Goal: Information Seeking & Learning: Learn about a topic

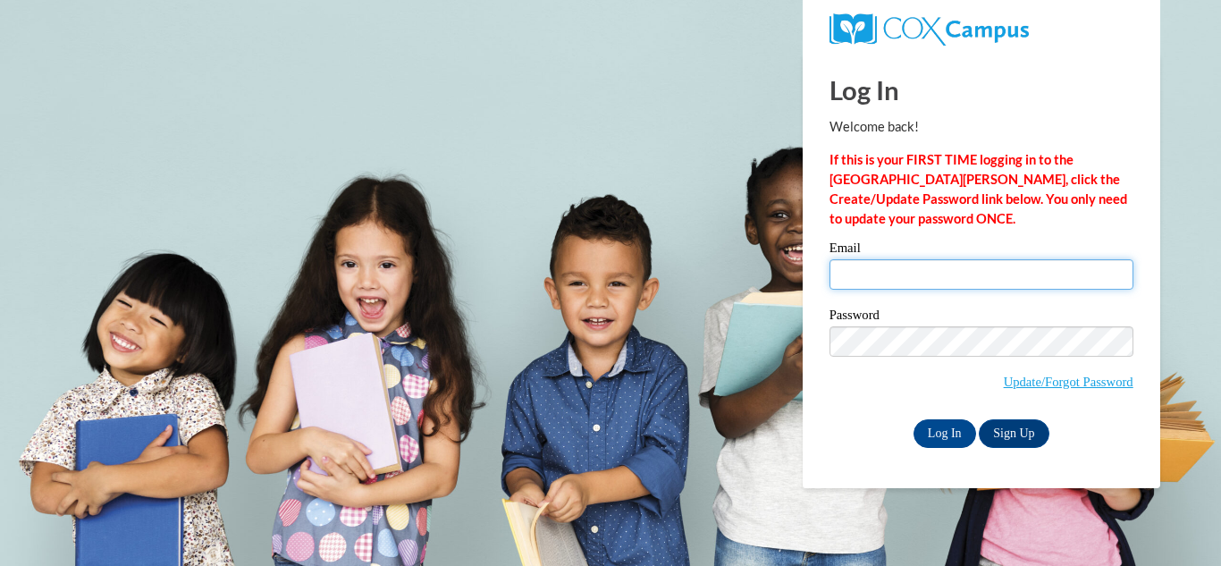
click at [941, 264] on input "Email" at bounding box center [982, 274] width 304 height 30
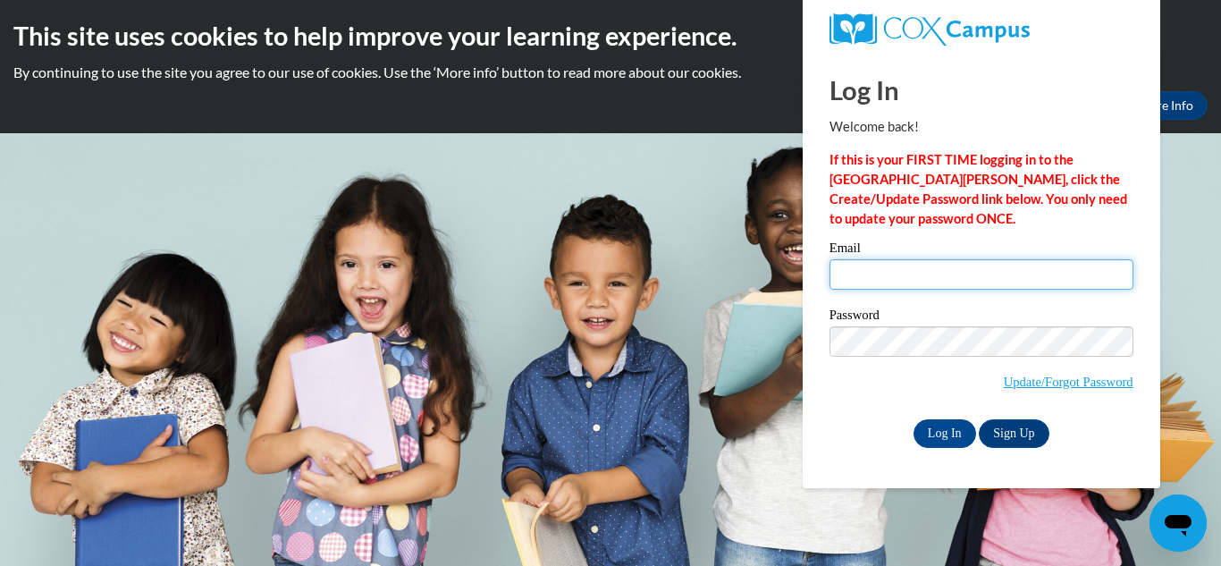
type input "[EMAIL_ADDRESS][DOMAIN_NAME]"
click at [885, 373] on span "Update/Forgot Password" at bounding box center [982, 363] width 304 height 74
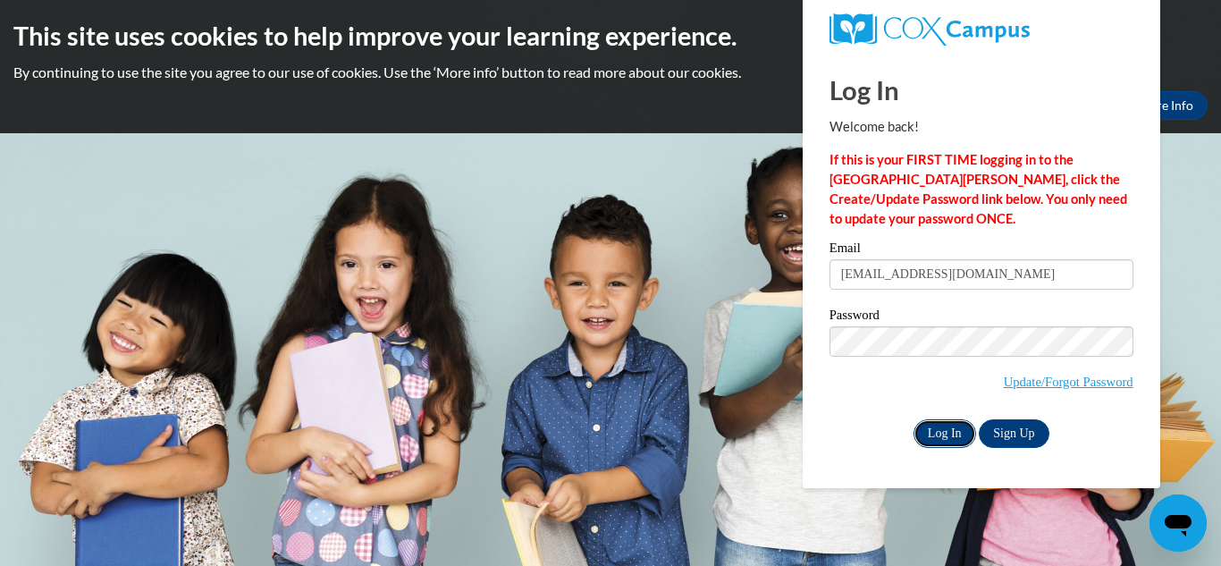
click at [948, 436] on input "Log In" at bounding box center [945, 433] width 63 height 29
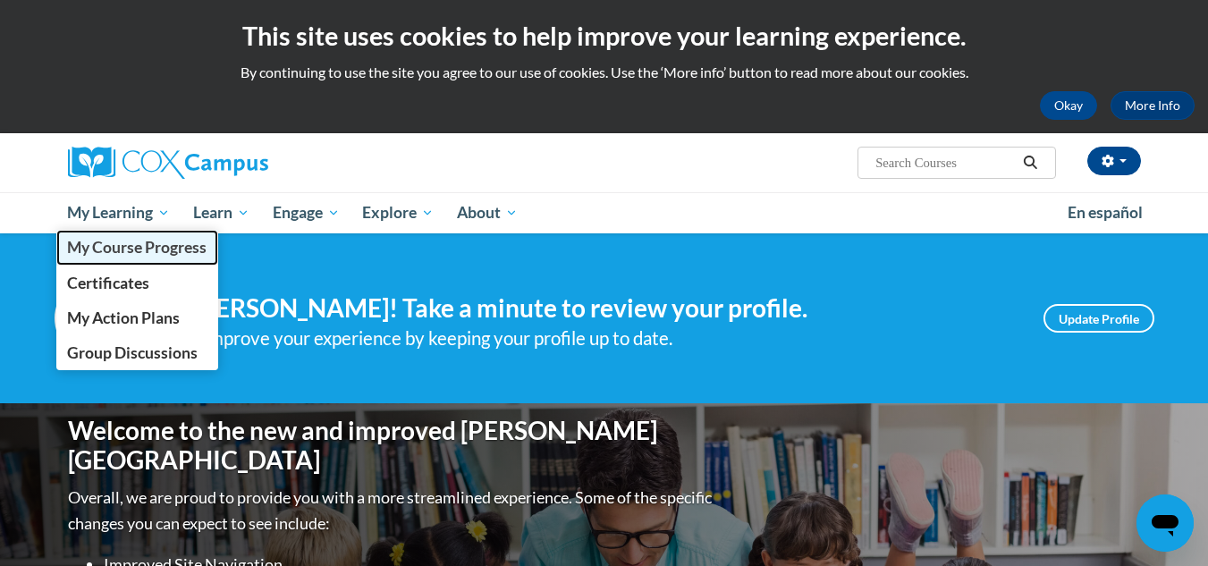
click at [144, 258] on link "My Course Progress" at bounding box center [137, 247] width 163 height 35
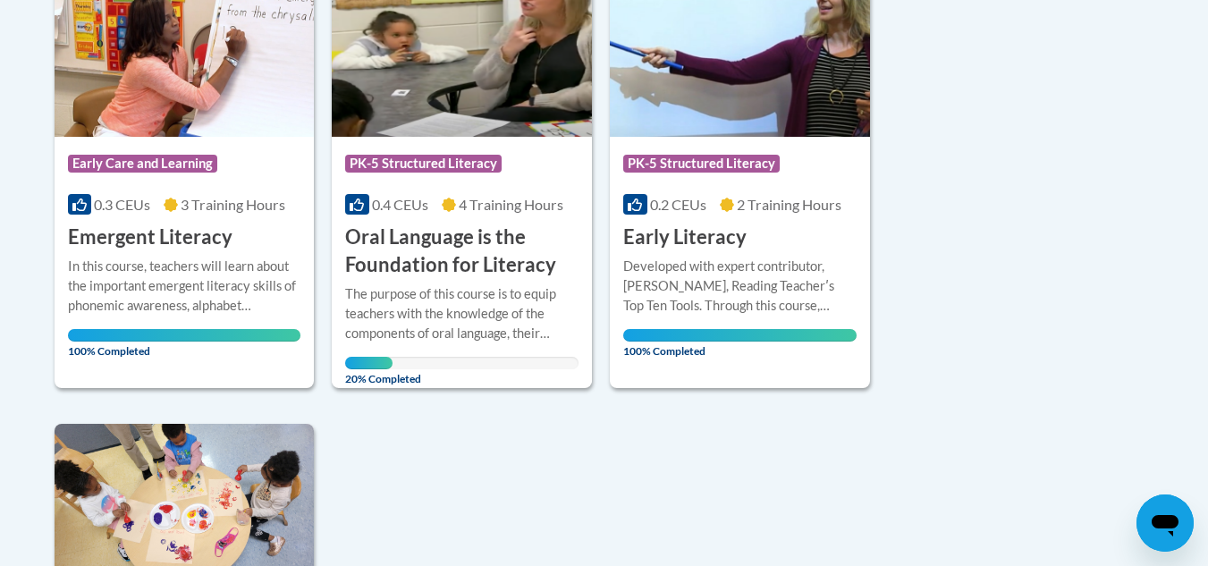
scroll to position [522, 0]
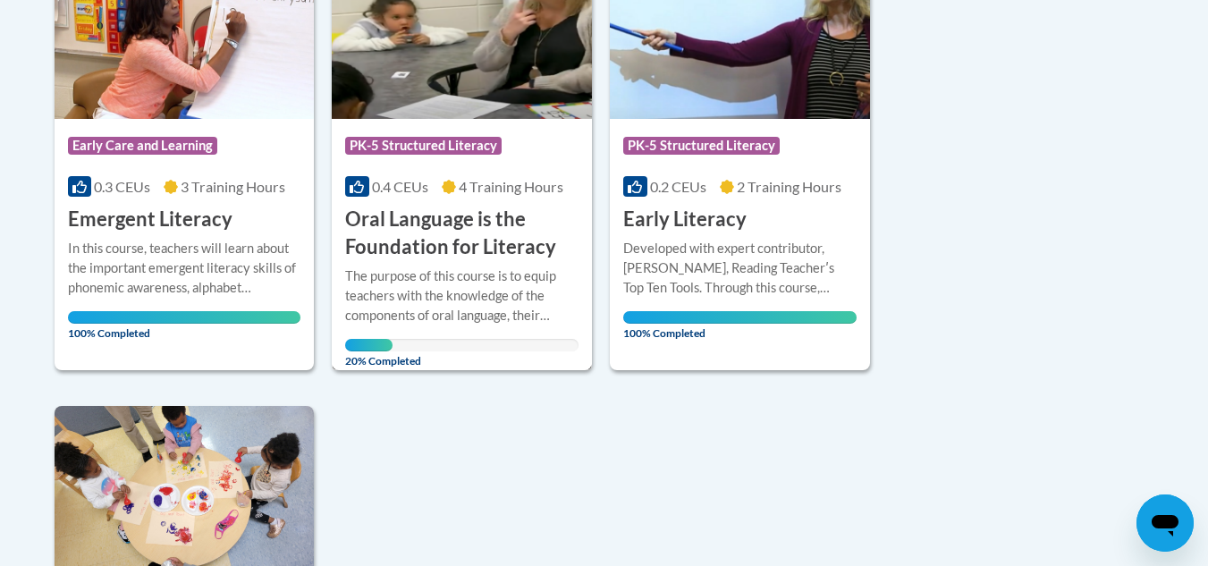
click at [563, 219] on h3 "Oral Language is the Foundation for Literacy" at bounding box center [461, 233] width 233 height 55
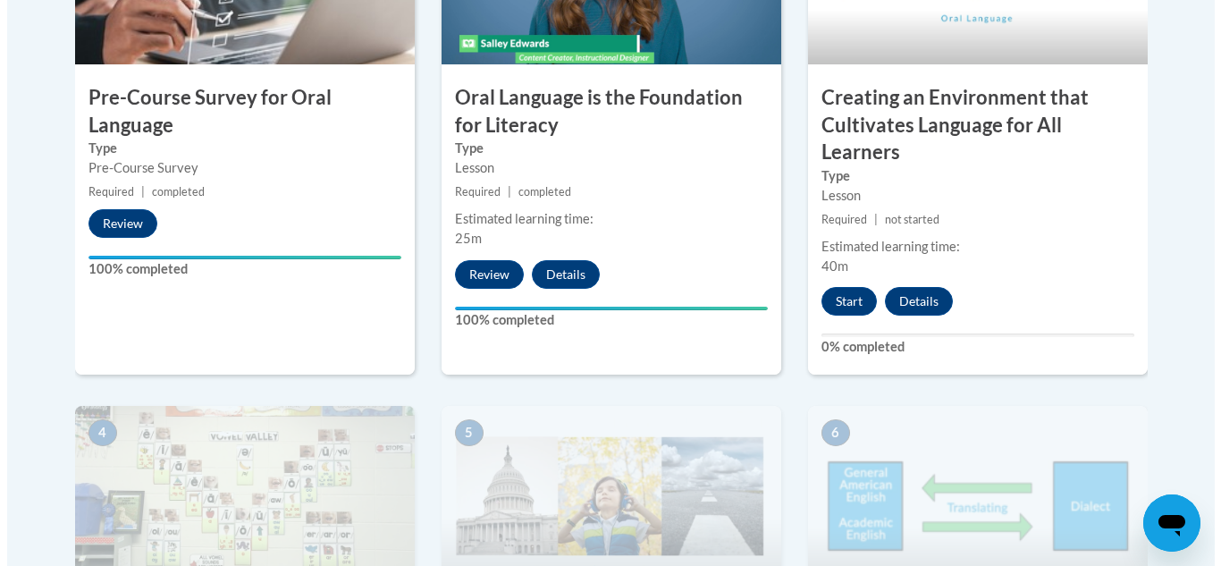
scroll to position [743, 0]
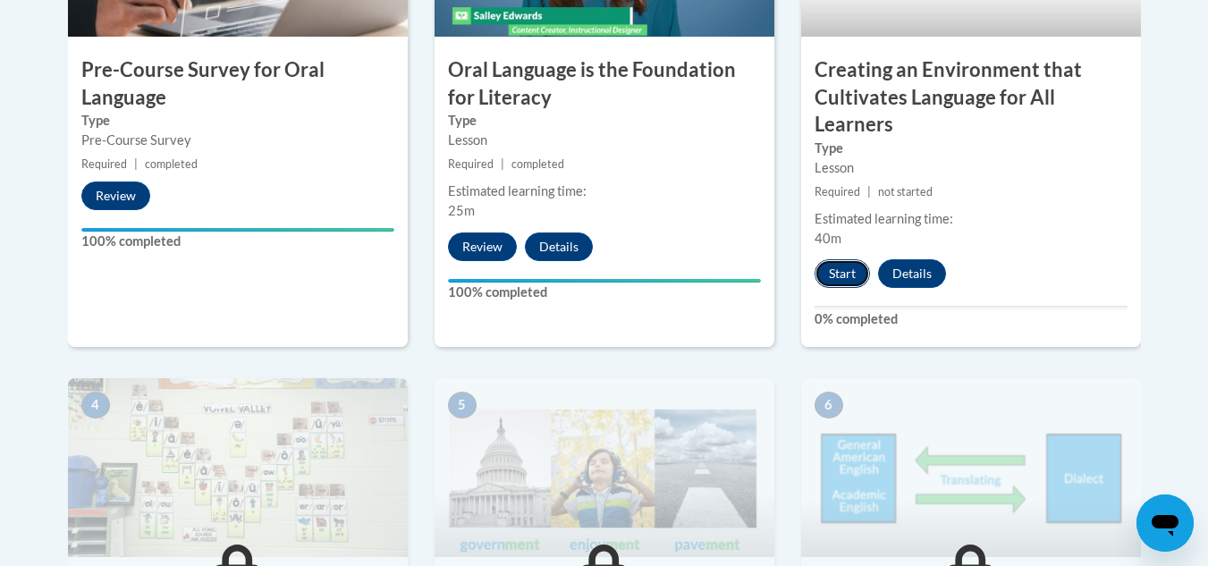
click at [853, 263] on button "Start" at bounding box center [841, 273] width 55 height 29
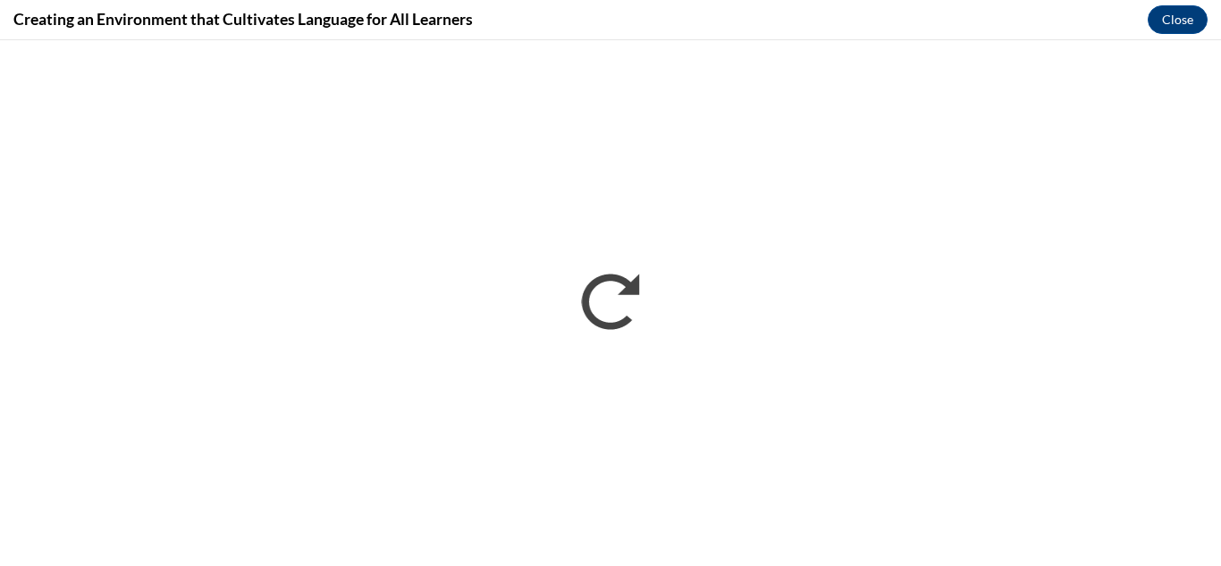
scroll to position [0, 0]
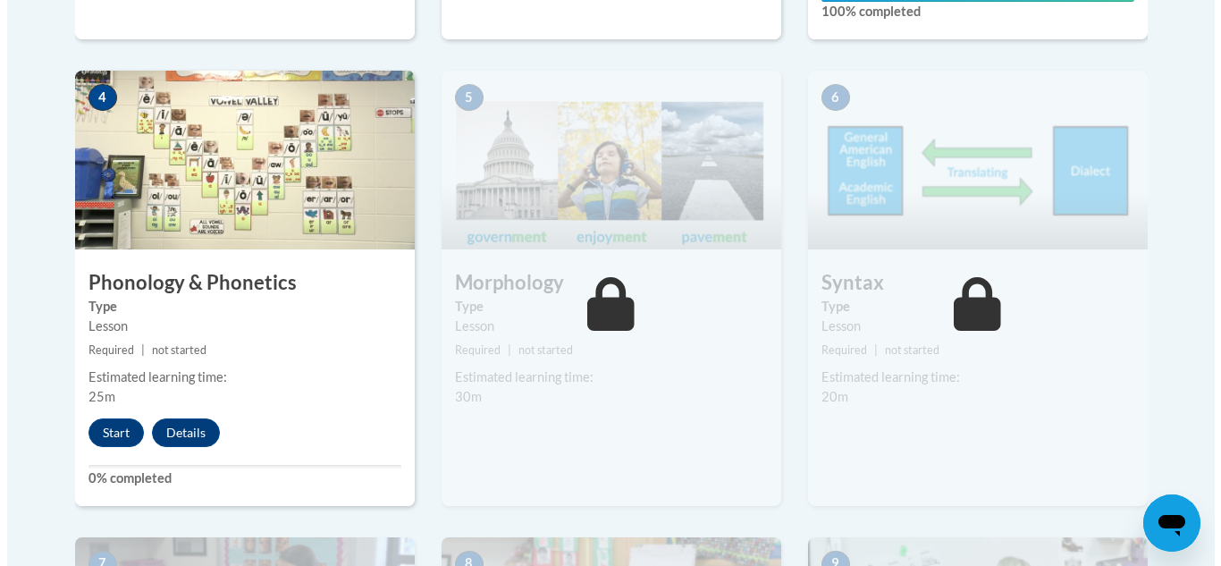
scroll to position [1060, 0]
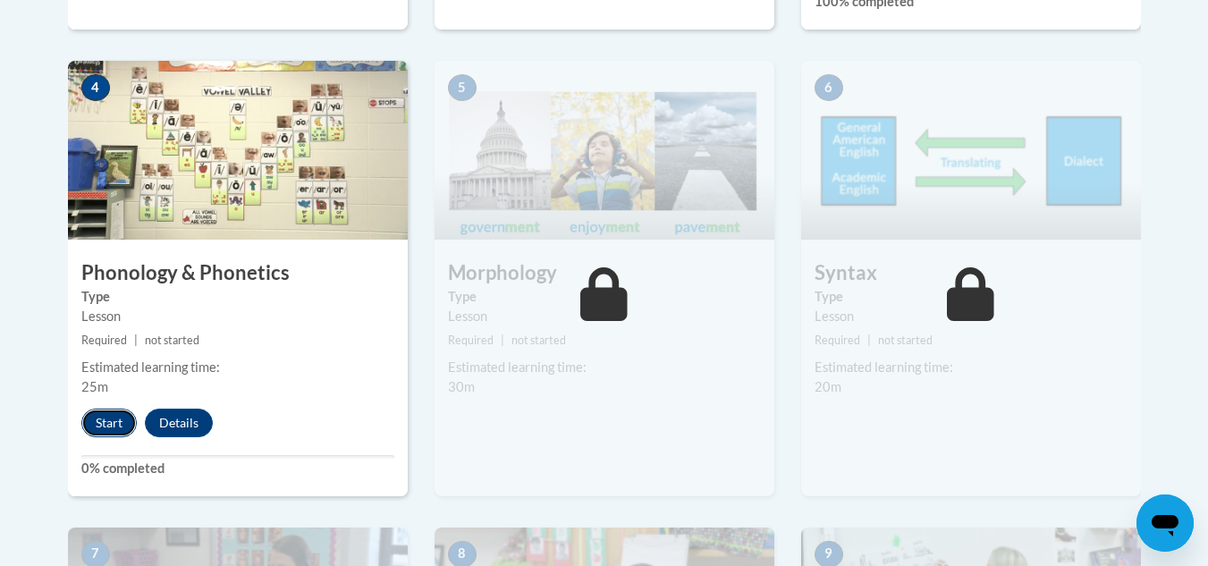
click at [89, 427] on button "Start" at bounding box center [108, 423] width 55 height 29
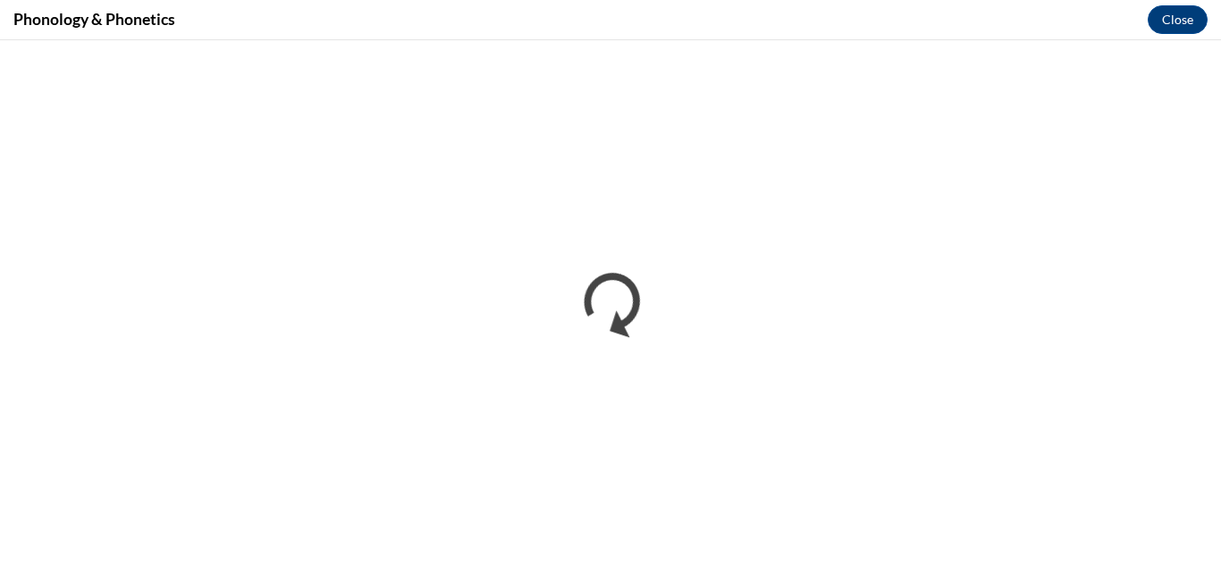
scroll to position [0, 0]
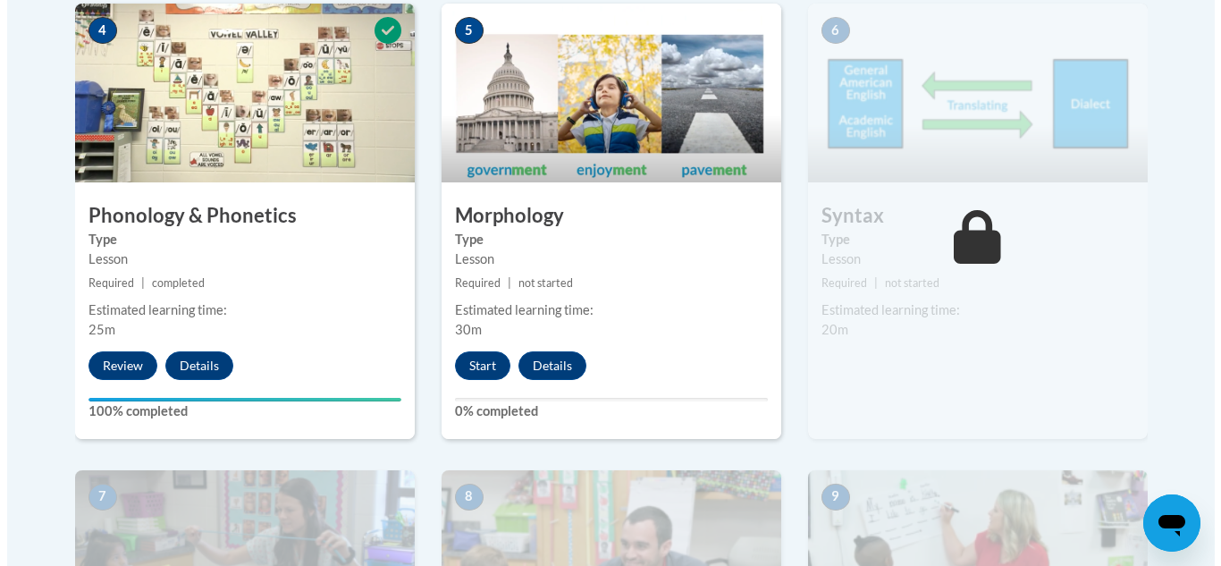
scroll to position [1132, 0]
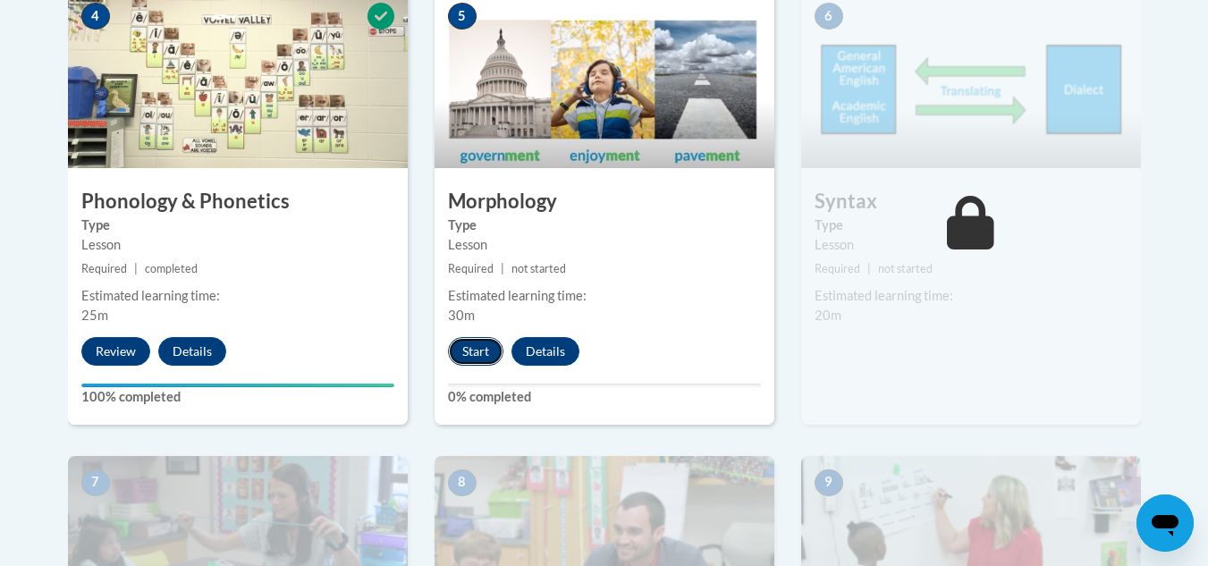
click at [464, 352] on button "Start" at bounding box center [475, 351] width 55 height 29
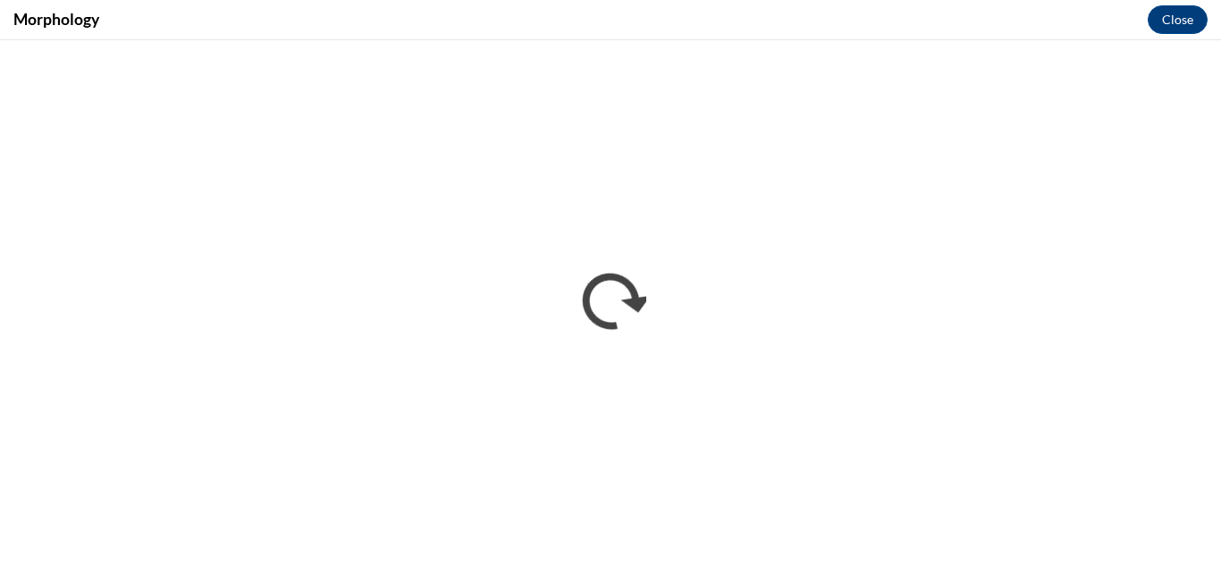
scroll to position [0, 0]
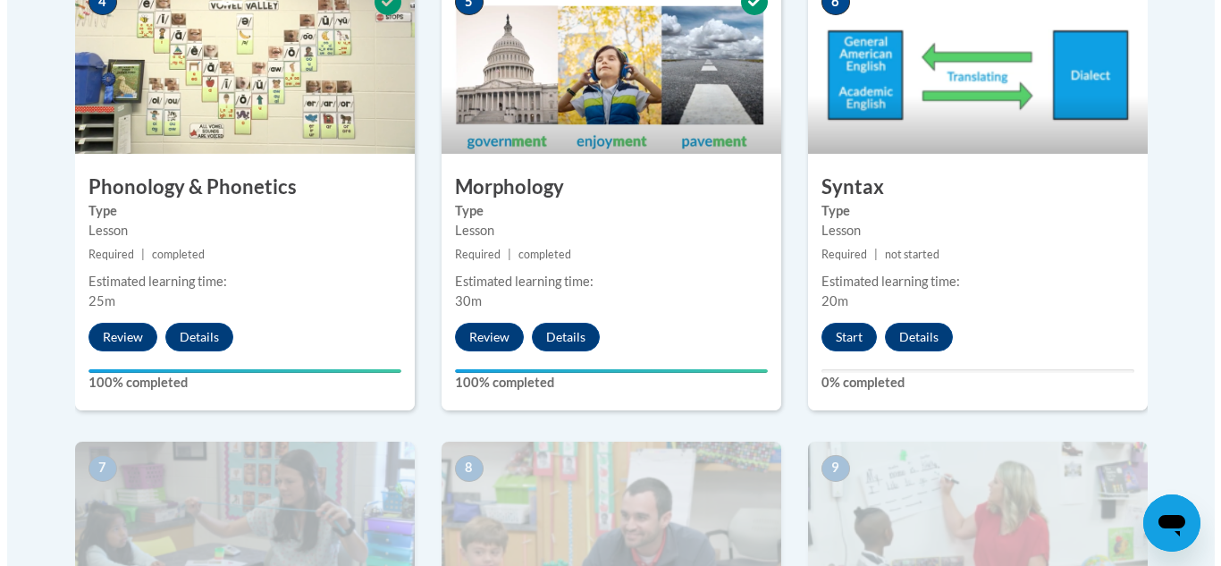
scroll to position [1175, 0]
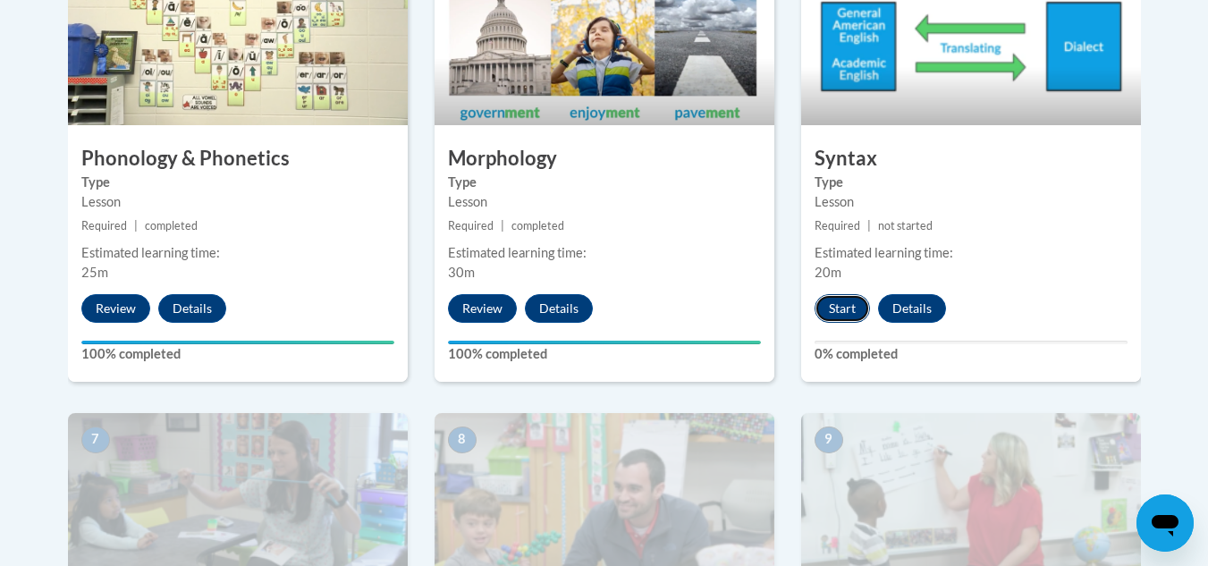
click at [822, 321] on button "Start" at bounding box center [841, 308] width 55 height 29
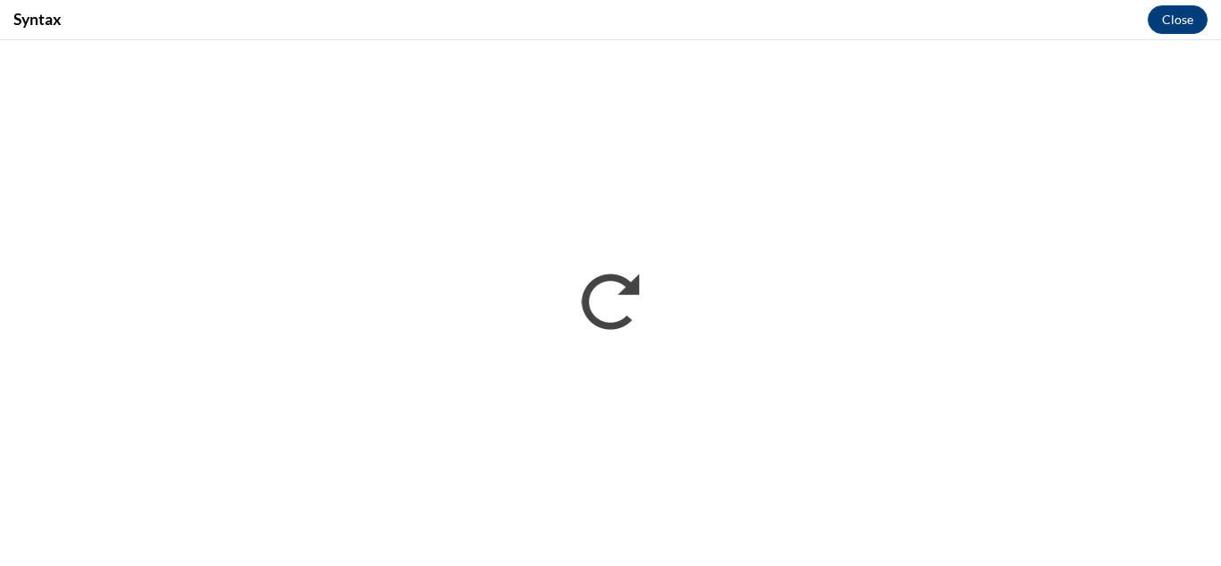
scroll to position [0, 0]
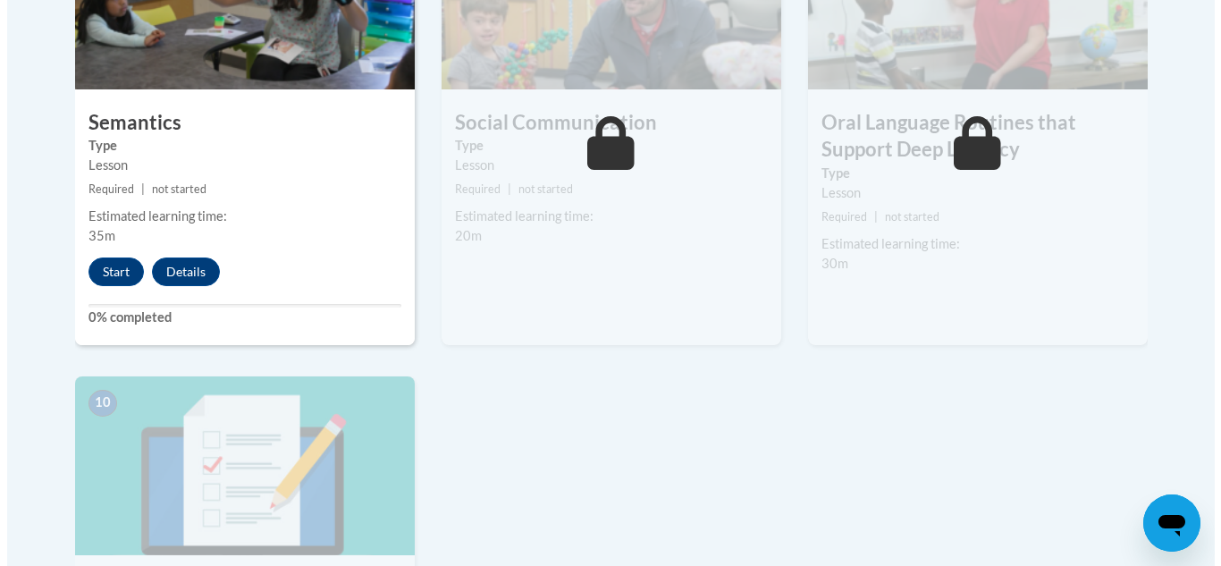
scroll to position [1687, 0]
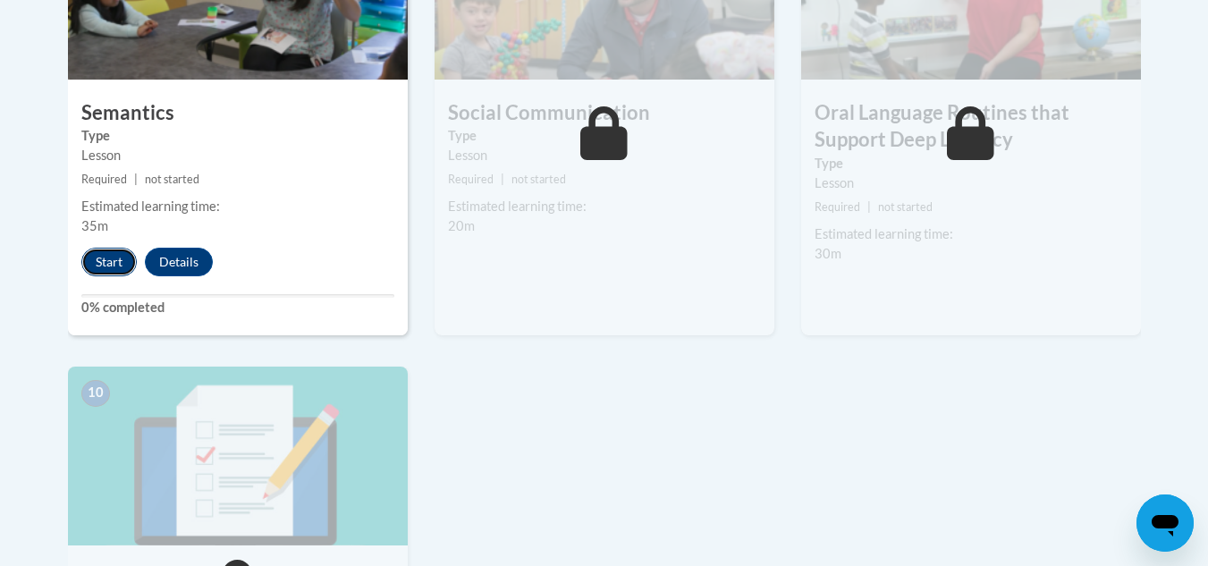
click at [119, 249] on button "Start" at bounding box center [108, 262] width 55 height 29
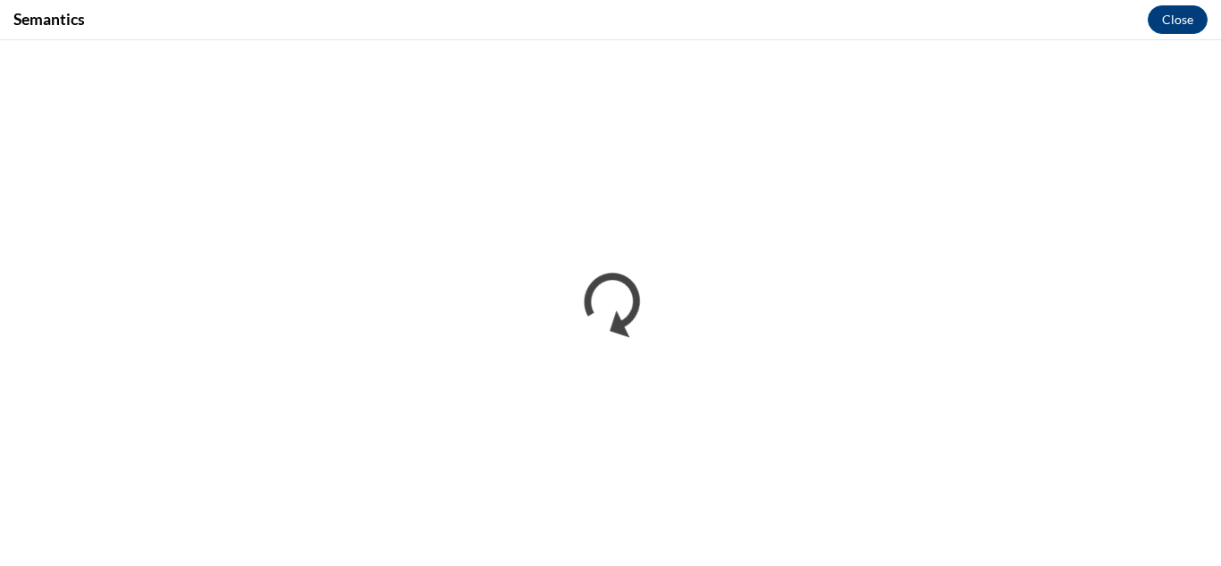
scroll to position [0, 0]
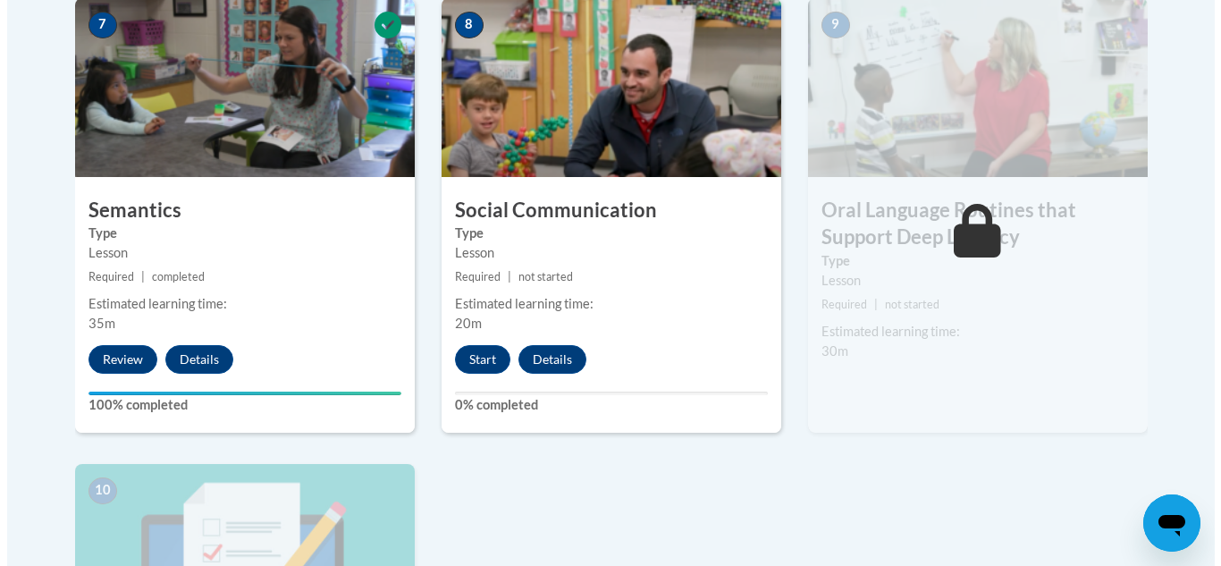
scroll to position [1599, 0]
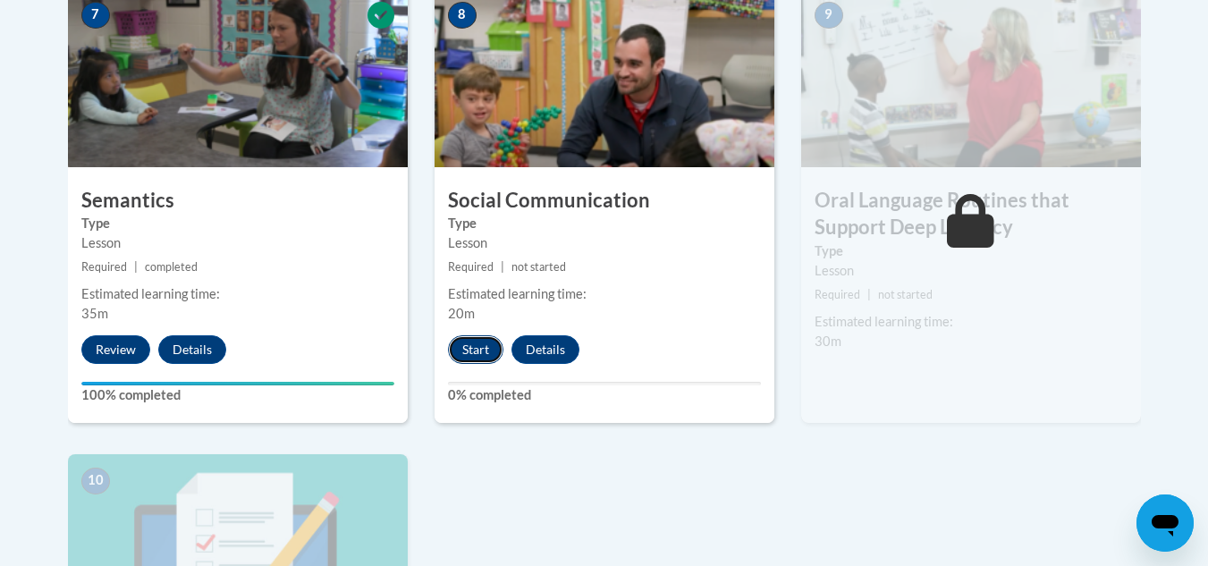
click at [479, 347] on button "Start" at bounding box center [475, 349] width 55 height 29
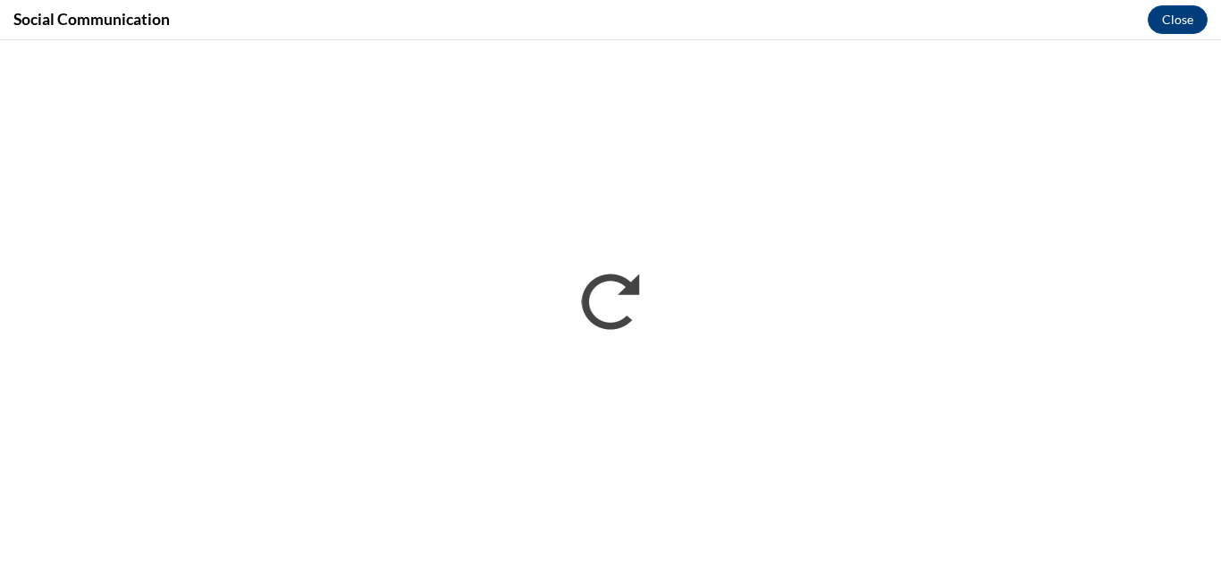
scroll to position [0, 0]
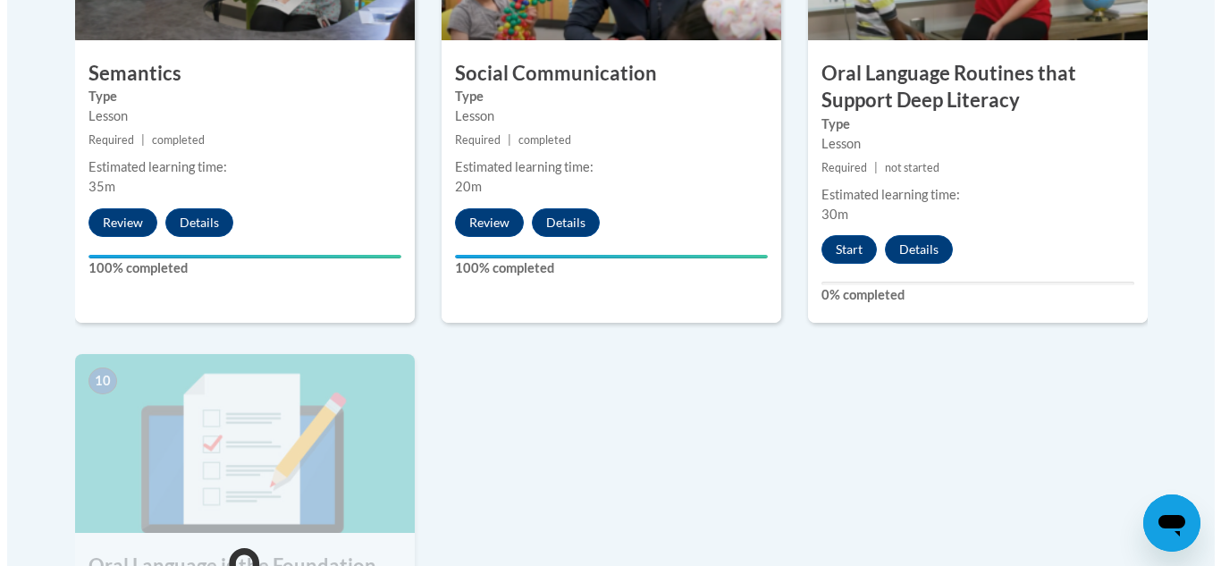
scroll to position [1761, 0]
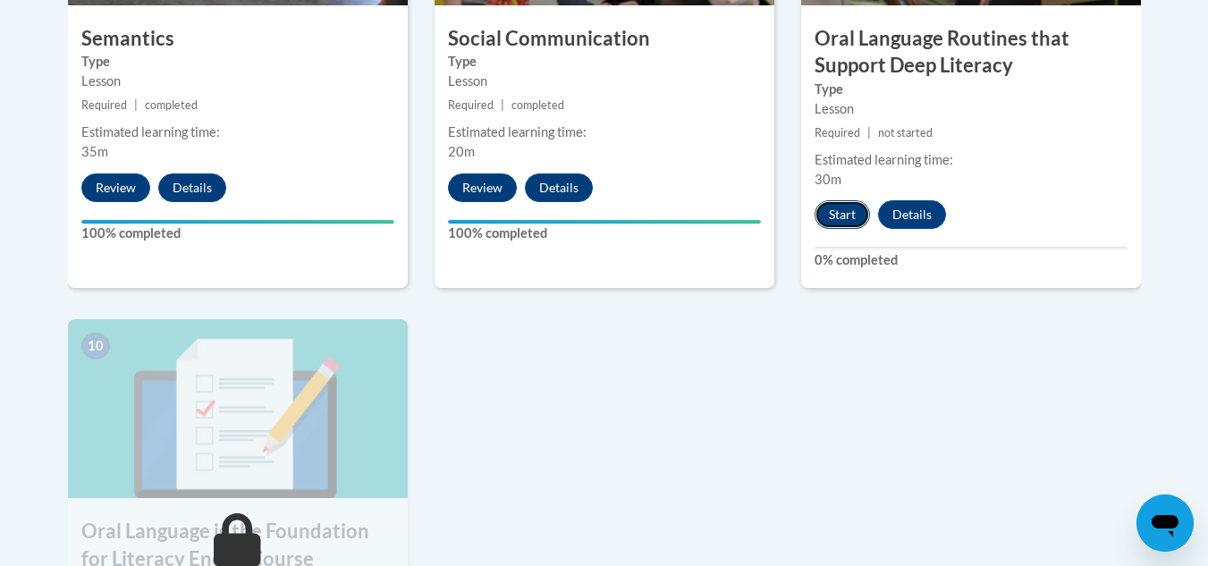
click at [844, 216] on button "Start" at bounding box center [841, 214] width 55 height 29
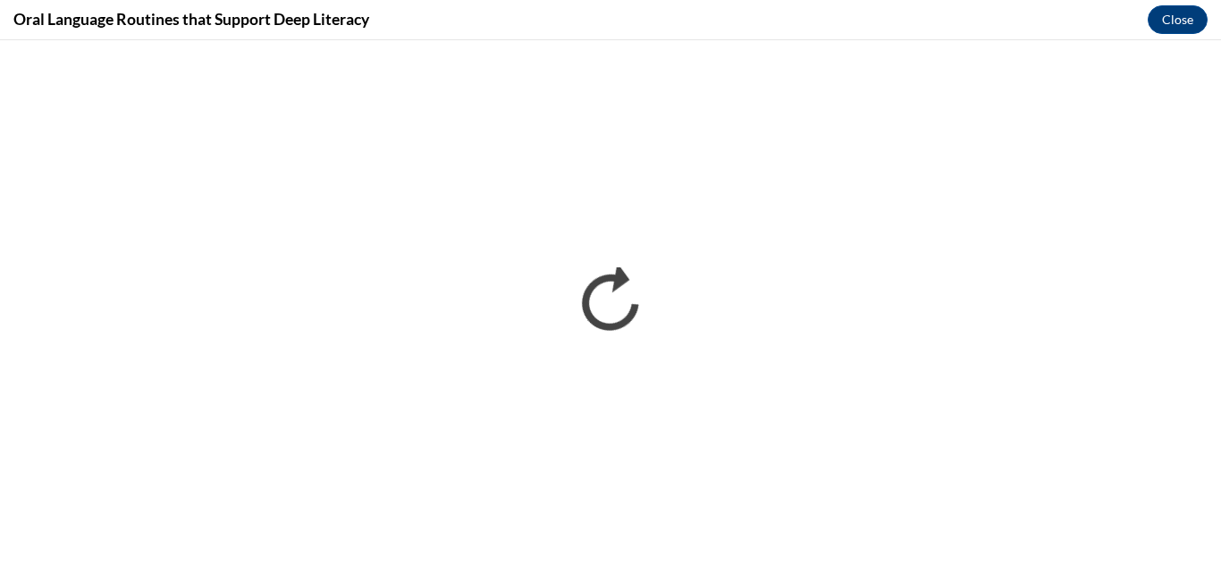
scroll to position [0, 0]
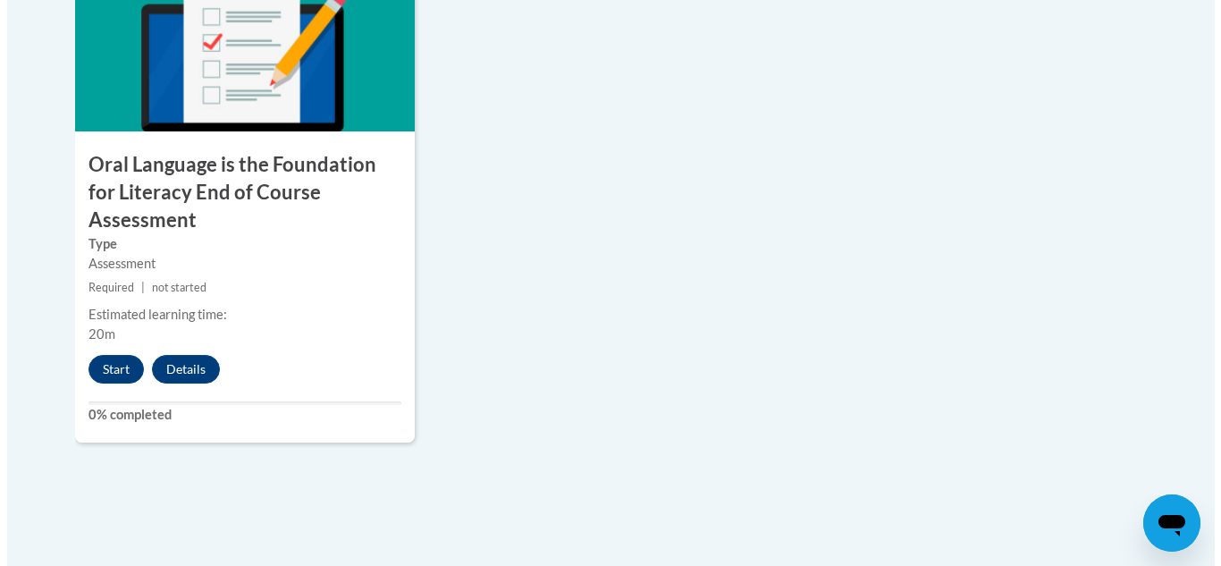
scroll to position [2138, 0]
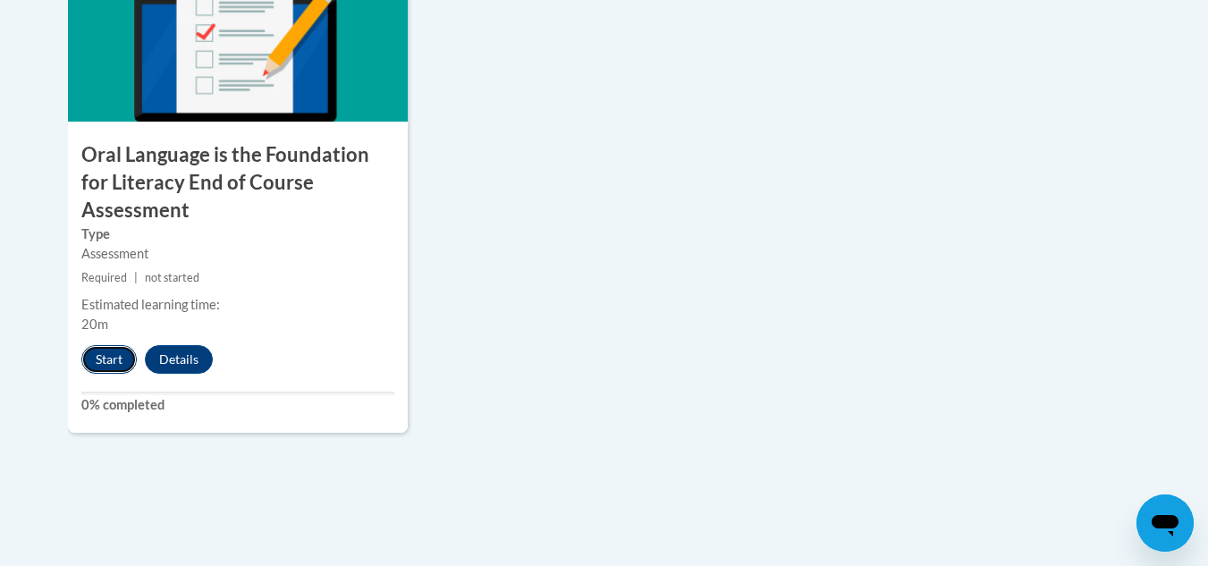
click at [106, 345] on button "Start" at bounding box center [108, 359] width 55 height 29
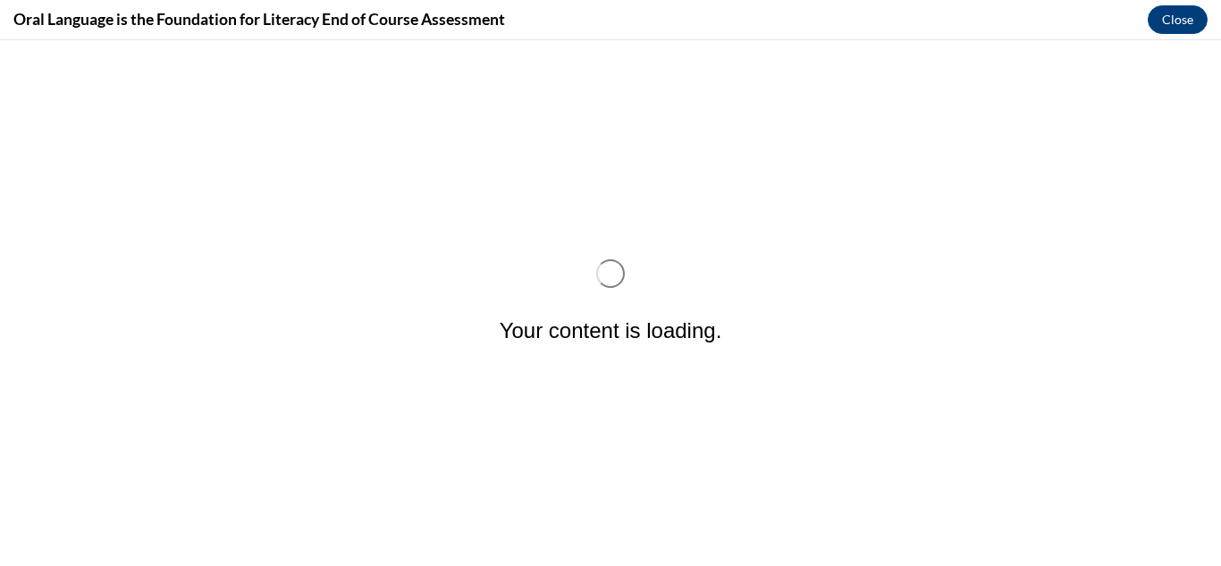
scroll to position [0, 0]
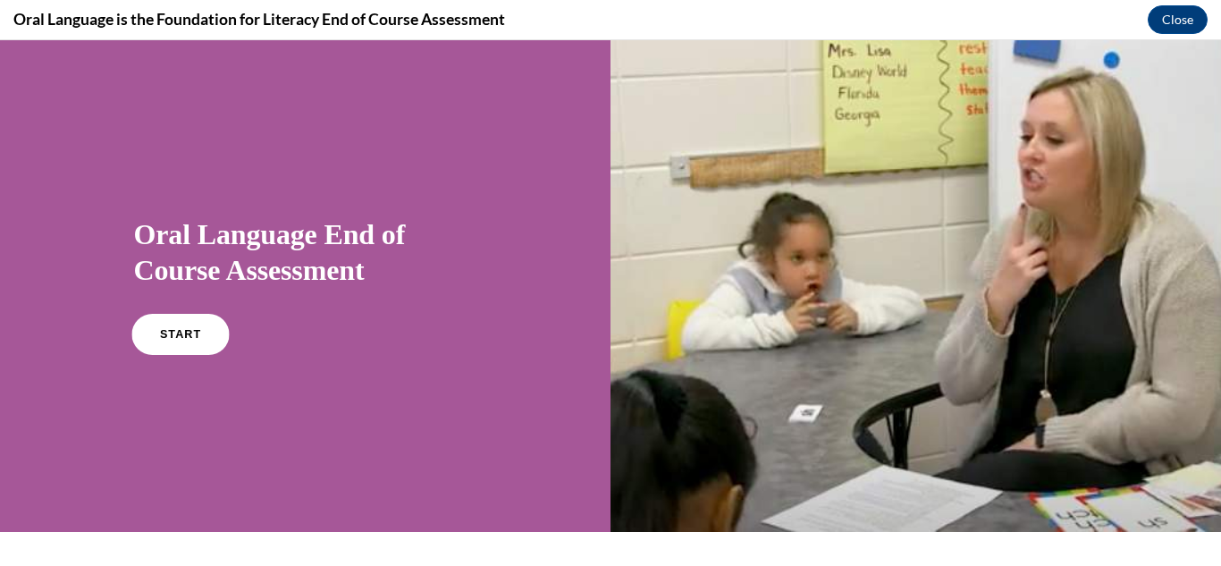
click at [167, 316] on link "START" at bounding box center [179, 334] width 97 height 41
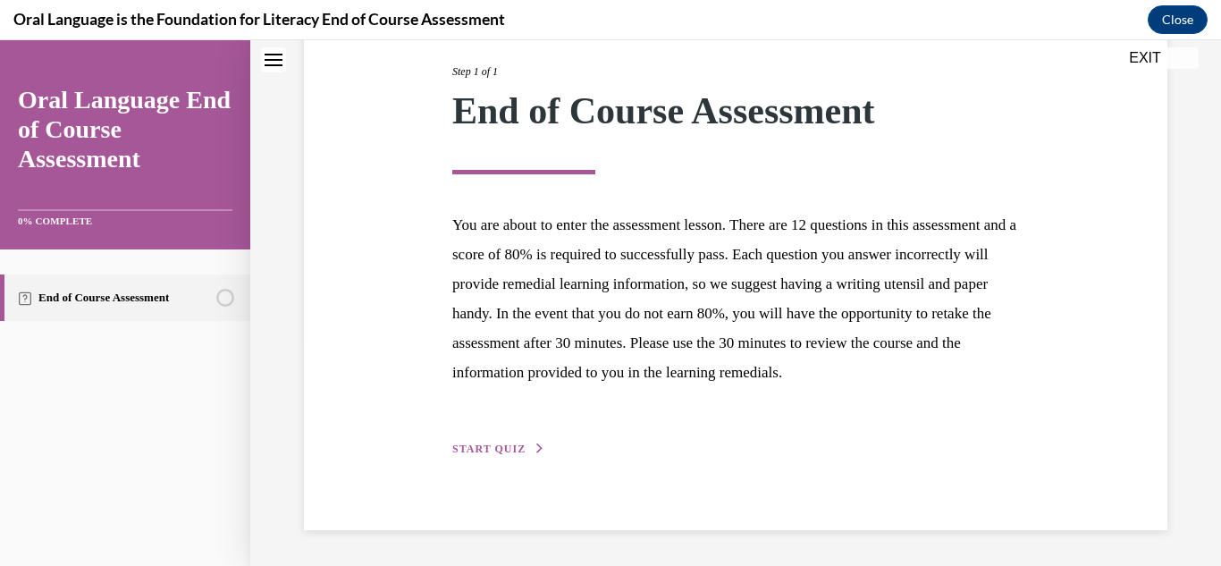
scroll to position [256, 0]
click at [503, 445] on span "START QUIZ" at bounding box center [488, 449] width 73 height 13
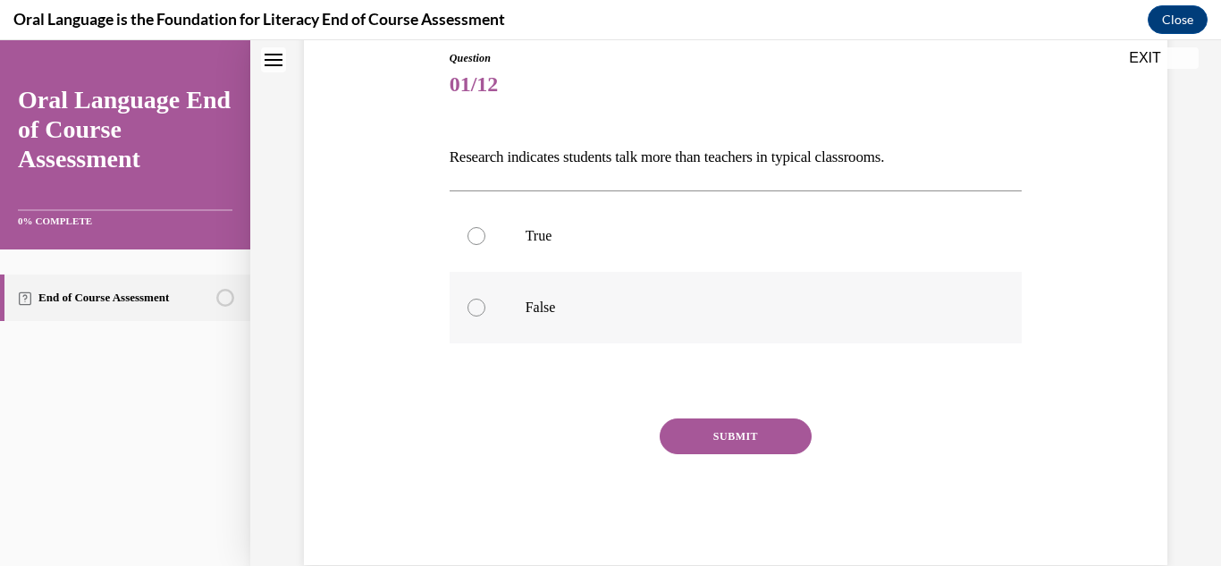
click at [574, 293] on label "False" at bounding box center [736, 308] width 573 height 72
click at [485, 299] on input "False" at bounding box center [477, 308] width 18 height 18
radio input "true"
click at [746, 444] on button "SUBMIT" at bounding box center [736, 436] width 152 height 36
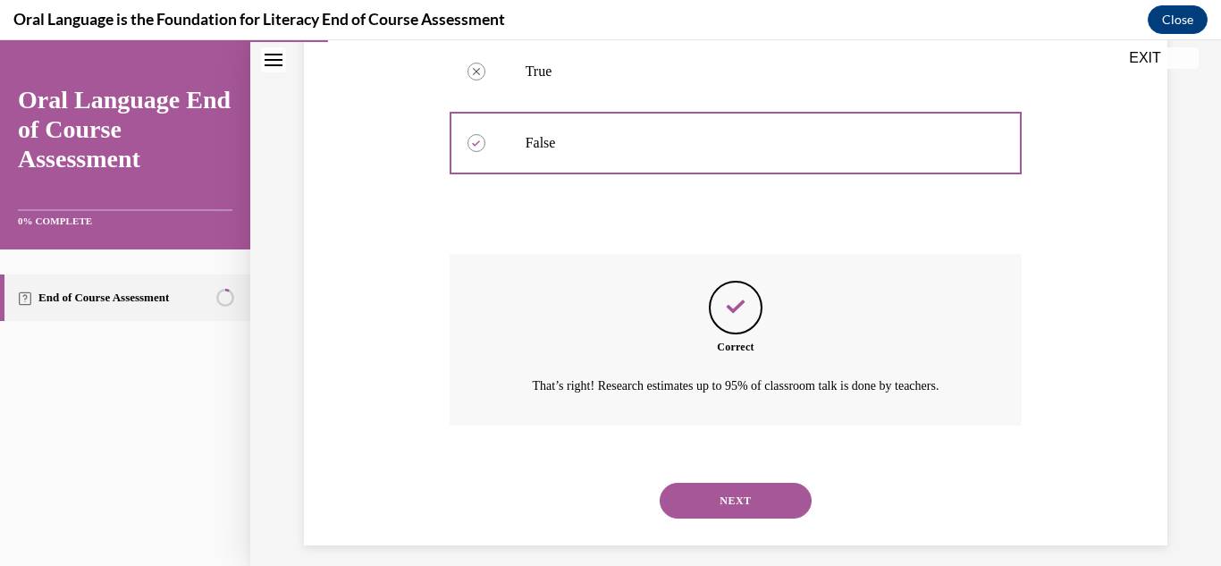
scroll to position [378, 0]
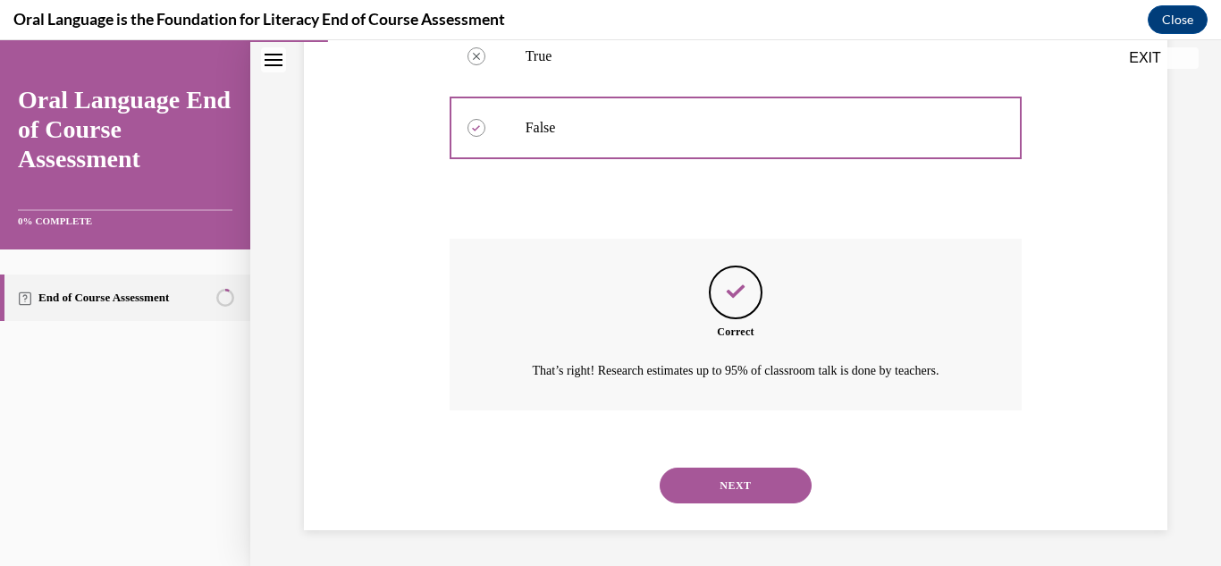
click at [792, 493] on button "NEXT" at bounding box center [736, 486] width 152 height 36
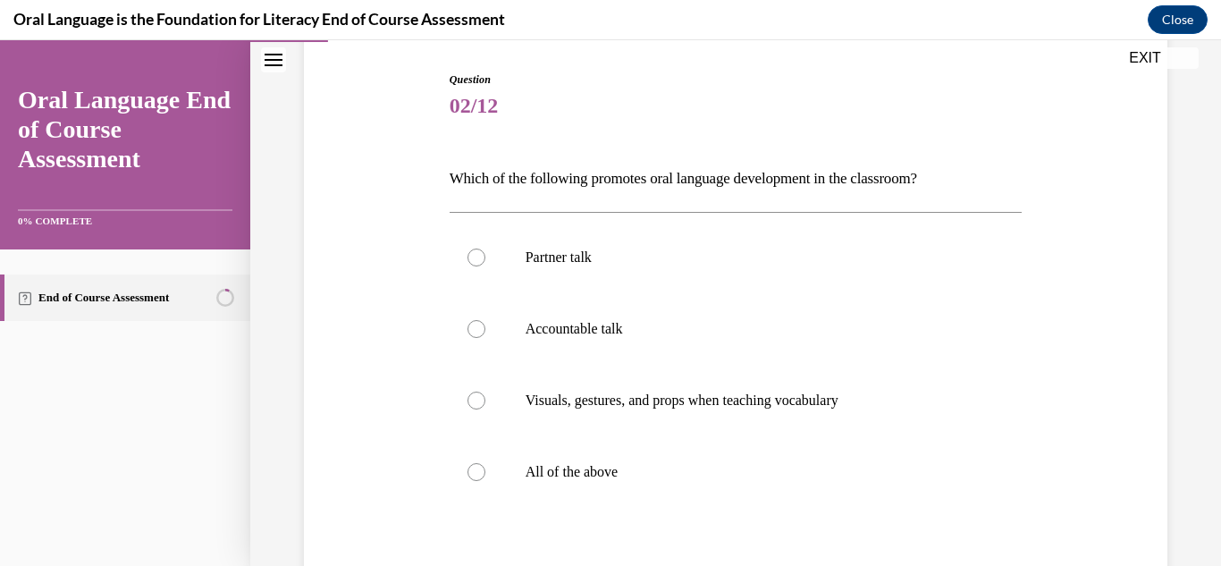
scroll to position [180, 0]
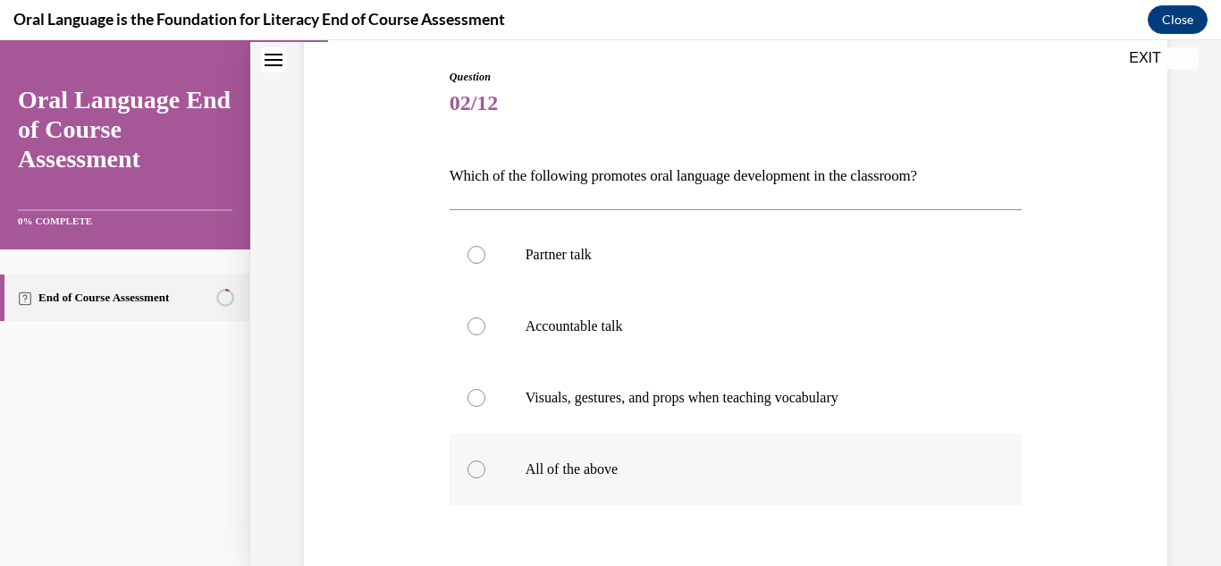
click at [625, 444] on label "All of the above" at bounding box center [736, 470] width 573 height 72
click at [485, 460] on input "All of the above" at bounding box center [477, 469] width 18 height 18
radio input "true"
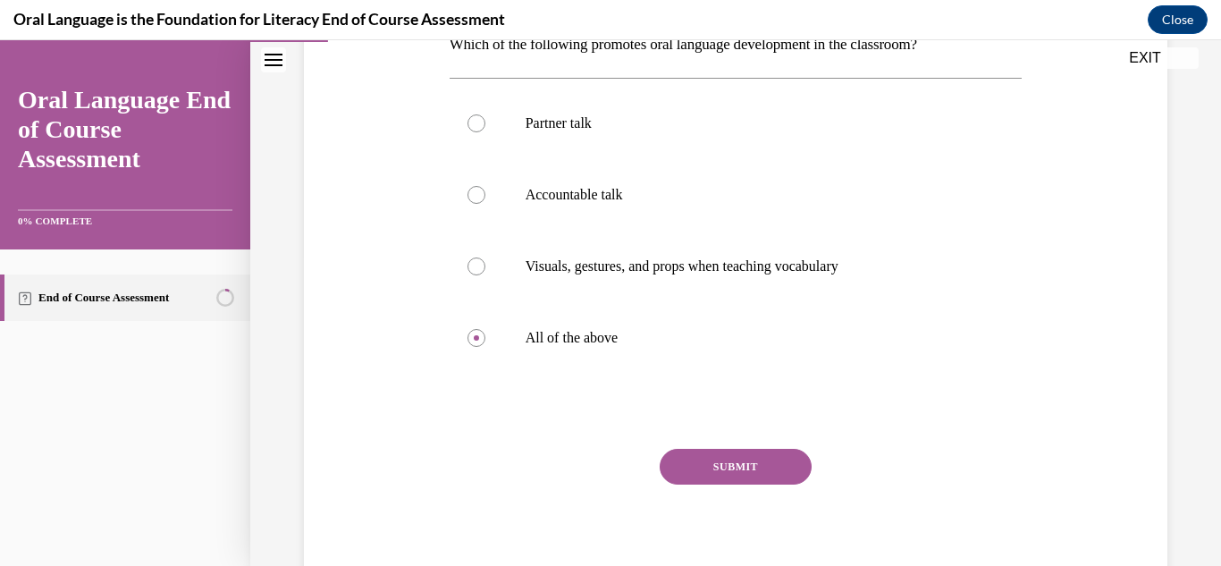
scroll to position [314, 0]
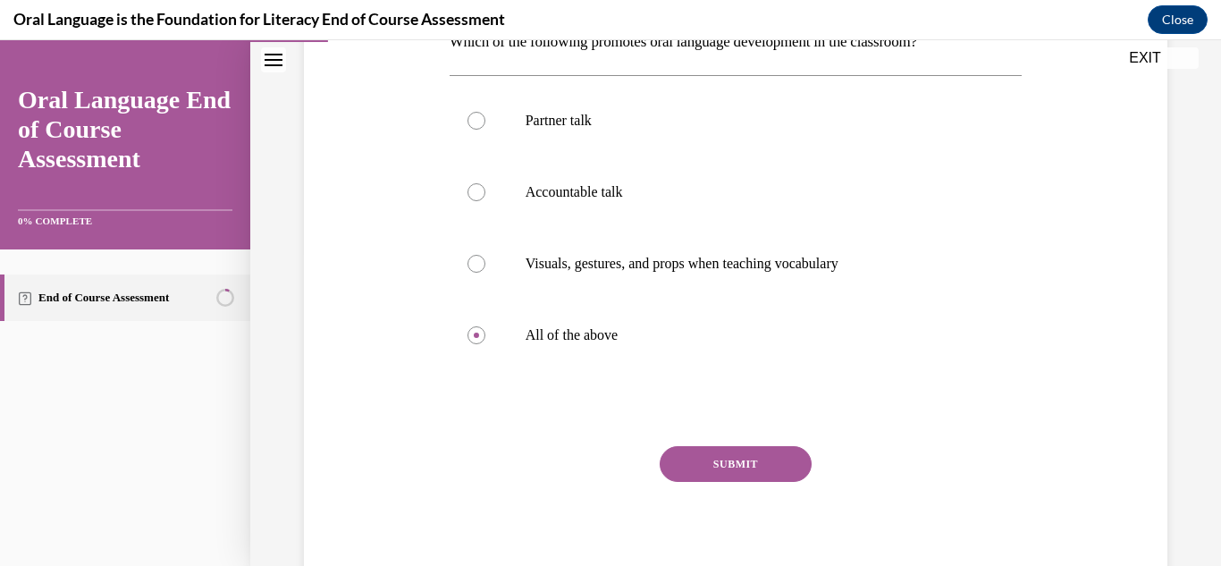
click at [740, 461] on button "SUBMIT" at bounding box center [736, 464] width 152 height 36
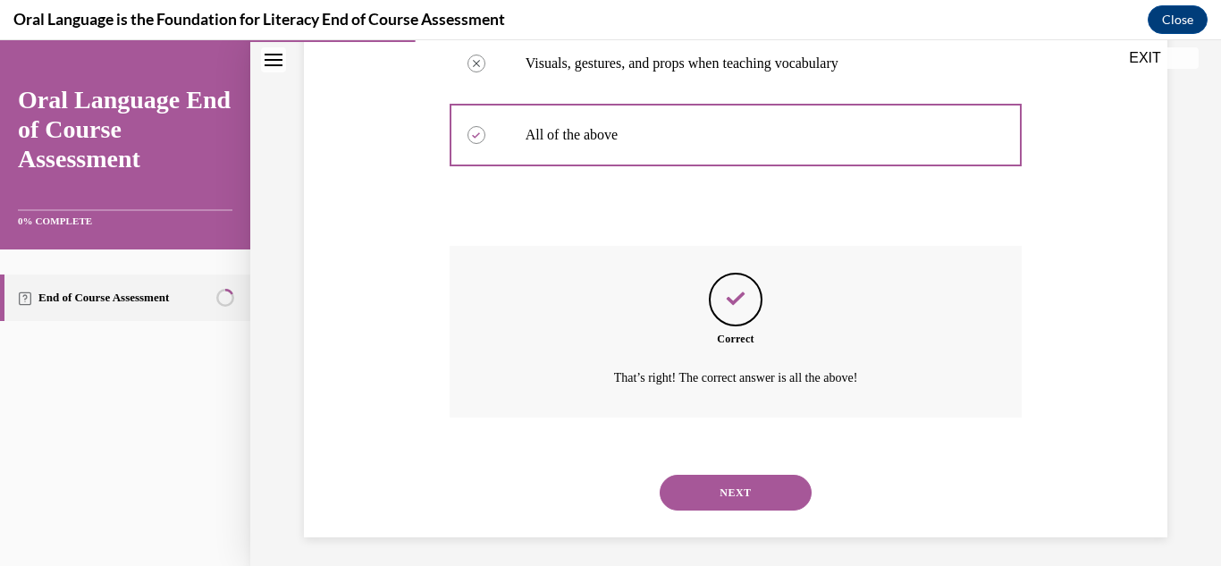
scroll to position [521, 0]
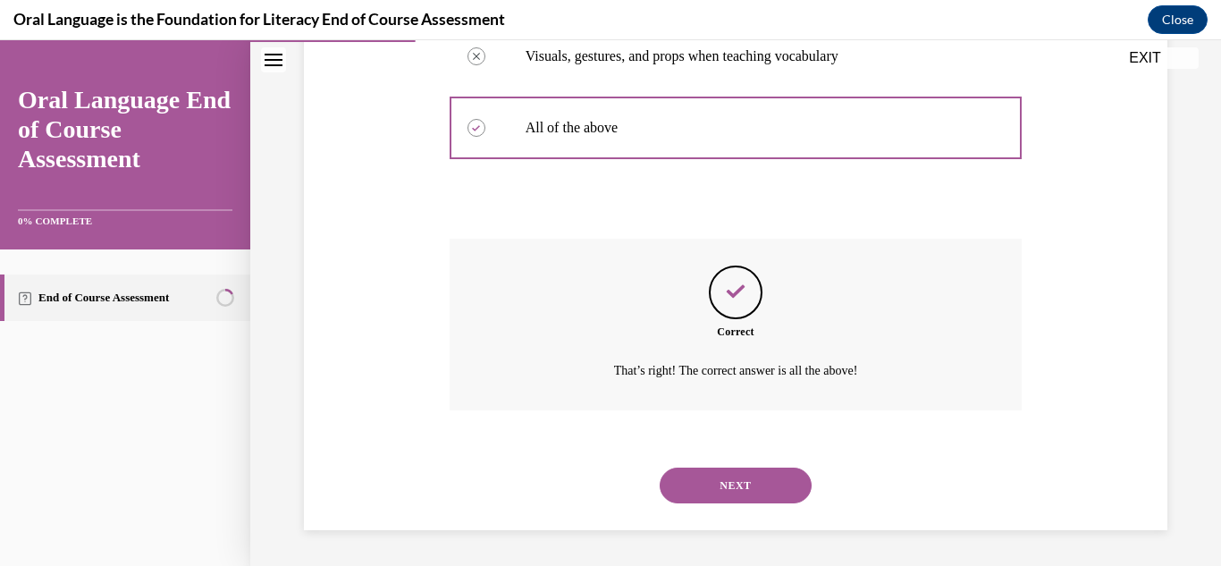
click at [699, 481] on button "NEXT" at bounding box center [736, 486] width 152 height 36
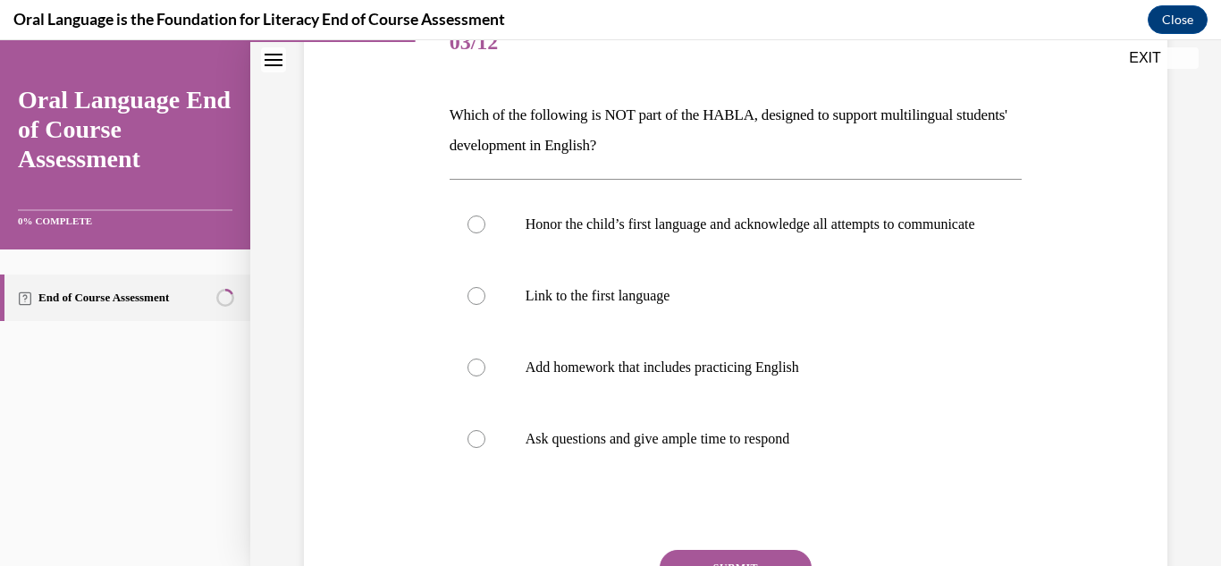
scroll to position [253, 0]
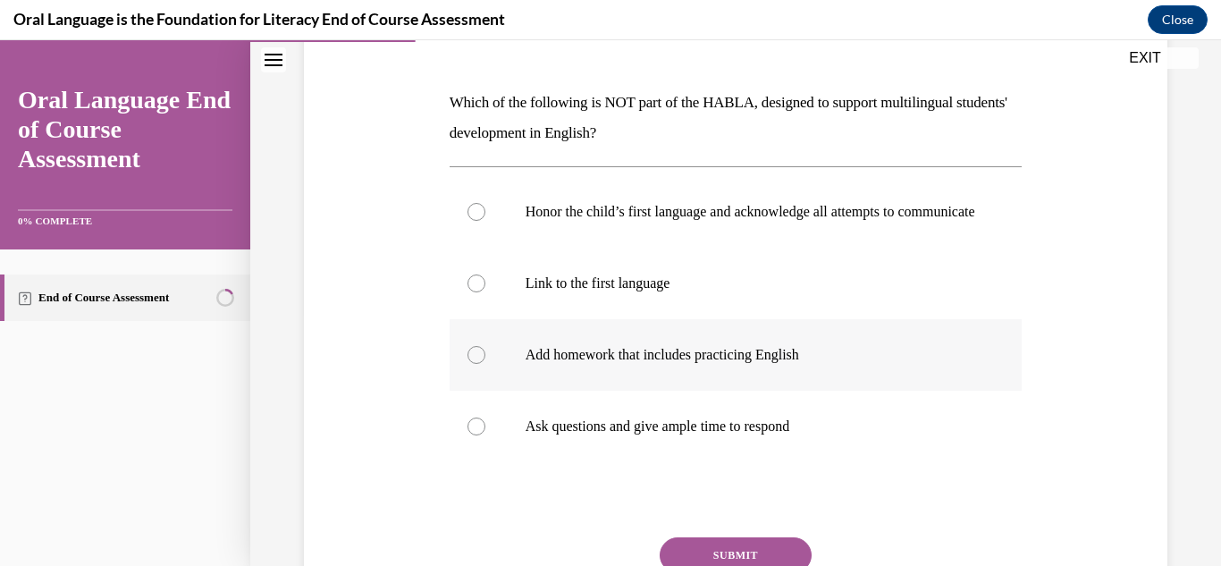
click at [828, 364] on p "Add homework that includes practicing English" at bounding box center [752, 355] width 452 height 18
click at [485, 364] on input "Add homework that includes practicing English" at bounding box center [477, 355] width 18 height 18
radio input "true"
click at [794, 558] on button "SUBMIT" at bounding box center [736, 555] width 152 height 36
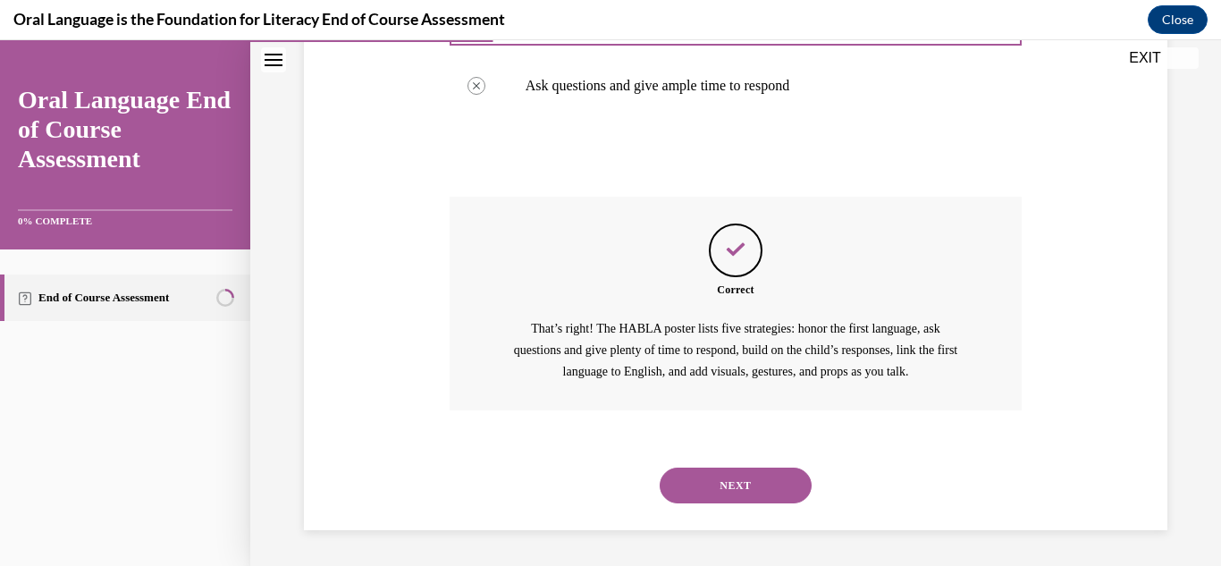
scroll to position [612, 0]
drag, startPoint x: 1206, startPoint y: 365, endPoint x: 1204, endPoint y: 391, distance: 26.0
click at [1204, 391] on div "Question 03/12 Which of the following is NOT part of the HABLA, designed to sup…" at bounding box center [735, 34] width 971 height 1063
click at [737, 502] on button "NEXT" at bounding box center [736, 486] width 152 height 36
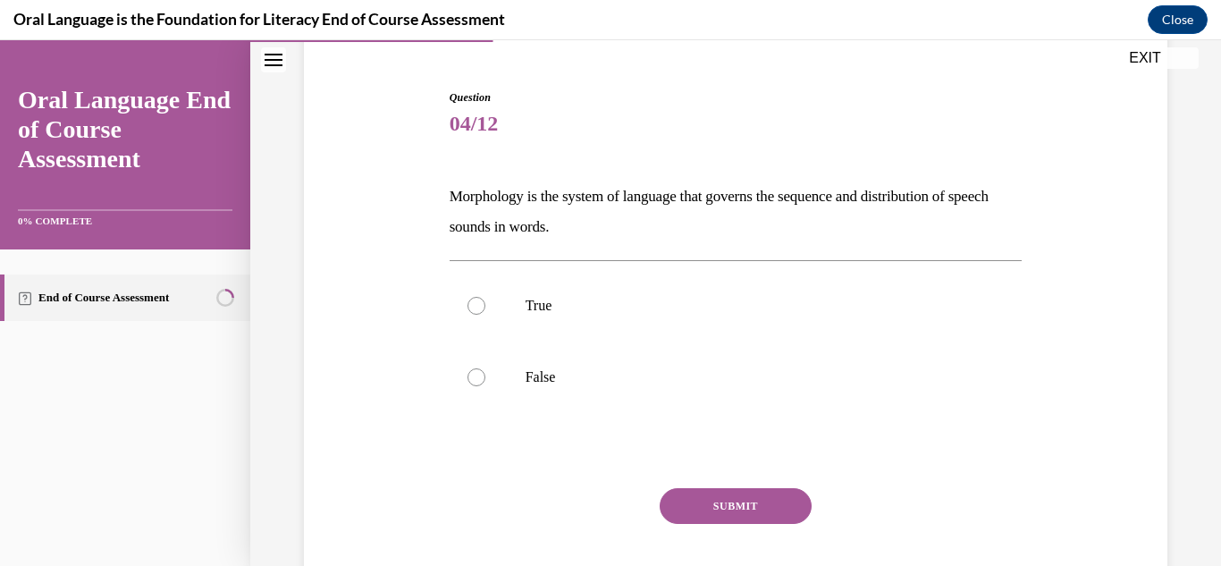
scroll to position [164, 0]
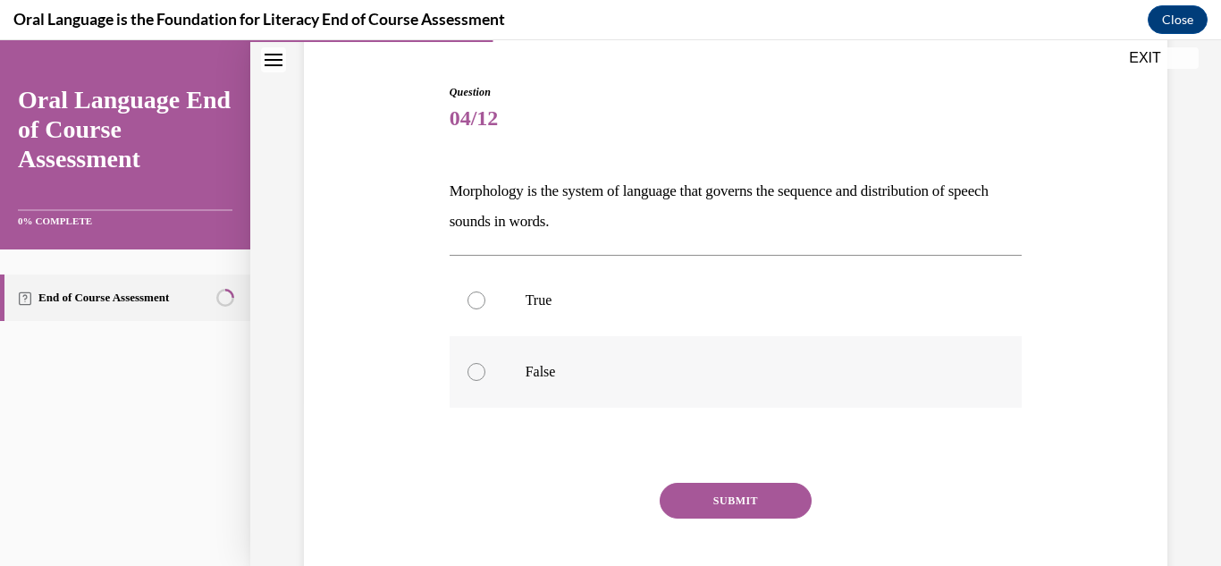
click at [566, 380] on p "False" at bounding box center [752, 372] width 452 height 18
click at [485, 380] on input "False" at bounding box center [477, 372] width 18 height 18
radio input "true"
click at [760, 519] on div "SUBMIT" at bounding box center [736, 527] width 573 height 89
click at [754, 500] on button "SUBMIT" at bounding box center [736, 501] width 152 height 36
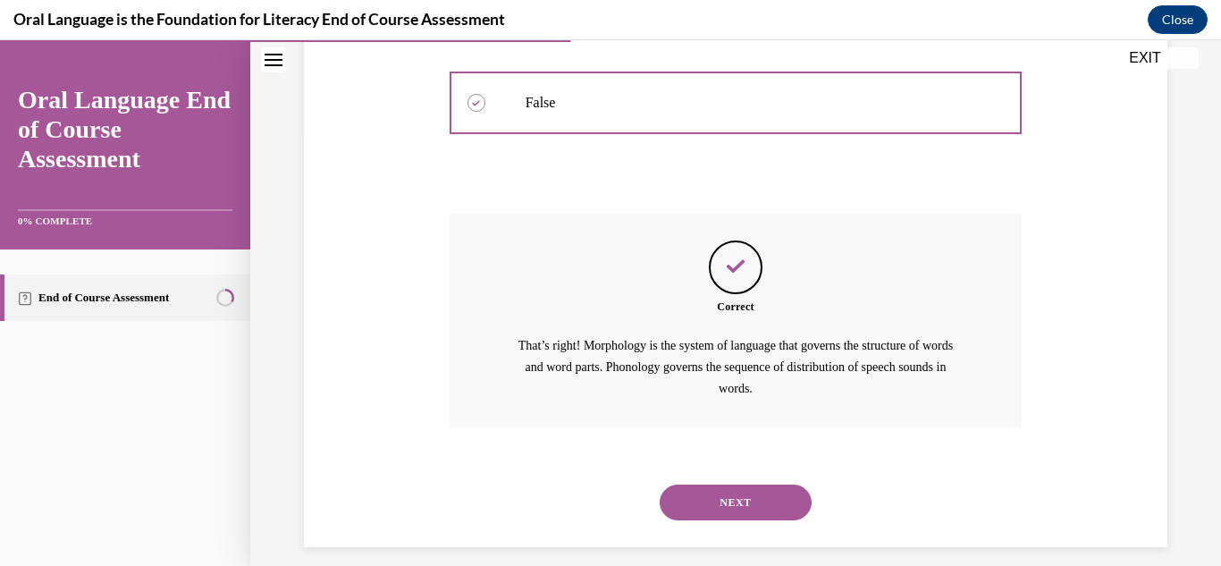
scroll to position [451, 0]
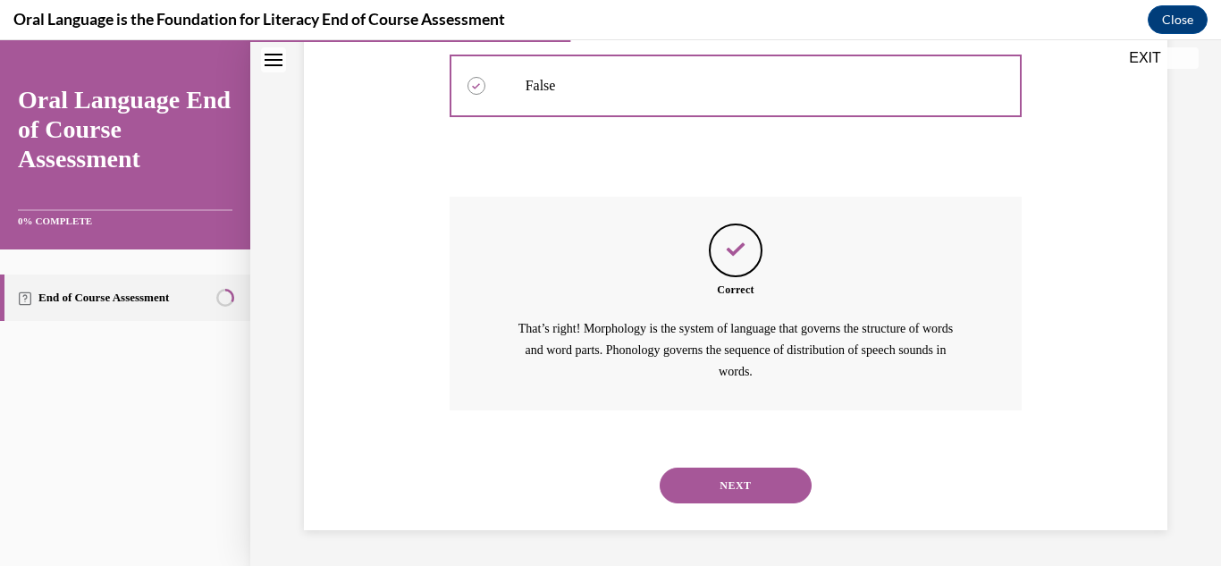
click at [728, 502] on button "NEXT" at bounding box center [736, 486] width 152 height 36
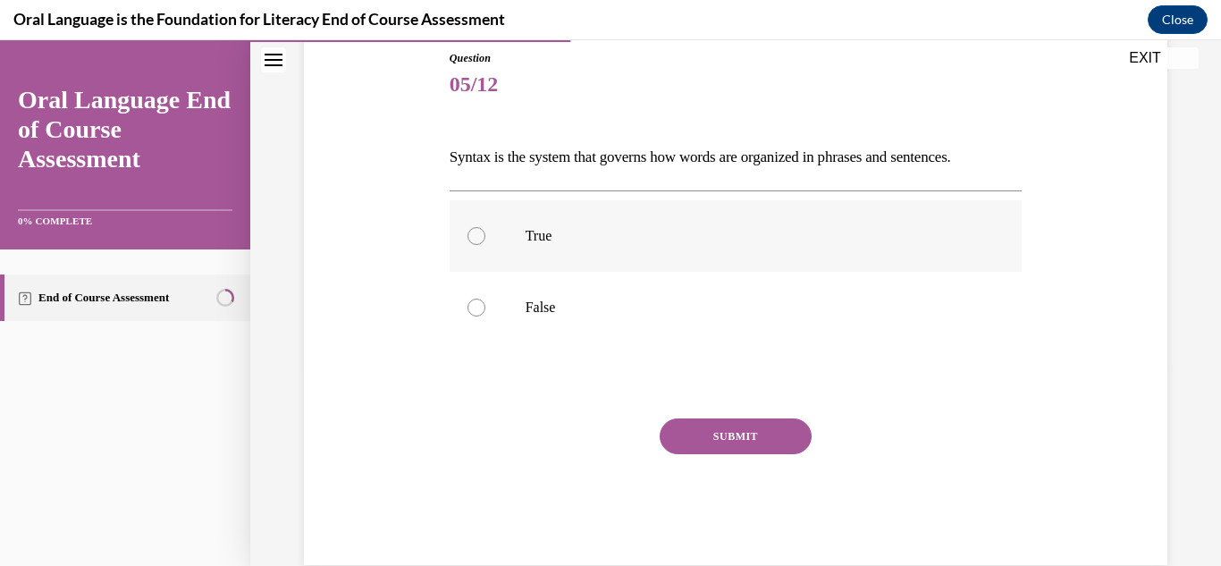
click at [730, 225] on label "True" at bounding box center [736, 236] width 573 height 72
click at [485, 227] on input "True" at bounding box center [477, 236] width 18 height 18
radio input "true"
click at [722, 423] on button "SUBMIT" at bounding box center [736, 436] width 152 height 36
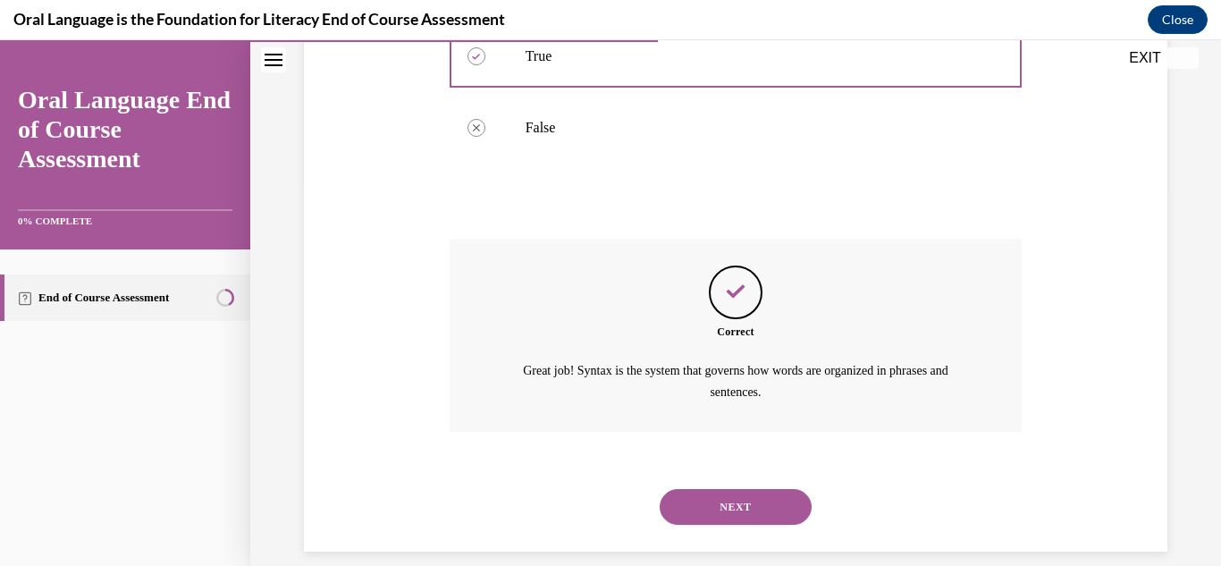
scroll to position [400, 0]
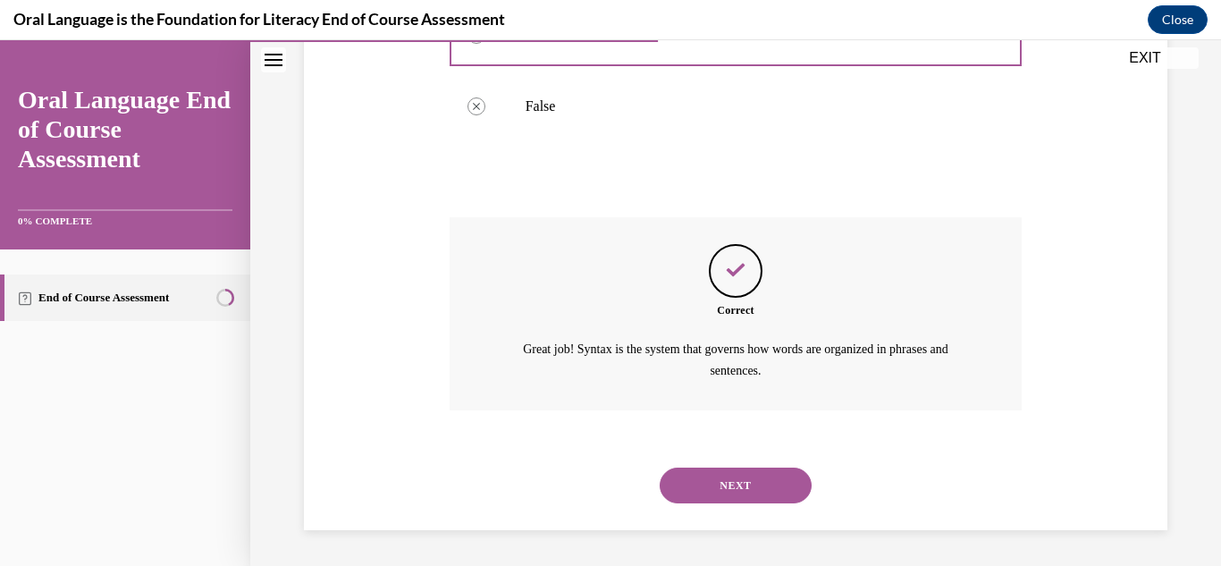
click at [686, 474] on button "NEXT" at bounding box center [736, 486] width 152 height 36
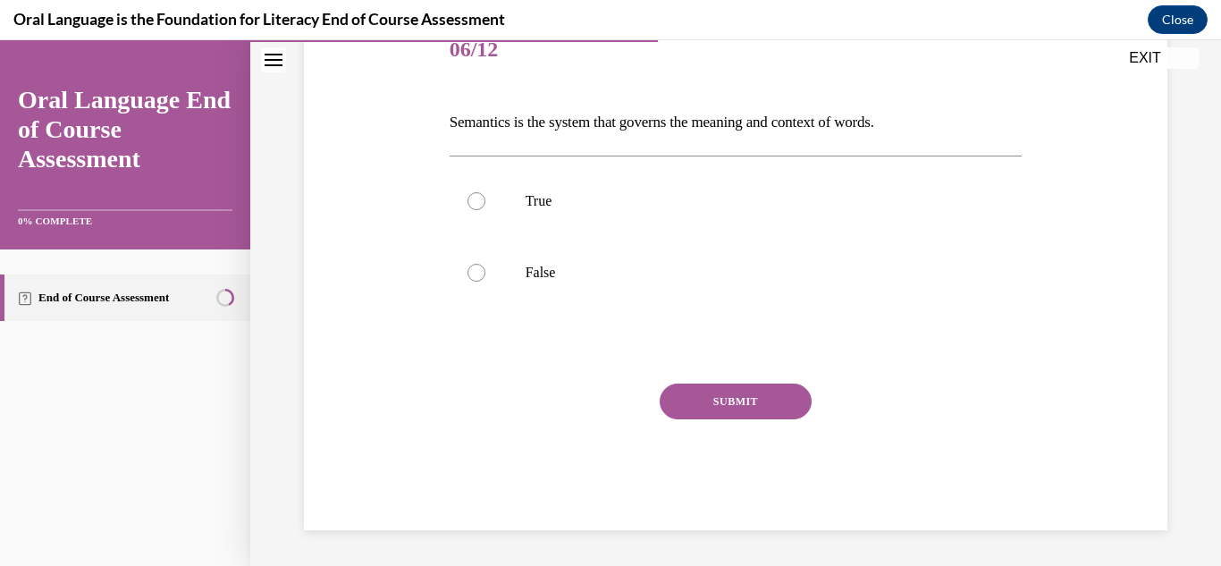
scroll to position [198, 0]
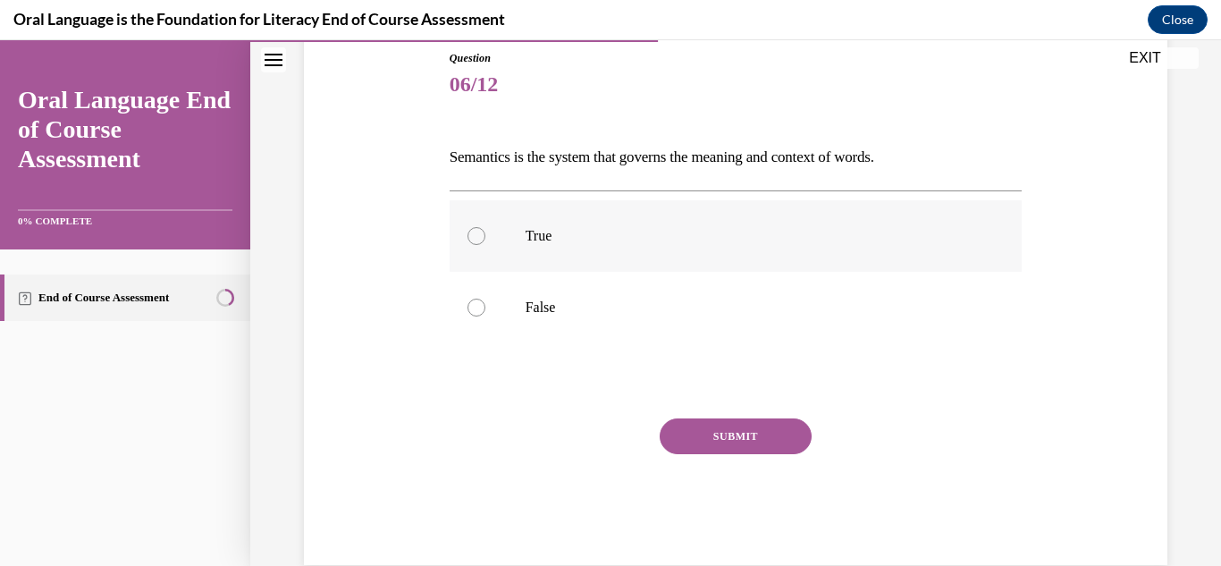
click at [561, 230] on p "True" at bounding box center [752, 236] width 452 height 18
click at [485, 230] on input "True" at bounding box center [477, 236] width 18 height 18
radio input "true"
click at [696, 438] on button "SUBMIT" at bounding box center [736, 436] width 152 height 36
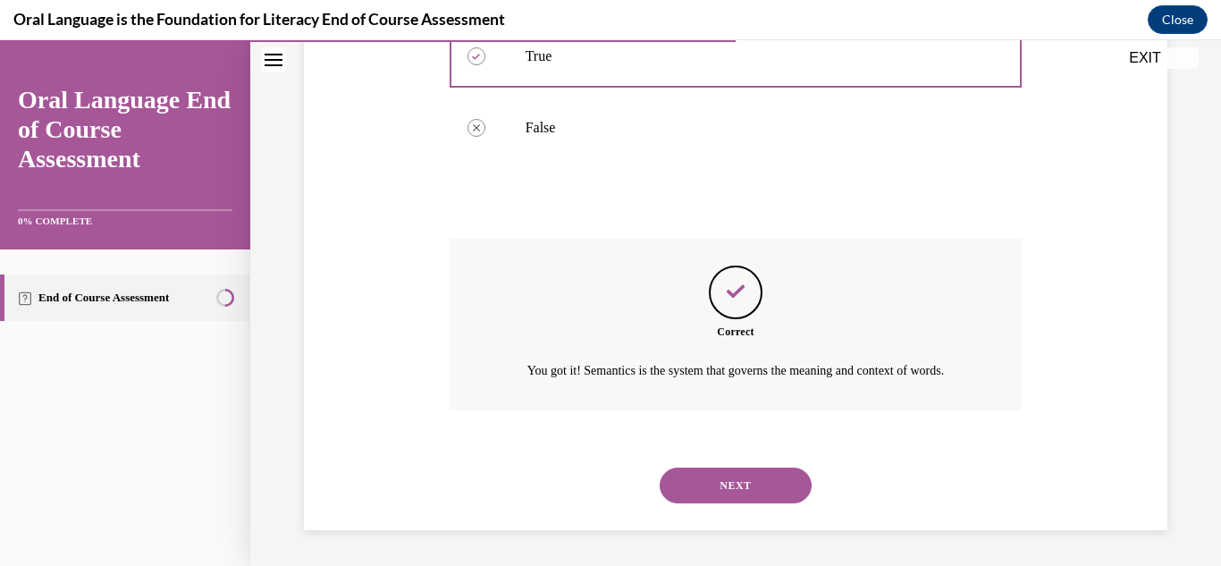
scroll to position [400, 0]
click at [714, 486] on button "NEXT" at bounding box center [736, 486] width 152 height 36
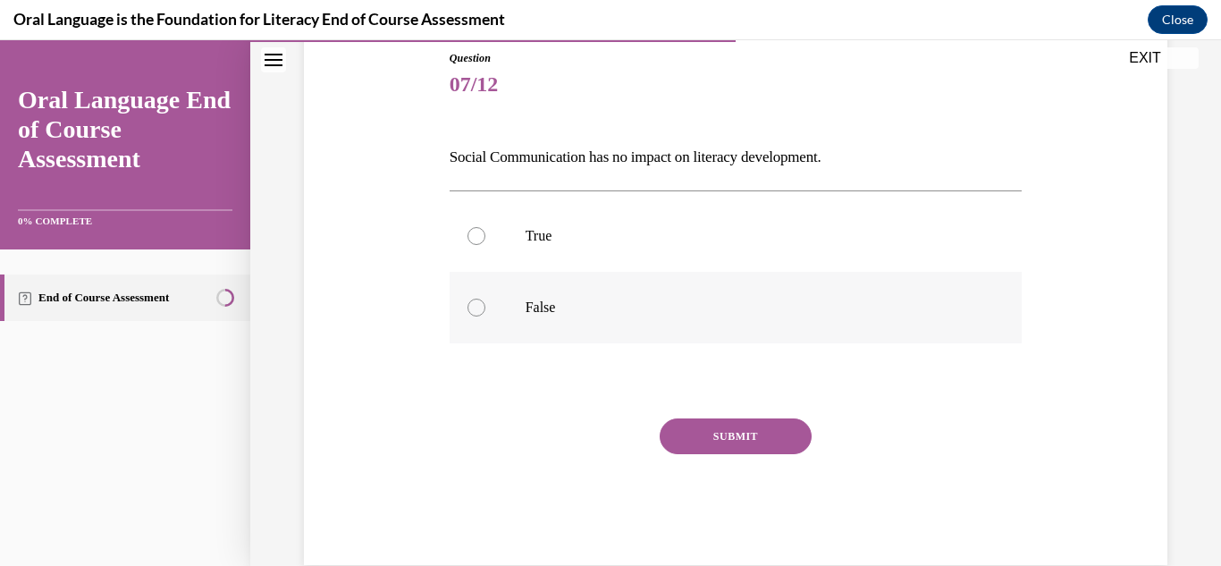
click at [592, 288] on label "False" at bounding box center [736, 308] width 573 height 72
click at [485, 299] on input "False" at bounding box center [477, 308] width 18 height 18
radio input "true"
click at [707, 446] on button "SUBMIT" at bounding box center [736, 436] width 152 height 36
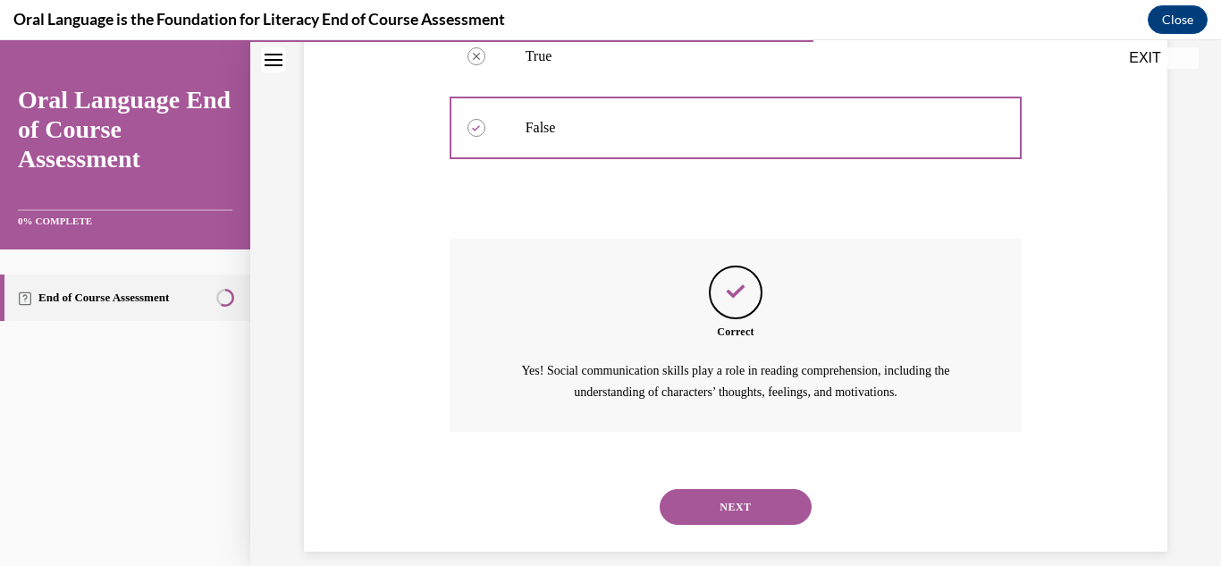
scroll to position [400, 0]
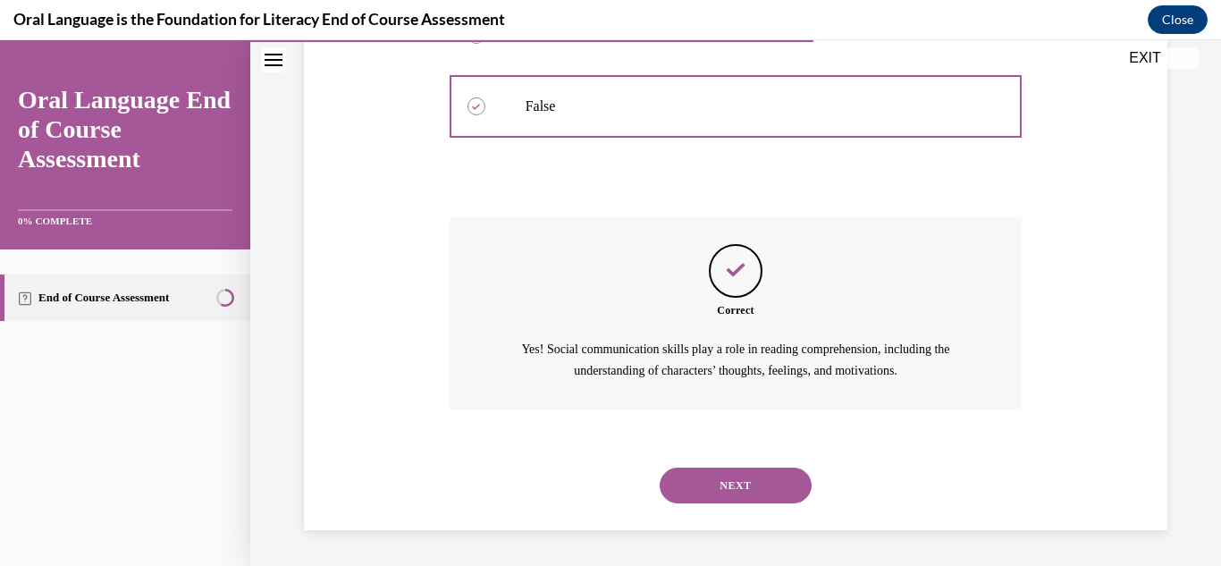
click at [717, 490] on button "NEXT" at bounding box center [736, 486] width 152 height 36
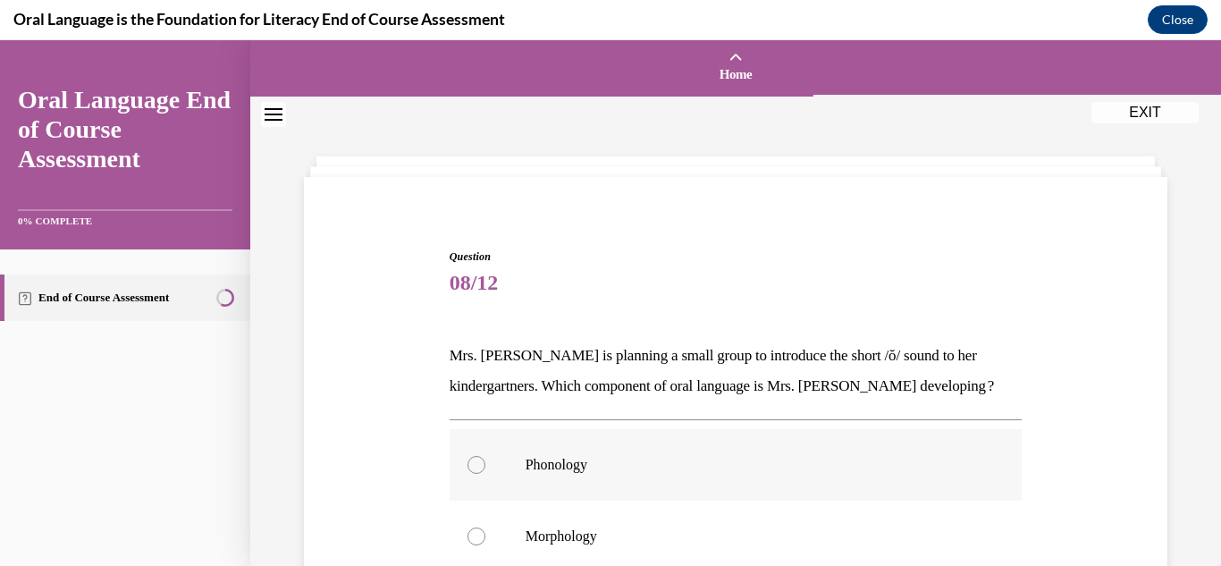
click at [704, 463] on p "Phonology" at bounding box center [752, 465] width 452 height 18
click at [485, 463] on input "Phonology" at bounding box center [477, 465] width 18 height 18
radio input "true"
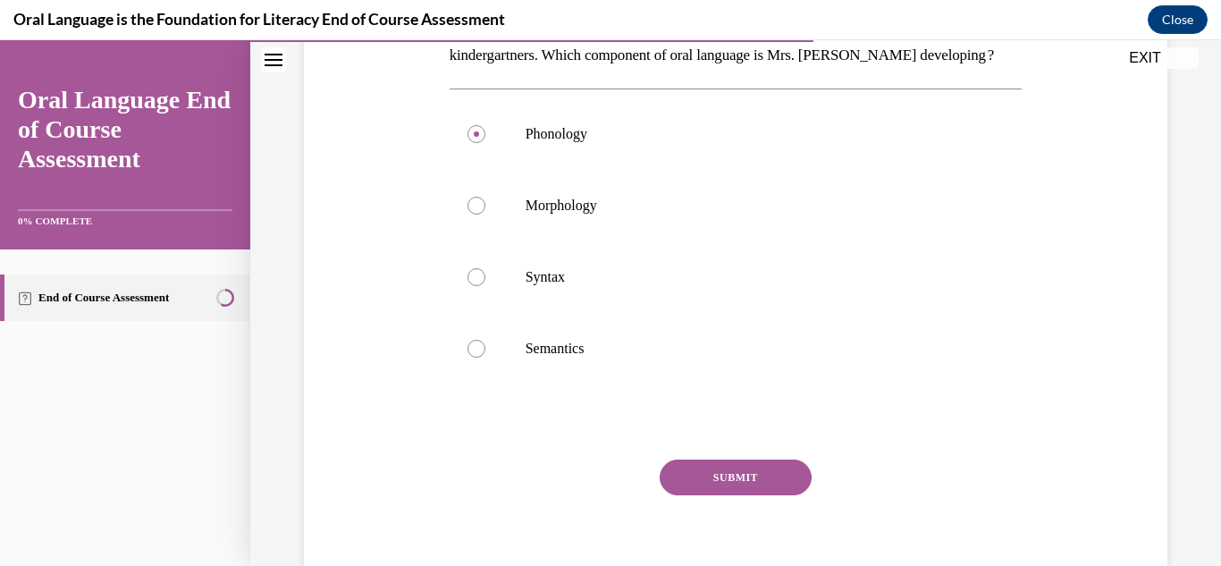
scroll to position [333, 0]
click at [768, 474] on button "SUBMIT" at bounding box center [736, 476] width 152 height 36
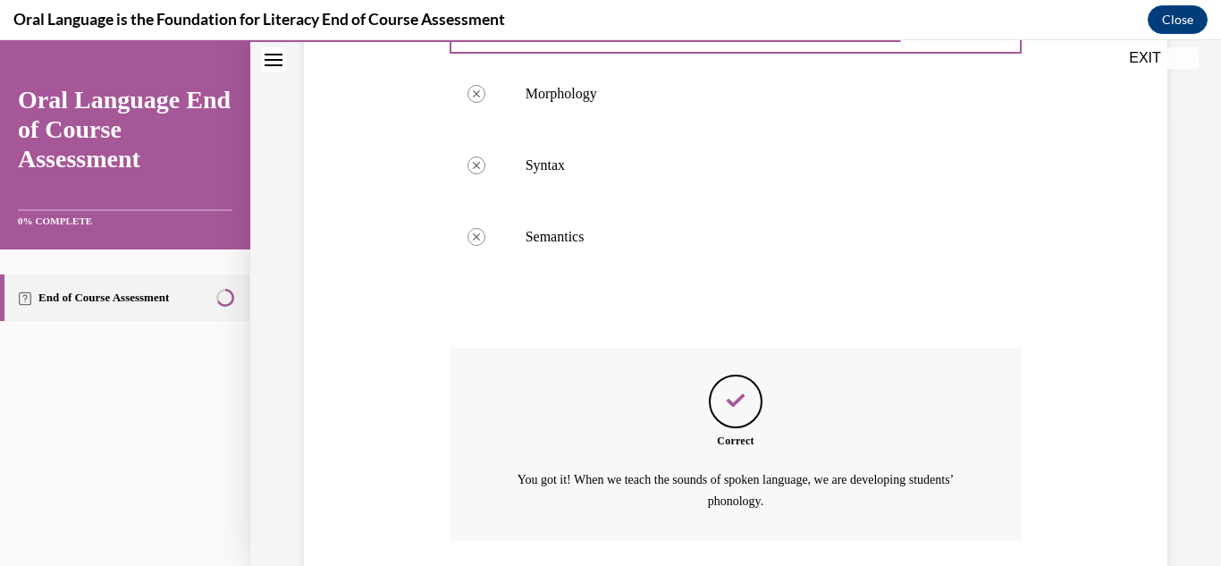
scroll to position [573, 0]
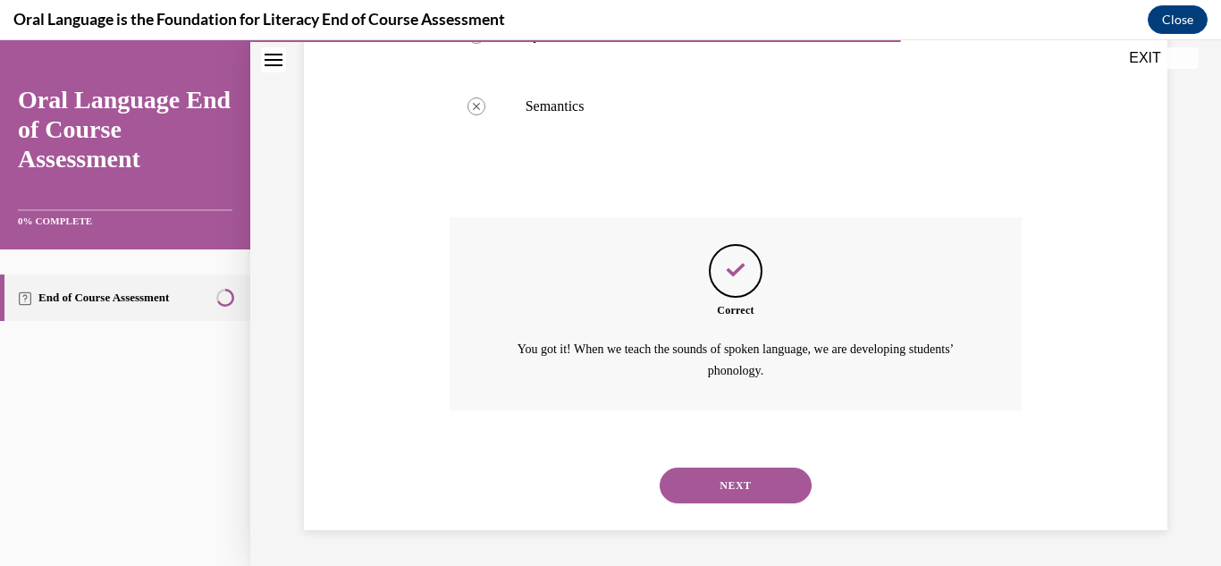
click at [768, 474] on button "NEXT" at bounding box center [736, 486] width 152 height 36
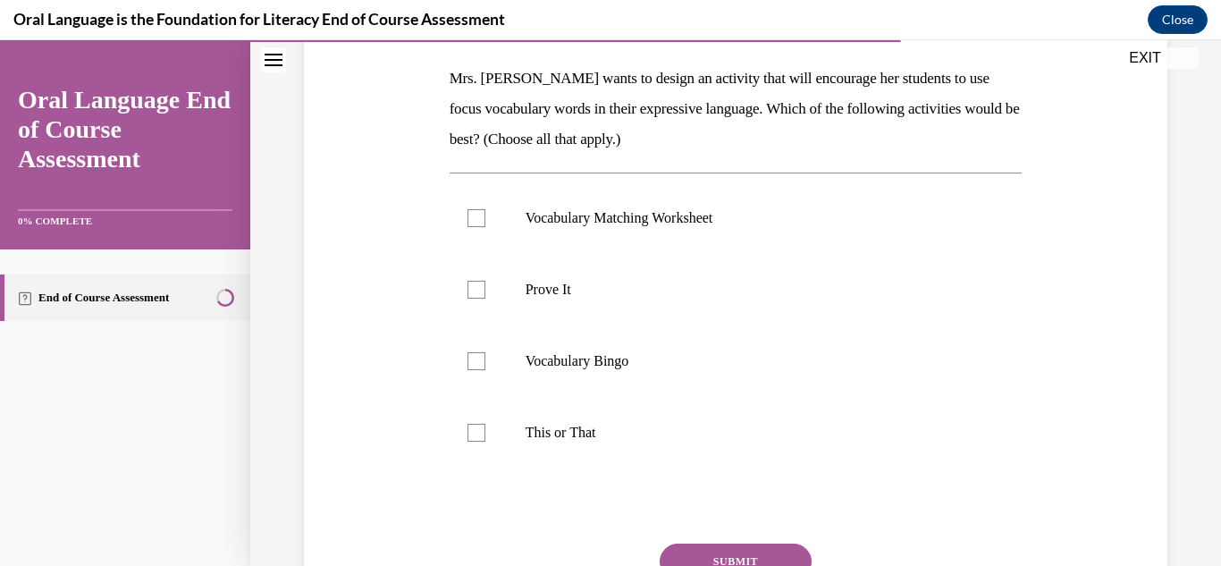
scroll to position [279, 0]
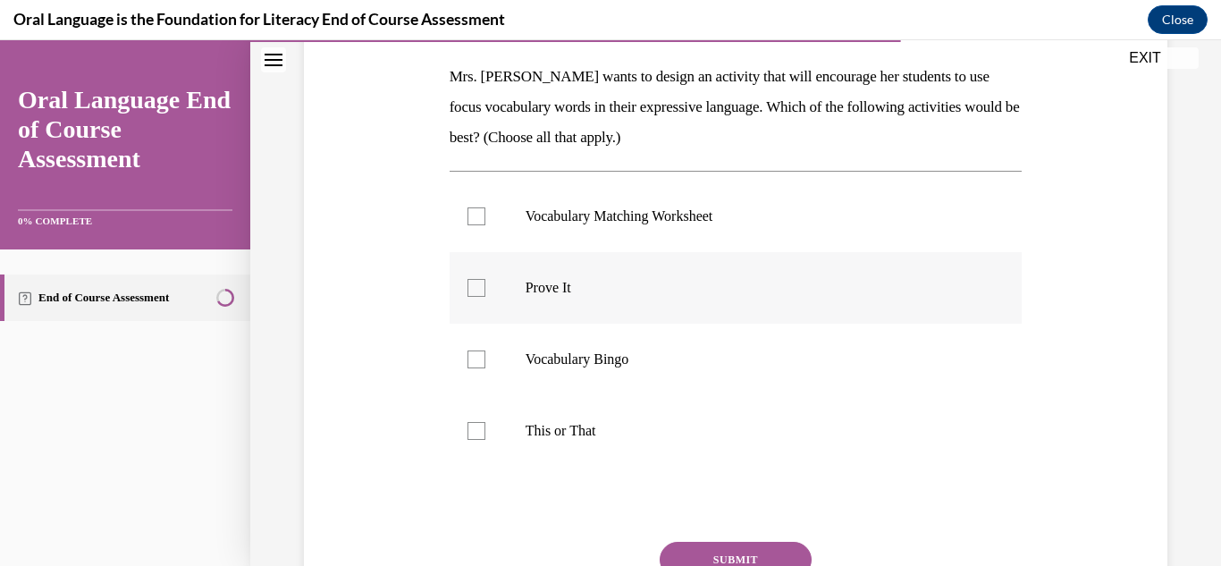
click at [485, 304] on label "Prove It" at bounding box center [736, 288] width 573 height 72
click at [485, 297] on input "Prove It" at bounding box center [477, 288] width 18 height 18
checkbox input "true"
click at [484, 425] on label "This or That" at bounding box center [736, 431] width 573 height 72
click at [484, 425] on input "This or That" at bounding box center [477, 431] width 18 height 18
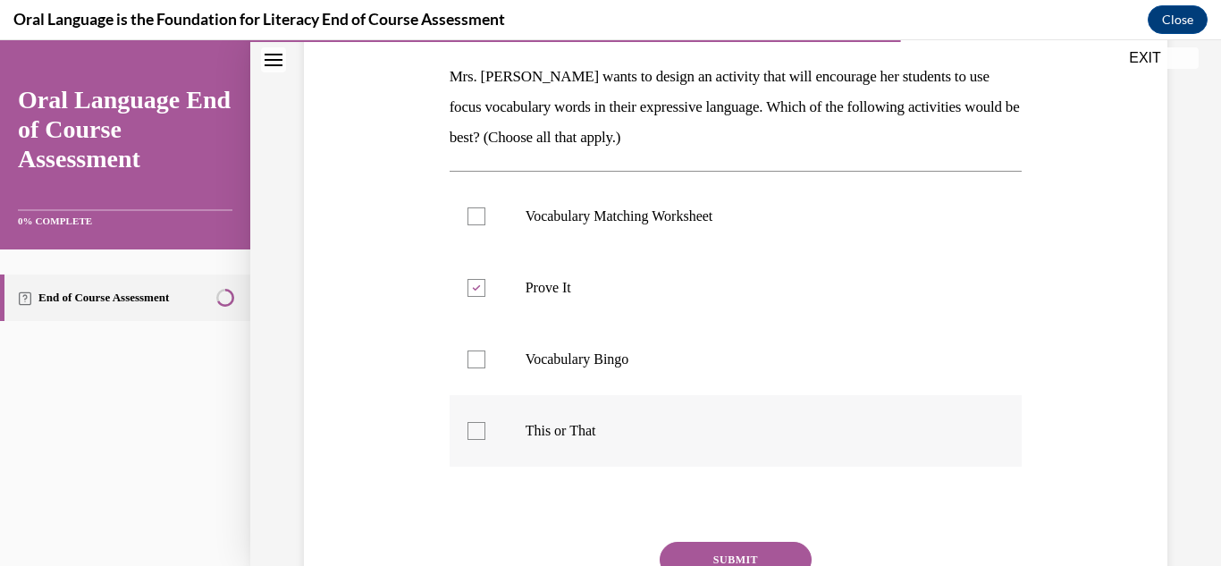
checkbox input "true"
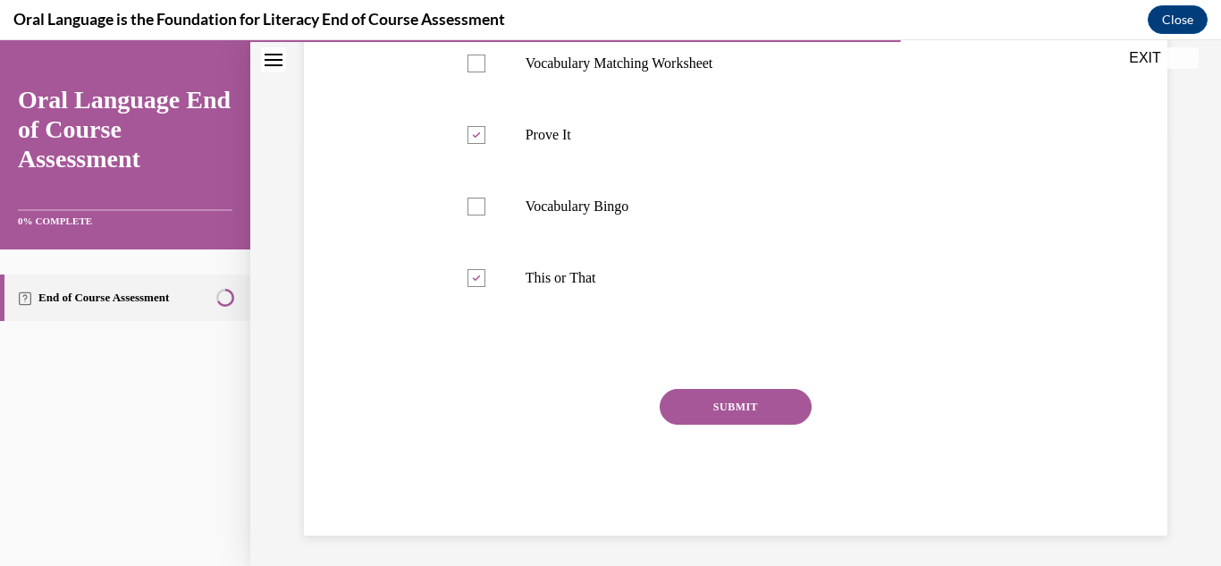
scroll to position [437, 0]
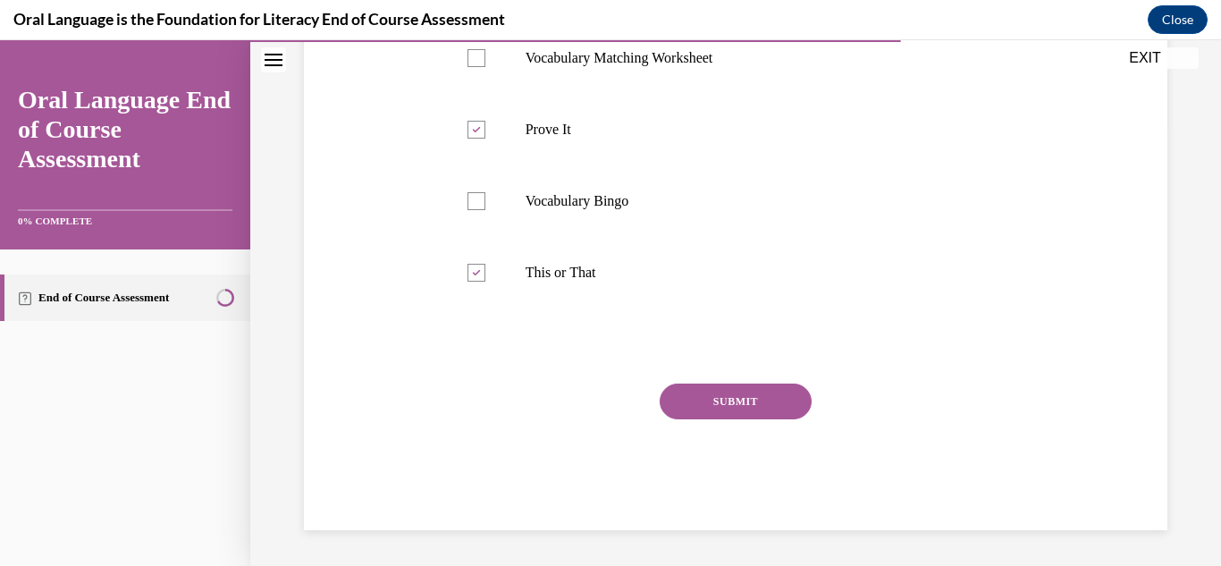
click at [713, 412] on button "SUBMIT" at bounding box center [736, 402] width 152 height 36
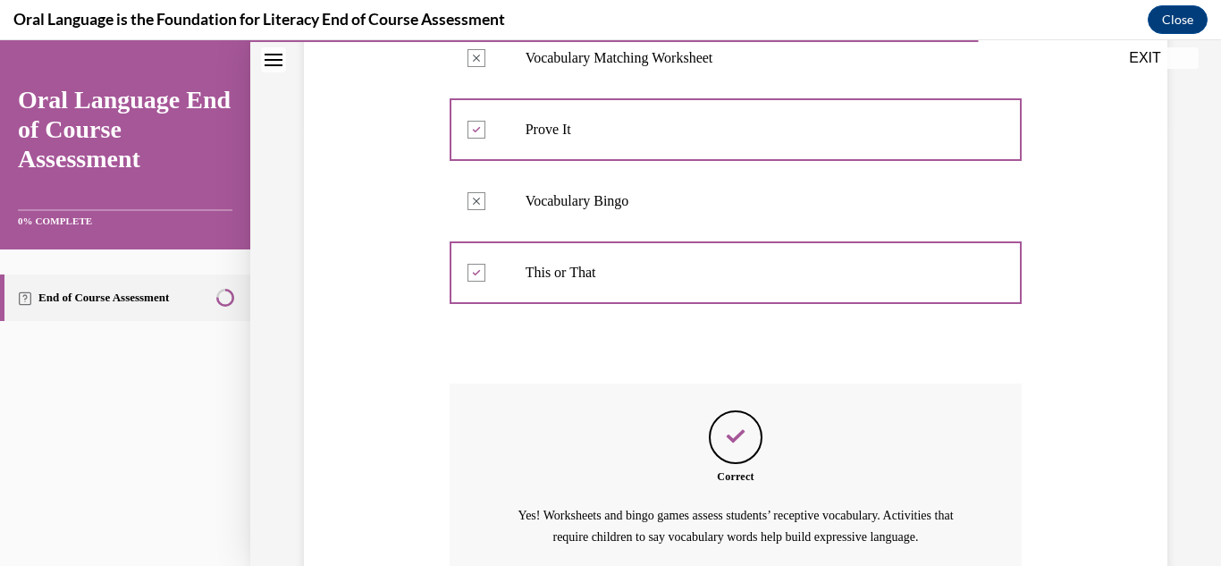
scroll to position [624, 0]
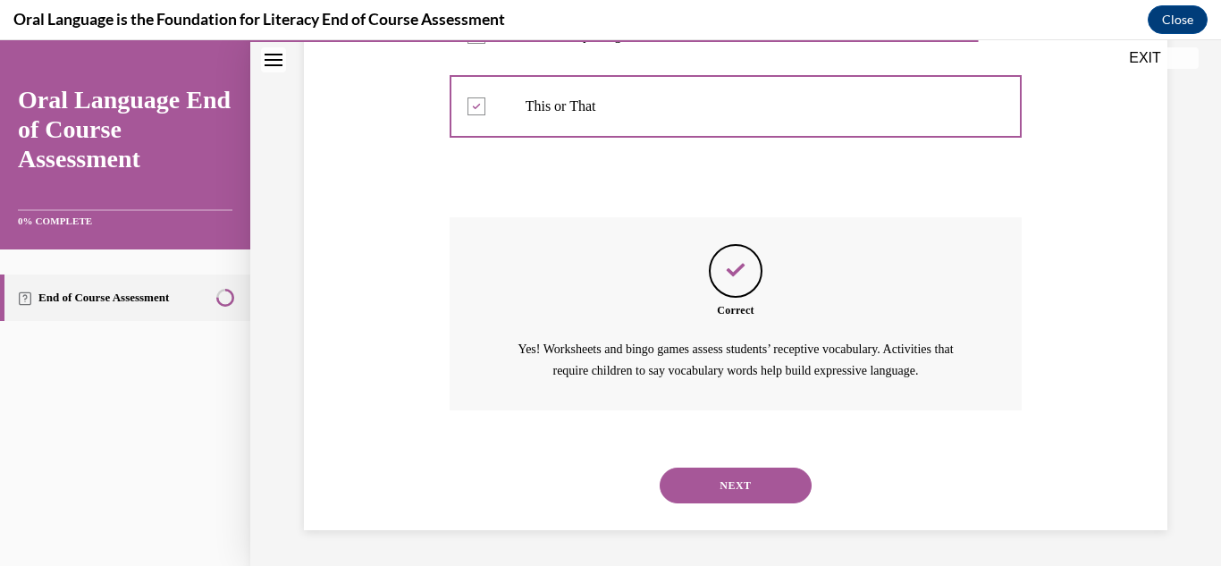
click at [704, 477] on button "NEXT" at bounding box center [736, 486] width 152 height 36
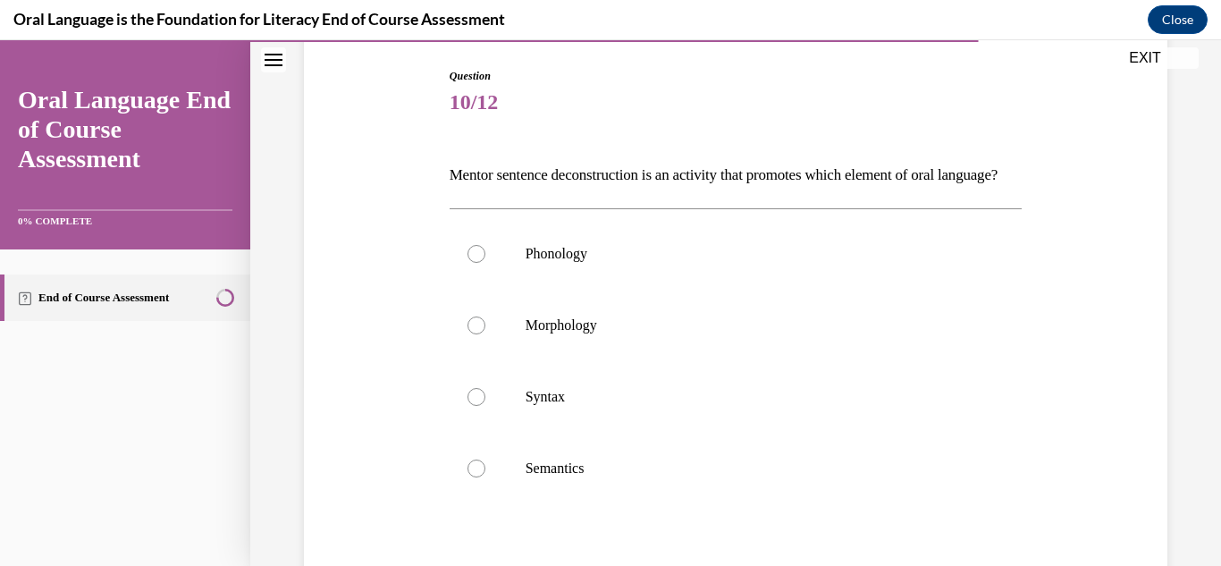
scroll to position [213, 0]
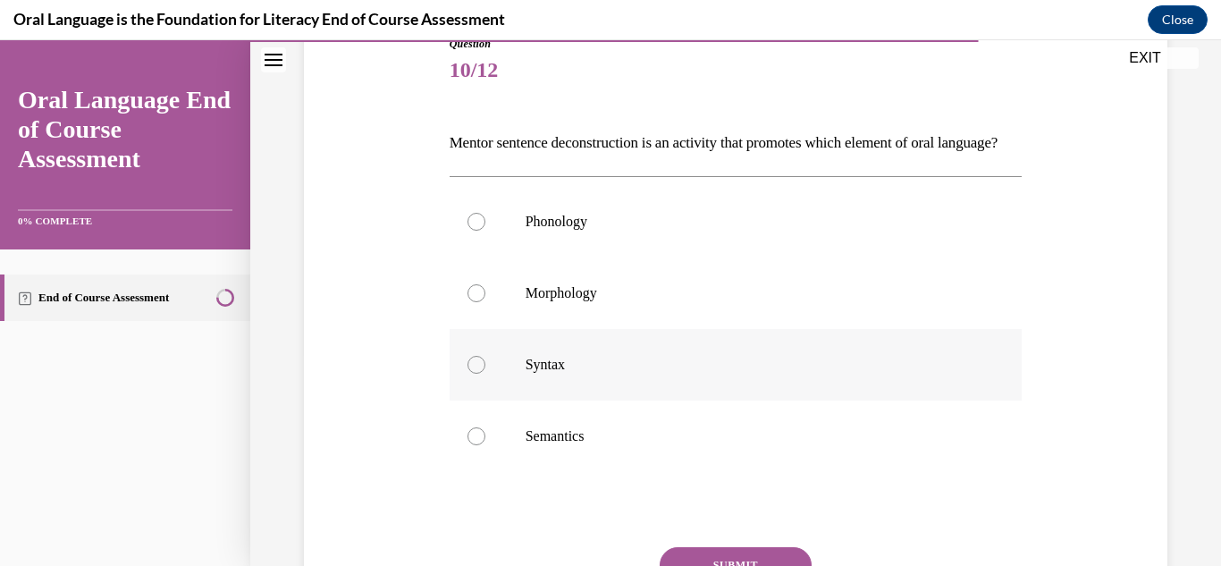
click at [586, 375] on label "Syntax" at bounding box center [736, 365] width 573 height 72
click at [485, 374] on input "Syntax" at bounding box center [477, 365] width 18 height 18
radio input "true"
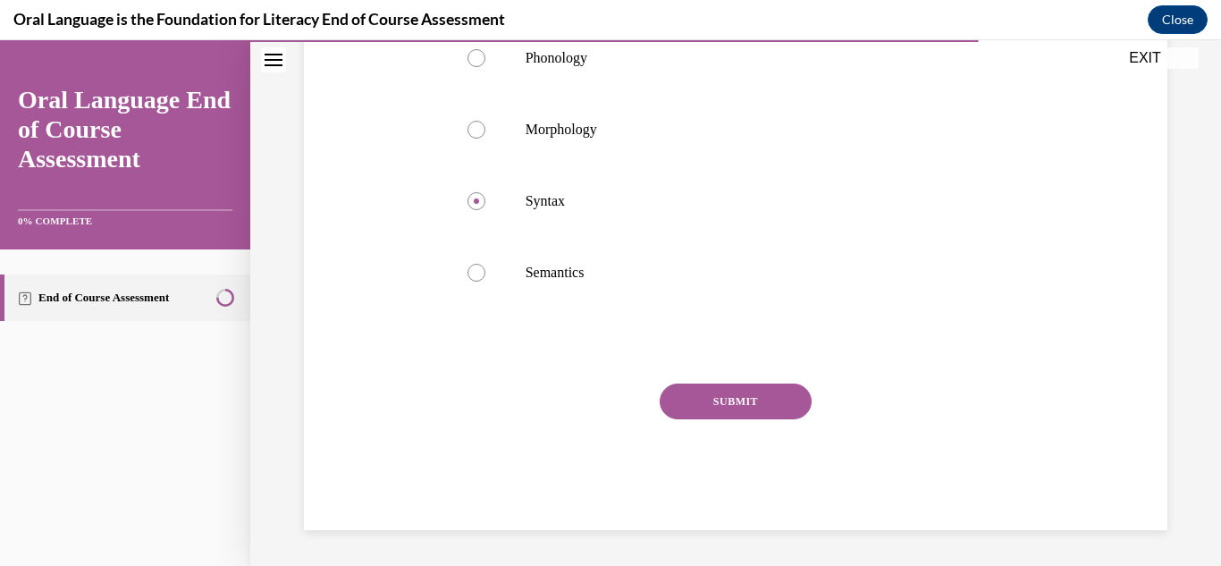
scroll to position [407, 0]
click at [755, 405] on button "SUBMIT" at bounding box center [736, 402] width 152 height 36
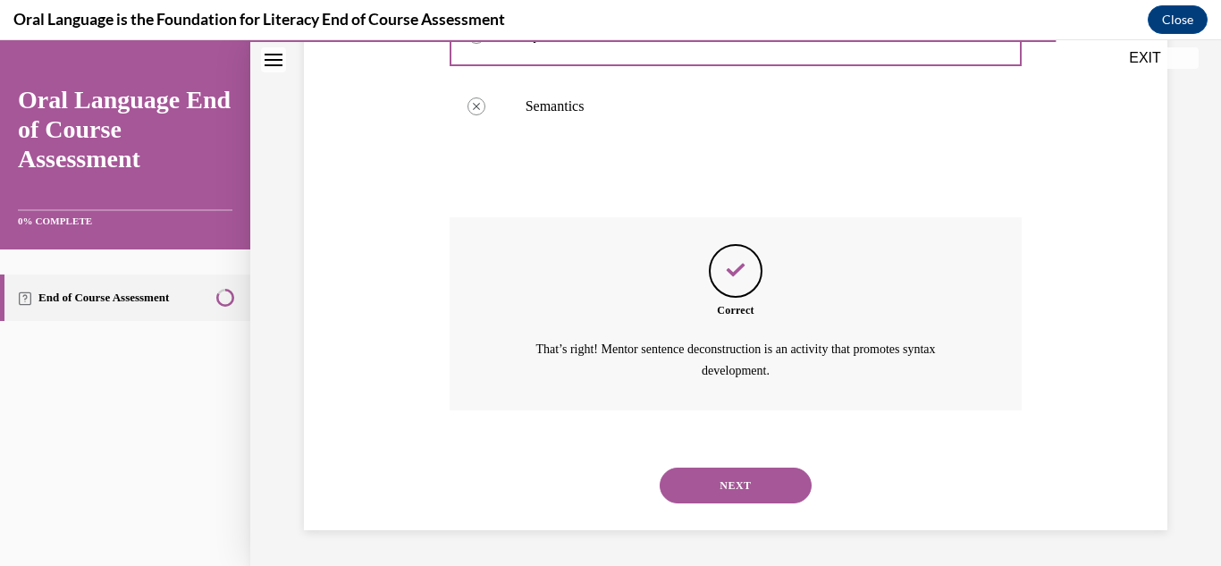
scroll to position [573, 0]
click at [726, 489] on button "NEXT" at bounding box center [736, 486] width 152 height 36
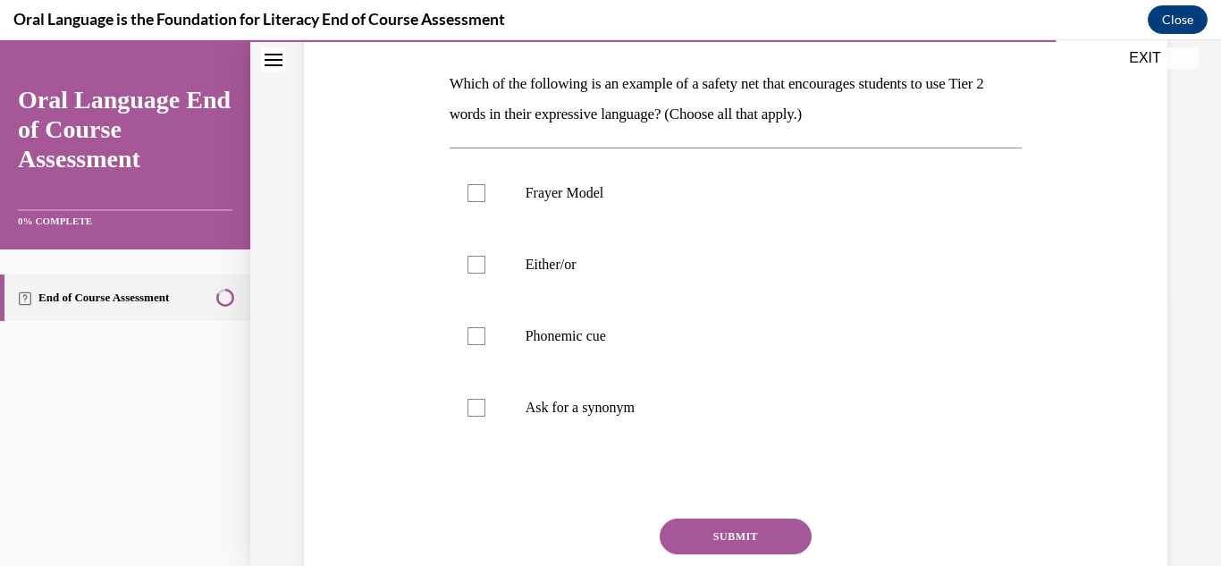
scroll to position [275, 0]
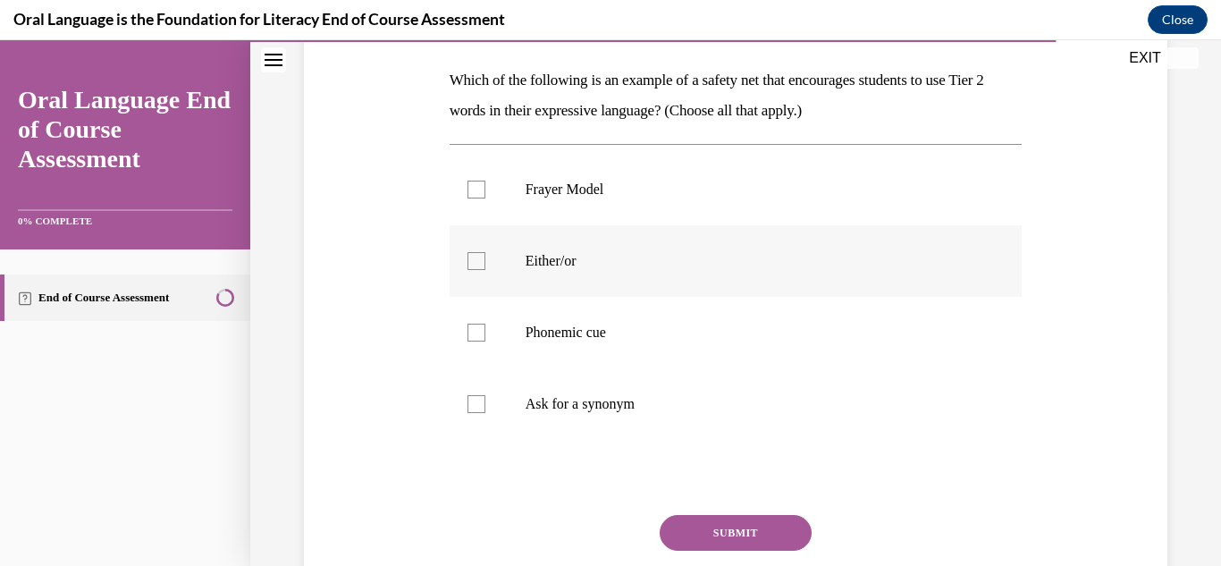
click at [567, 268] on p "Either/or" at bounding box center [752, 261] width 452 height 18
click at [485, 268] on input "Either/or" at bounding box center [477, 261] width 18 height 18
checkbox input "true"
click at [583, 358] on label "Phonemic cue" at bounding box center [736, 333] width 573 height 72
click at [485, 342] on input "Phonemic cue" at bounding box center [477, 333] width 18 height 18
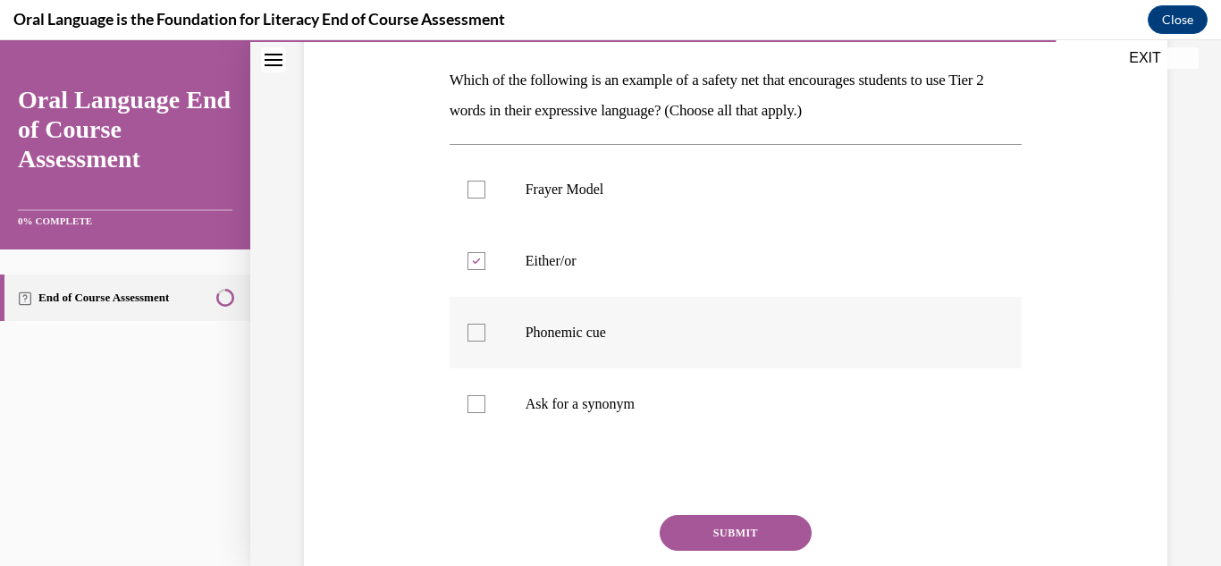
checkbox input "true"
click at [590, 412] on p "Ask for a synonym" at bounding box center [752, 404] width 452 height 18
click at [485, 412] on input "Ask for a synonym" at bounding box center [477, 404] width 18 height 18
checkbox input "true"
click at [715, 525] on button "SUBMIT" at bounding box center [736, 533] width 152 height 36
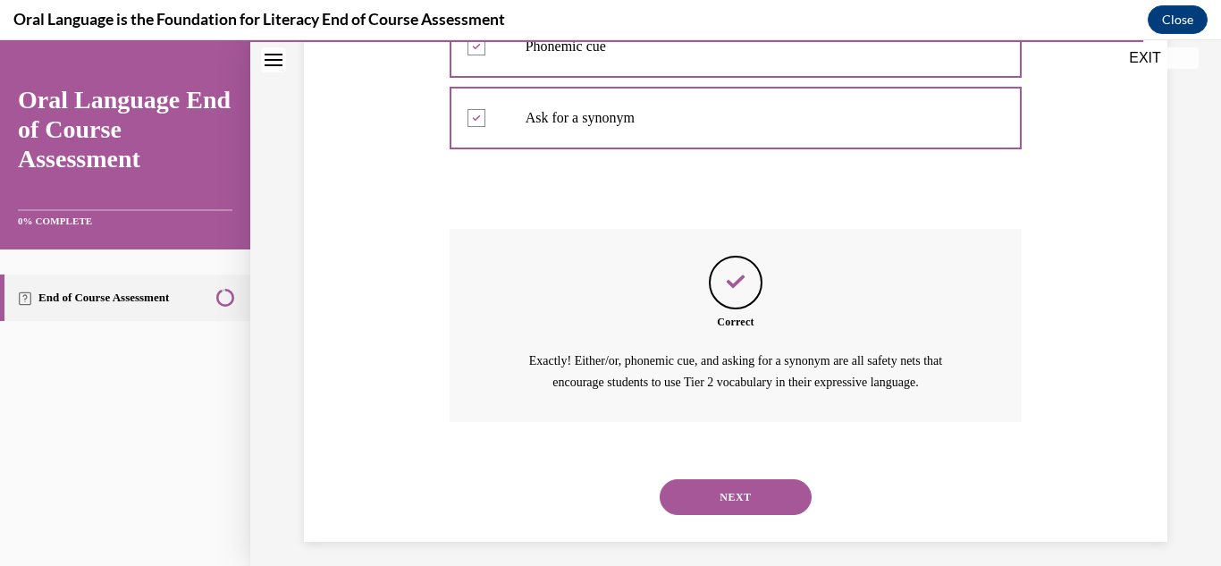
scroll to position [573, 0]
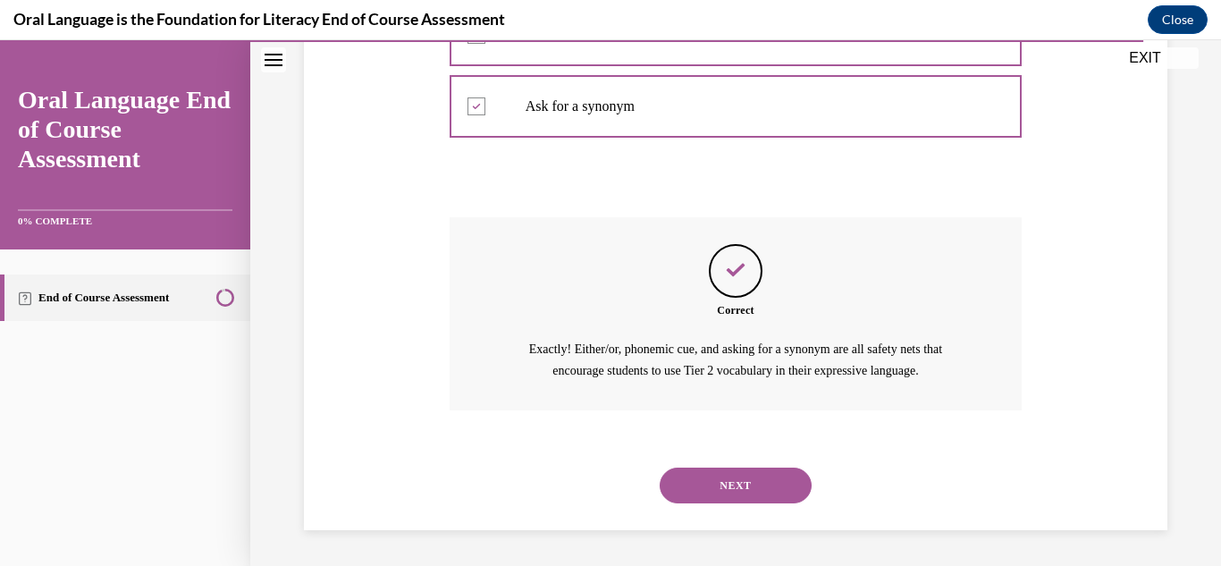
click at [721, 513] on div "NEXT" at bounding box center [736, 486] width 573 height 72
click at [750, 460] on div "NEXT" at bounding box center [736, 486] width 573 height 72
click at [750, 474] on button "NEXT" at bounding box center [736, 486] width 152 height 36
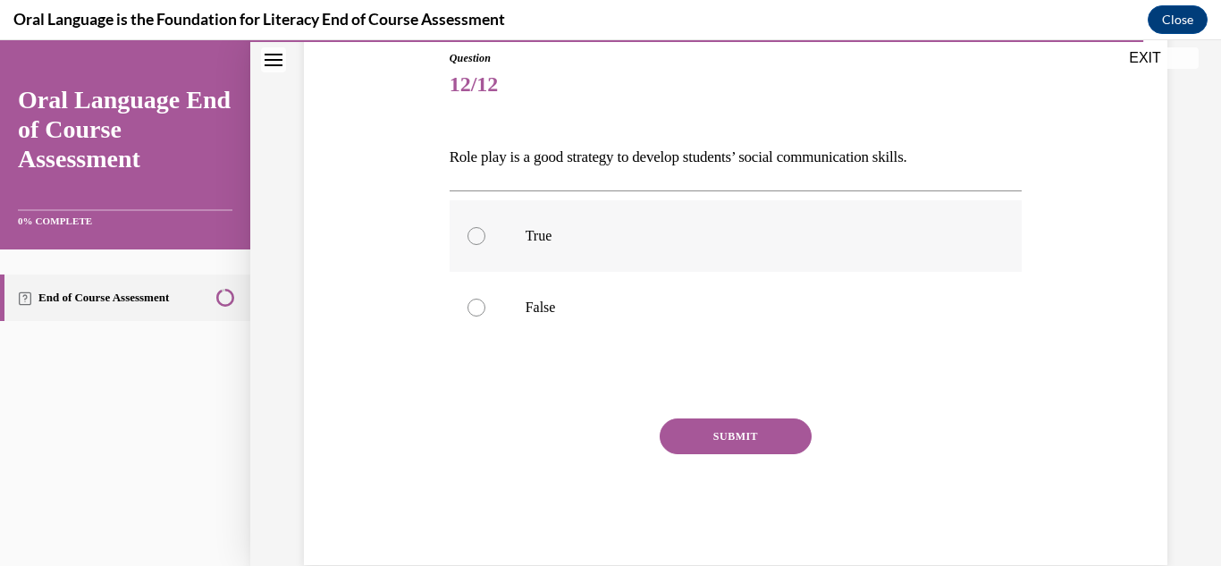
click at [531, 223] on label "True" at bounding box center [736, 236] width 573 height 72
click at [485, 227] on input "True" at bounding box center [477, 236] width 18 height 18
radio input "true"
click at [735, 419] on button "SUBMIT" at bounding box center [736, 436] width 152 height 36
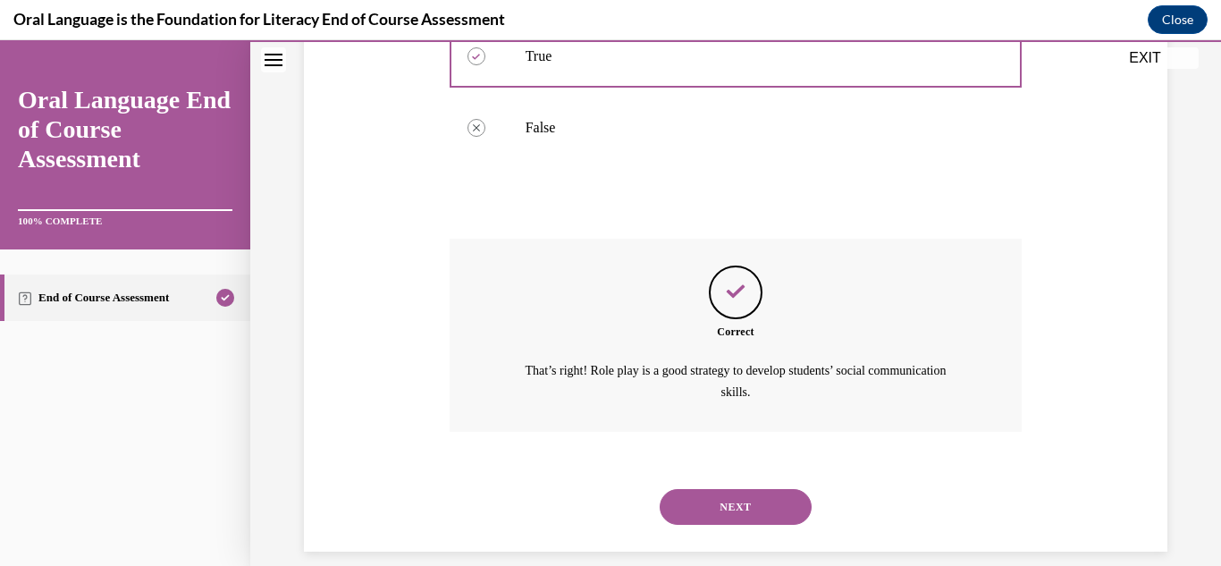
scroll to position [400, 0]
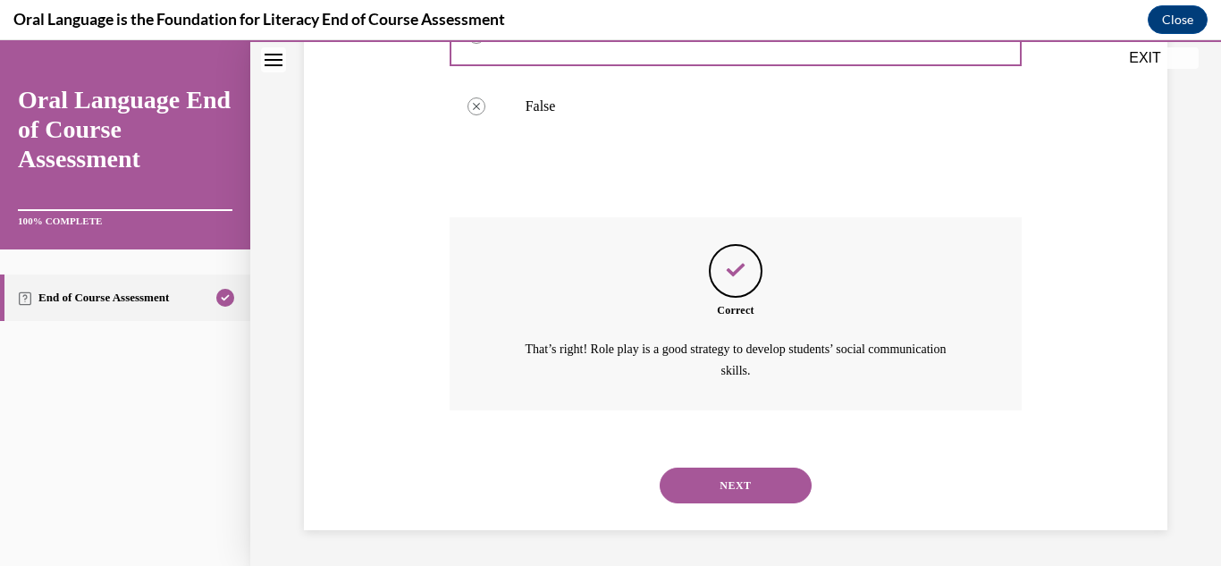
click at [742, 475] on button "NEXT" at bounding box center [736, 486] width 152 height 36
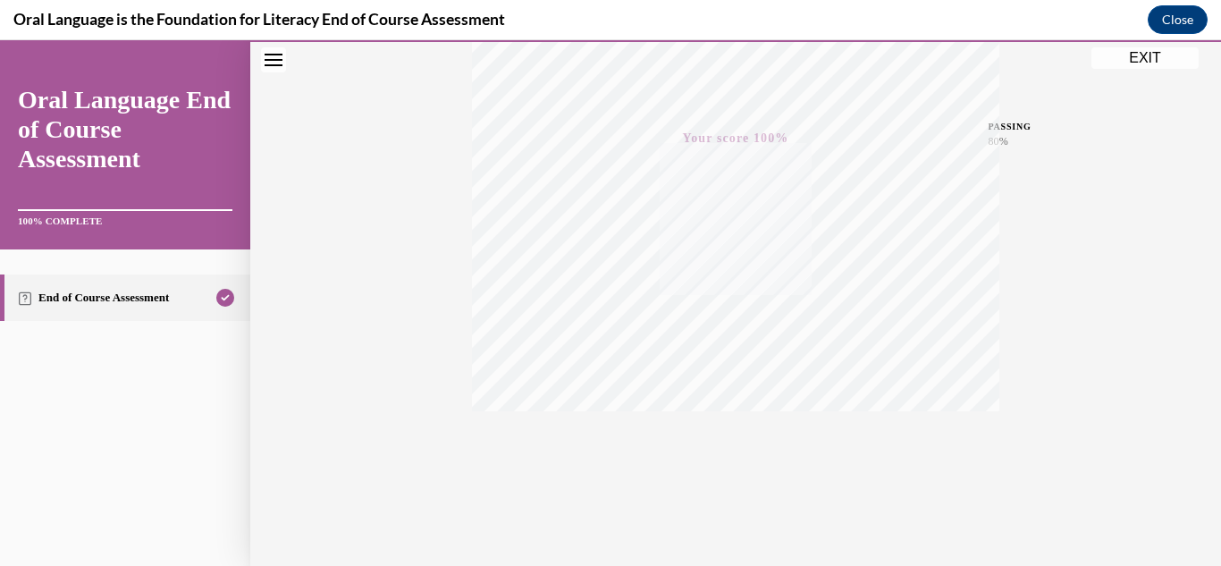
scroll to position [391, 0]
click at [1151, 60] on button "EXIT" at bounding box center [1145, 57] width 107 height 21
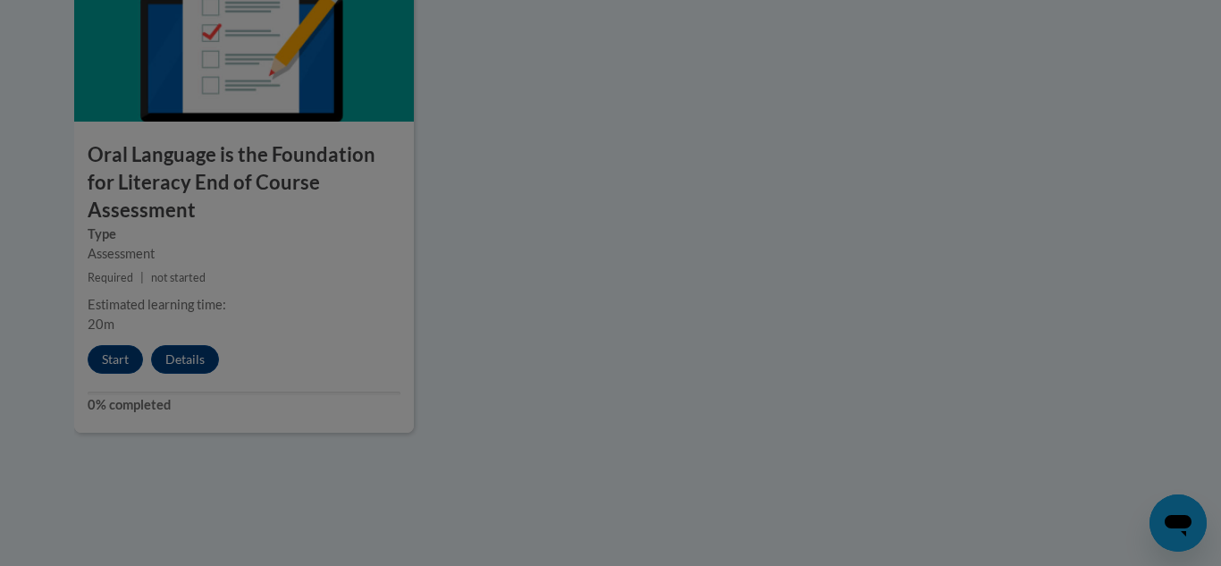
scroll to position [0, 0]
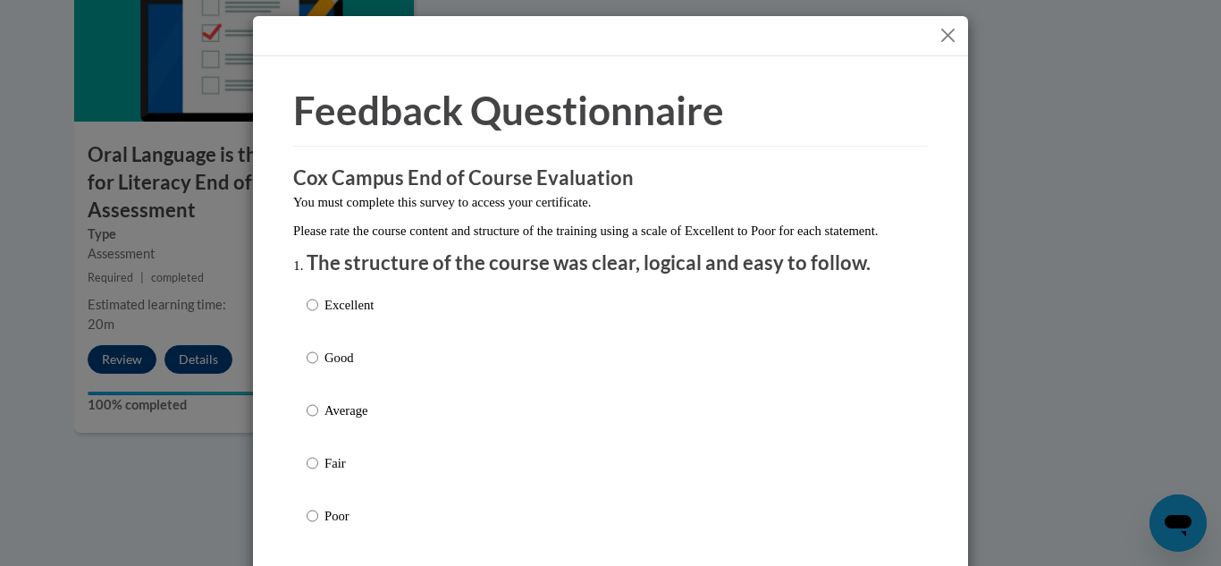
click at [328, 392] on label "Good" at bounding box center [340, 372] width 67 height 48
click at [318, 367] on input "Good" at bounding box center [313, 358] width 12 height 20
radio input "true"
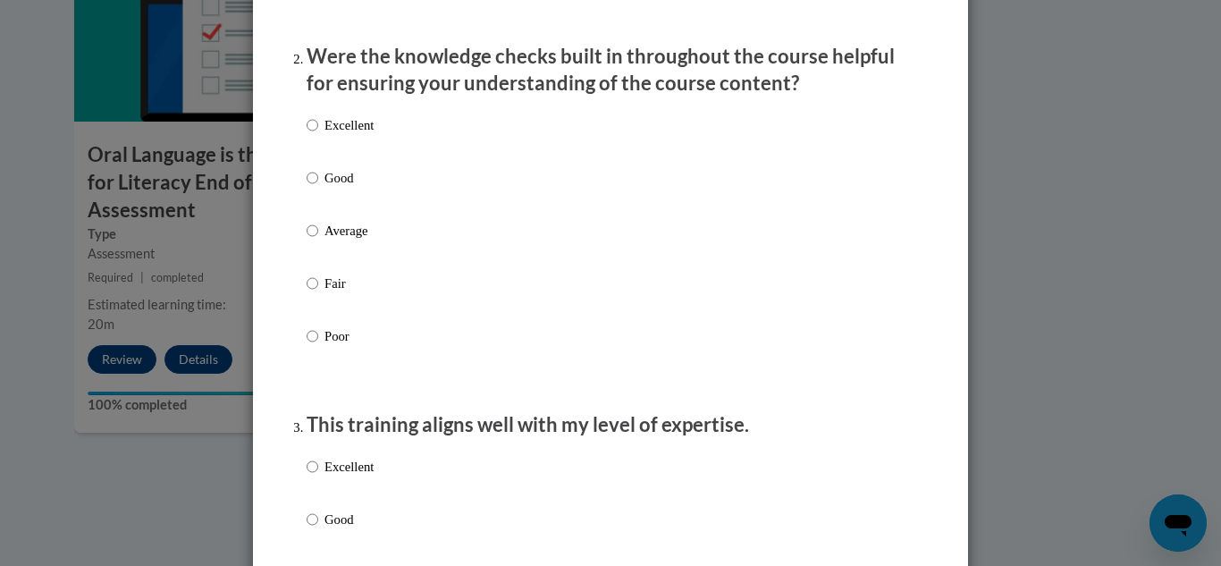
scroll to position [585, 0]
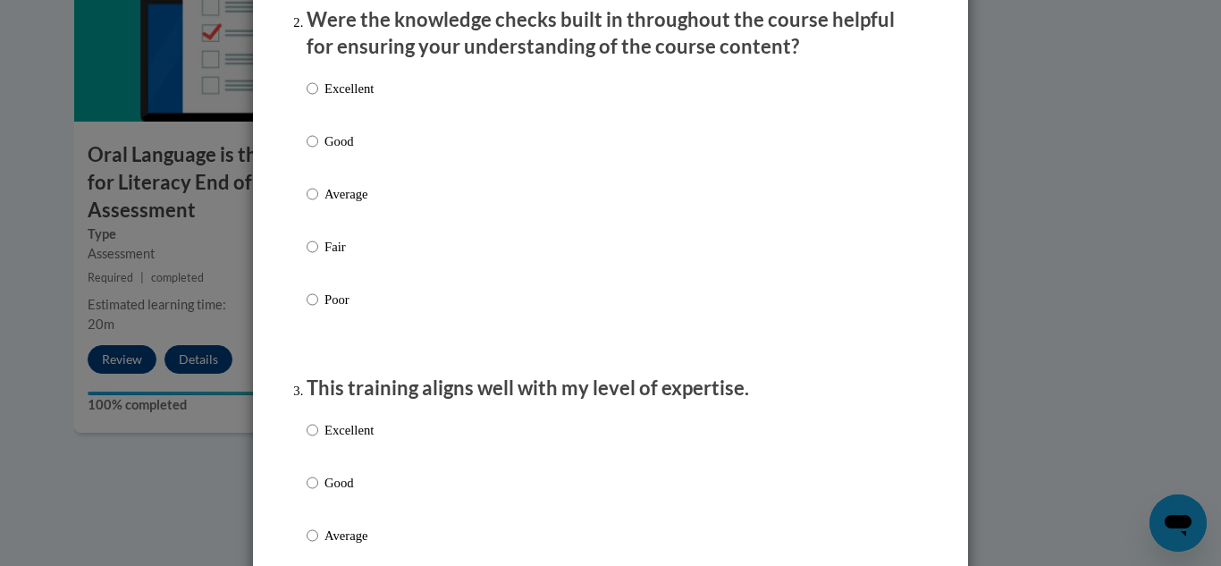
click at [358, 151] on p "Good" at bounding box center [349, 141] width 49 height 20
click at [318, 151] on input "Good" at bounding box center [313, 141] width 12 height 20
radio input "true"
click at [339, 468] on label "Excellent" at bounding box center [340, 444] width 67 height 48
click at [318, 440] on input "Excellent" at bounding box center [313, 430] width 12 height 20
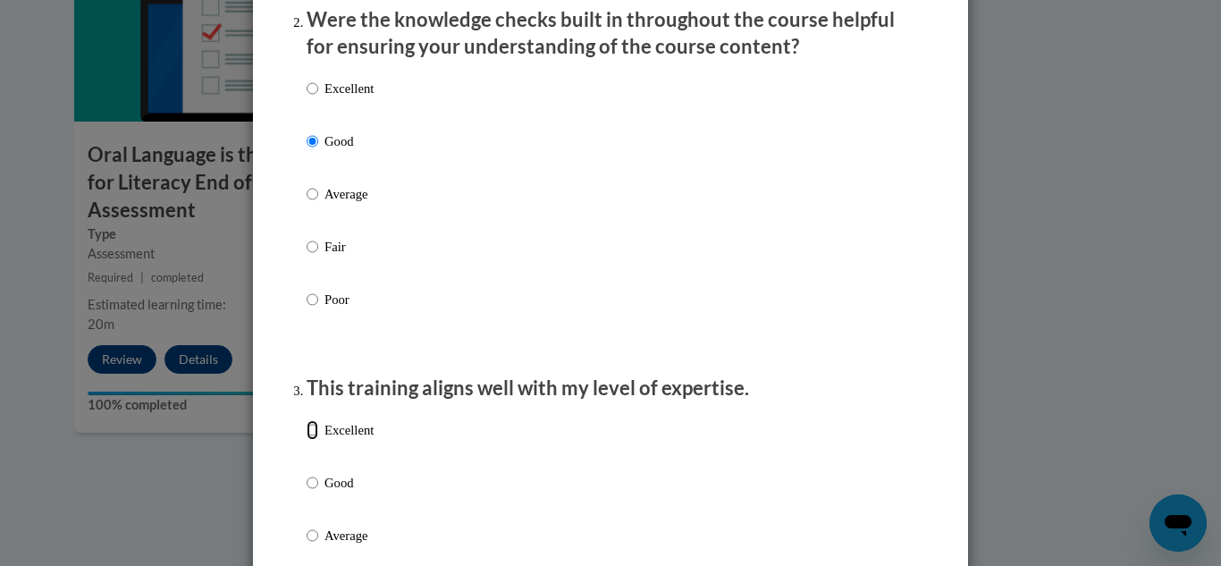
radio input "true"
click at [332, 511] on label "Good" at bounding box center [340, 497] width 67 height 48
click at [318, 493] on input "Good" at bounding box center [313, 483] width 12 height 20
radio input "true"
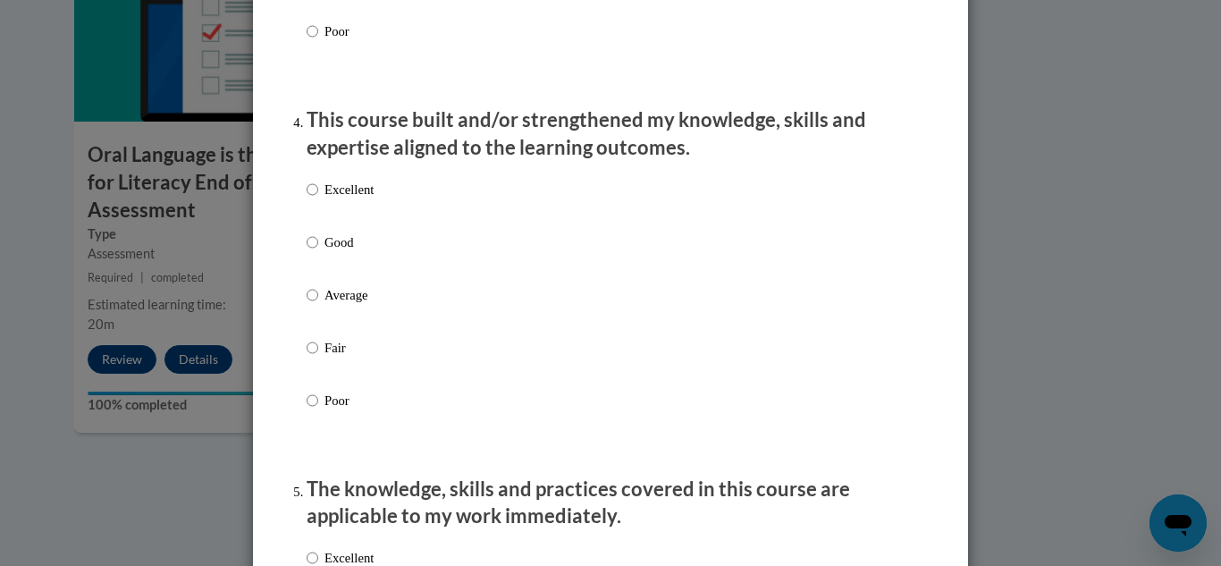
scroll to position [1226, 0]
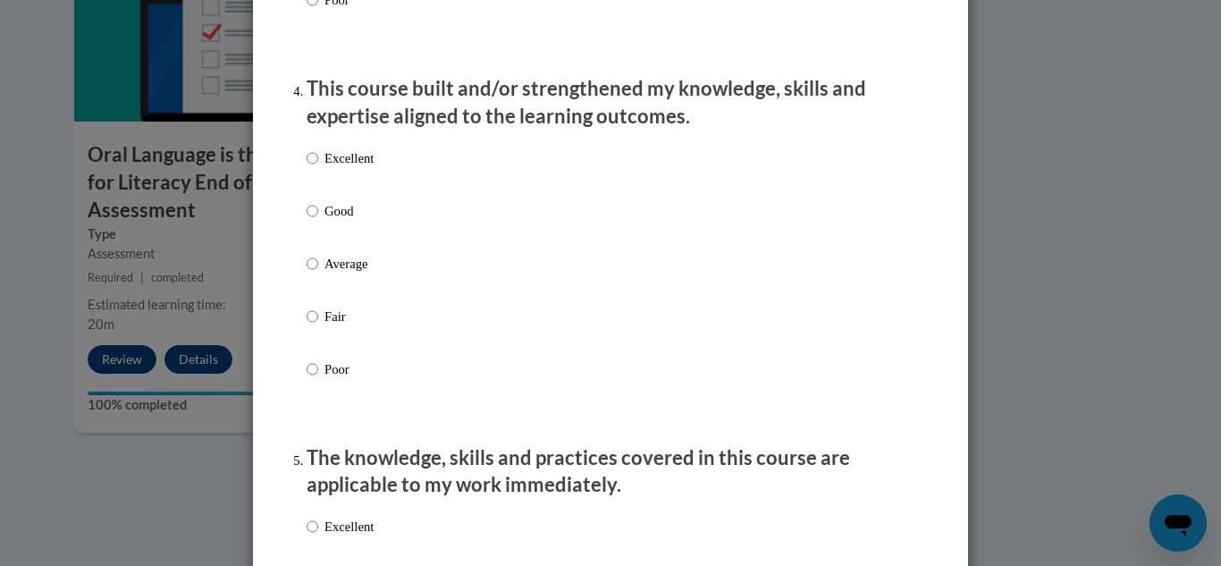
click at [432, 240] on div "Excellent Good Average Fair Poor" at bounding box center [611, 284] width 608 height 291
click at [335, 221] on p "Good" at bounding box center [349, 211] width 49 height 20
click at [318, 221] on input "Good" at bounding box center [313, 211] width 12 height 20
radio input "true"
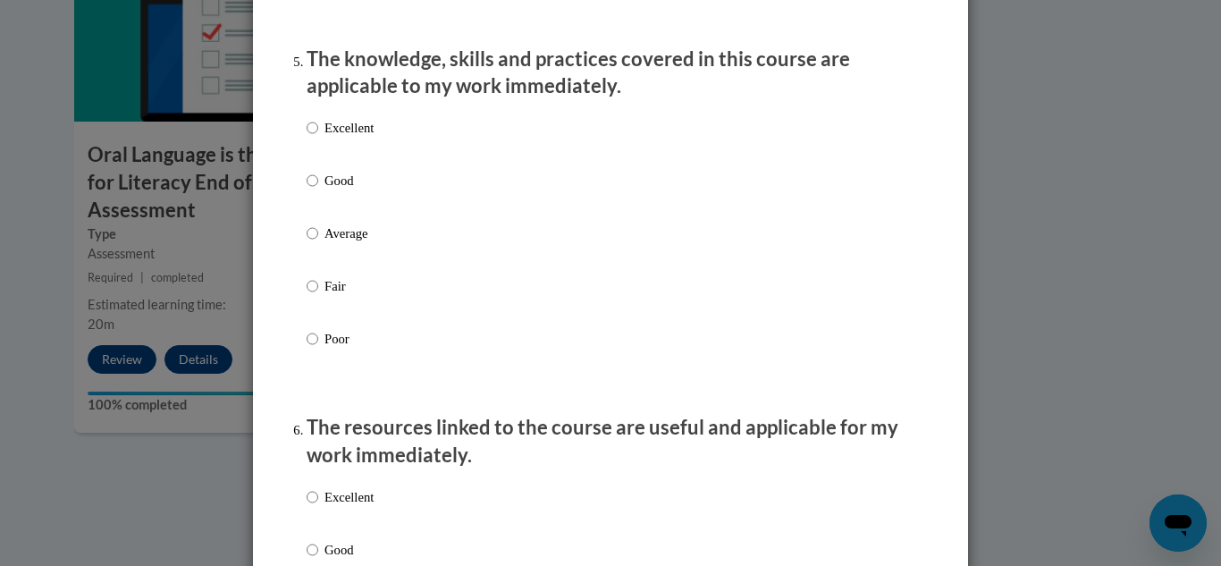
scroll to position [1667, 0]
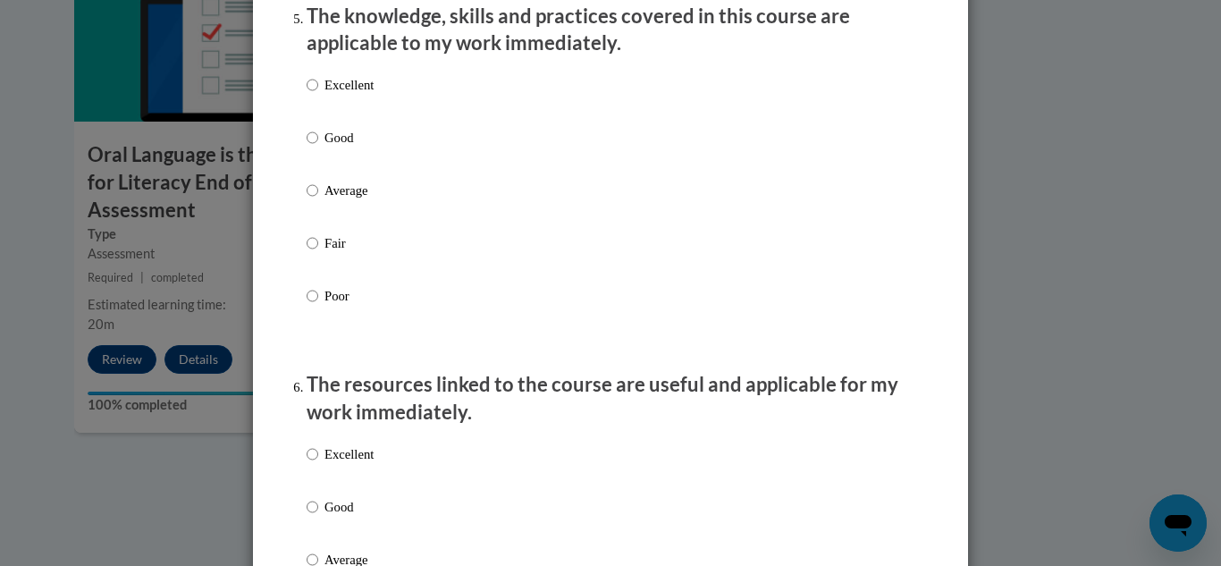
click at [392, 142] on div "Excellent Good Average Fair Poor" at bounding box center [611, 211] width 608 height 291
click at [307, 148] on input "Good" at bounding box center [313, 138] width 12 height 20
radio input "true"
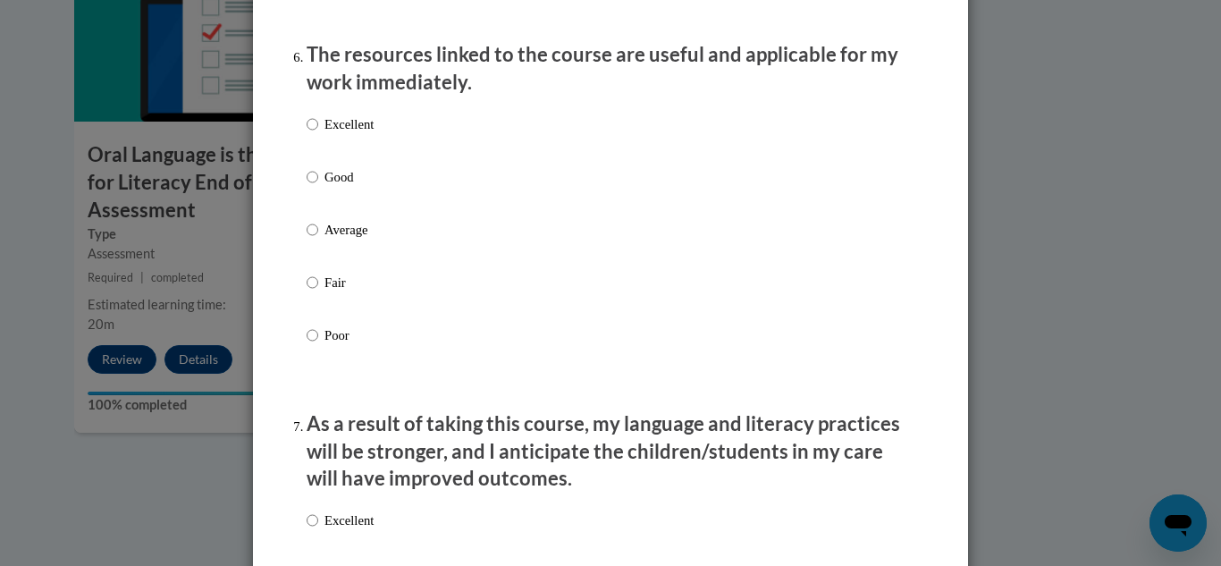
scroll to position [2003, 0]
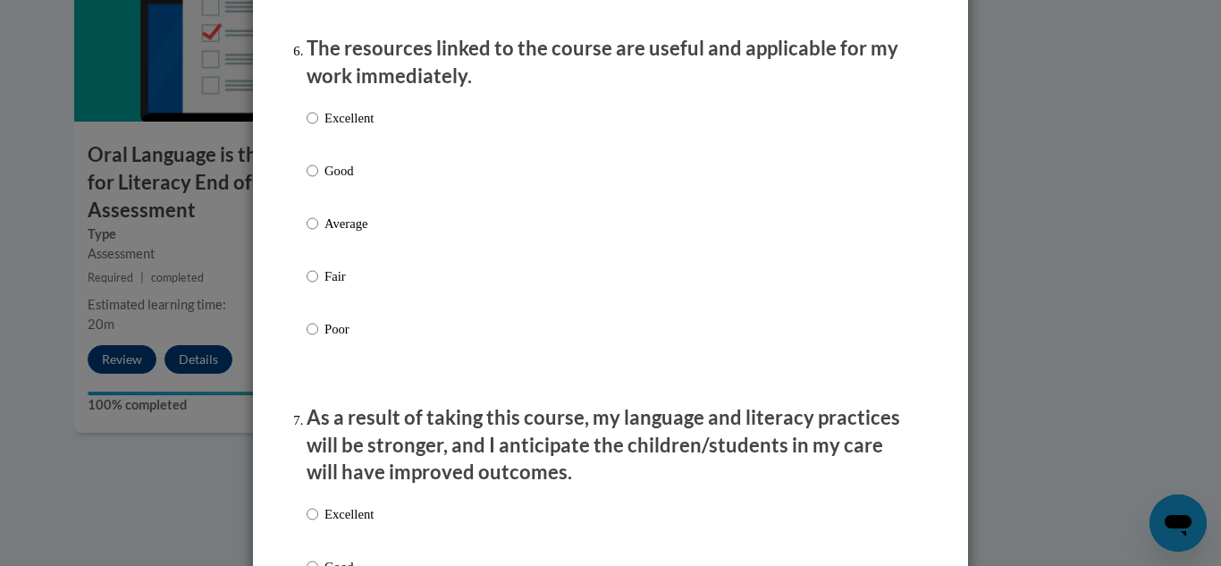
click at [307, 181] on input "Good" at bounding box center [313, 171] width 12 height 20
radio input "true"
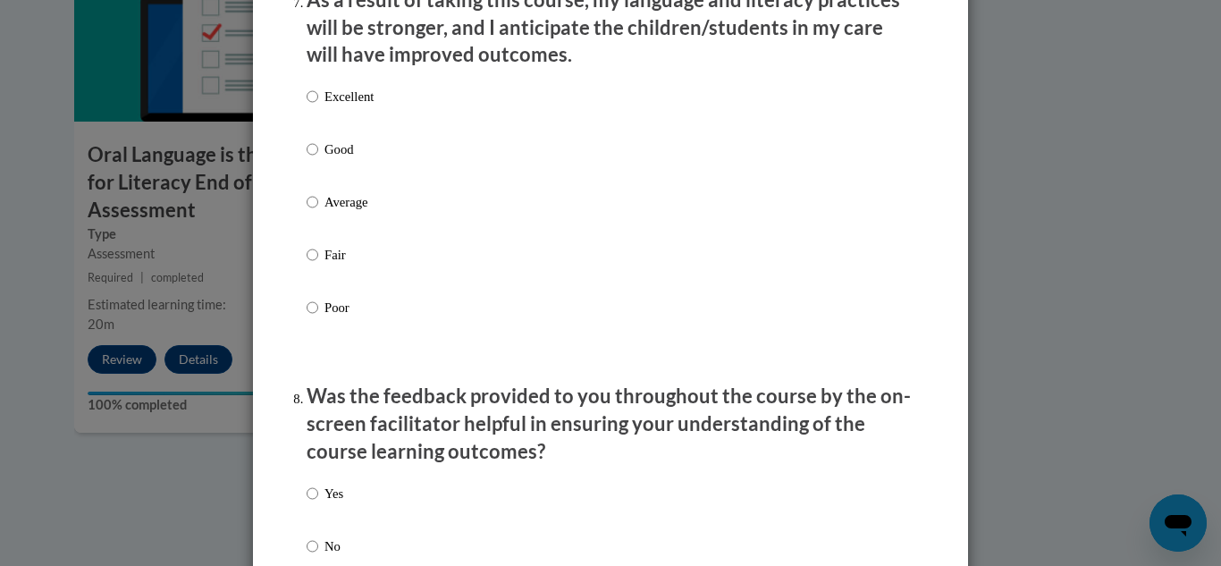
scroll to position [2458, 0]
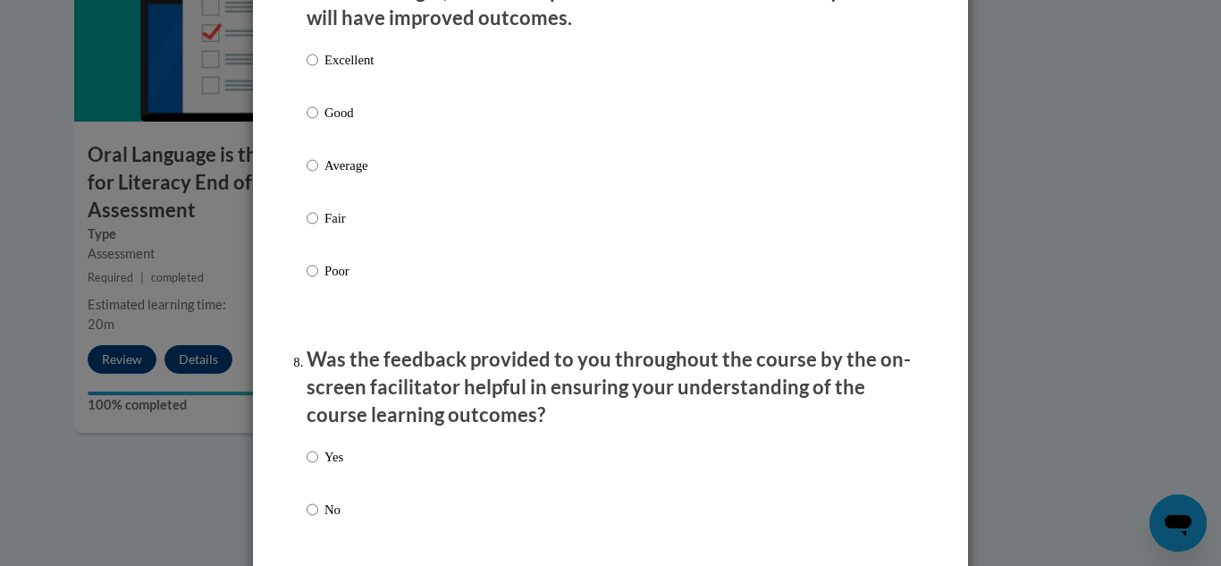
click at [325, 122] on p "Good" at bounding box center [349, 113] width 49 height 20
click at [318, 122] on input "Good" at bounding box center [313, 113] width 12 height 20
radio input "true"
click at [307, 485] on label "Yes" at bounding box center [325, 471] width 37 height 48
click at [307, 467] on input "Yes" at bounding box center [313, 457] width 12 height 20
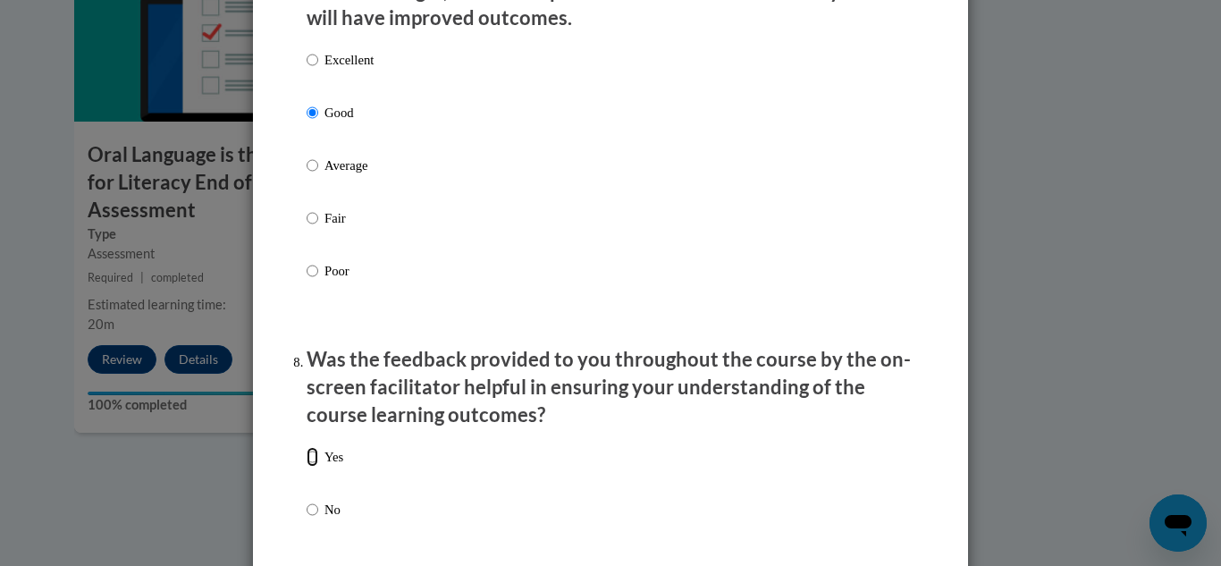
radio input "true"
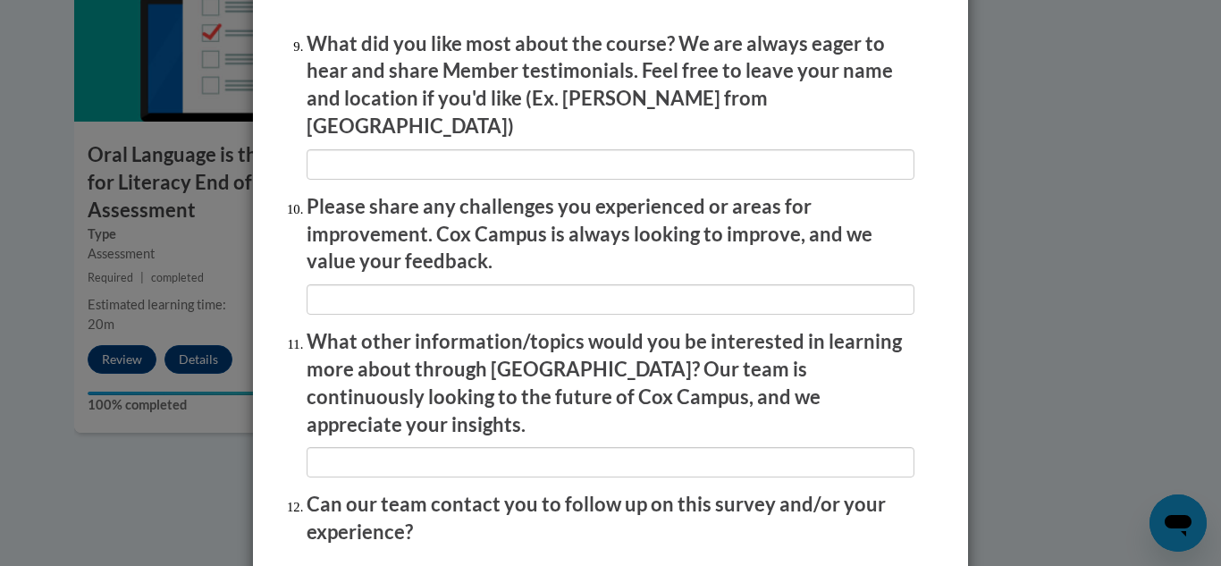
scroll to position [3086, 0]
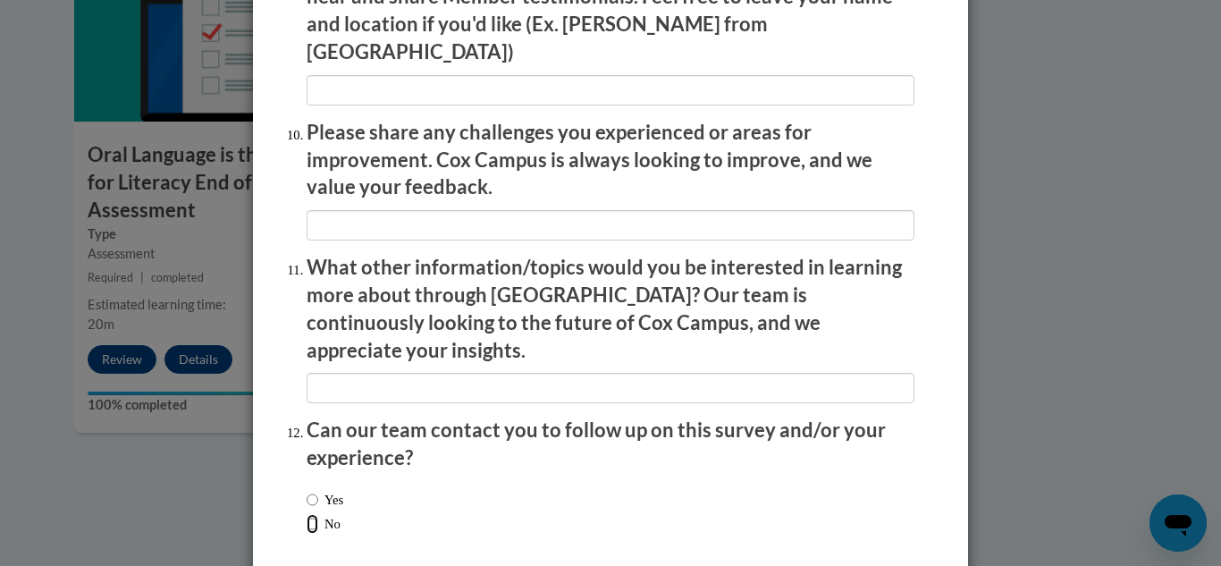
click at [311, 514] on input "No" at bounding box center [313, 524] width 12 height 20
radio input "true"
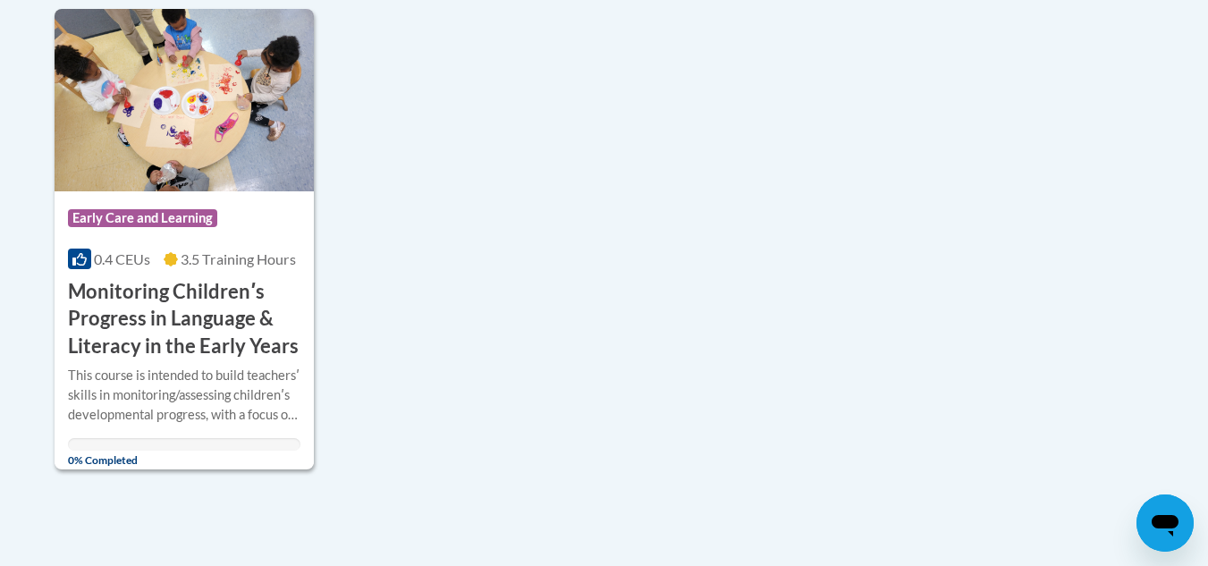
scroll to position [924, 0]
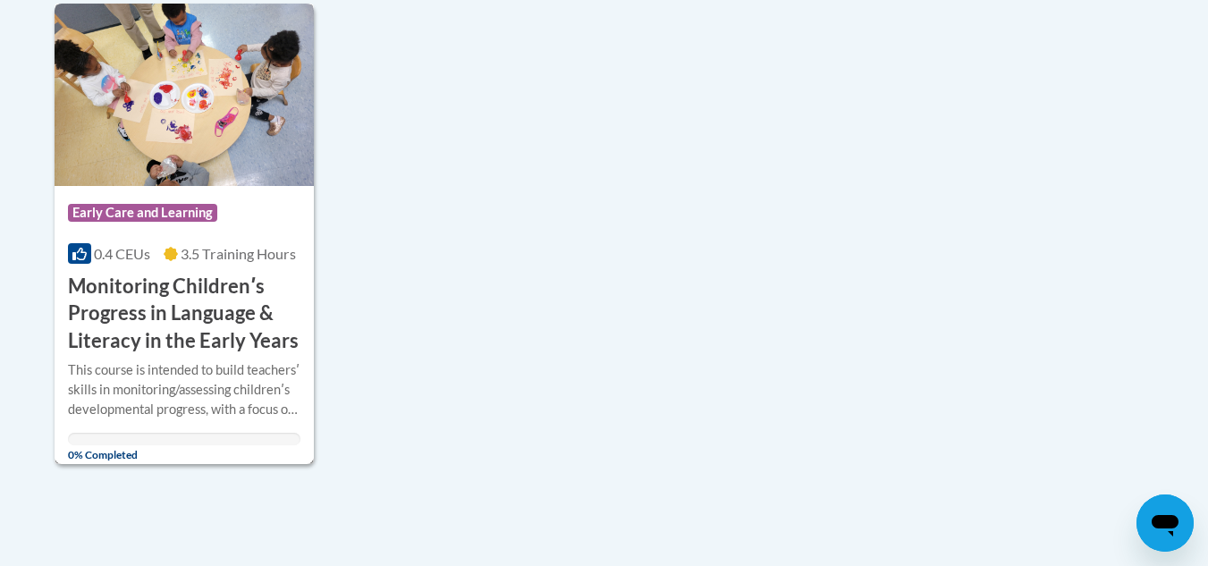
click at [224, 314] on h3 "Monitoring Childrenʹs Progress in Language & Literacy in the Early Years" at bounding box center [184, 314] width 233 height 82
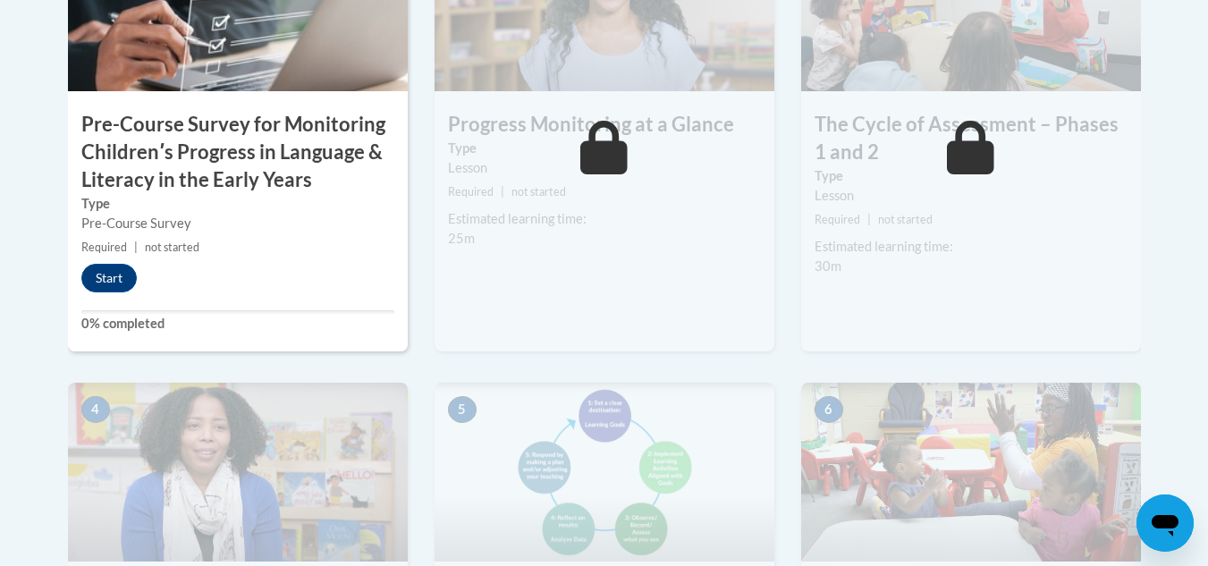
scroll to position [738, 0]
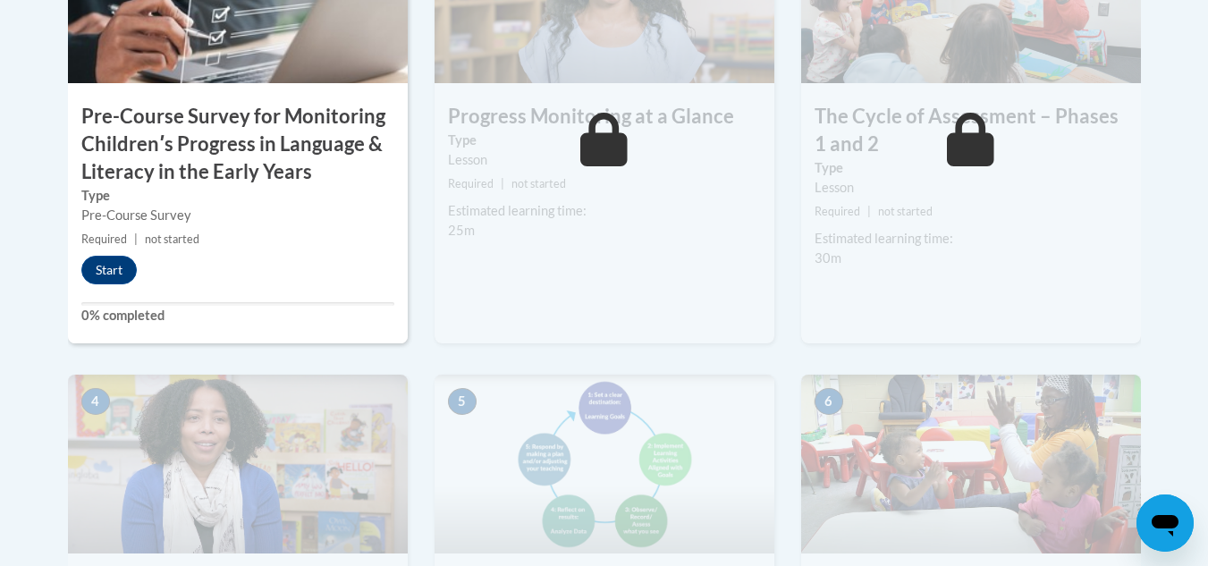
drag, startPoint x: 1220, startPoint y: 96, endPoint x: 1214, endPoint y: 258, distance: 162.8
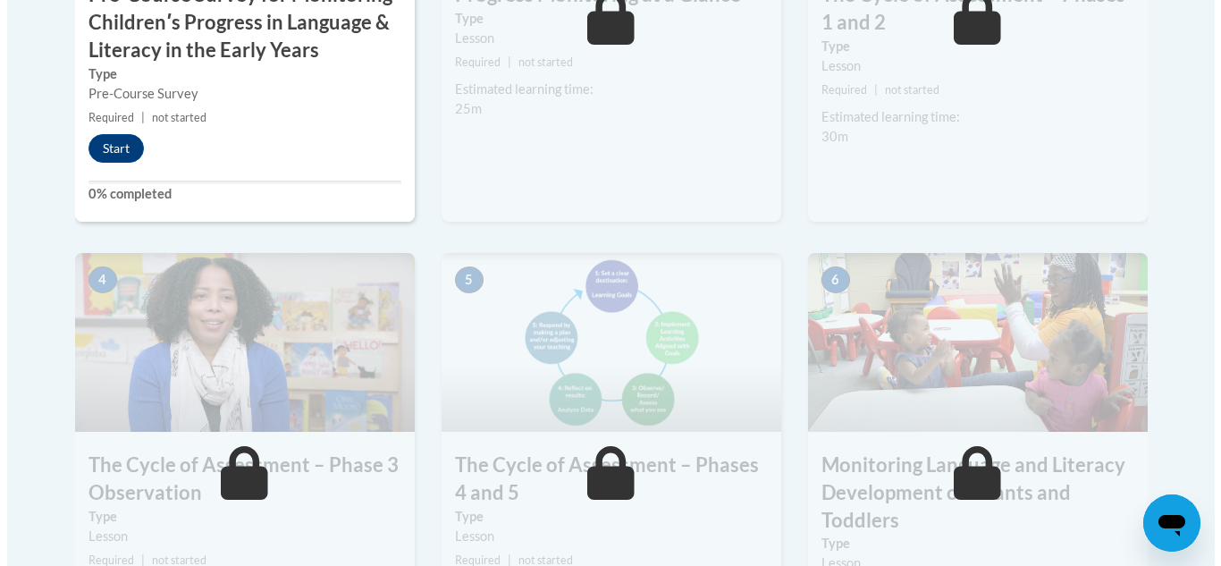
scroll to position [851, 0]
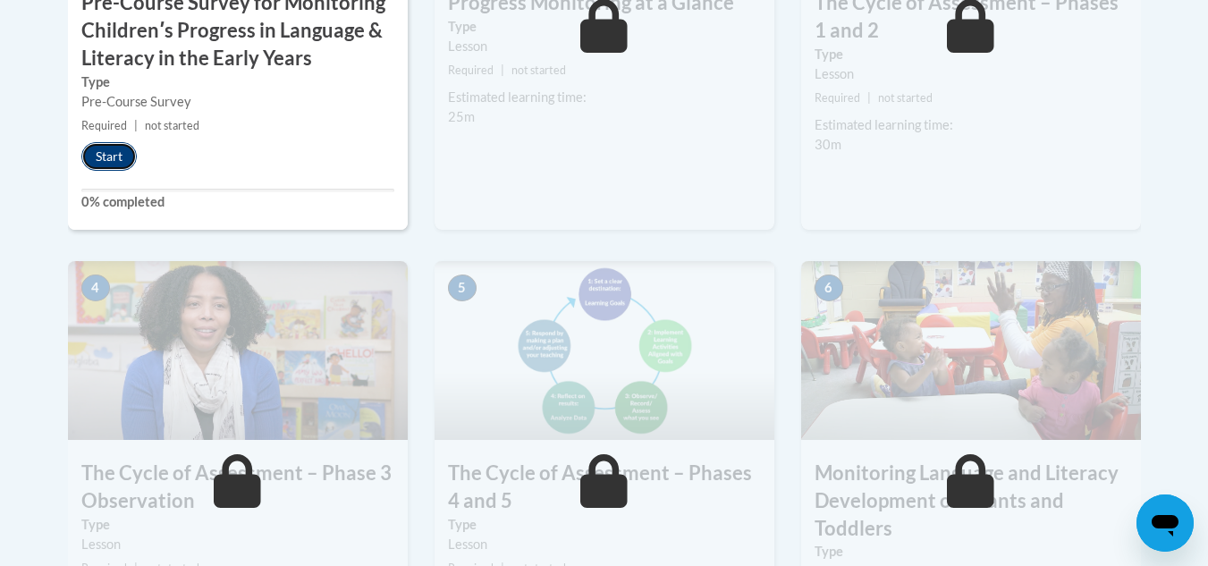
click at [115, 159] on button "Start" at bounding box center [108, 156] width 55 height 29
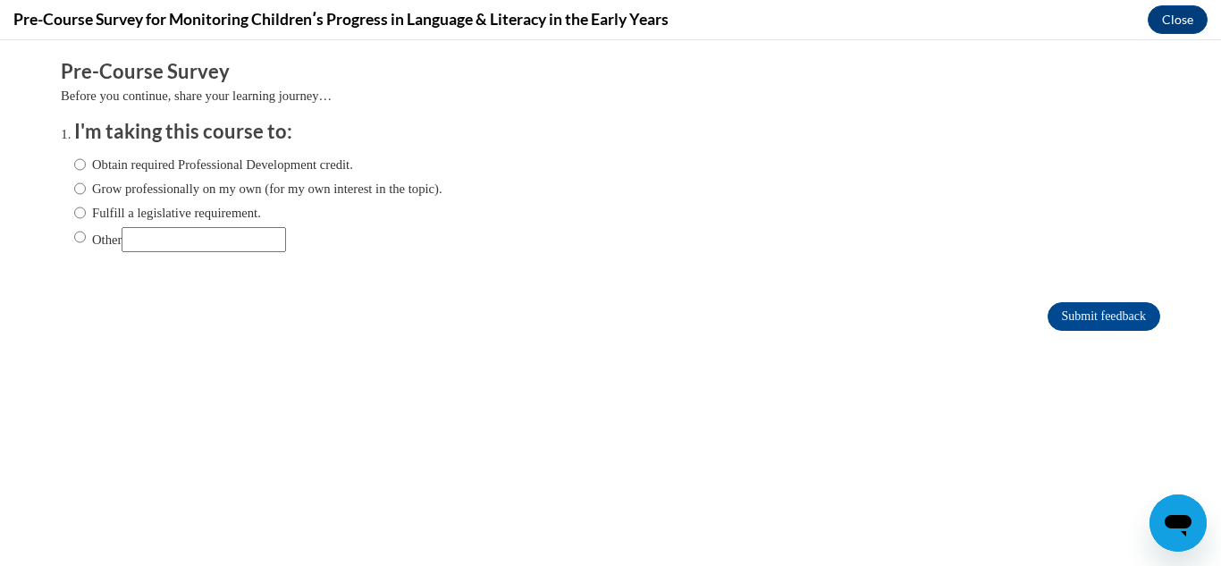
scroll to position [0, 0]
click at [129, 182] on label "Grow professionally on my own (for my own interest in the topic)." at bounding box center [258, 189] width 368 height 20
click at [86, 182] on input "Grow professionally on my own (for my own interest in the topic)." at bounding box center [80, 189] width 12 height 20
radio input "true"
click at [1059, 329] on input "Submit feedback" at bounding box center [1104, 316] width 113 height 29
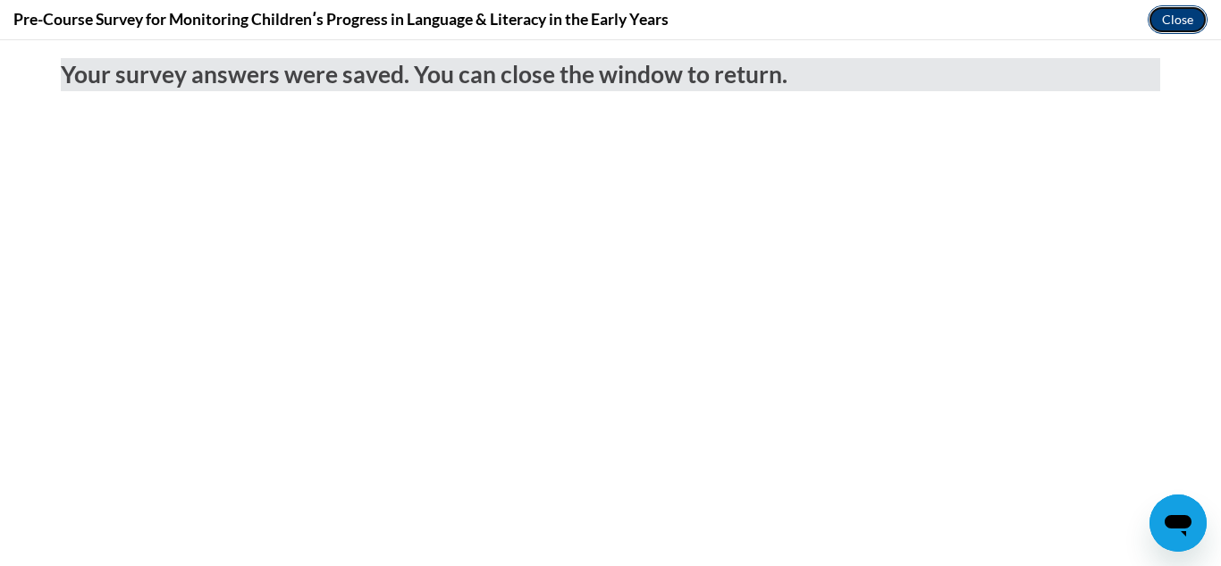
click at [1160, 14] on button "Close" at bounding box center [1178, 19] width 60 height 29
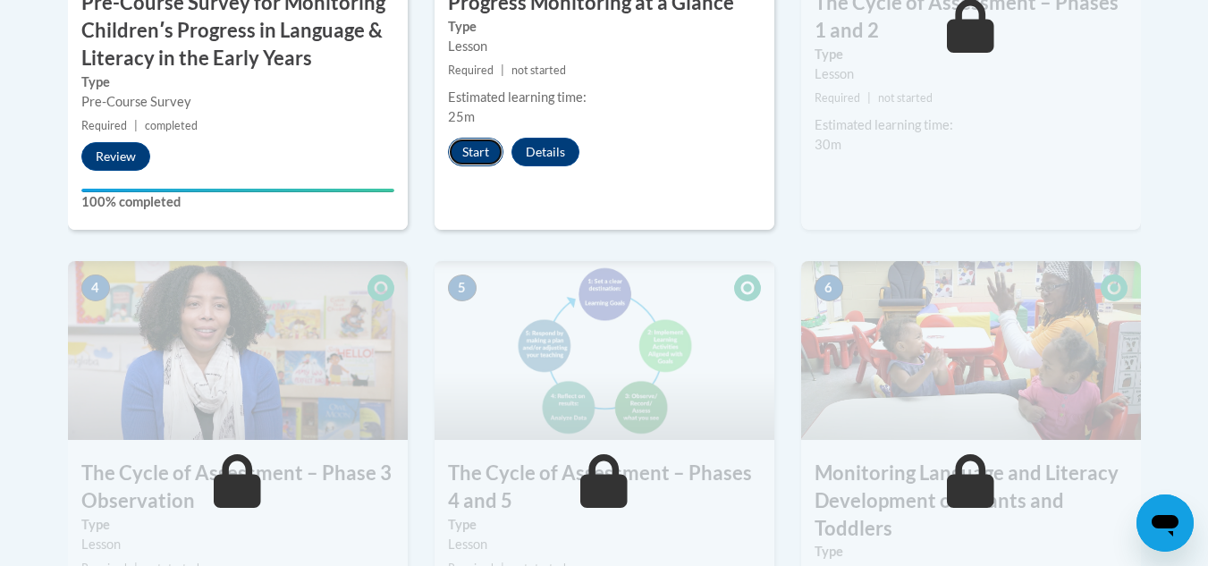
click at [480, 161] on button "Start" at bounding box center [475, 152] width 55 height 29
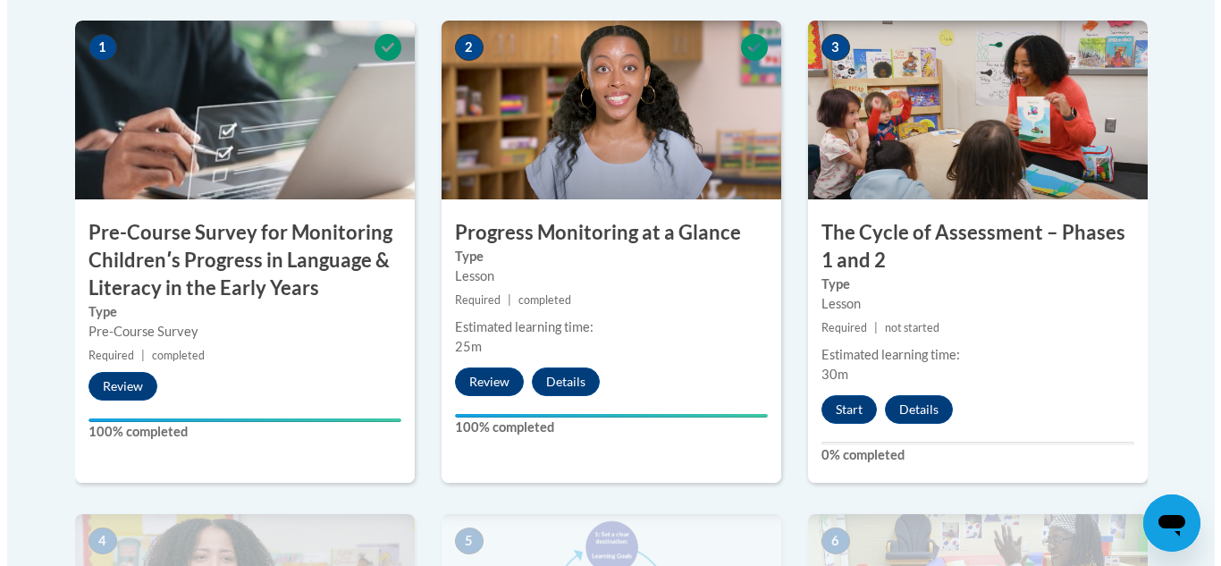
scroll to position [650, 0]
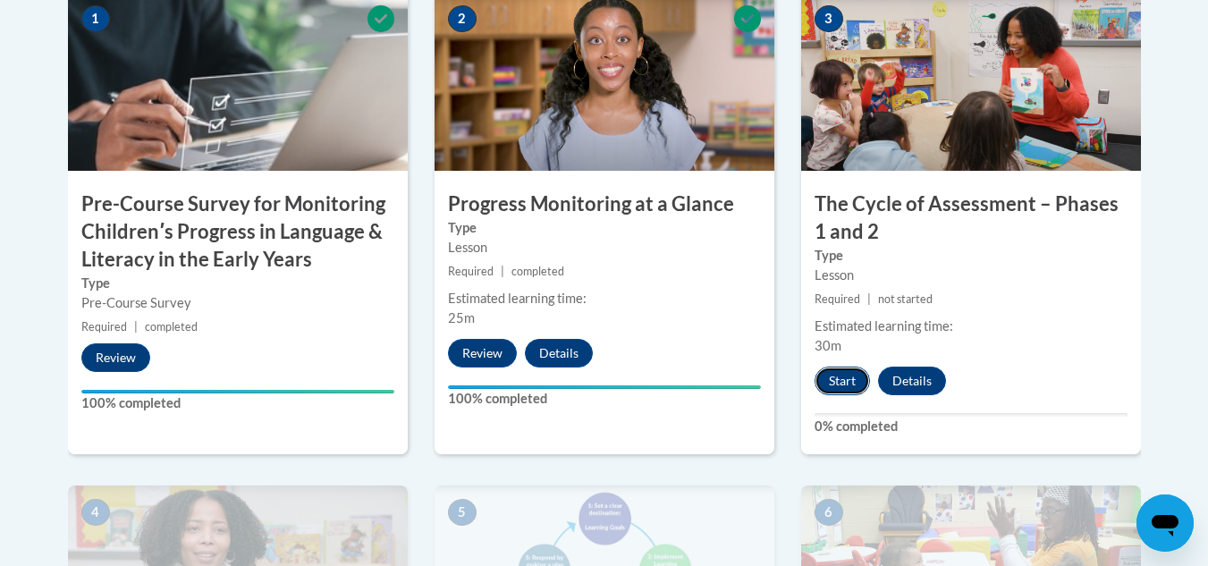
click at [828, 391] on button "Start" at bounding box center [841, 381] width 55 height 29
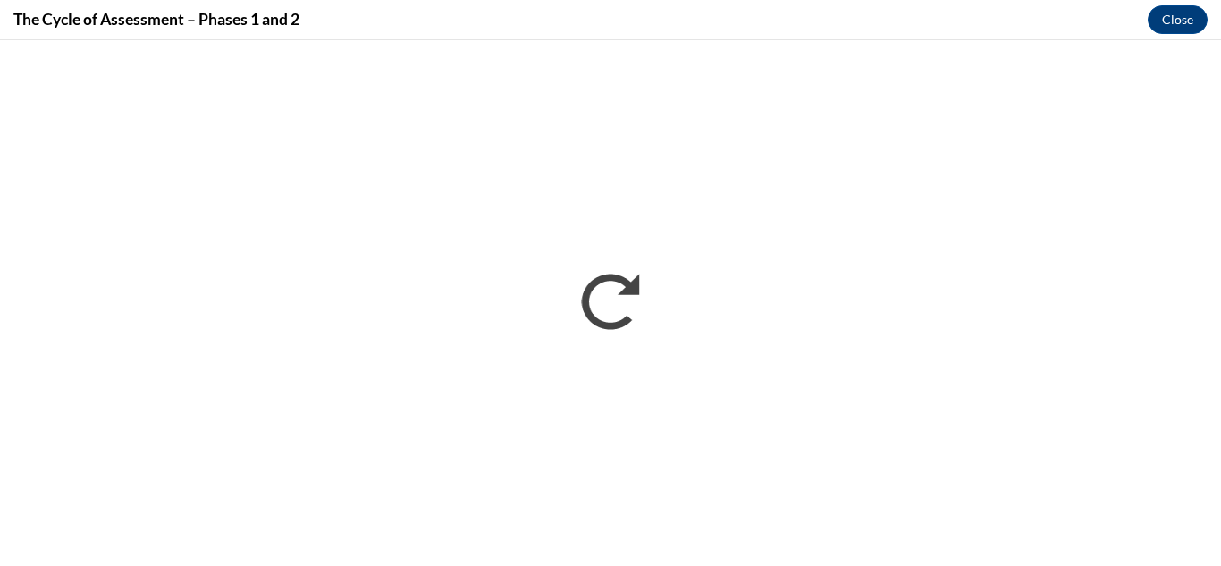
scroll to position [0, 0]
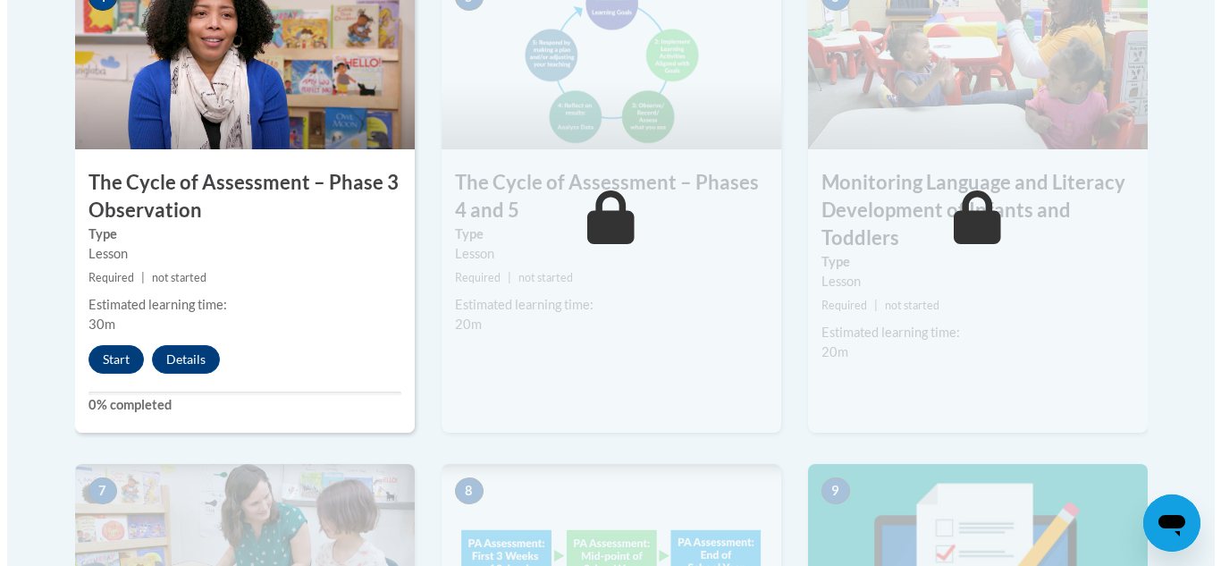
scroll to position [1169, 0]
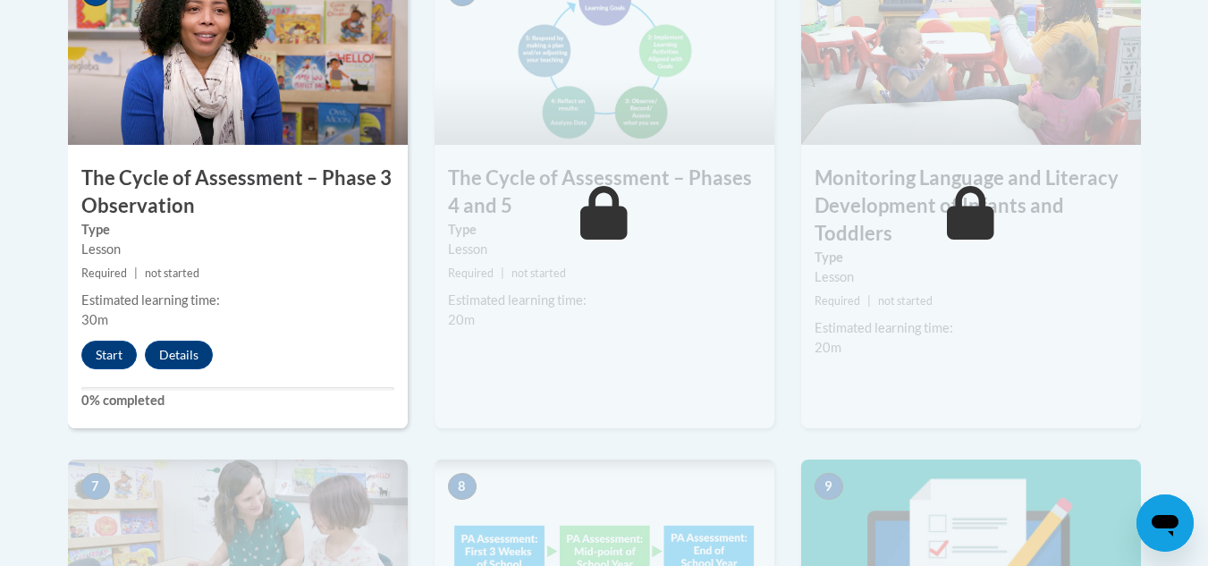
click at [62, 332] on div "Lessons Active Lessons Lessons Preview Activity 1" at bounding box center [605, 148] width 1100 height 1549
click at [96, 365] on button "Start" at bounding box center [108, 355] width 55 height 29
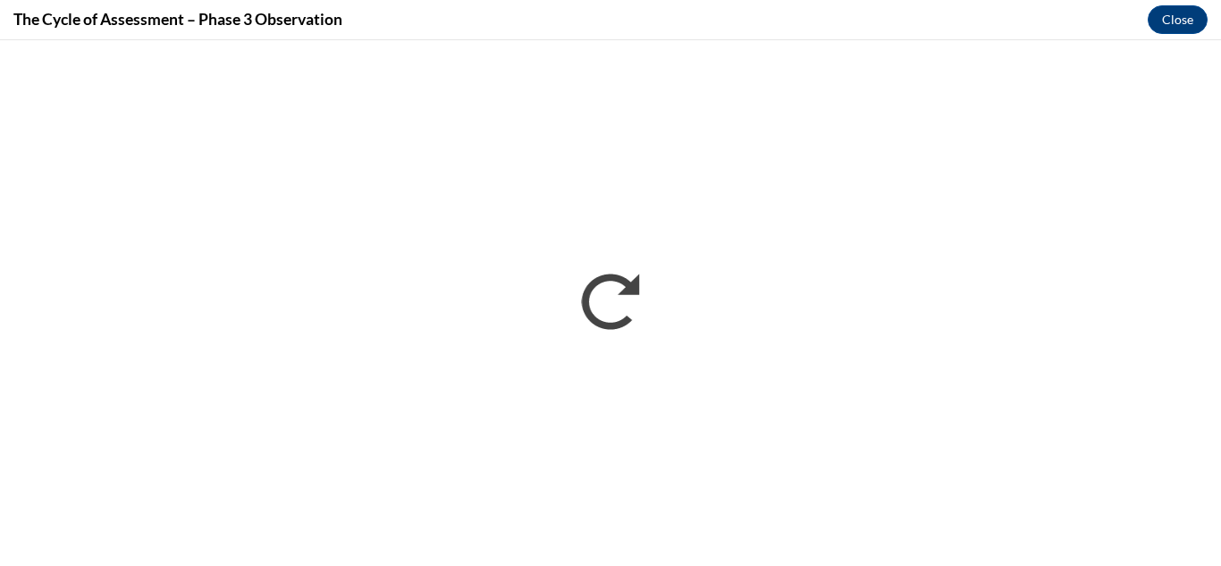
scroll to position [0, 0]
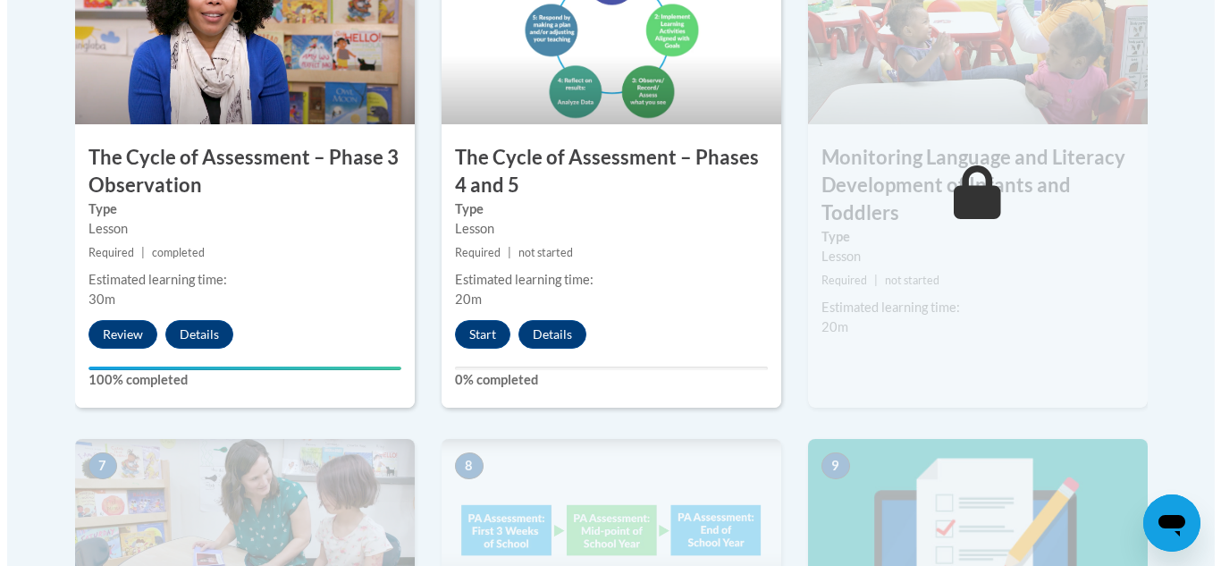
scroll to position [1199, 0]
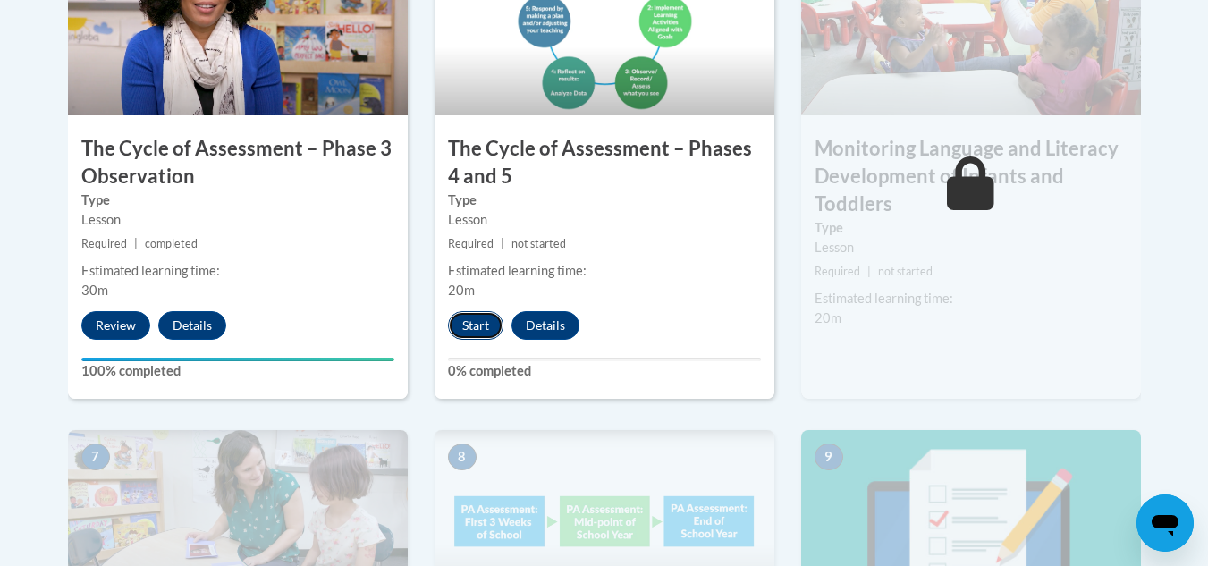
click at [490, 331] on button "Start" at bounding box center [475, 325] width 55 height 29
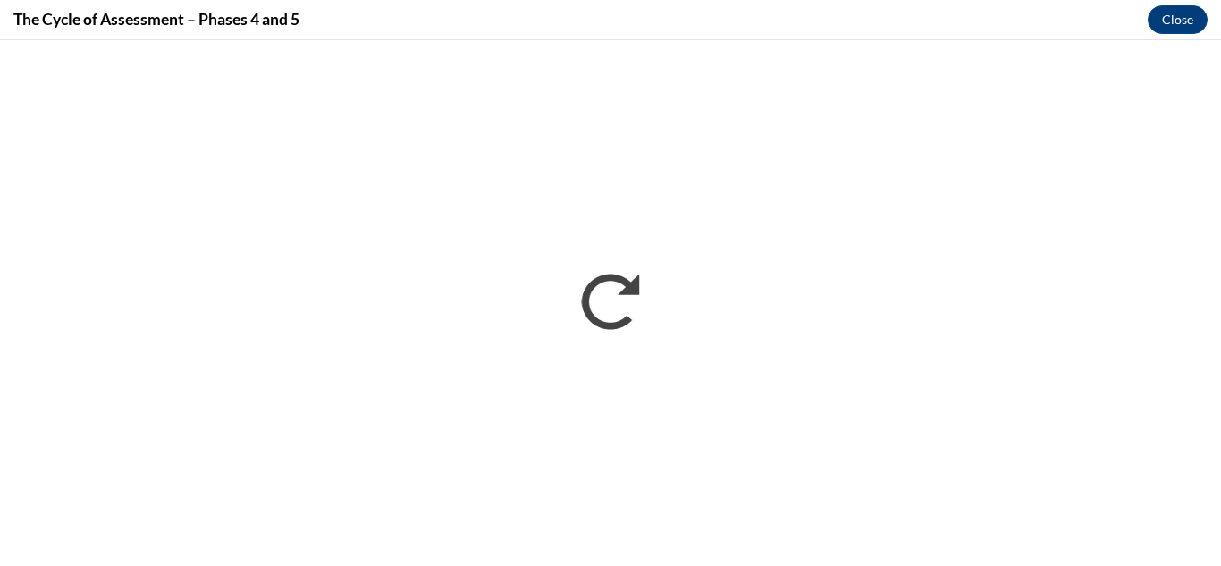
scroll to position [0, 0]
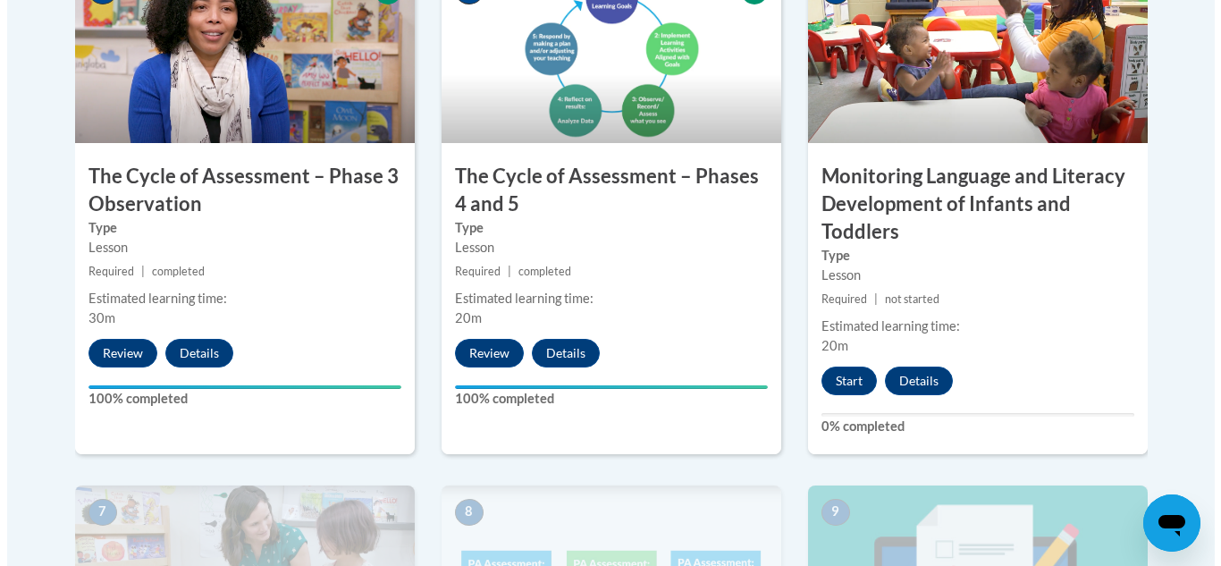
scroll to position [1167, 0]
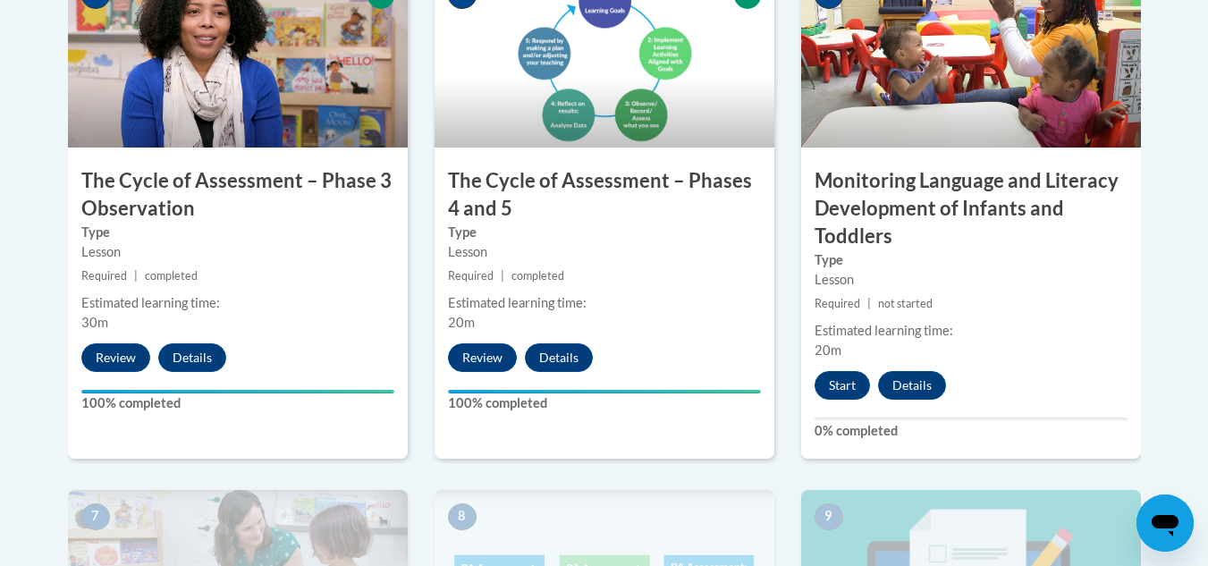
click at [1015, 208] on h3 "Monitoring Language and Literacy Development of Infants and Toddlers" at bounding box center [971, 208] width 340 height 82
click at [835, 378] on button "Start" at bounding box center [841, 385] width 55 height 29
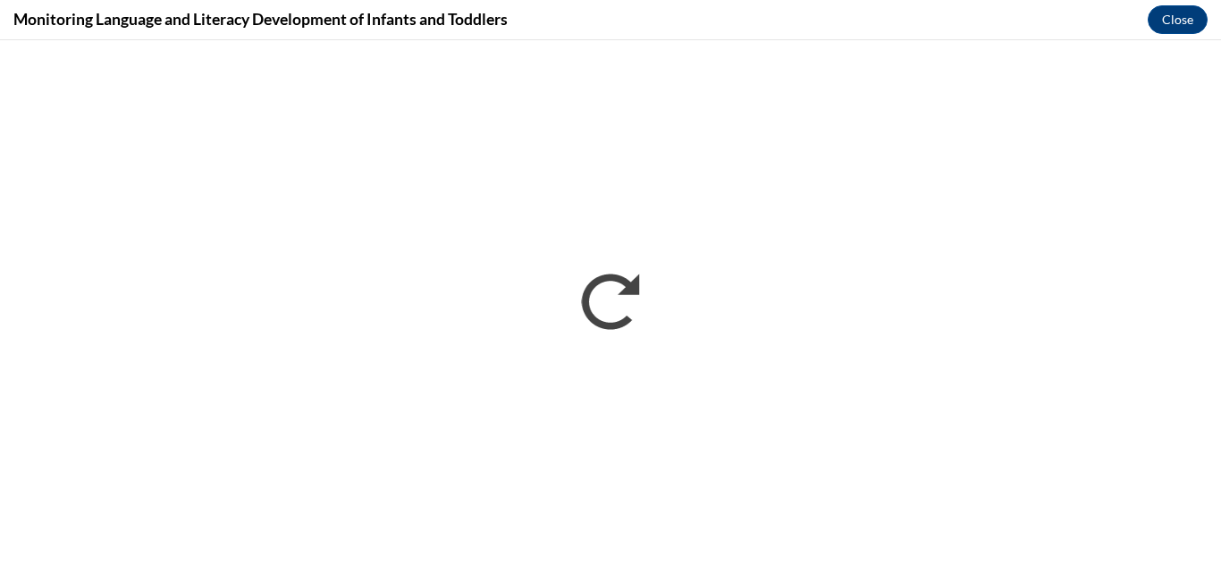
scroll to position [0, 0]
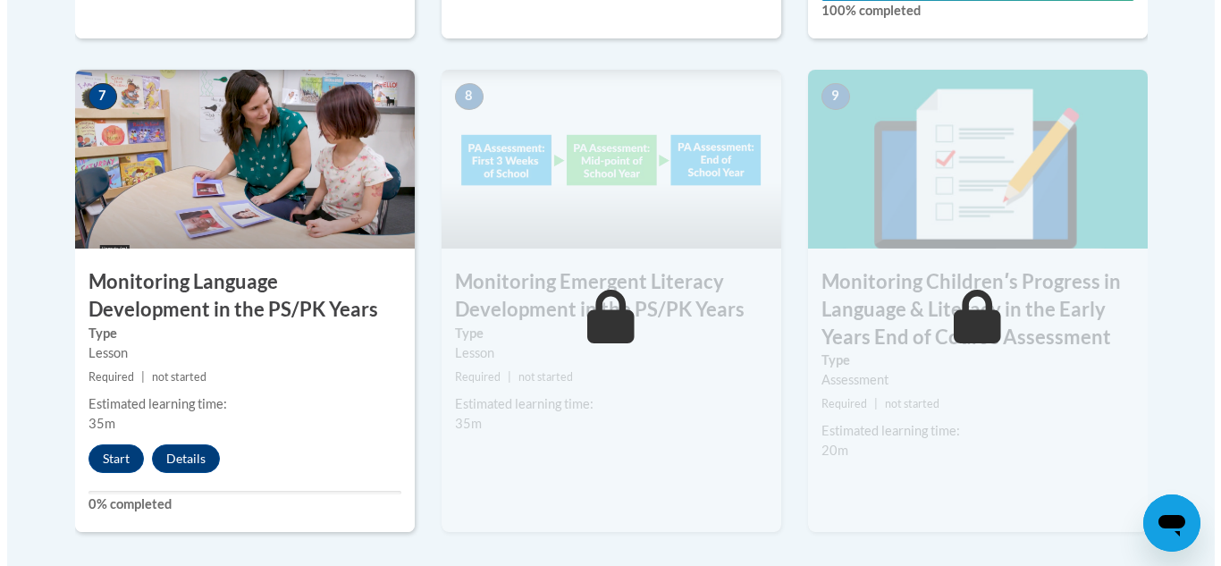
scroll to position [1605, 0]
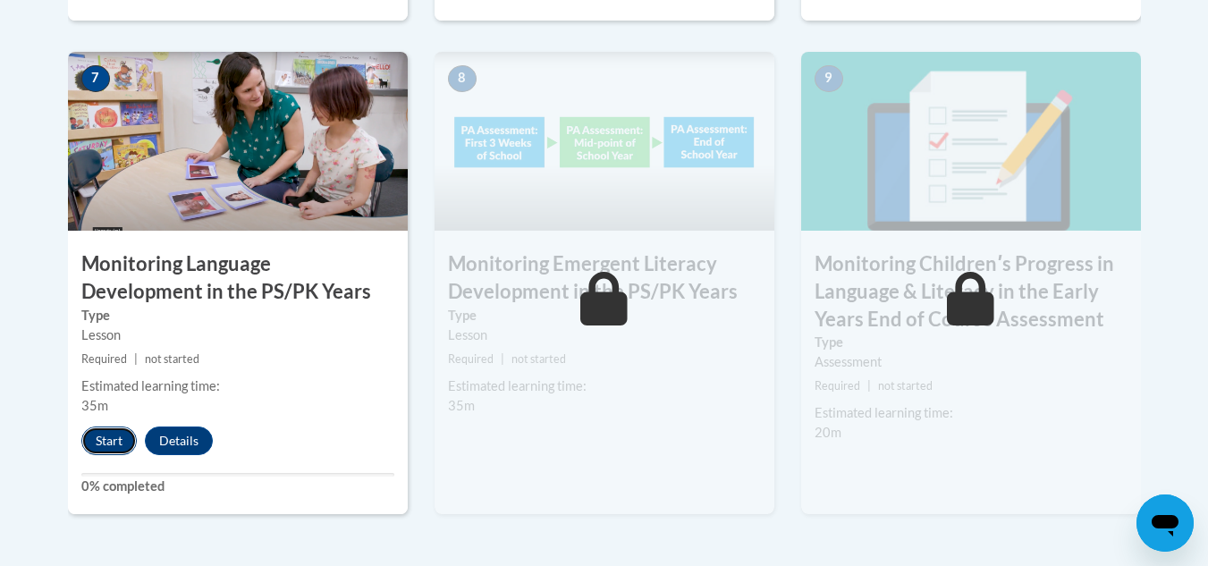
click at [126, 431] on button "Start" at bounding box center [108, 440] width 55 height 29
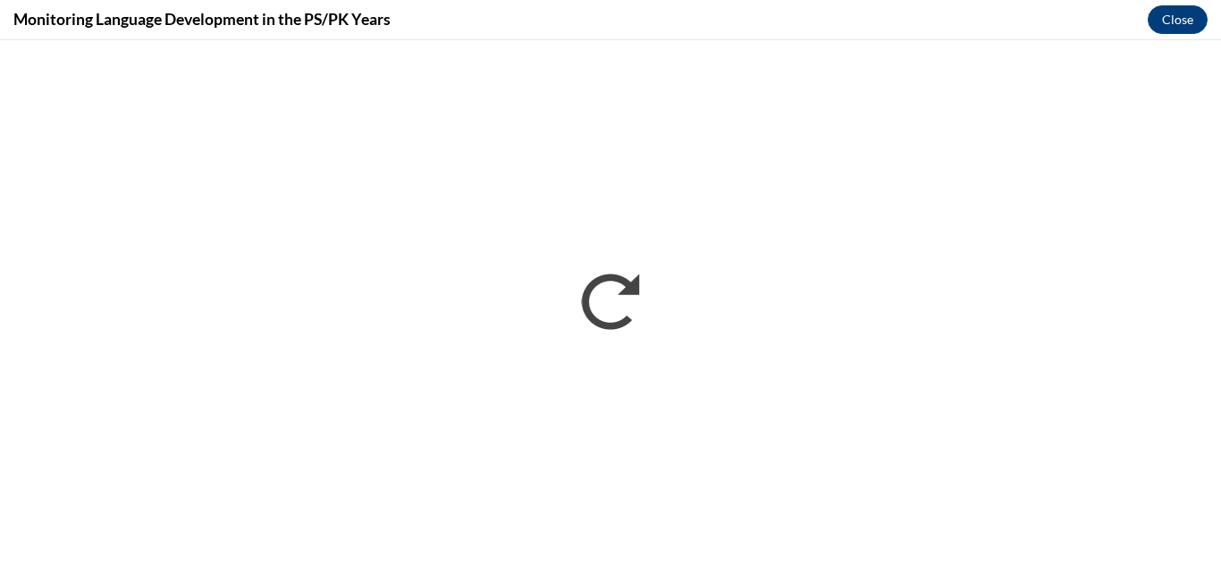
scroll to position [0, 0]
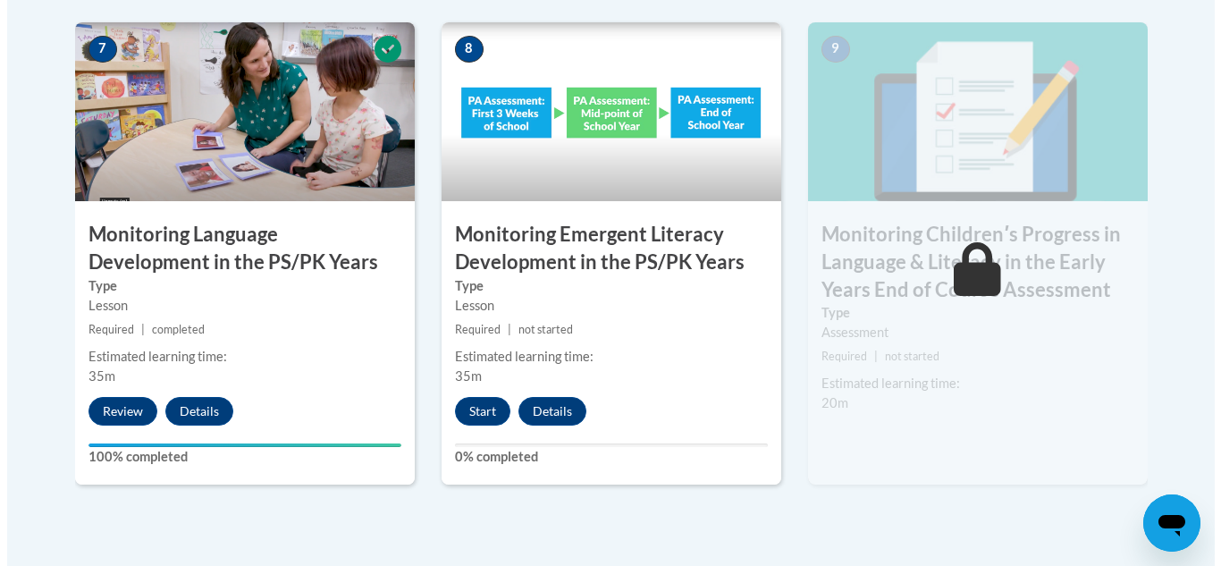
scroll to position [1648, 0]
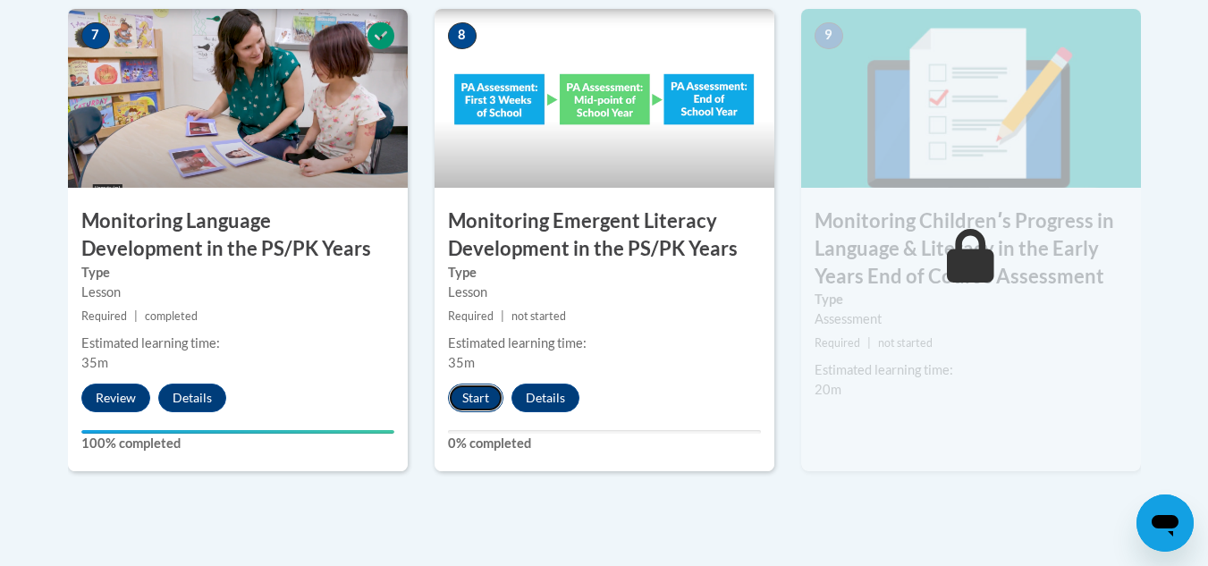
click at [480, 396] on button "Start" at bounding box center [475, 398] width 55 height 29
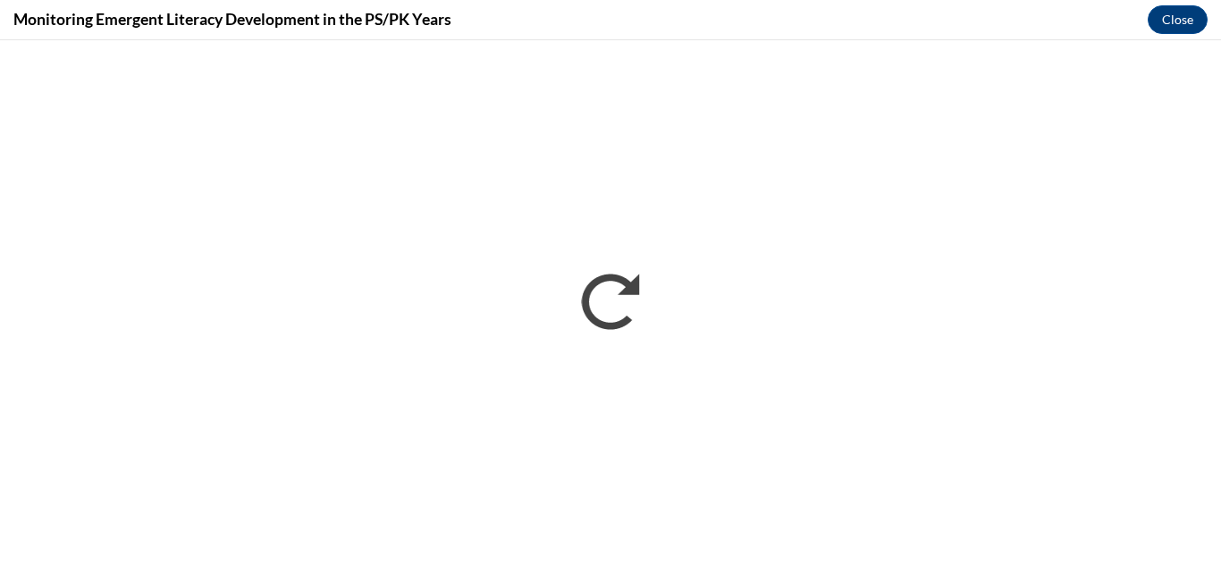
scroll to position [0, 0]
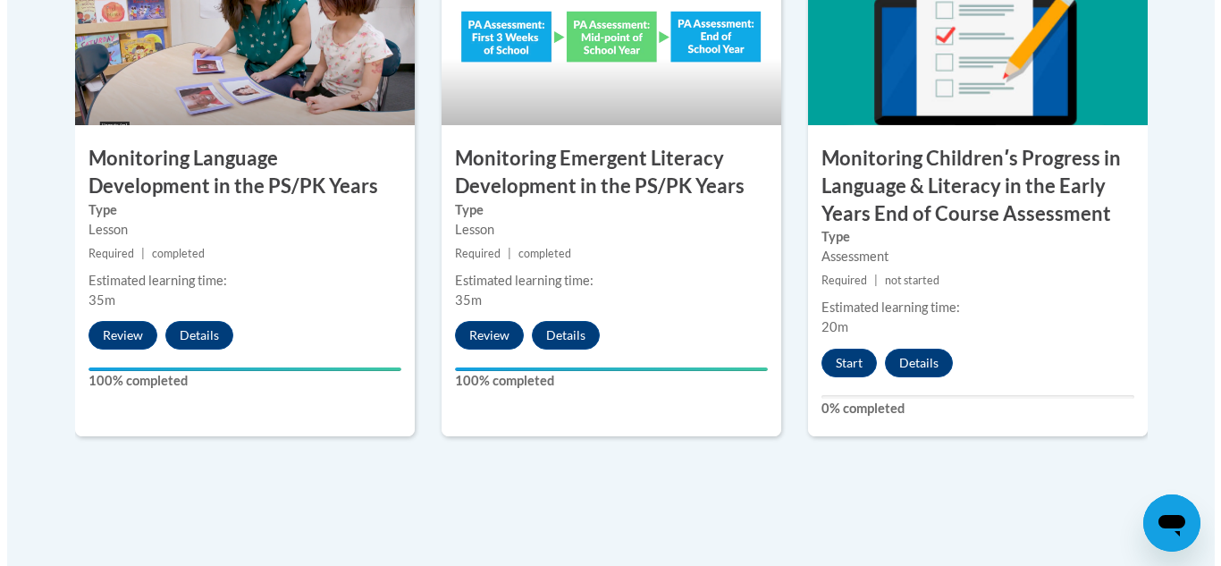
scroll to position [1719, 0]
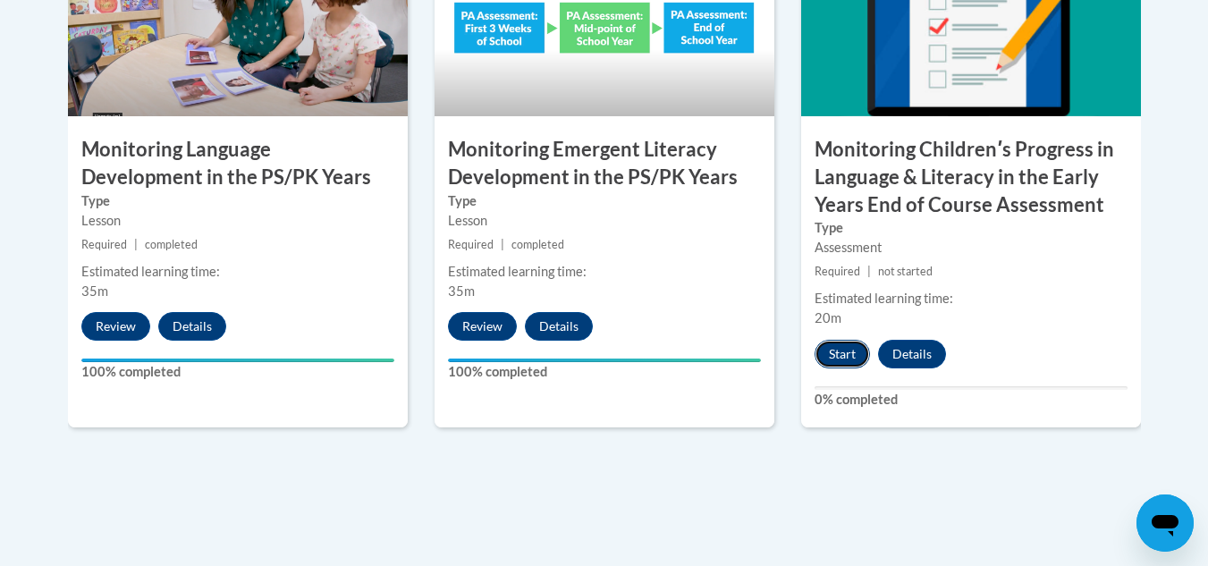
click at [833, 344] on button "Start" at bounding box center [841, 354] width 55 height 29
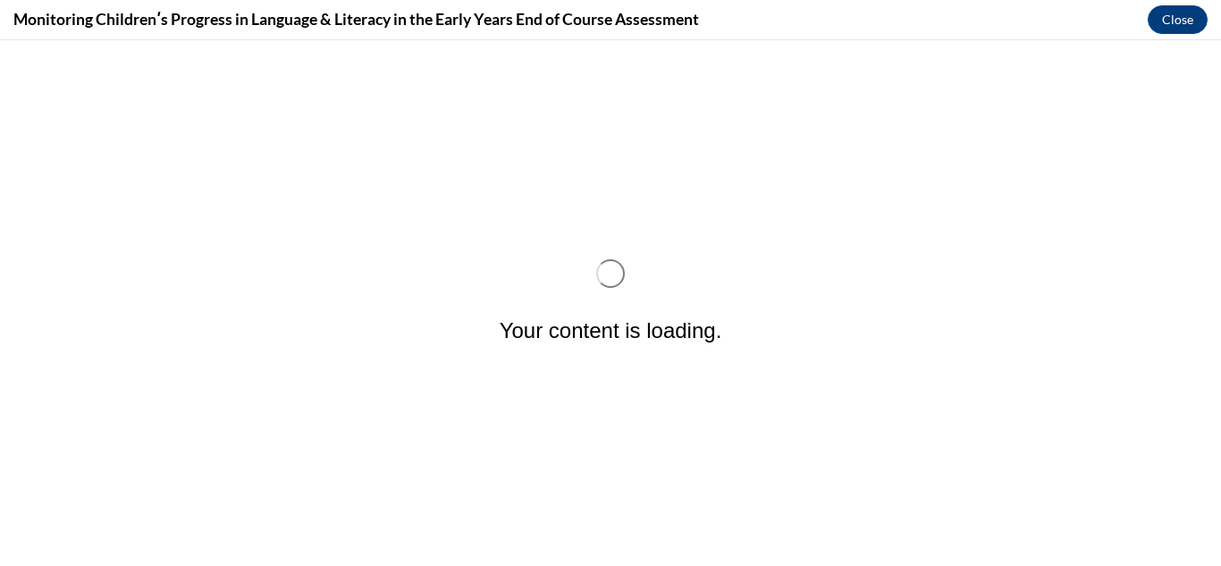
scroll to position [0, 0]
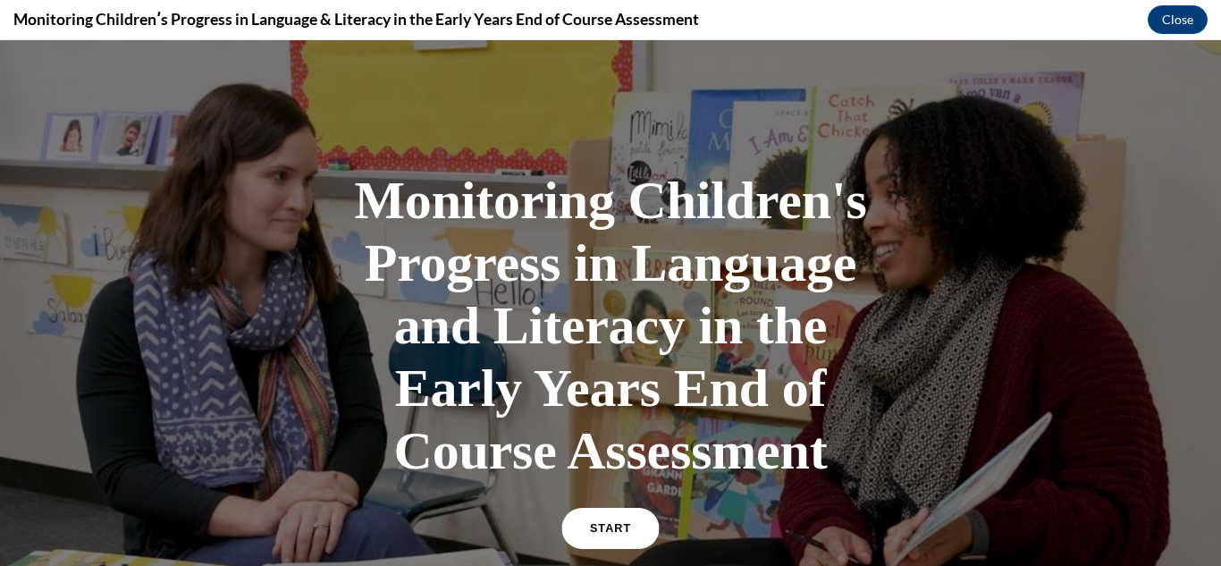
click at [620, 523] on span "START" at bounding box center [610, 528] width 41 height 13
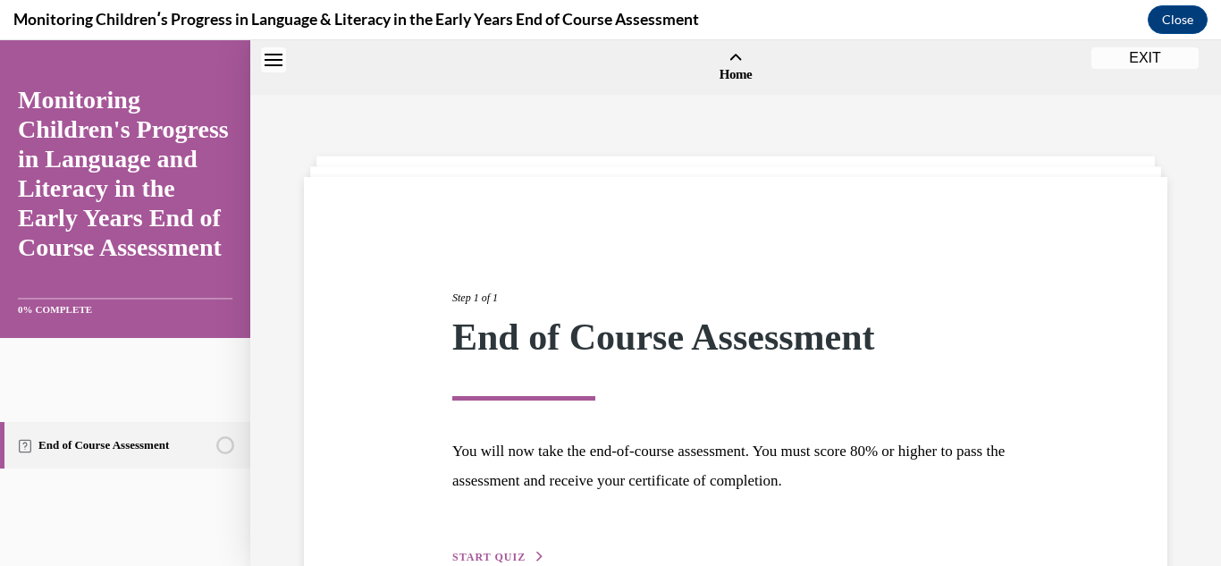
scroll to position [55, 0]
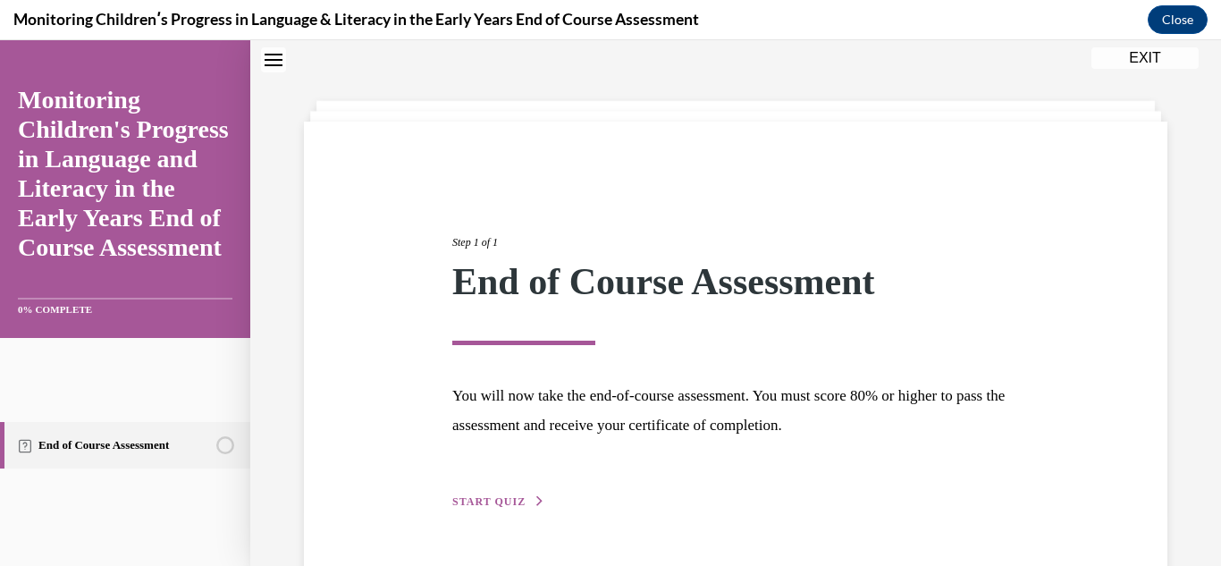
click at [472, 510] on div "Step 1 of 1 End of Course Assessment You will now take the end-of-course assess…" at bounding box center [736, 352] width 594 height 318
click at [473, 506] on span "START QUIZ" at bounding box center [488, 501] width 73 height 13
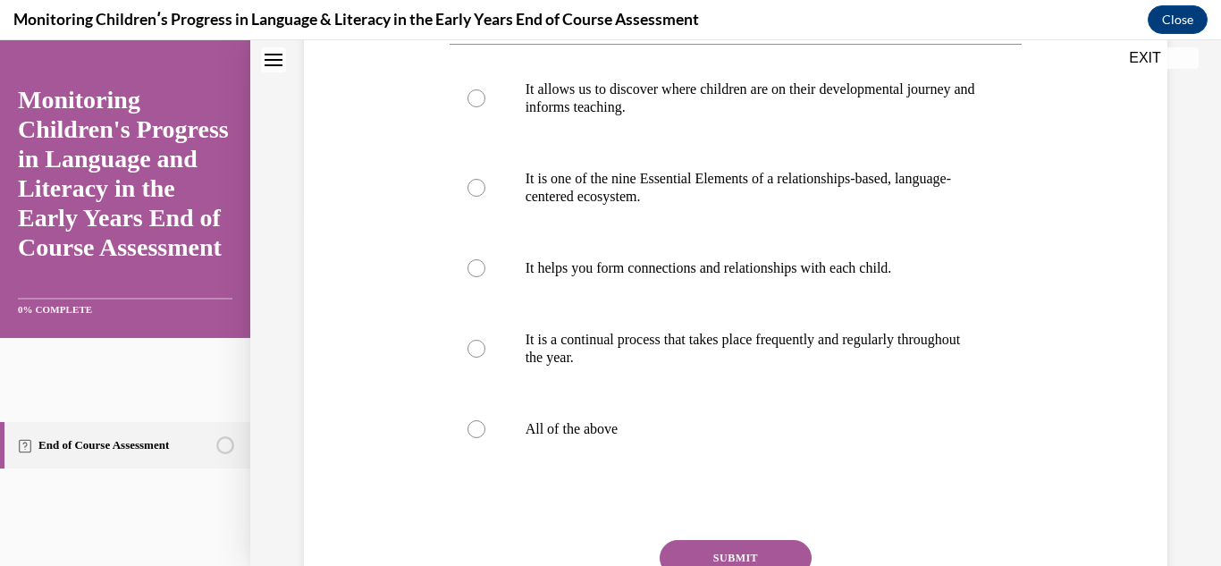
scroll to position [352, 0]
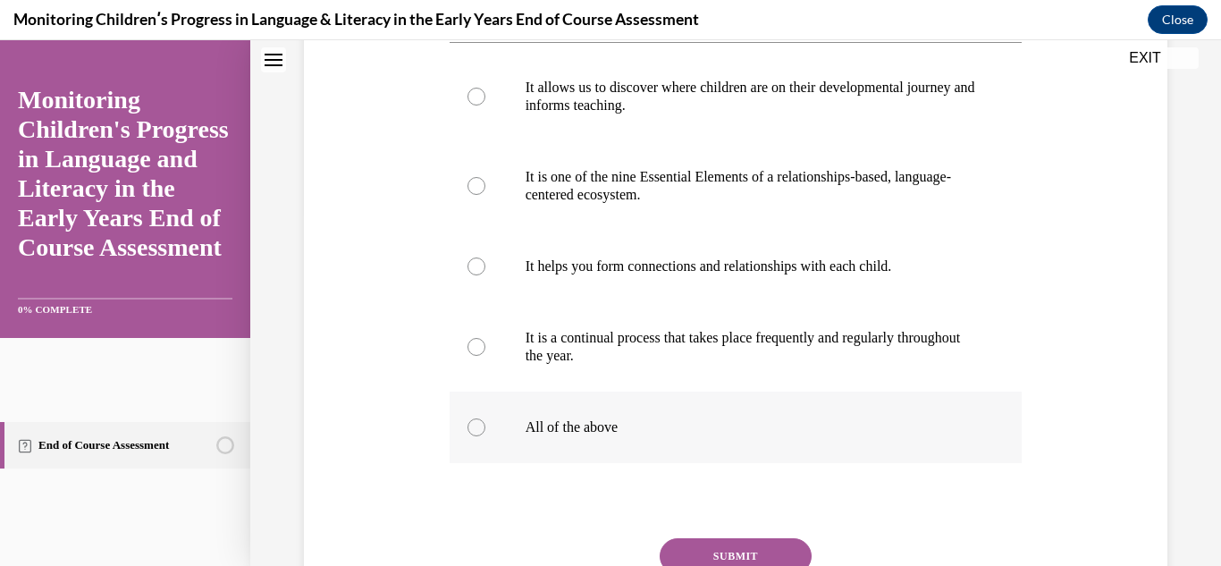
click at [631, 436] on p "All of the above" at bounding box center [752, 427] width 452 height 18
click at [485, 436] on input "All of the above" at bounding box center [477, 427] width 18 height 18
radio input "true"
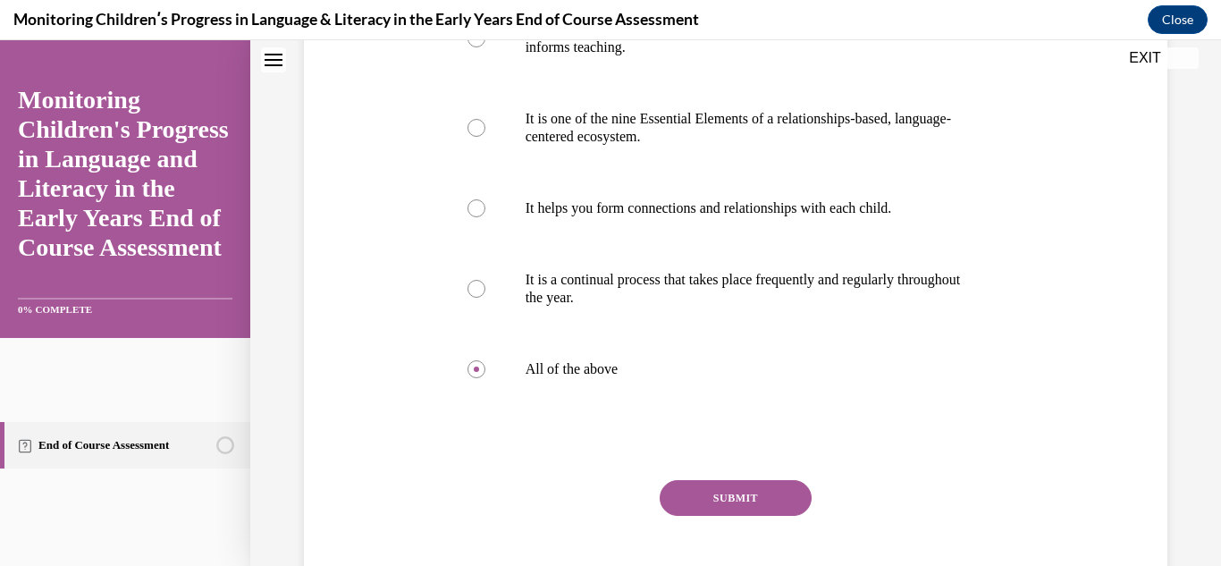
scroll to position [543, 0]
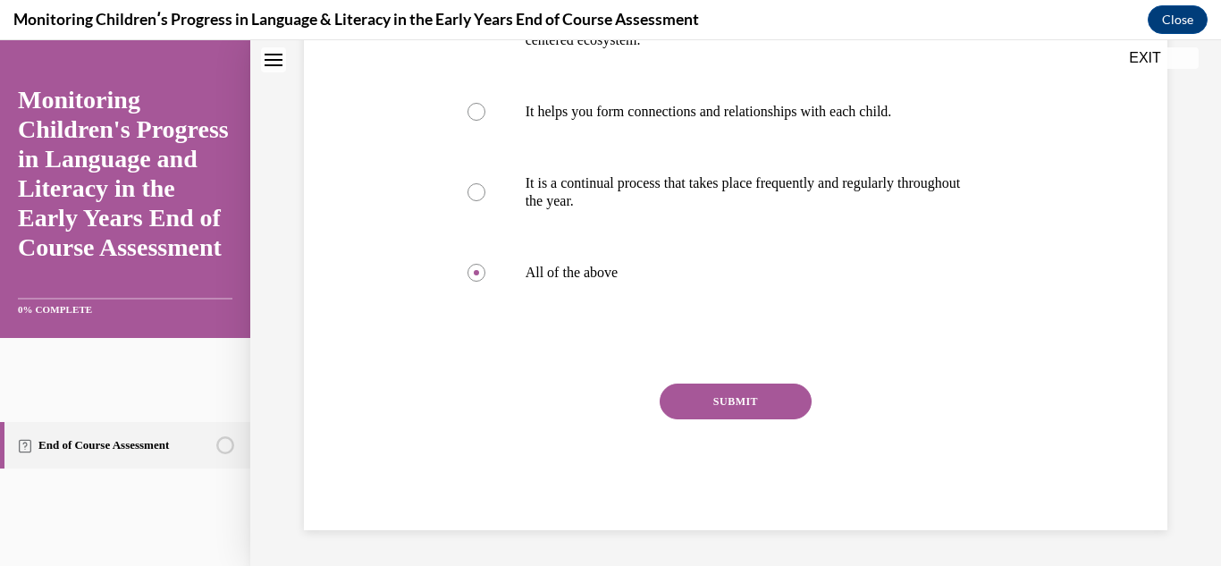
click at [770, 416] on button "SUBMIT" at bounding box center [736, 402] width 152 height 36
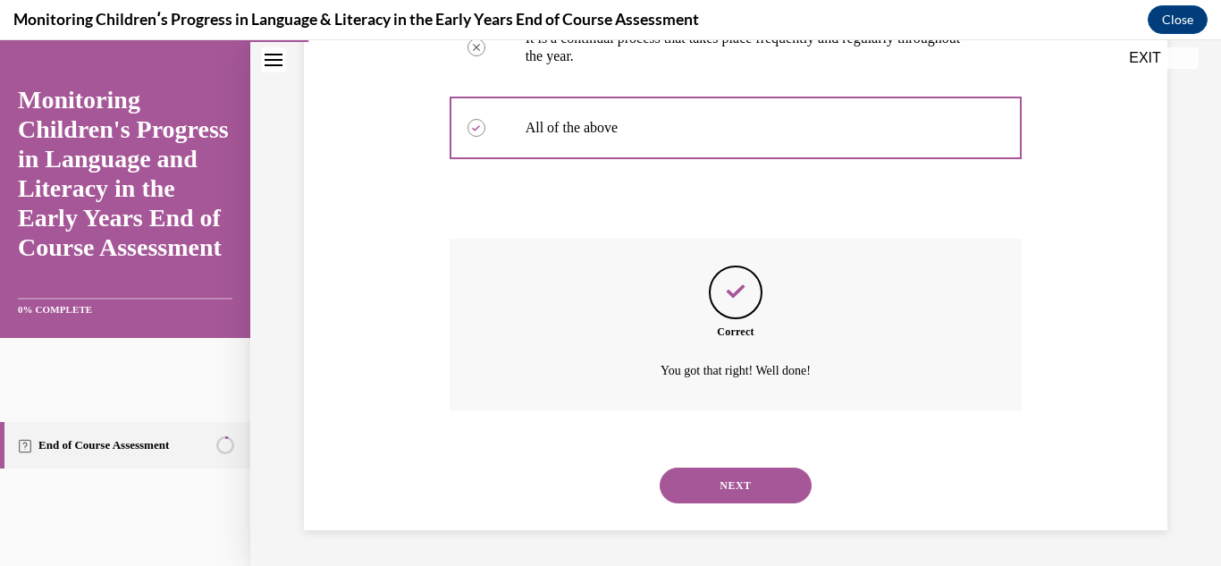
scroll to position [687, 0]
click at [725, 500] on button "NEXT" at bounding box center [736, 486] width 152 height 36
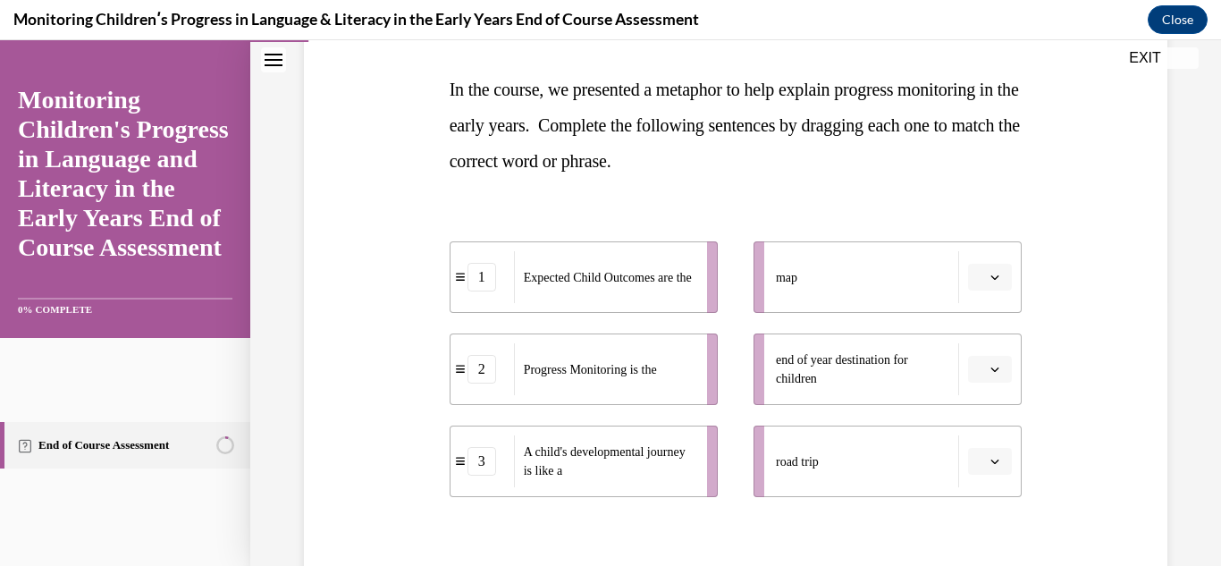
scroll to position [280, 0]
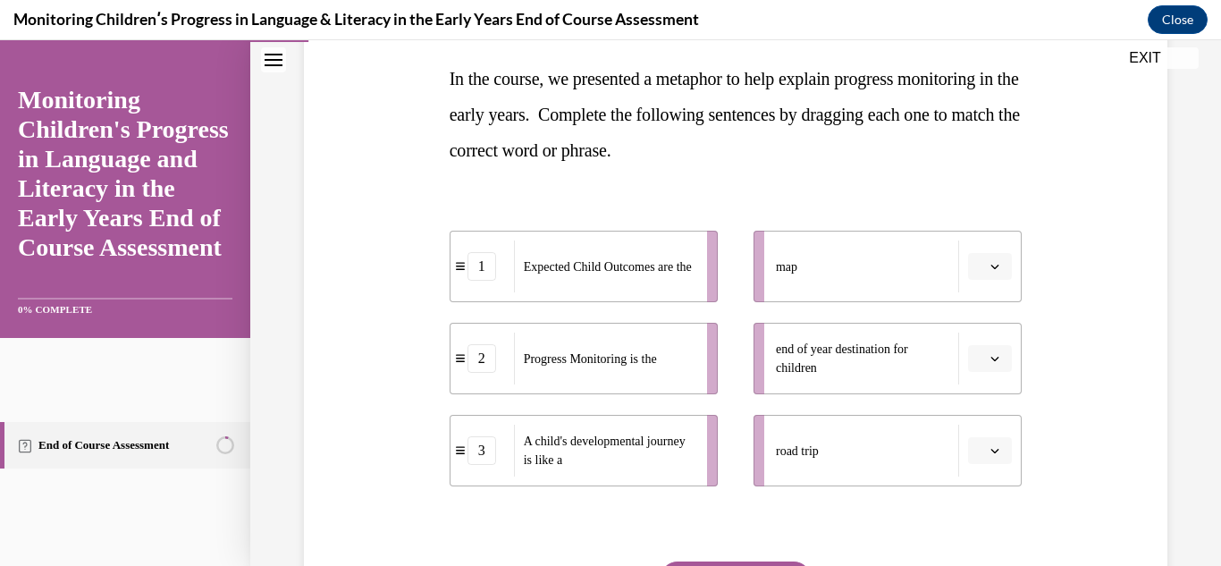
click at [991, 355] on icon "button" at bounding box center [995, 358] width 9 height 9
click at [991, 354] on icon "button" at bounding box center [995, 358] width 9 height 10
click at [992, 461] on button "button" at bounding box center [990, 450] width 44 height 27
click at [986, 415] on div "3" at bounding box center [977, 410] width 45 height 36
click at [989, 362] on span "button" at bounding box center [995, 358] width 13 height 13
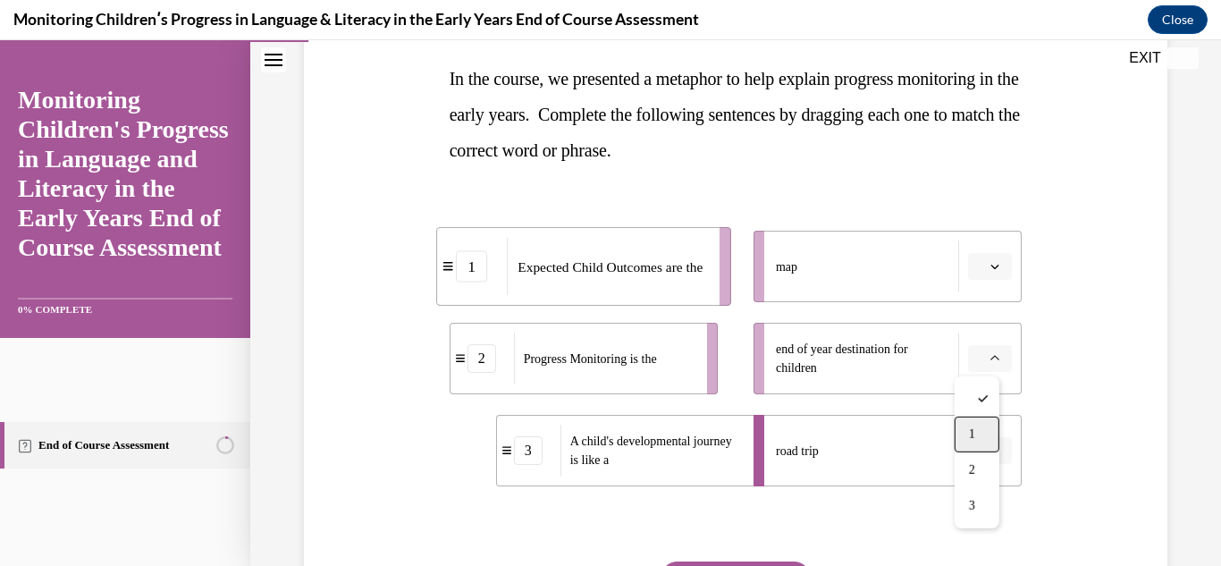
click at [961, 426] on div "1" at bounding box center [977, 435] width 45 height 36
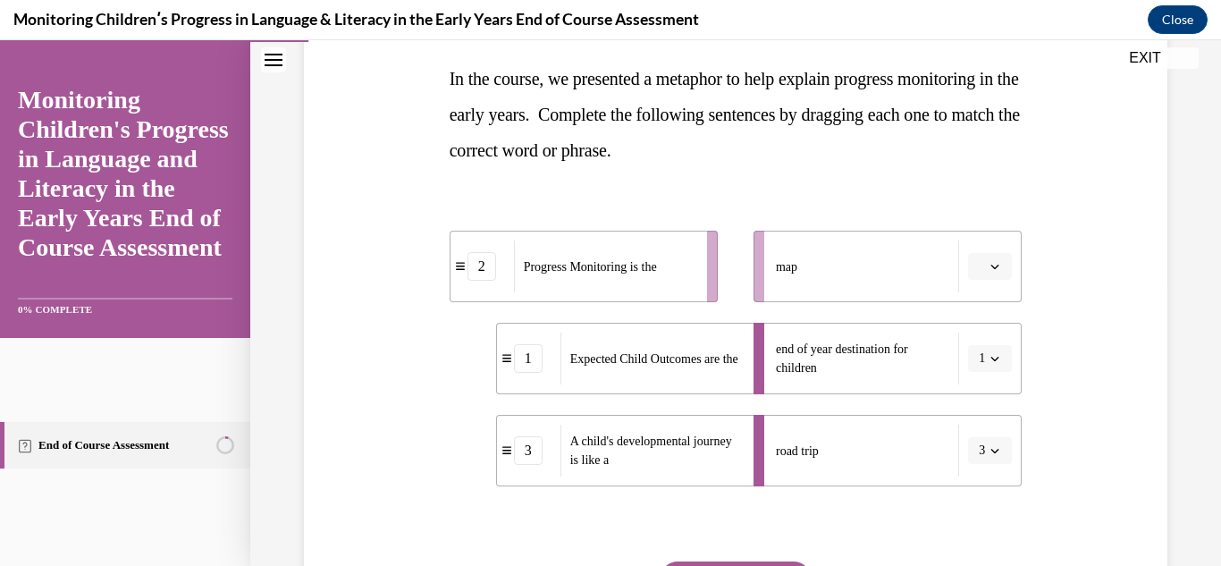
click at [991, 266] on icon "button" at bounding box center [995, 266] width 9 height 9
click at [981, 374] on div "2" at bounding box center [977, 378] width 45 height 36
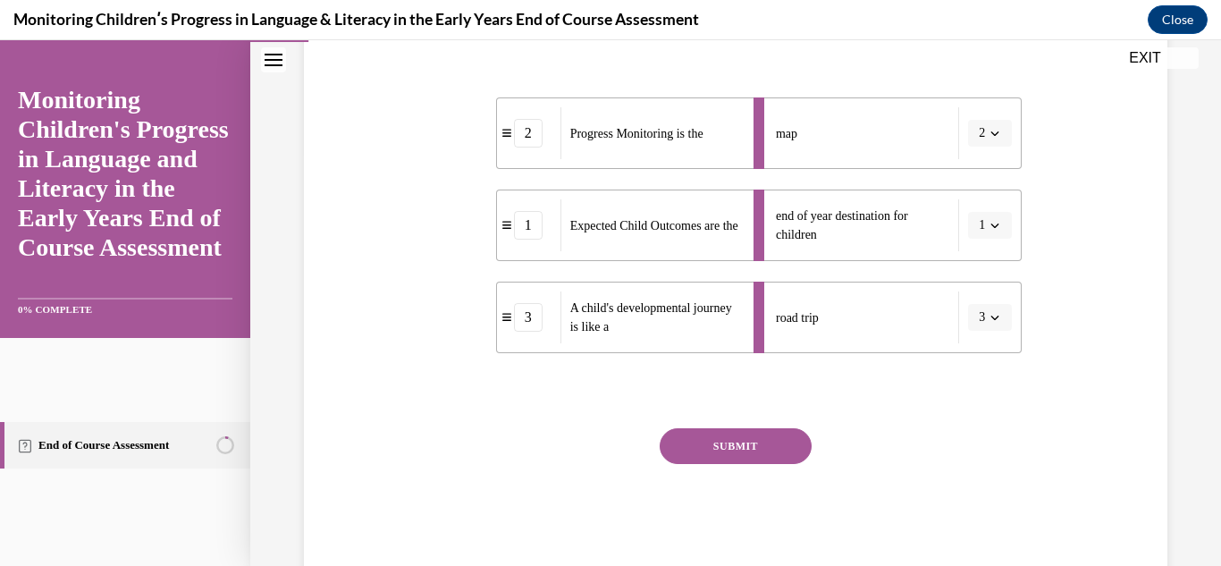
scroll to position [420, 0]
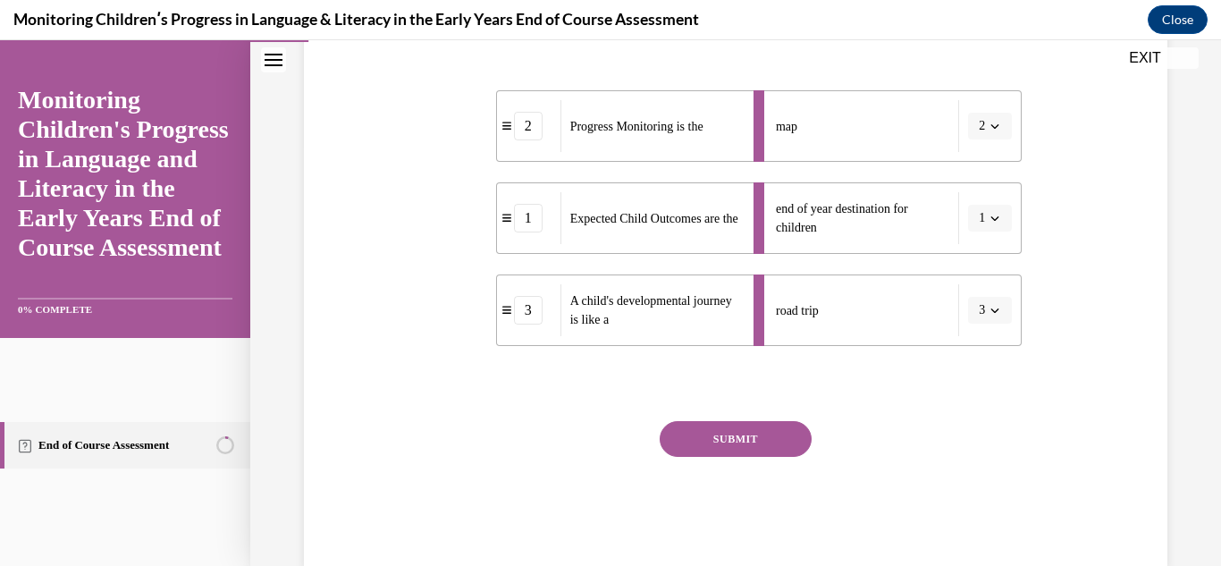
click at [763, 433] on button "SUBMIT" at bounding box center [736, 439] width 152 height 36
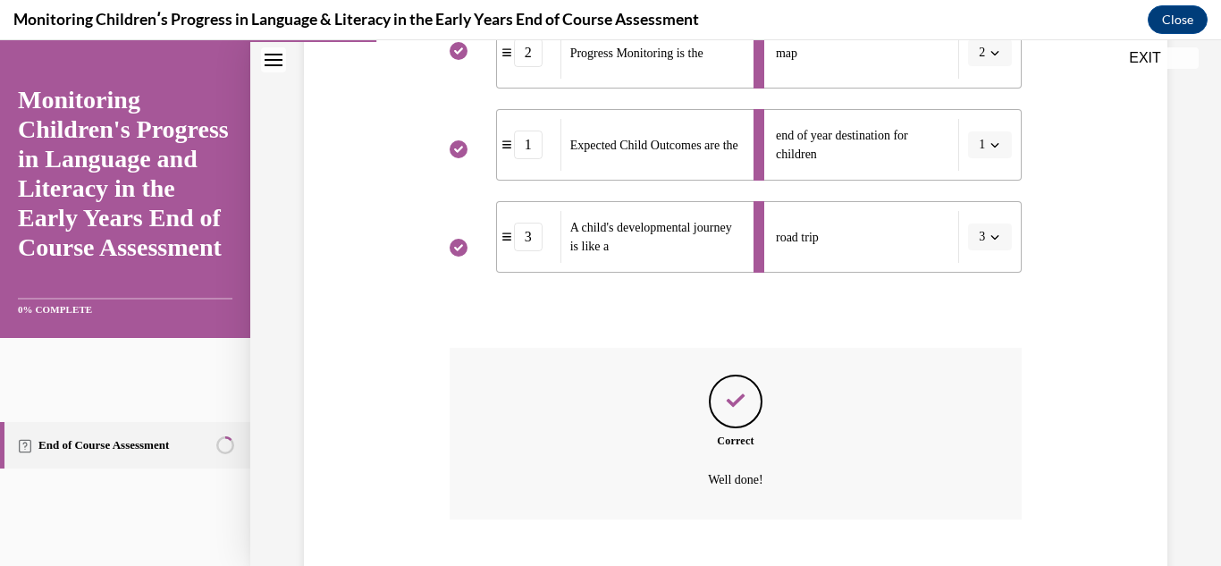
scroll to position [603, 0]
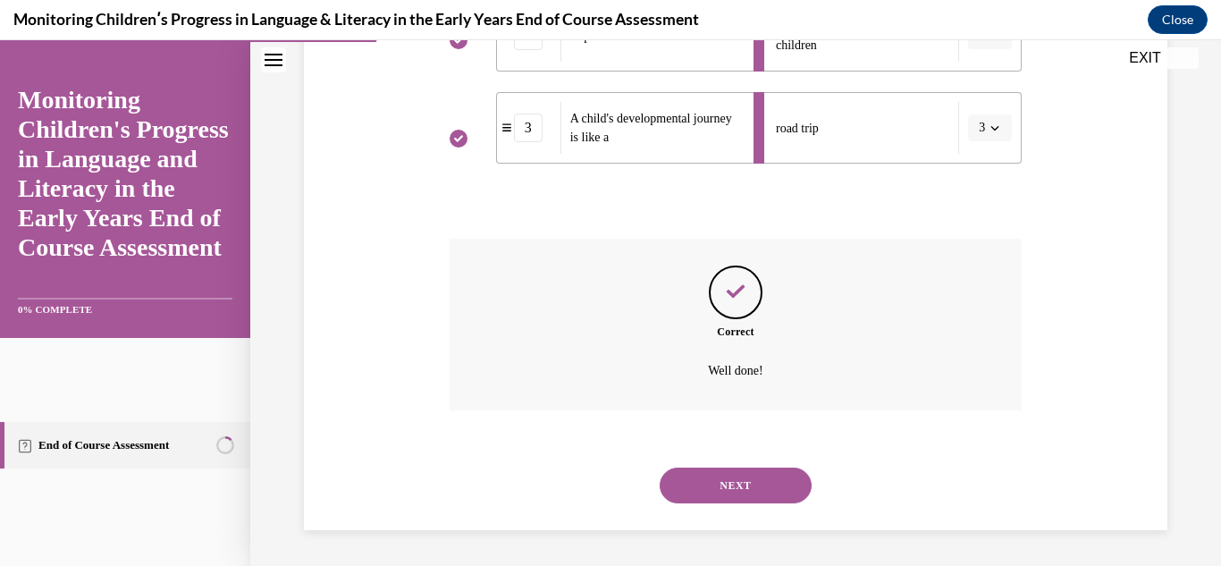
click at [738, 490] on button "NEXT" at bounding box center [736, 486] width 152 height 36
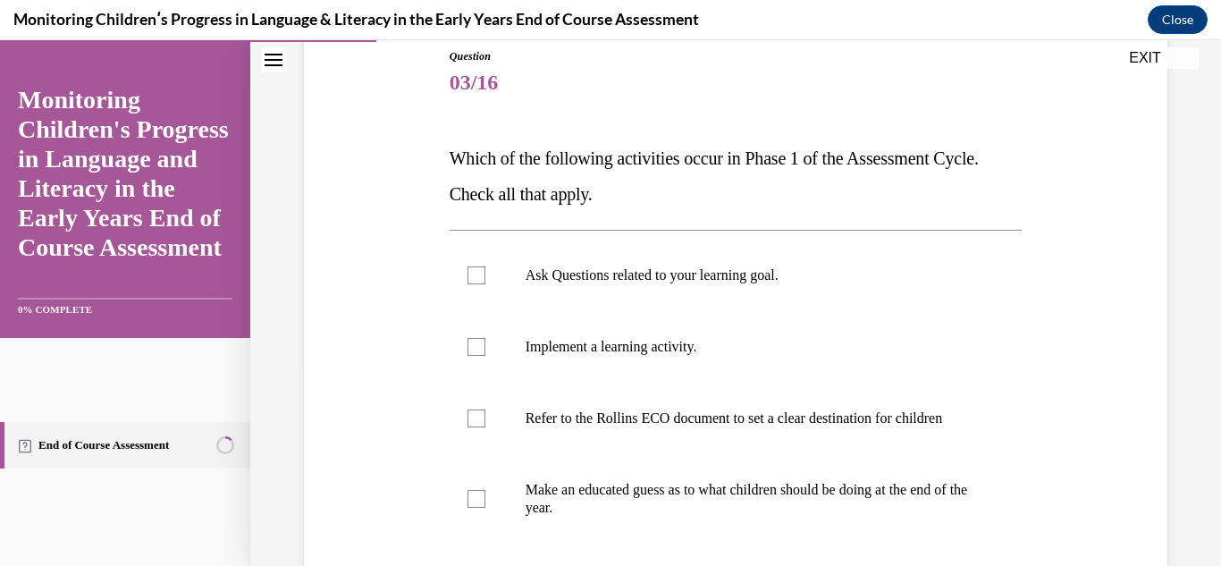
scroll to position [211, 0]
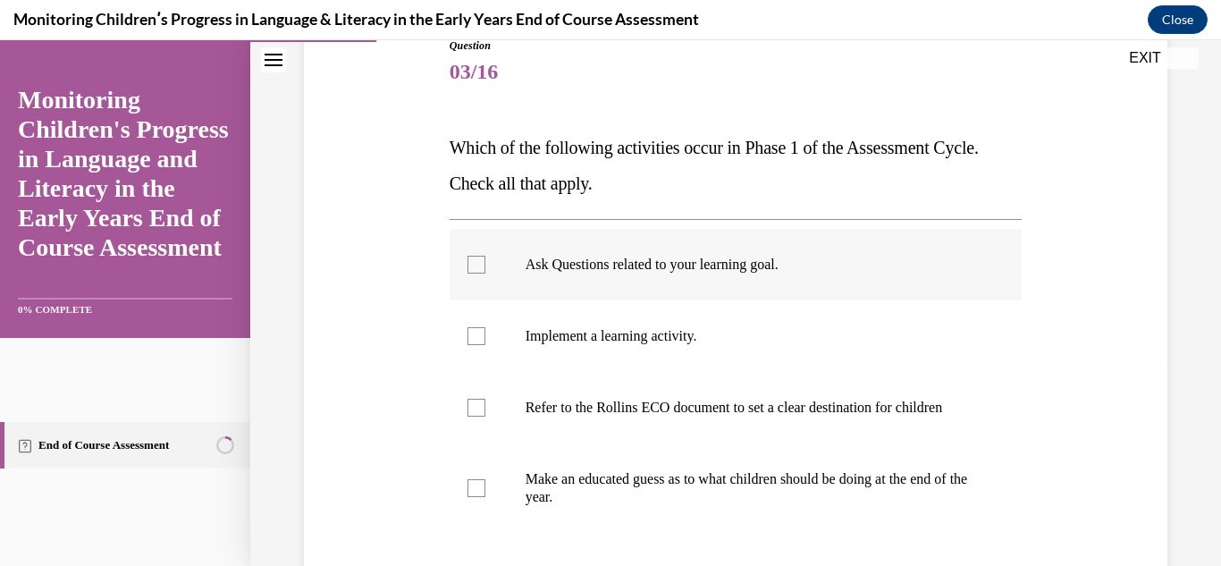
click at [628, 274] on label "Ask Questions related to your learning goal." at bounding box center [736, 265] width 573 height 72
click at [485, 274] on input "Ask Questions related to your learning goal." at bounding box center [477, 265] width 18 height 18
checkbox input "true"
click at [487, 435] on label "Refer to the Rollins ECO document to set a clear destination for children" at bounding box center [736, 408] width 573 height 72
click at [485, 417] on input "Refer to the Rollins ECO document to set a clear destination for children" at bounding box center [477, 408] width 18 height 18
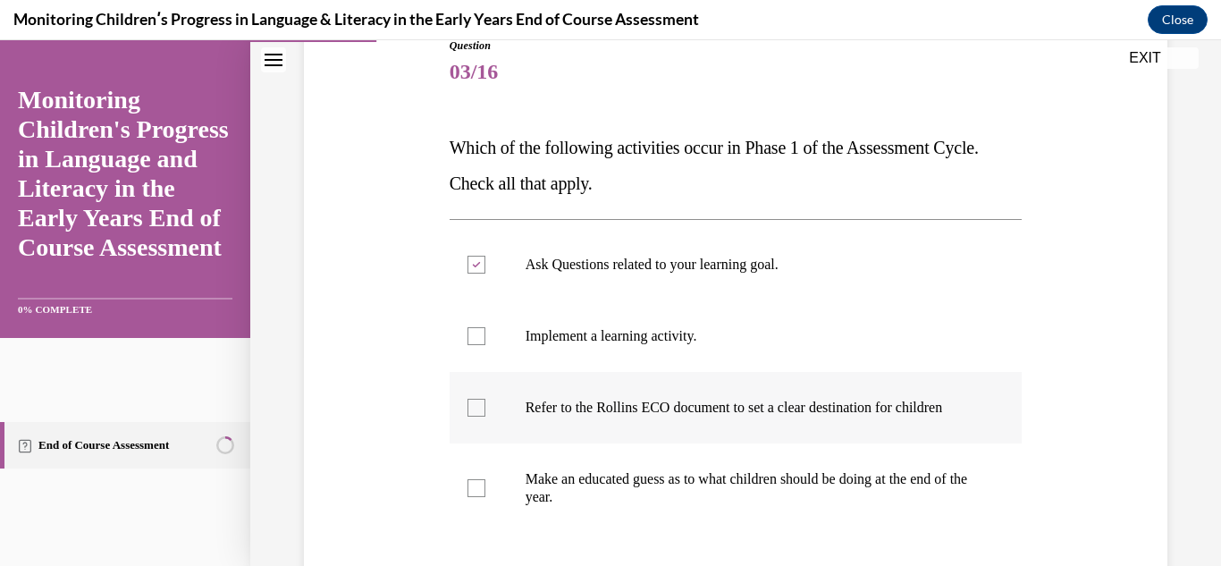
checkbox input "true"
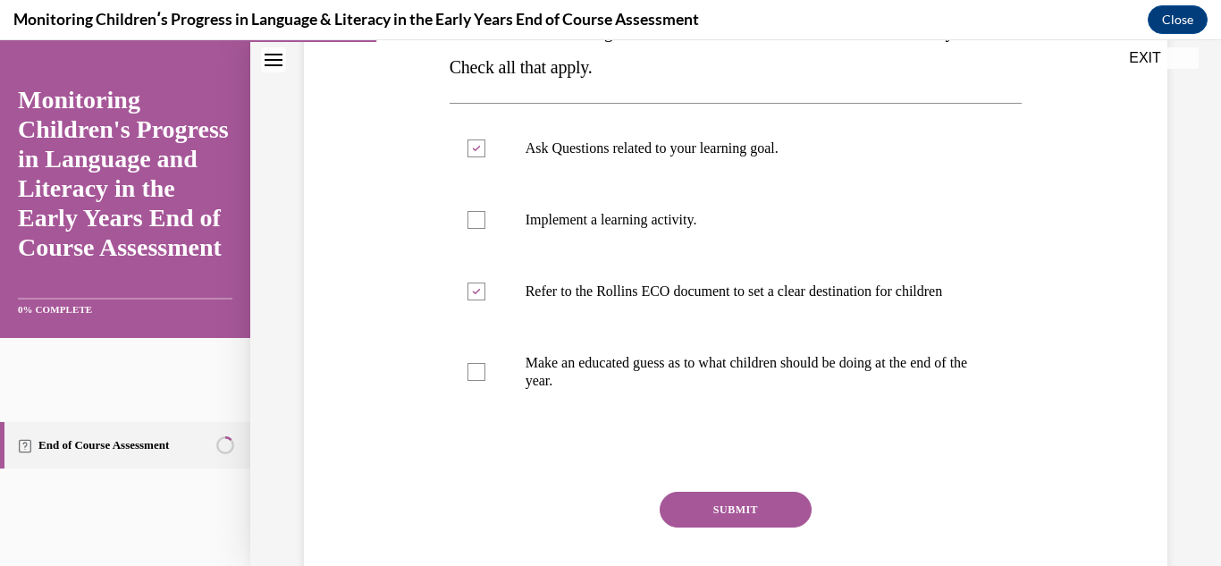
scroll to position [340, 0]
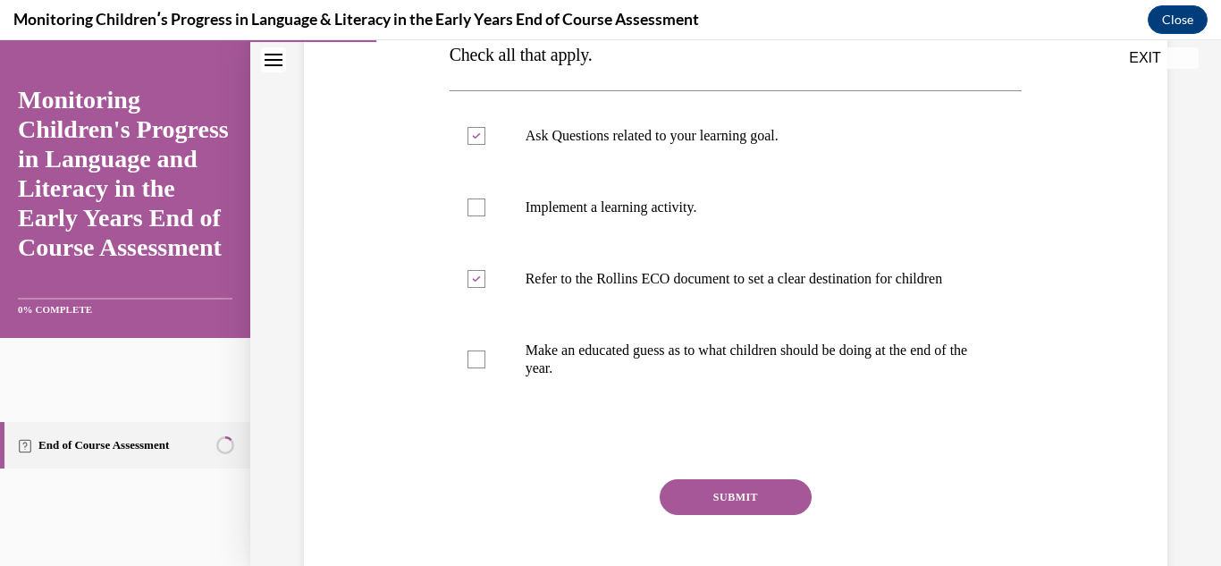
click at [784, 512] on button "SUBMIT" at bounding box center [736, 497] width 152 height 36
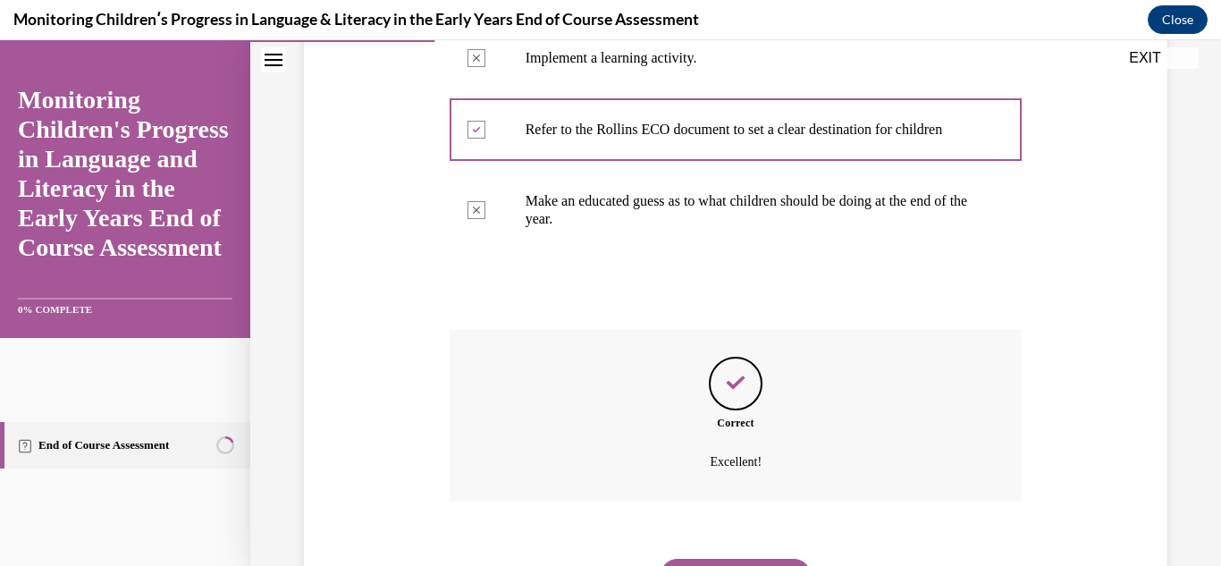
scroll to position [598, 0]
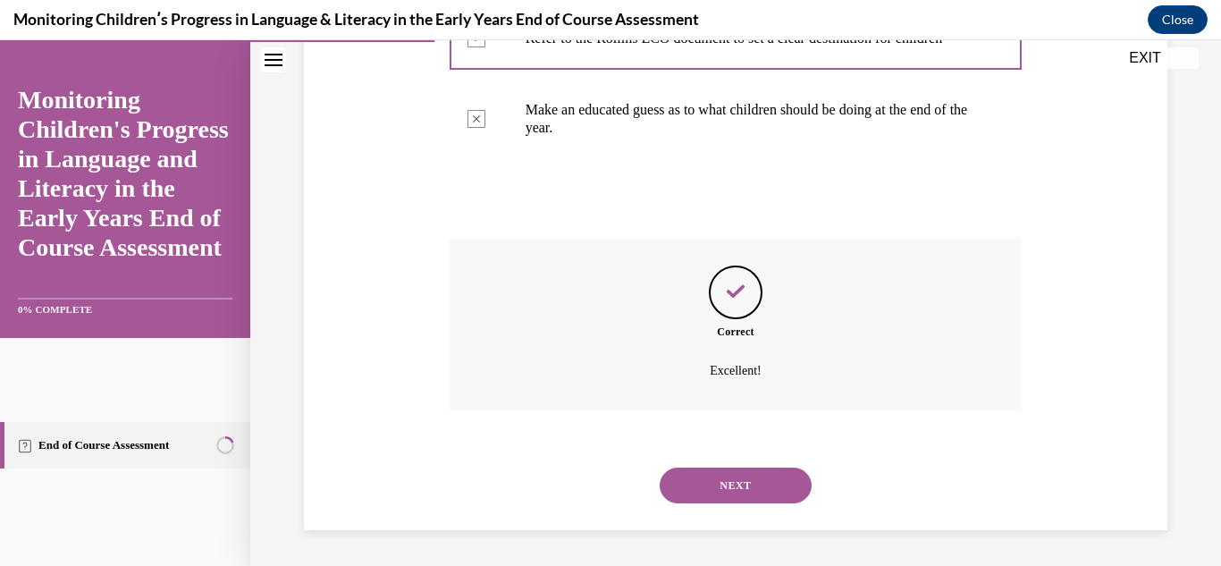
click at [763, 490] on button "NEXT" at bounding box center [736, 486] width 152 height 36
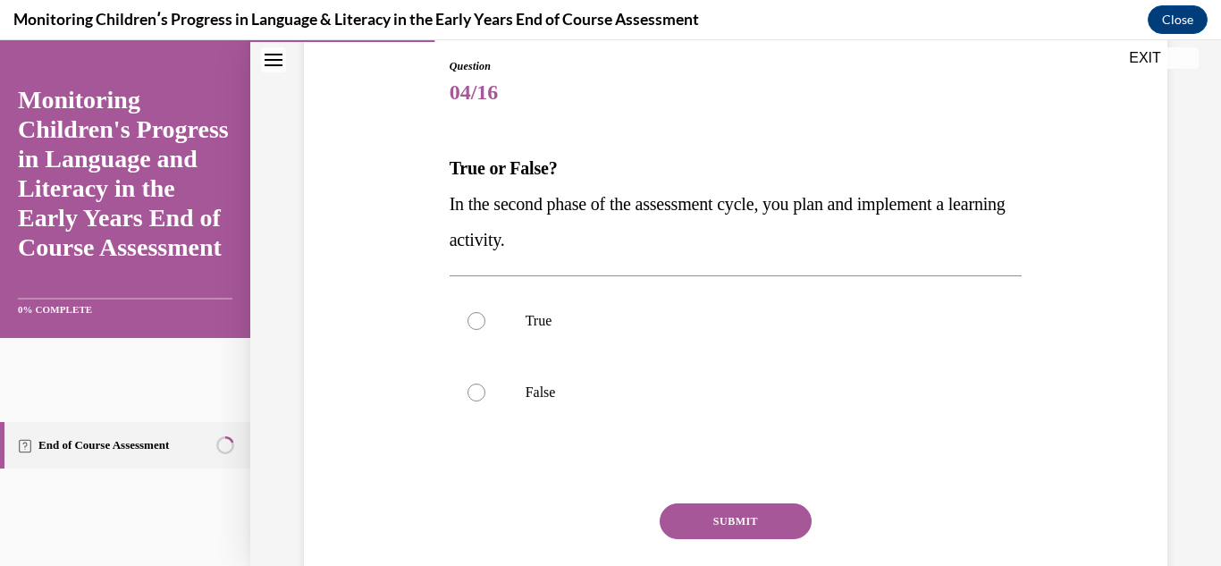
scroll to position [201, 0]
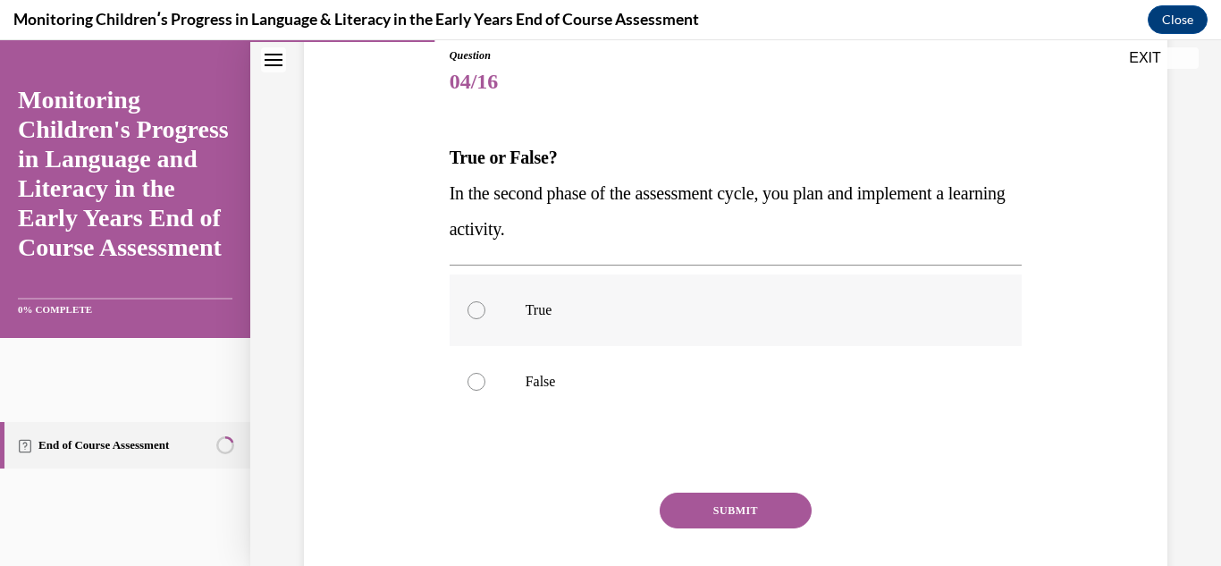
click at [620, 331] on label "True" at bounding box center [736, 310] width 573 height 72
click at [485, 319] on input "True" at bounding box center [477, 310] width 18 height 18
radio input "true"
click at [755, 519] on button "SUBMIT" at bounding box center [736, 511] width 152 height 36
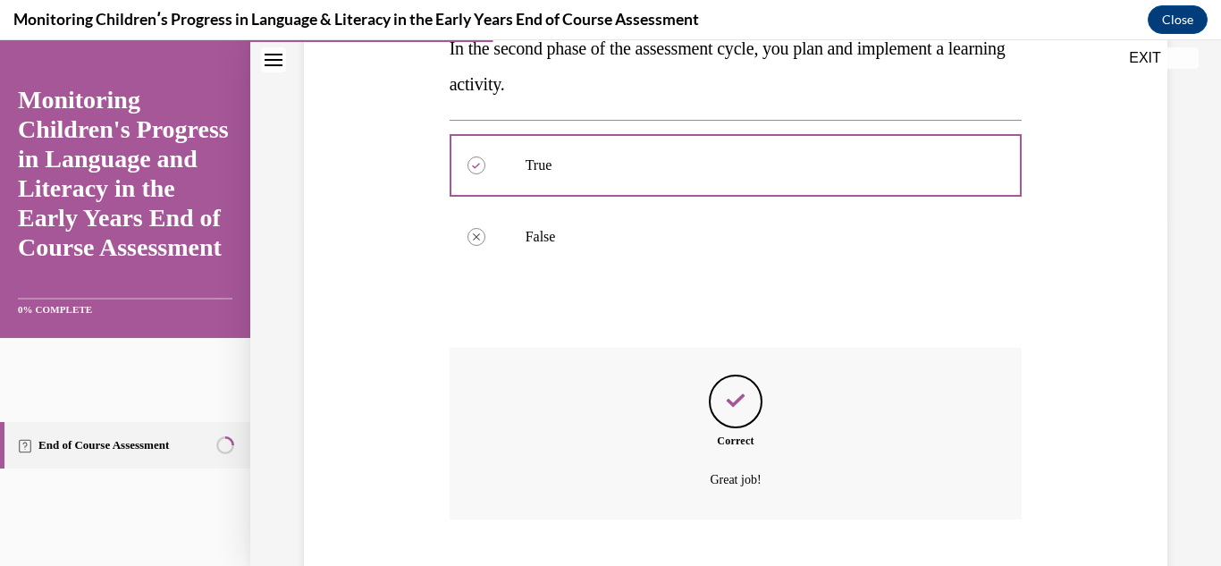
scroll to position [455, 0]
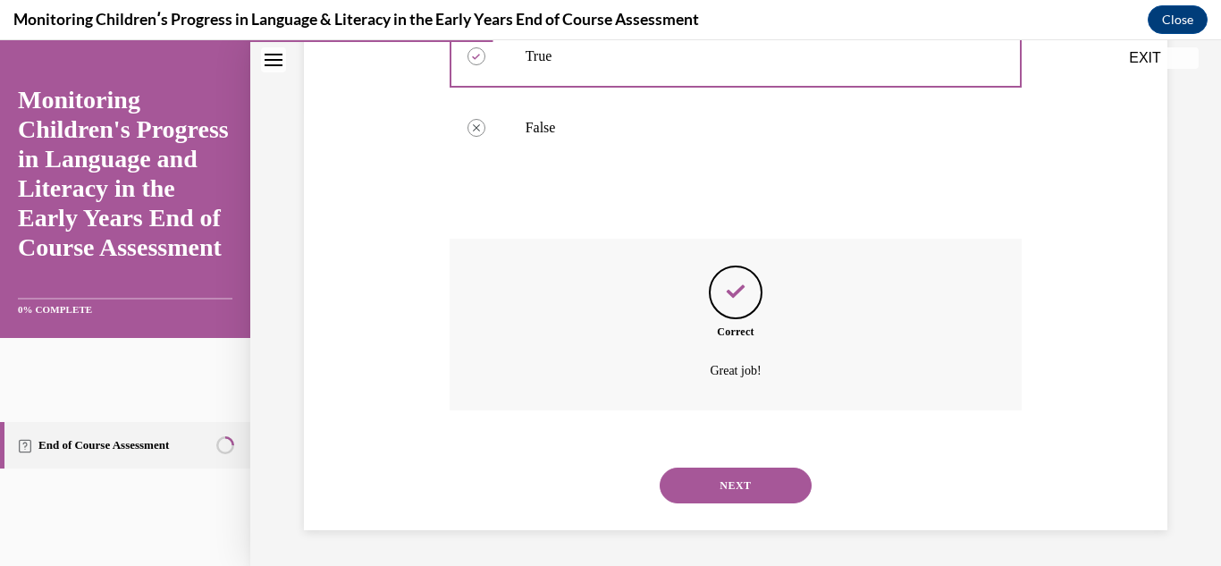
click at [748, 485] on button "NEXT" at bounding box center [736, 486] width 152 height 36
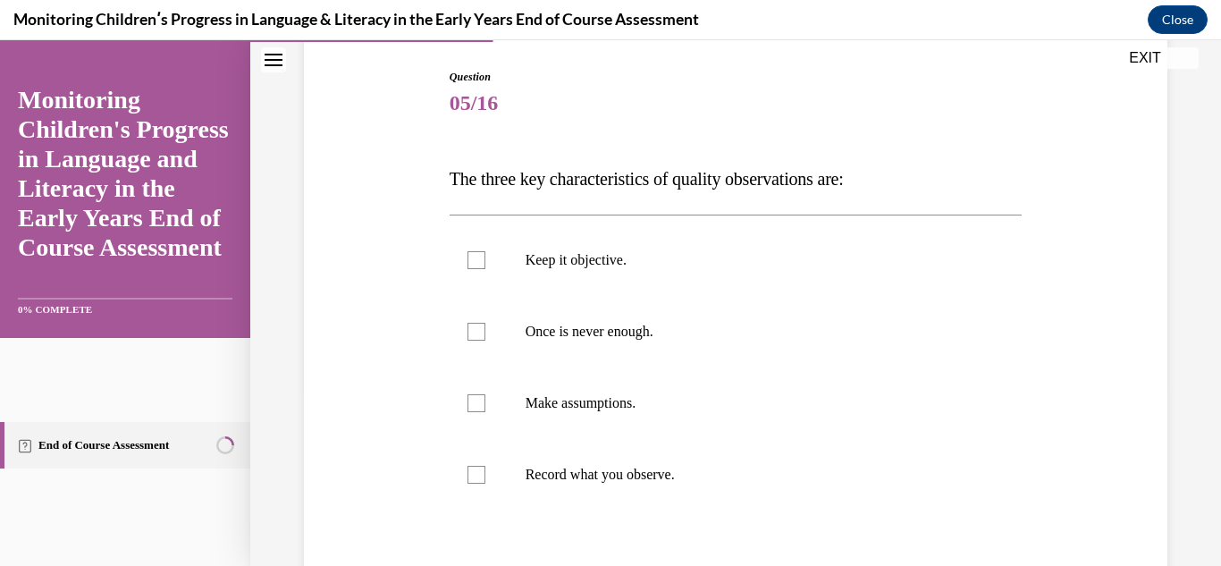
scroll to position [182, 0]
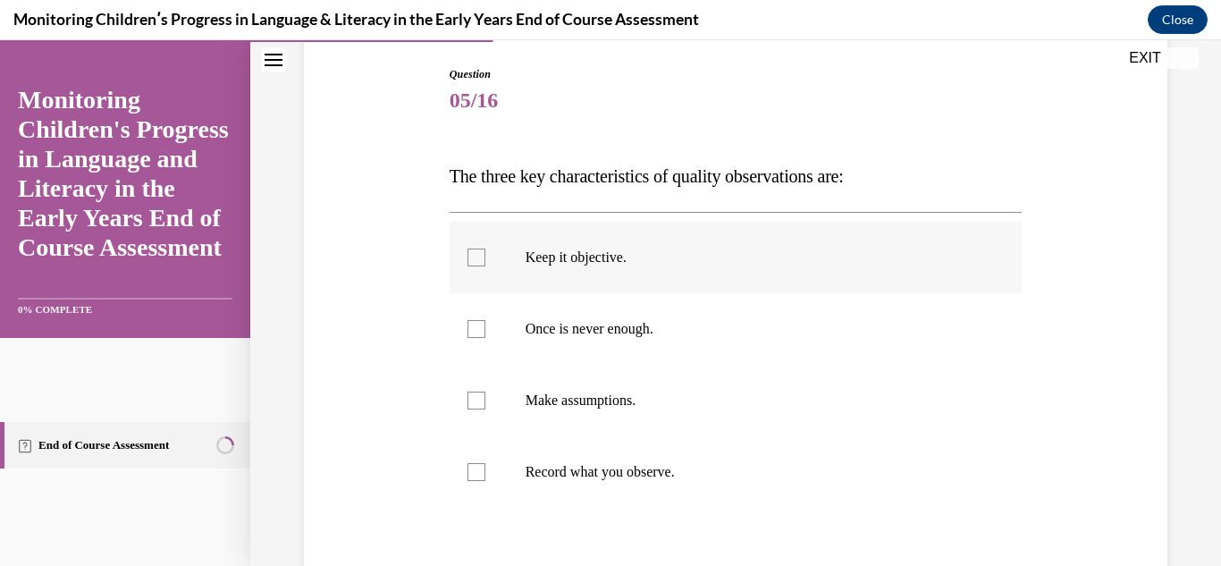
click at [594, 267] on label "Keep it objective." at bounding box center [736, 258] width 573 height 72
click at [485, 266] on input "Keep it objective." at bounding box center [477, 258] width 18 height 18
checkbox input "true"
click at [587, 347] on label "Once is never enough." at bounding box center [736, 329] width 573 height 72
click at [485, 338] on input "Once is never enough." at bounding box center [477, 329] width 18 height 18
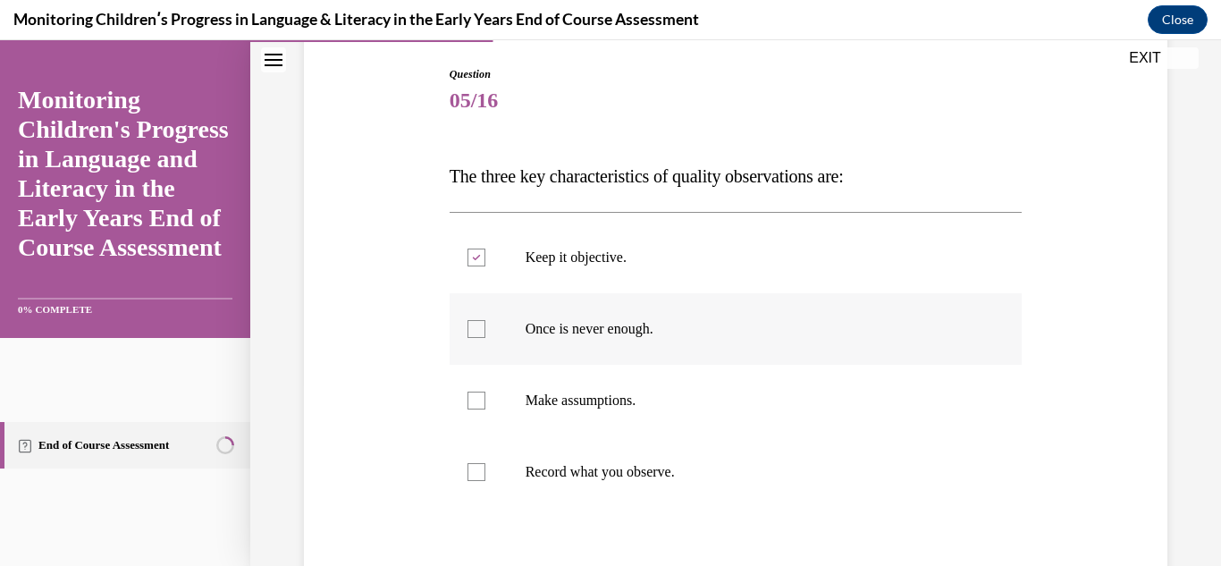
checkbox input "true"
click at [612, 485] on label "Record what you observe." at bounding box center [736, 472] width 573 height 72
click at [485, 481] on input "Record what you observe." at bounding box center [477, 472] width 18 height 18
checkbox input "true"
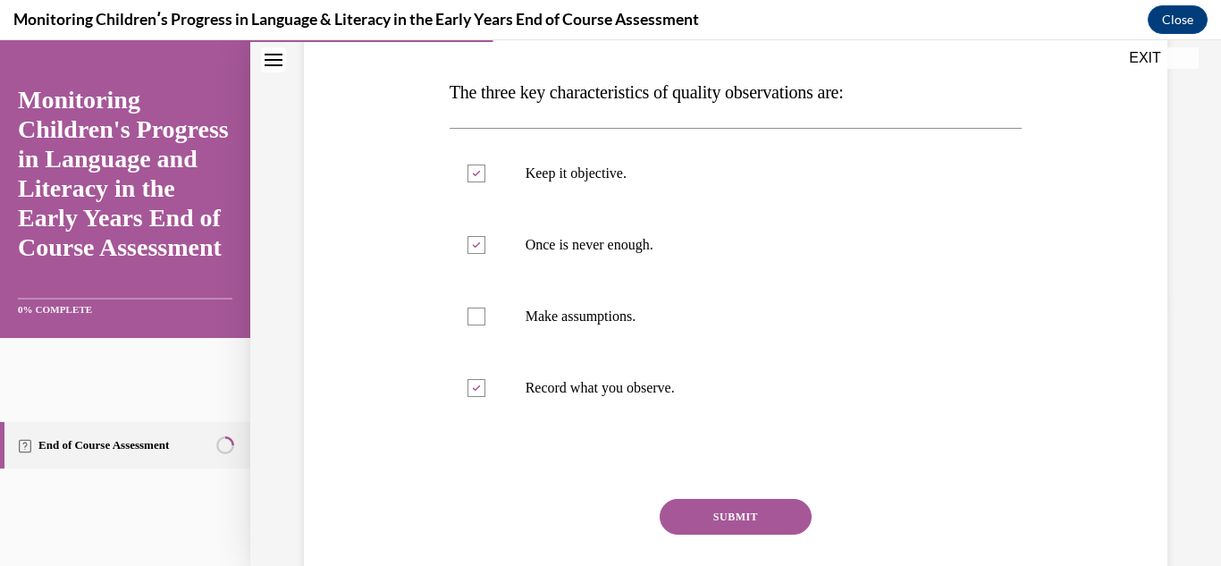
scroll to position [382, 0]
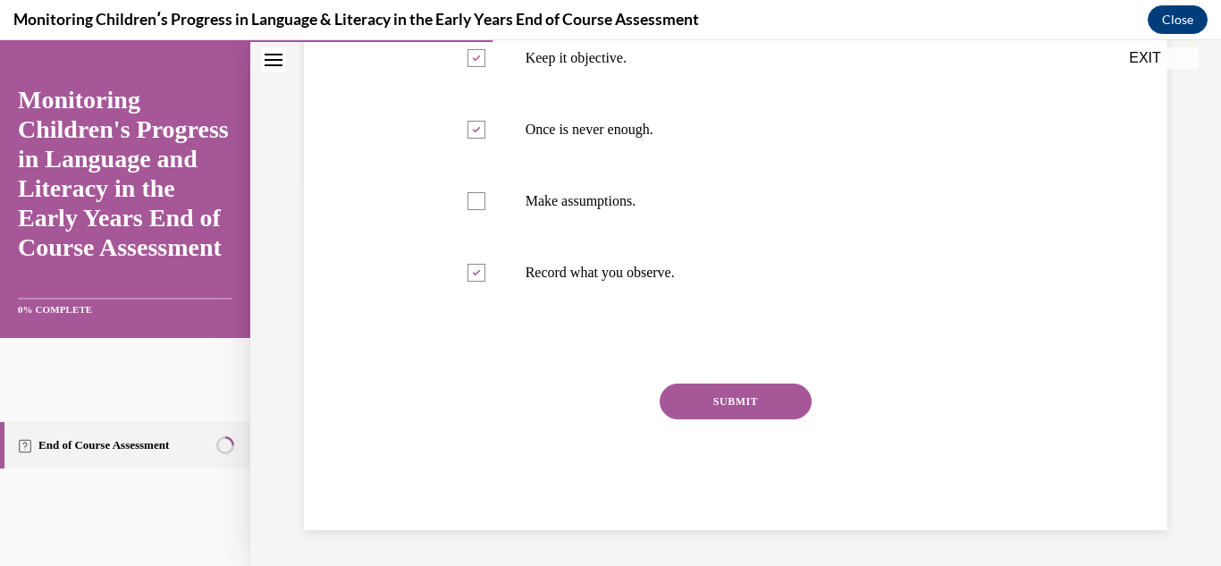
click at [731, 409] on button "SUBMIT" at bounding box center [736, 402] width 152 height 36
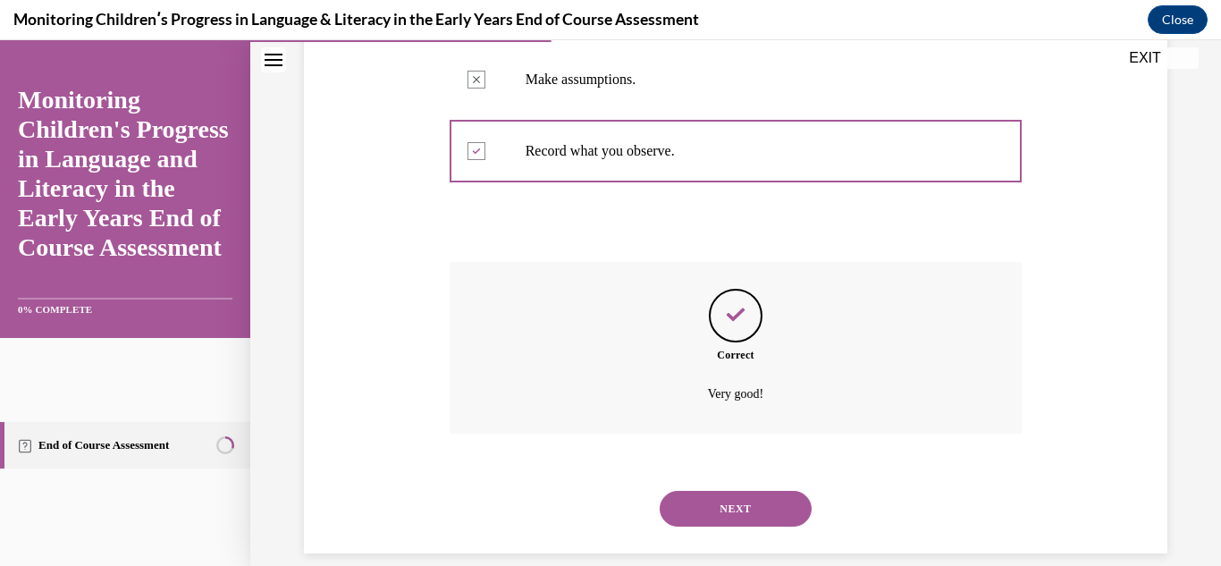
scroll to position [527, 0]
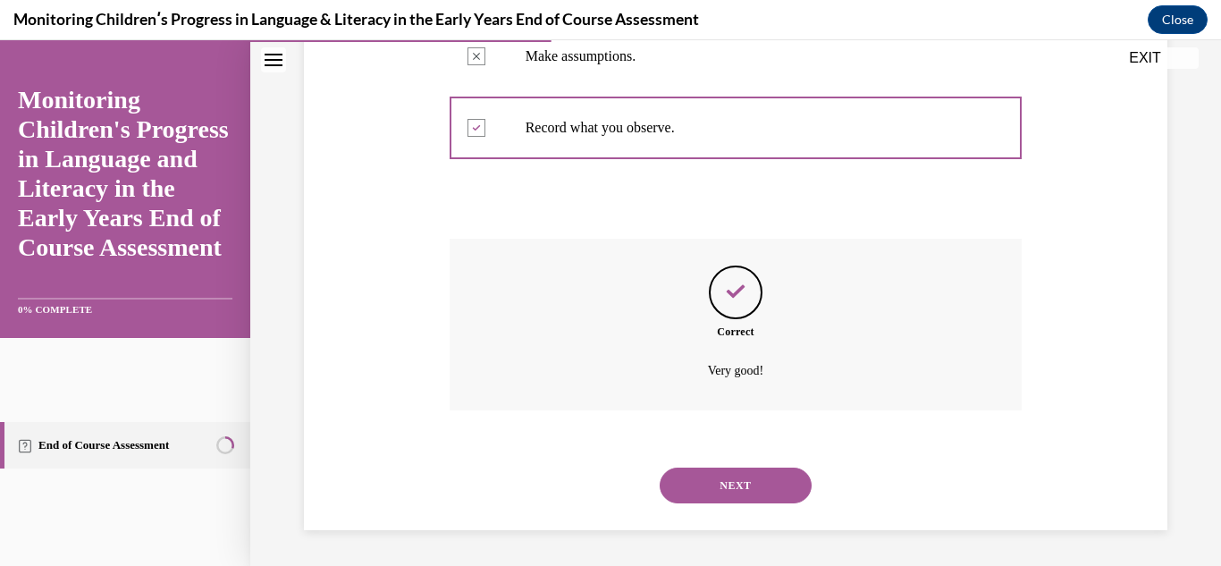
click at [717, 468] on button "NEXT" at bounding box center [736, 486] width 152 height 36
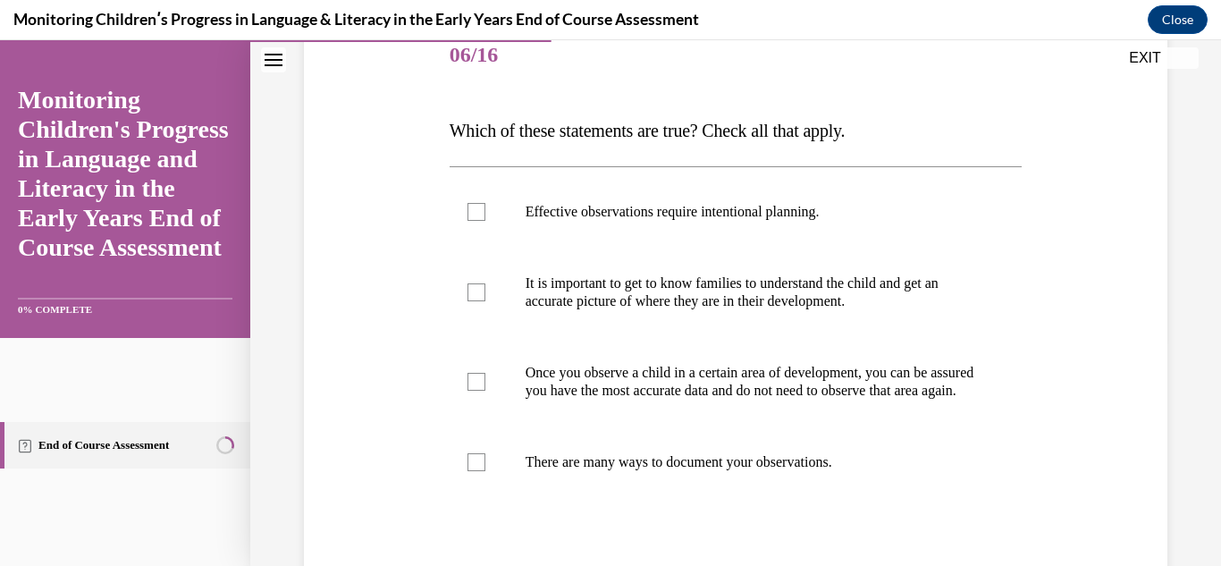
scroll to position [232, 0]
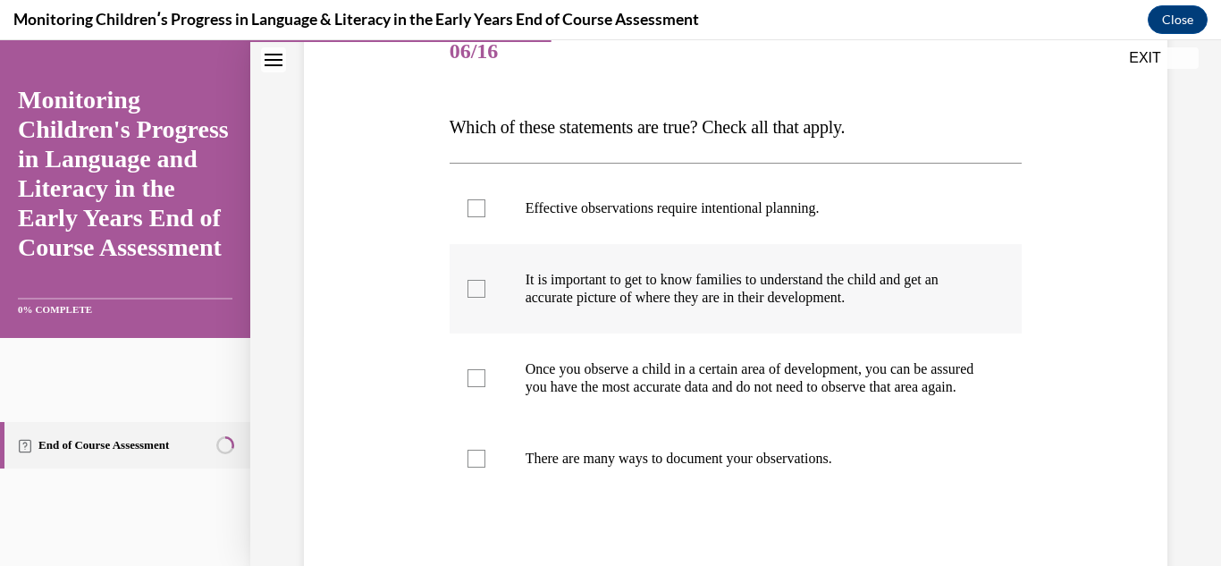
click at [775, 247] on label "It is important to get to know families to understand the child and get an accu…" at bounding box center [736, 288] width 573 height 89
click at [485, 280] on input "It is important to get to know families to understand the child and get an accu…" at bounding box center [477, 289] width 18 height 18
checkbox input "true"
click at [772, 224] on label "Effective observations require intentional planning." at bounding box center [736, 209] width 573 height 72
click at [485, 217] on input "Effective observations require intentional planning." at bounding box center [477, 208] width 18 height 18
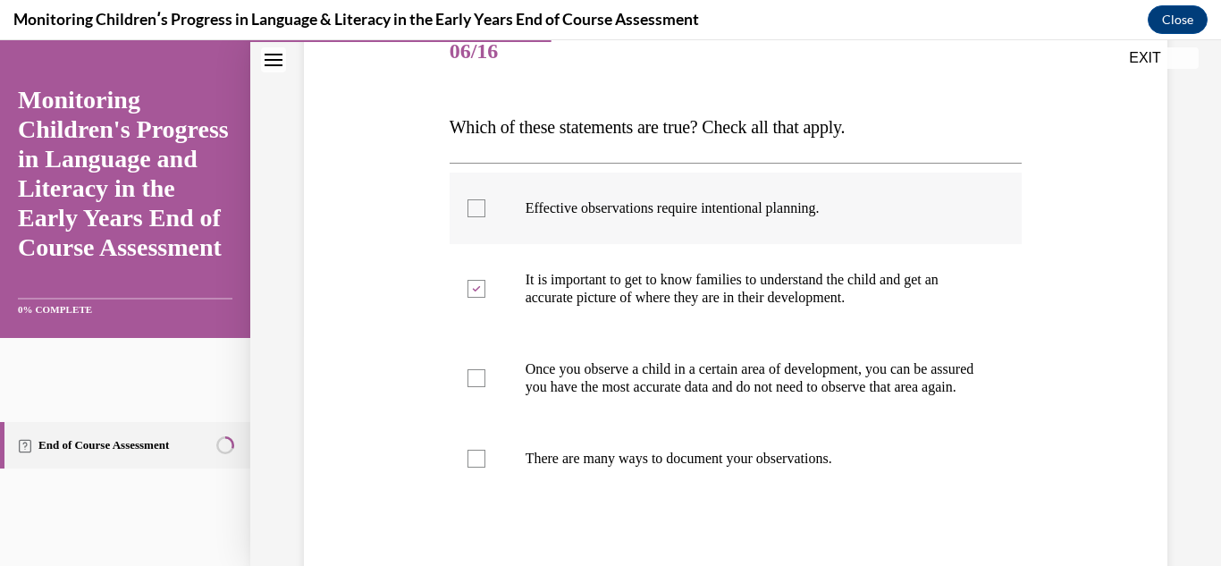
checkbox input "true"
click at [763, 489] on label "There are many ways to document your observations." at bounding box center [736, 459] width 573 height 72
click at [485, 468] on input "There are many ways to document your observations." at bounding box center [477, 459] width 18 height 18
checkbox input "true"
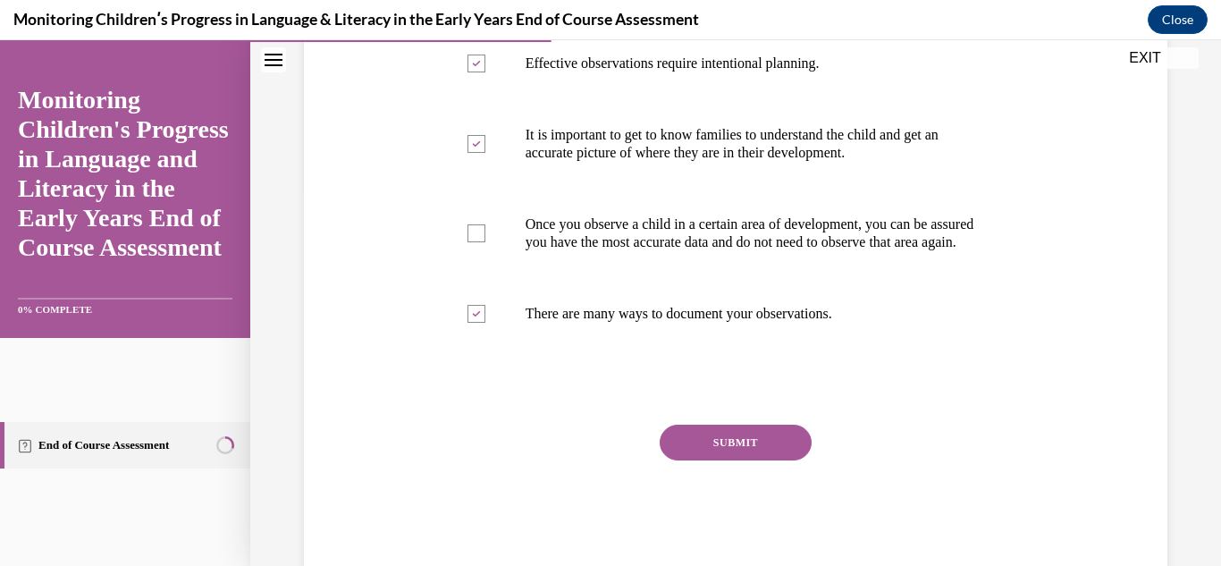
scroll to position [435, 0]
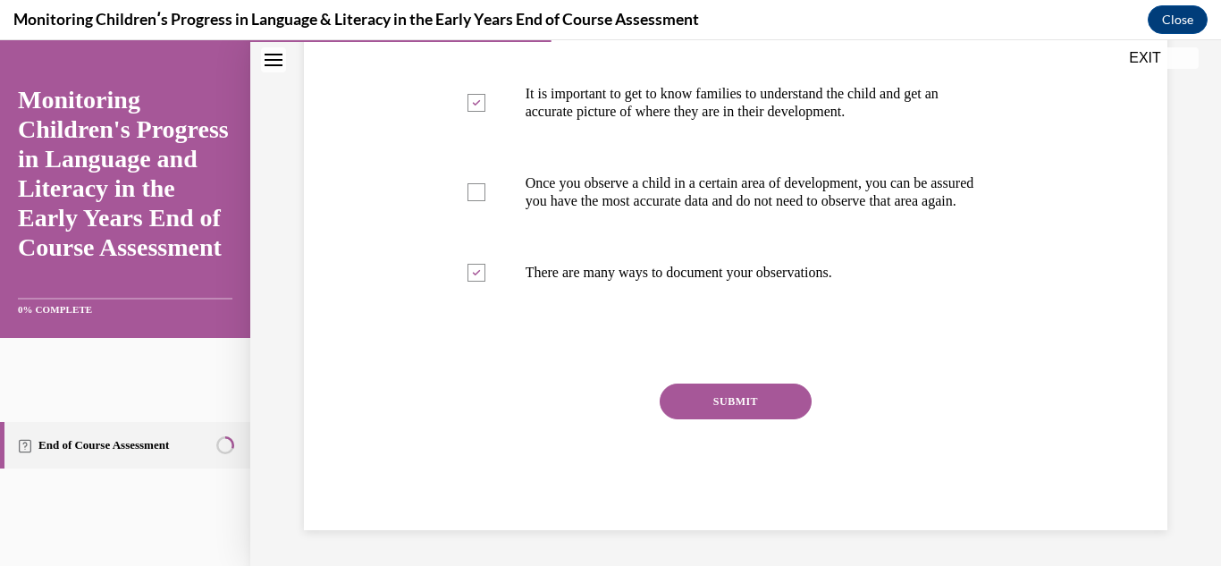
click at [682, 395] on button "SUBMIT" at bounding box center [736, 402] width 152 height 36
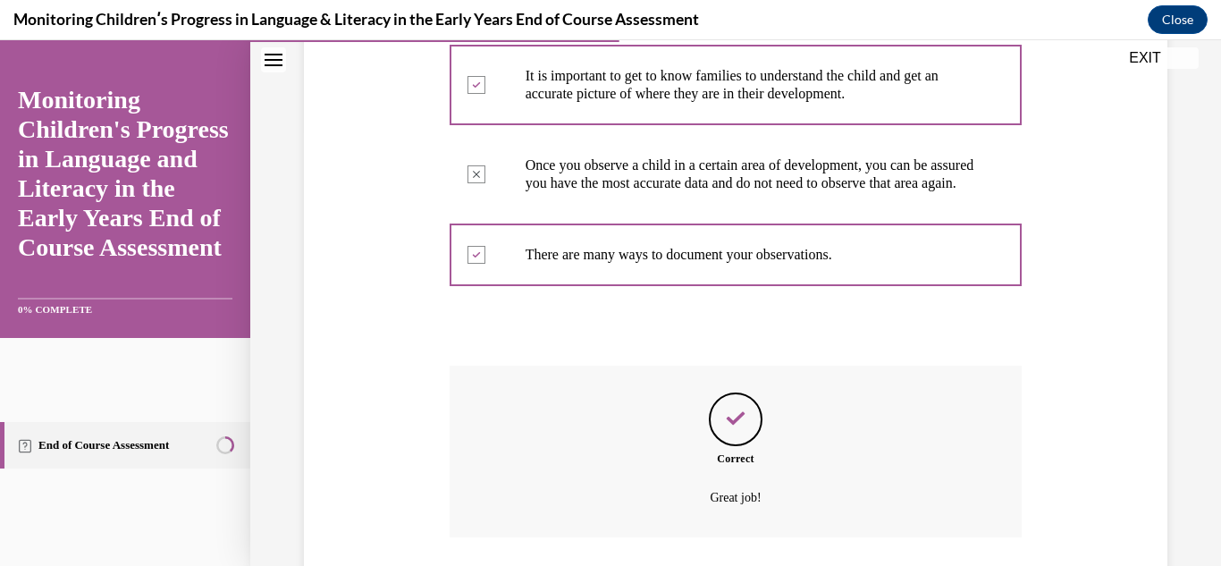
scroll to position [580, 0]
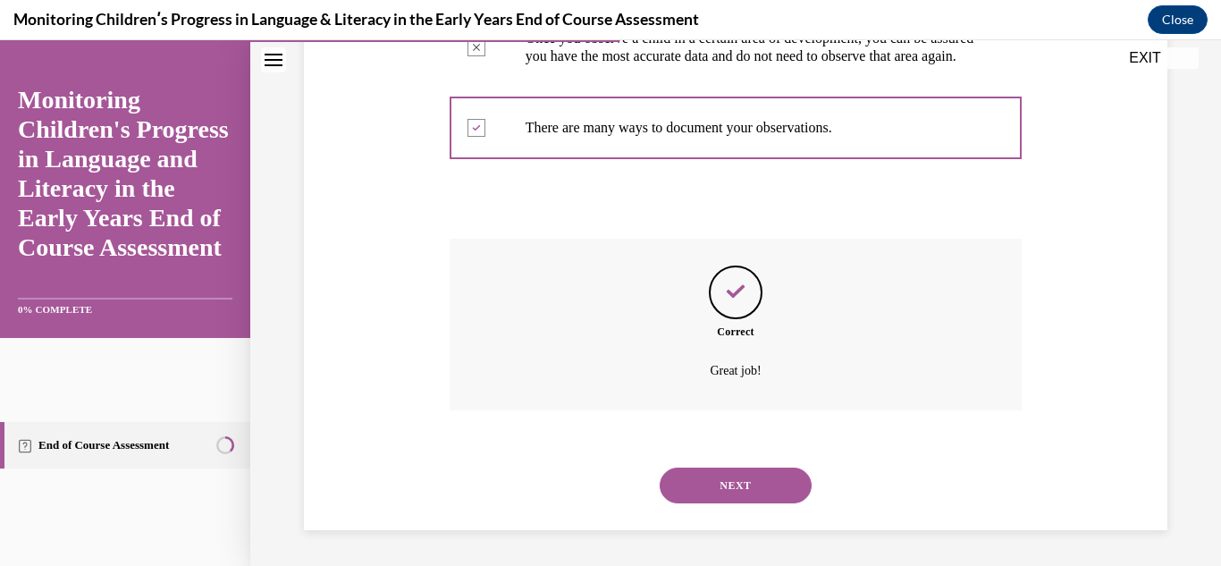
click at [705, 471] on button "NEXT" at bounding box center [736, 486] width 152 height 36
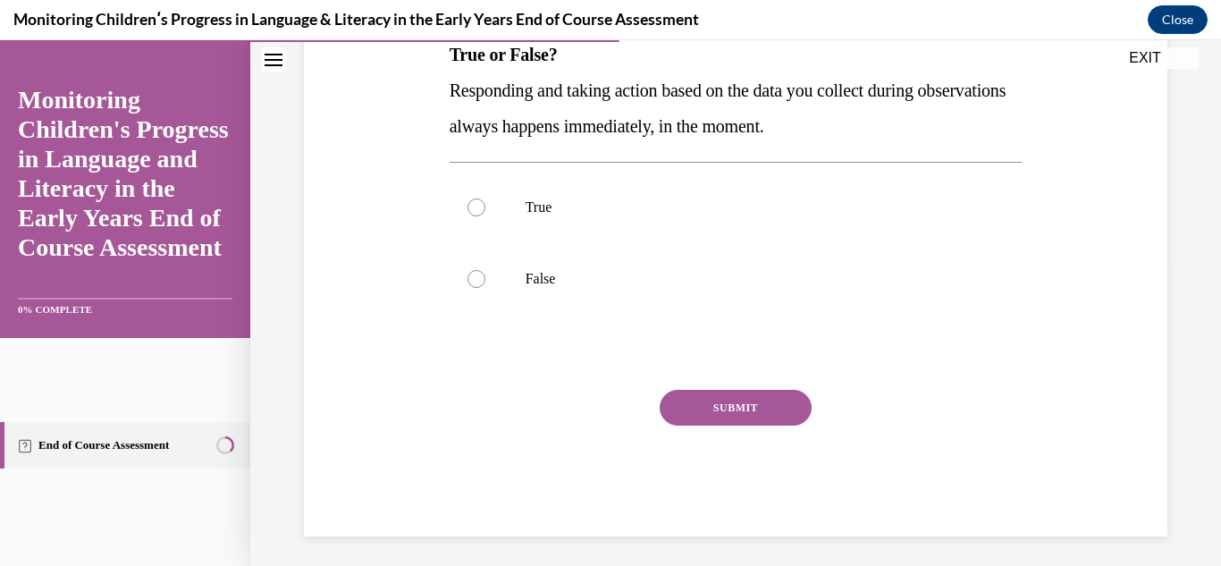
scroll to position [310, 0]
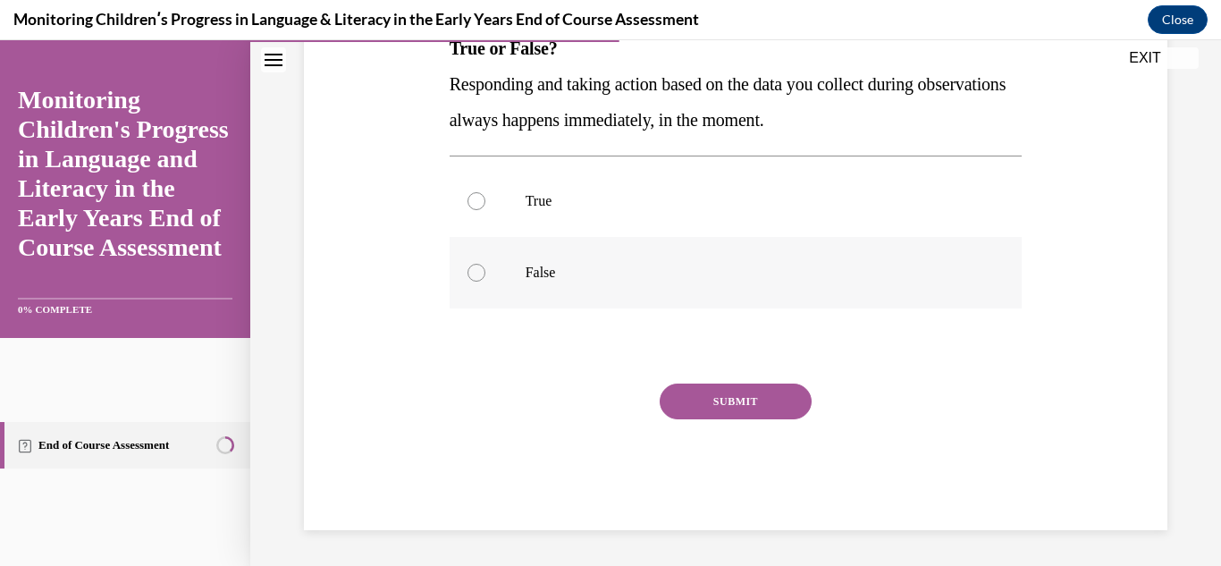
click at [510, 289] on label "False" at bounding box center [736, 273] width 573 height 72
click at [485, 282] on input "False" at bounding box center [477, 273] width 18 height 18
radio input "true"
click at [683, 391] on button "SUBMIT" at bounding box center [736, 402] width 152 height 36
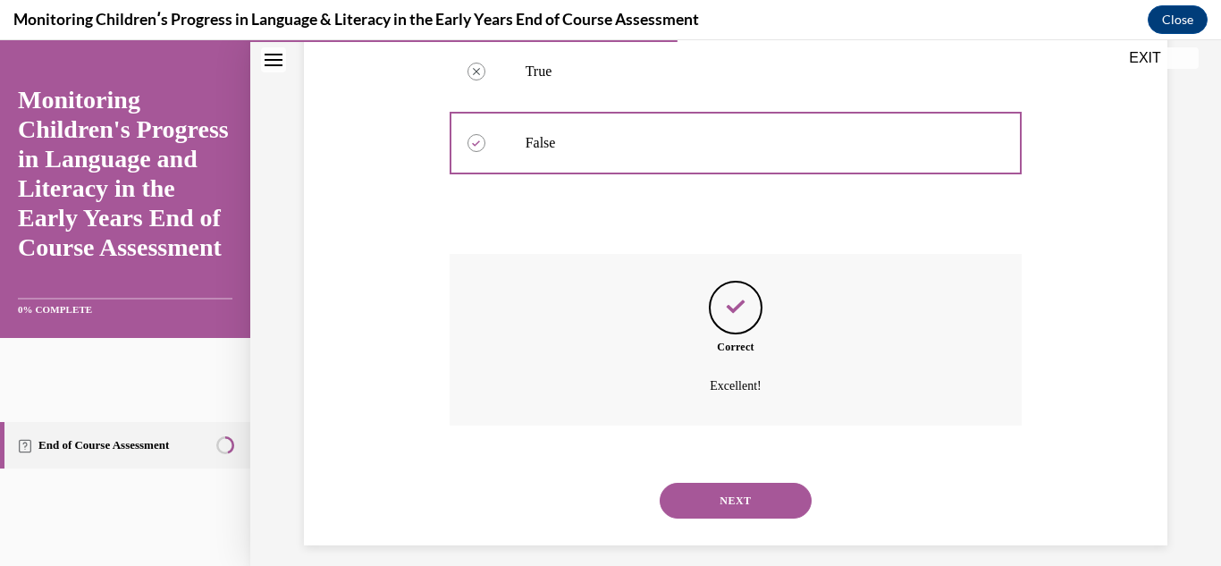
scroll to position [455, 0]
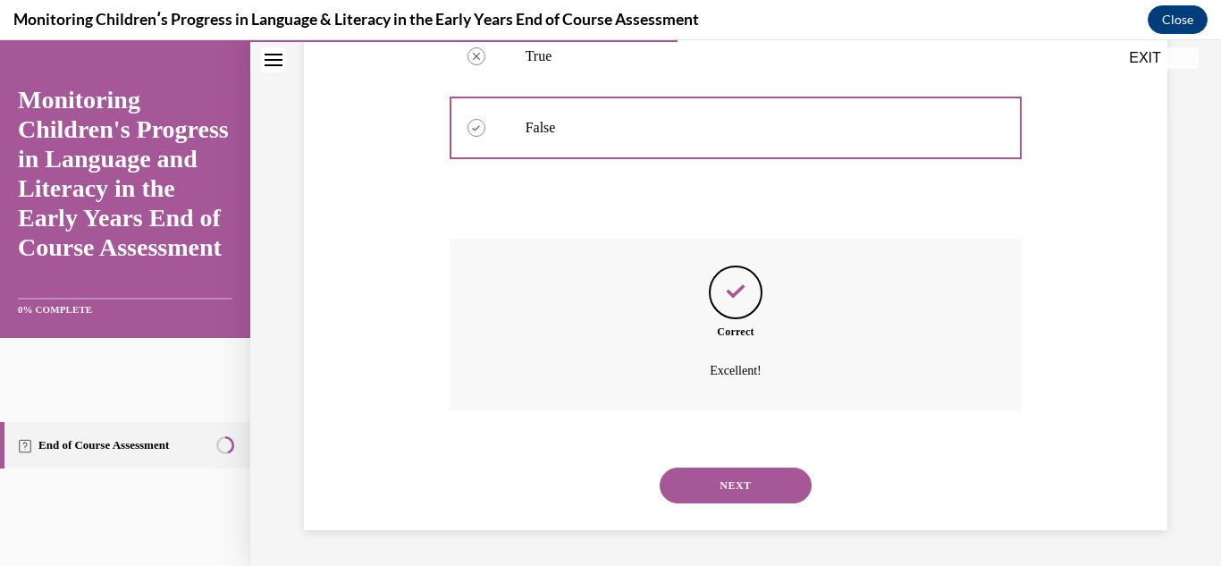
click at [706, 494] on button "NEXT" at bounding box center [736, 486] width 152 height 36
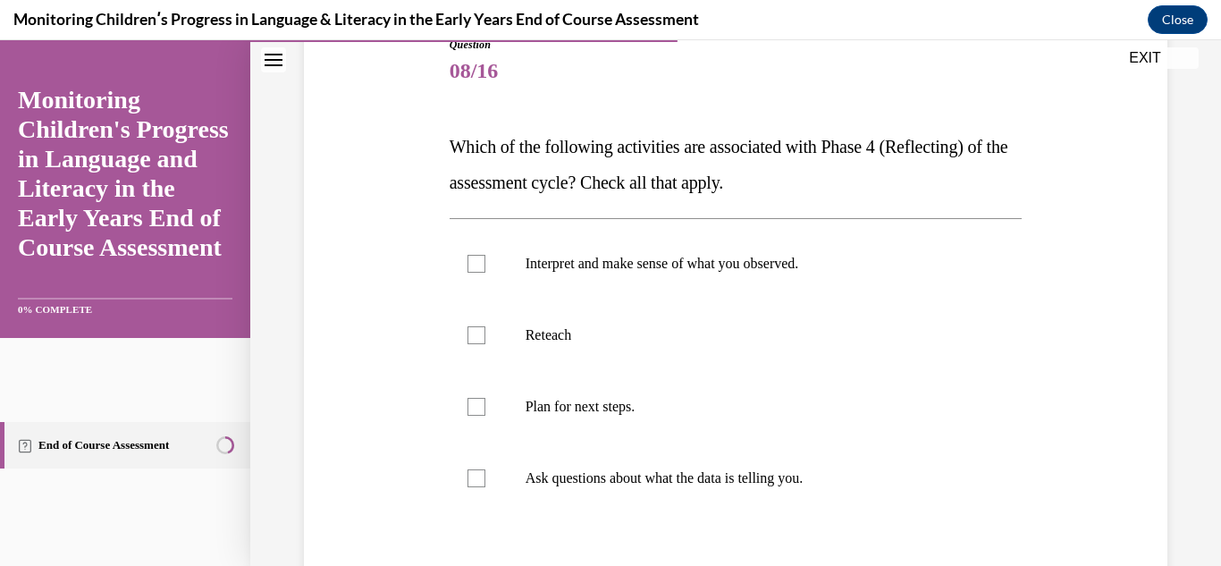
scroll to position [217, 0]
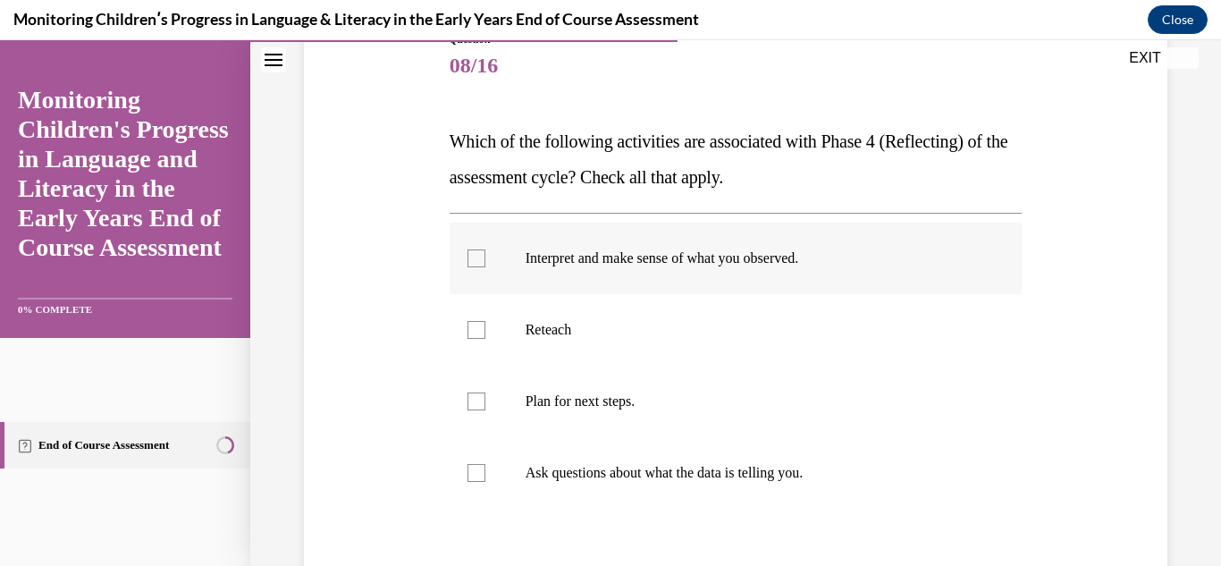
click at [669, 265] on p "Interpret and make sense of what you observed." at bounding box center [752, 258] width 452 height 18
click at [485, 265] on input "Interpret and make sense of what you observed." at bounding box center [477, 258] width 18 height 18
checkbox input "true"
click at [656, 485] on label "Ask questions about what the data is telling you." at bounding box center [736, 473] width 573 height 72
click at [485, 482] on input "Ask questions about what the data is telling you." at bounding box center [477, 473] width 18 height 18
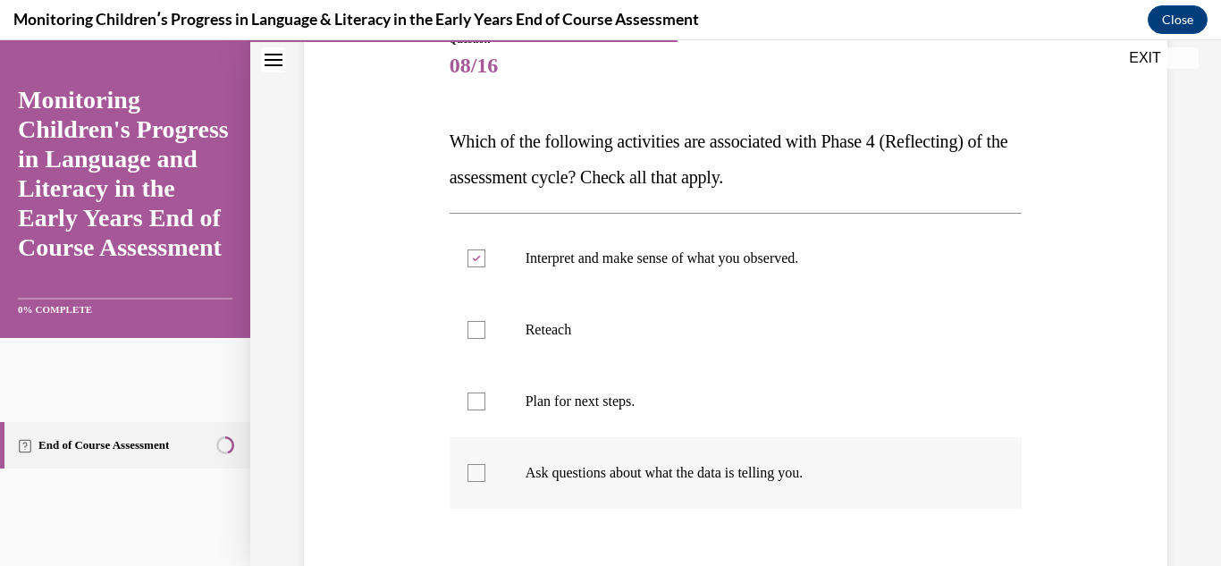
checkbox input "true"
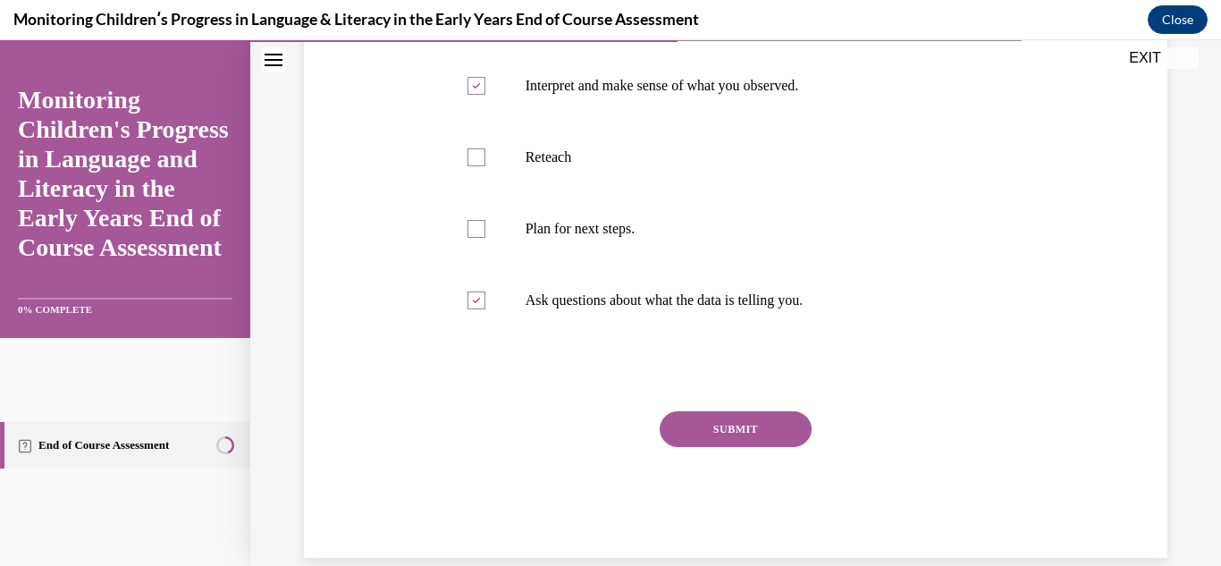
scroll to position [402, 0]
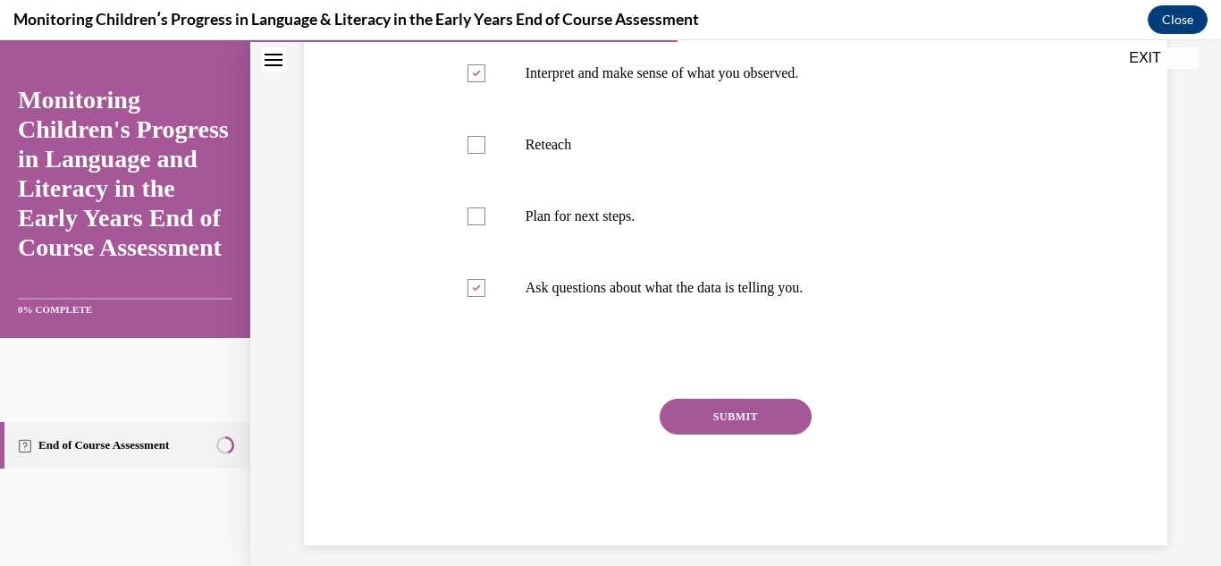
click at [682, 418] on button "SUBMIT" at bounding box center [736, 417] width 152 height 36
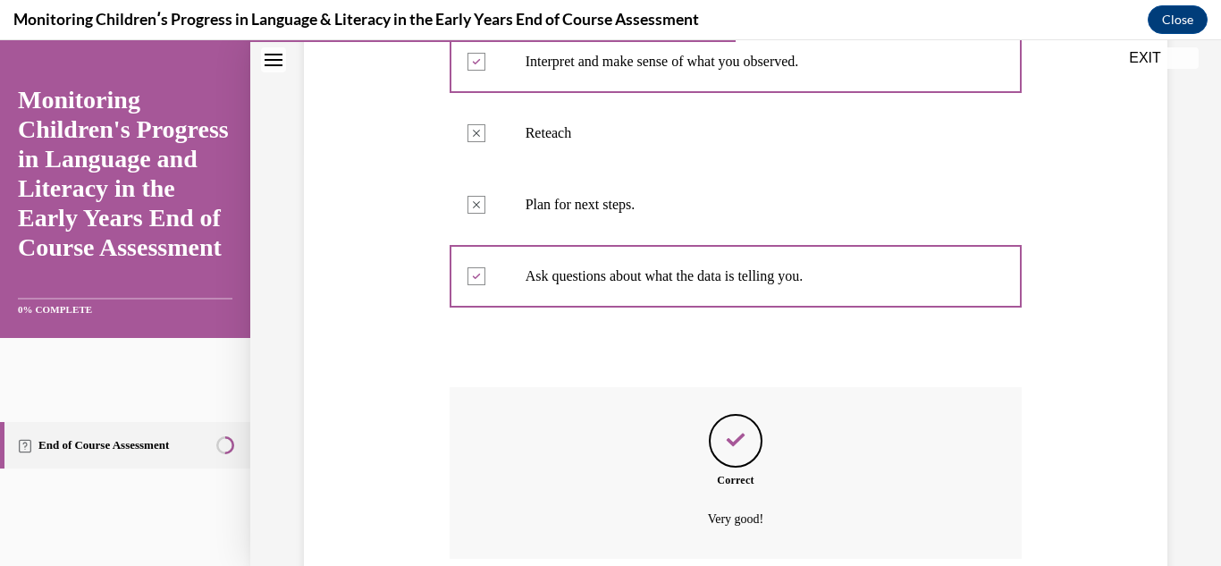
scroll to position [562, 0]
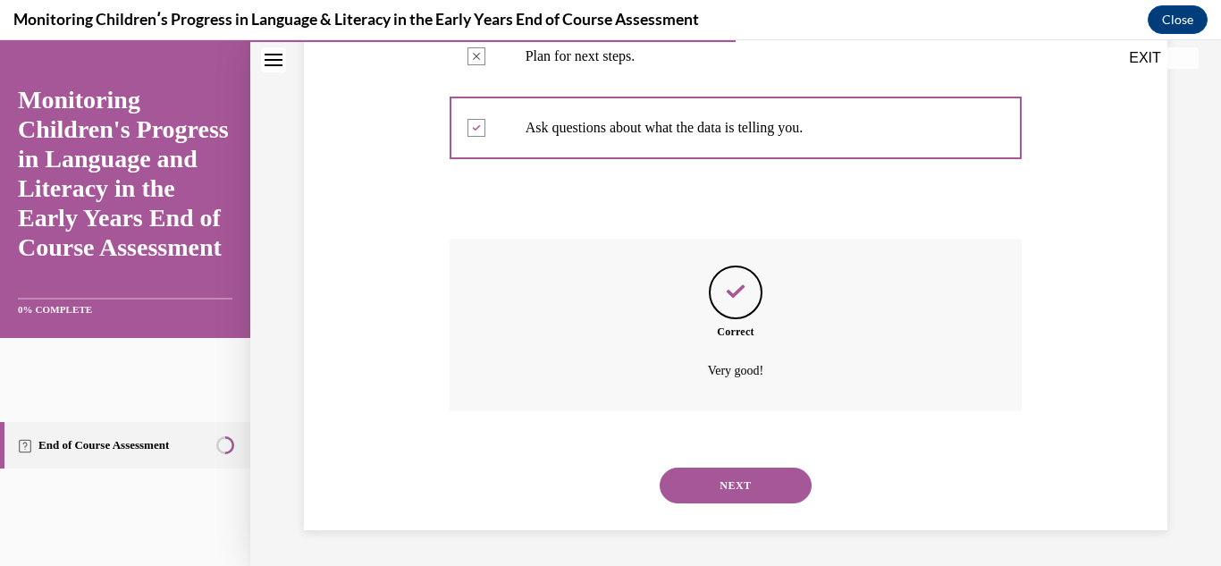
click at [683, 489] on button "NEXT" at bounding box center [736, 486] width 152 height 36
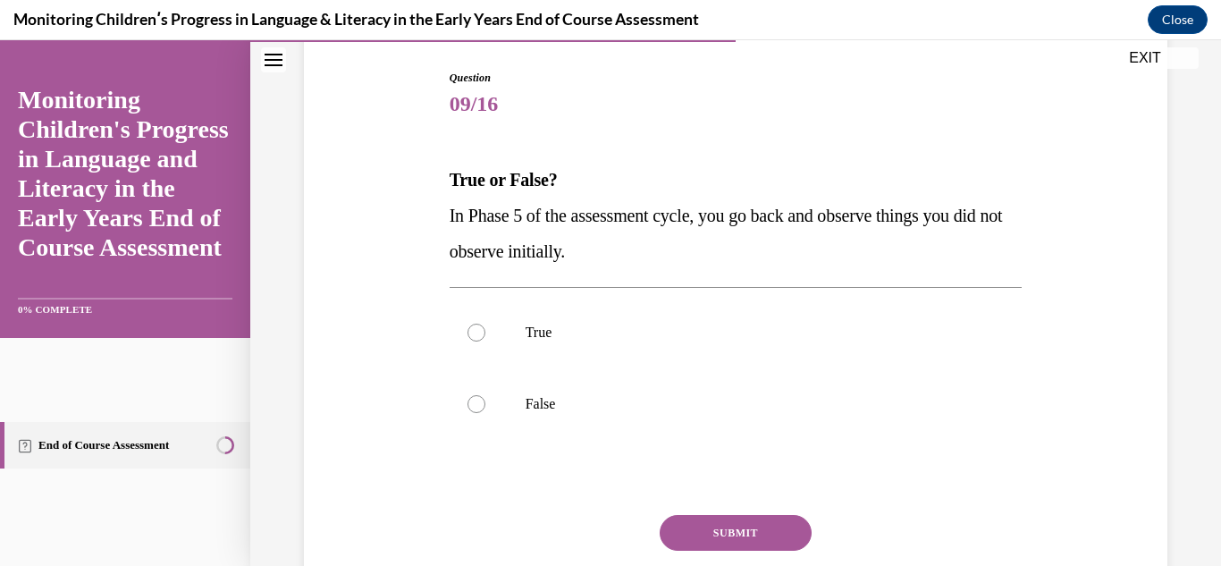
scroll to position [183, 0]
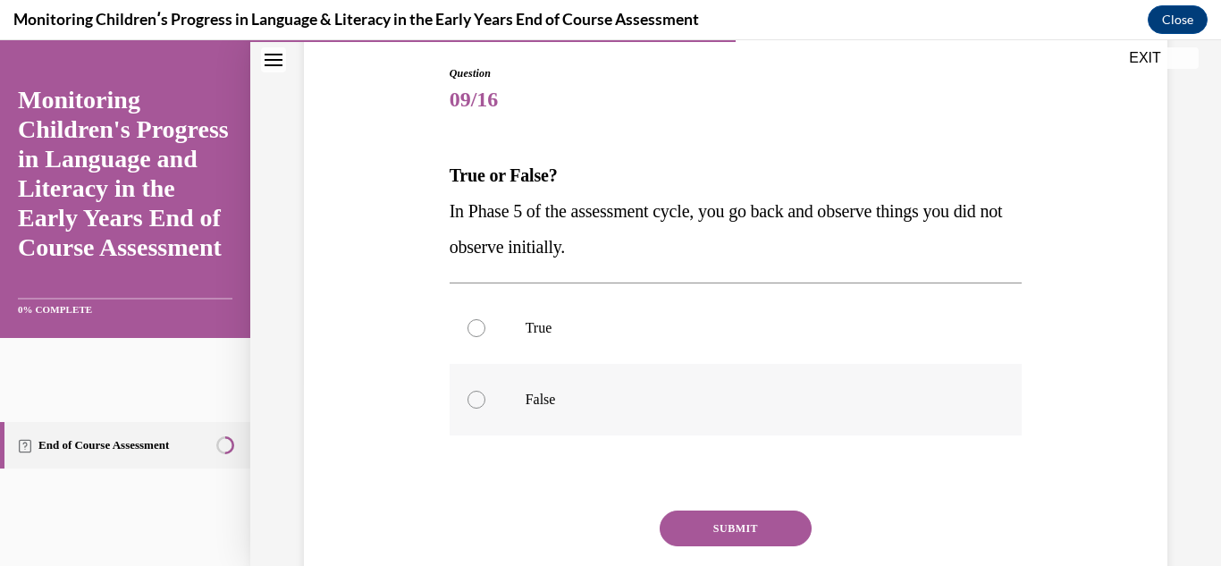
click at [730, 407] on p "False" at bounding box center [752, 400] width 452 height 18
click at [485, 407] on input "False" at bounding box center [477, 400] width 18 height 18
radio input "true"
click at [724, 527] on button "SUBMIT" at bounding box center [736, 528] width 152 height 36
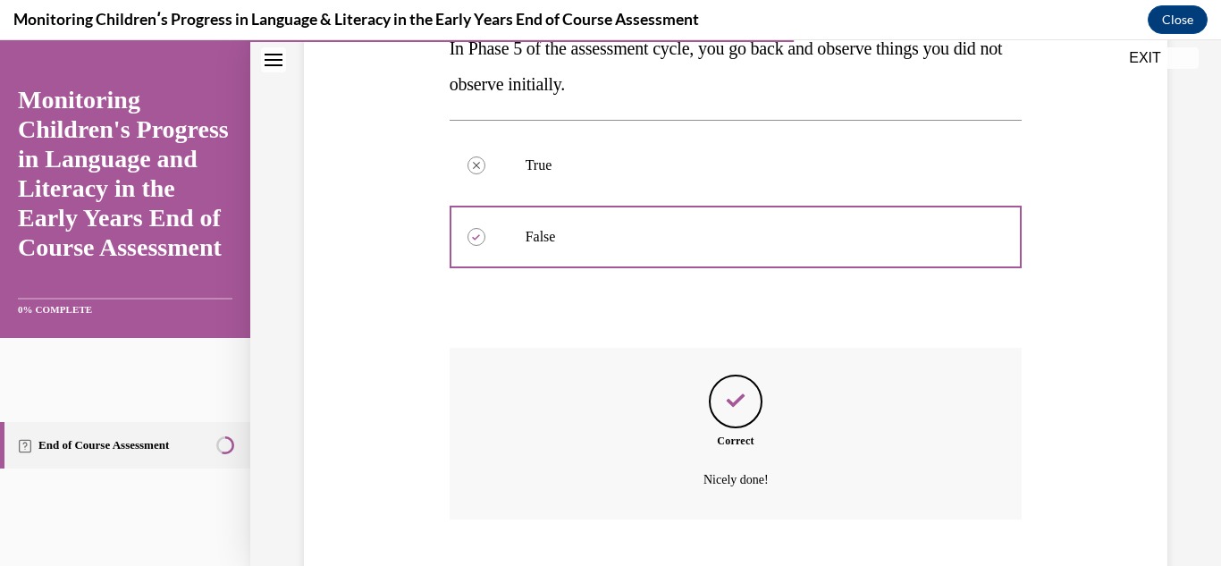
scroll to position [455, 0]
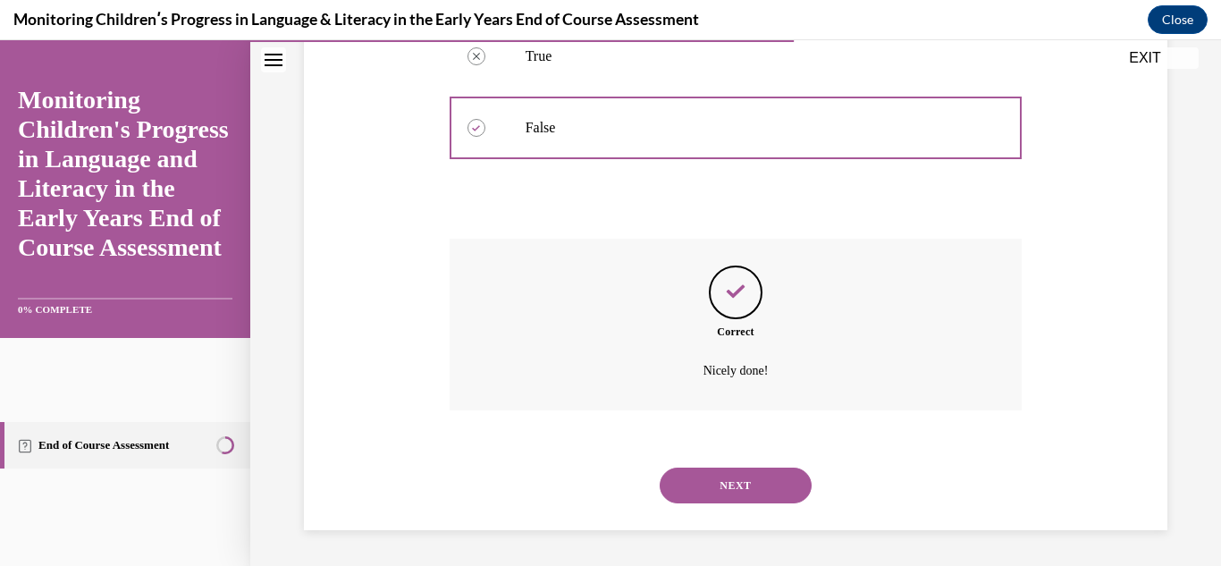
click at [730, 482] on button "NEXT" at bounding box center [736, 486] width 152 height 36
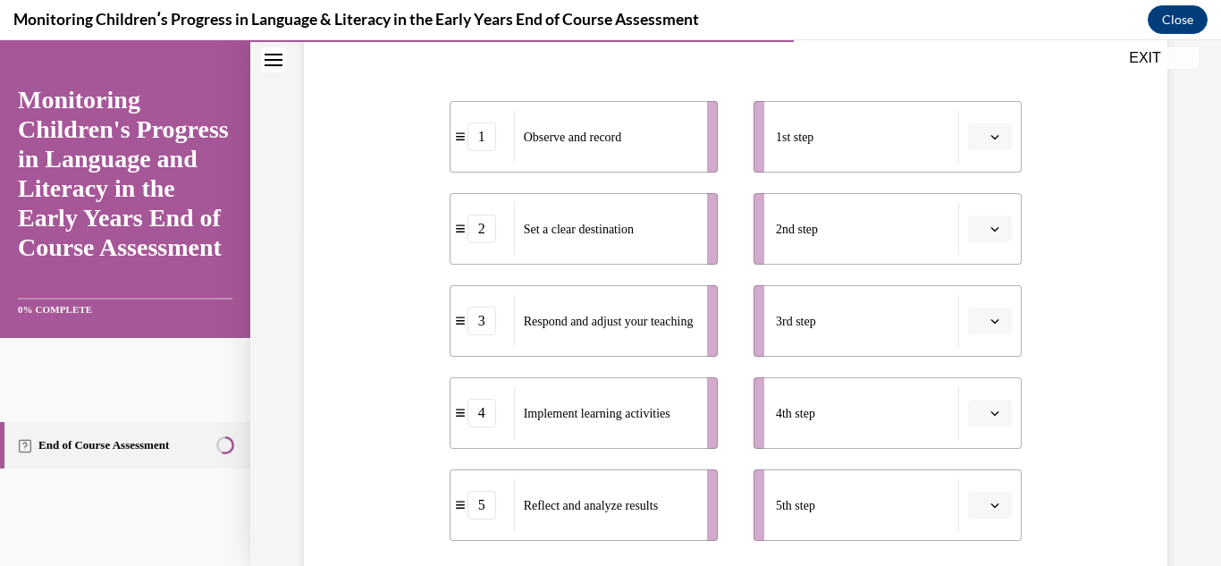
scroll to position [344, 0]
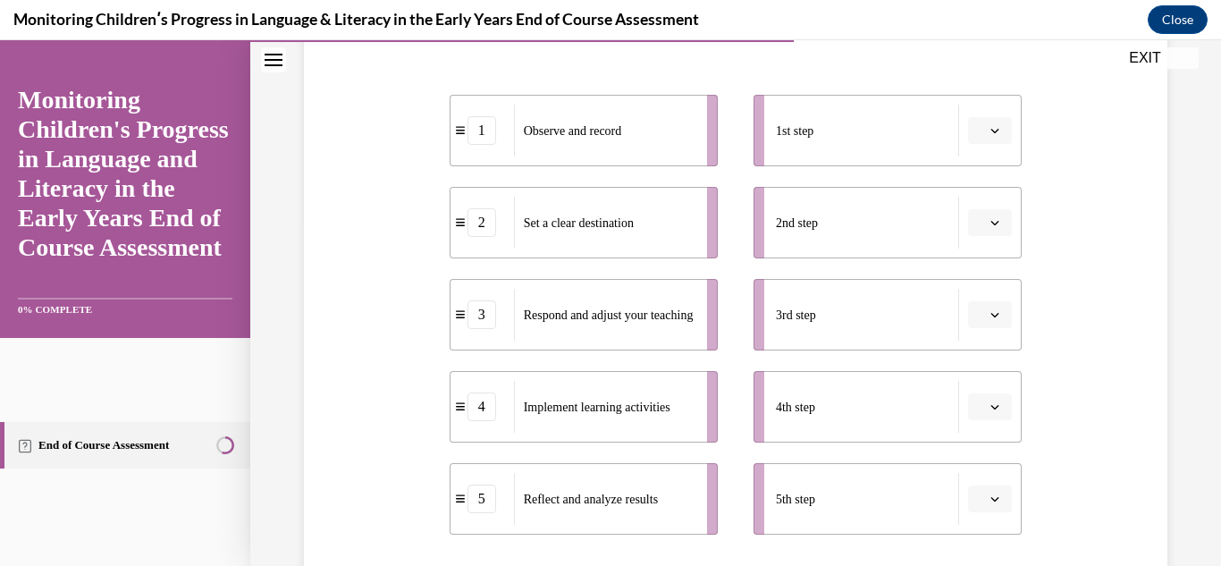
click at [987, 137] on button "button" at bounding box center [990, 130] width 44 height 27
click at [958, 249] on div "2" at bounding box center [977, 242] width 45 height 36
click at [994, 225] on button "button" at bounding box center [990, 222] width 44 height 27
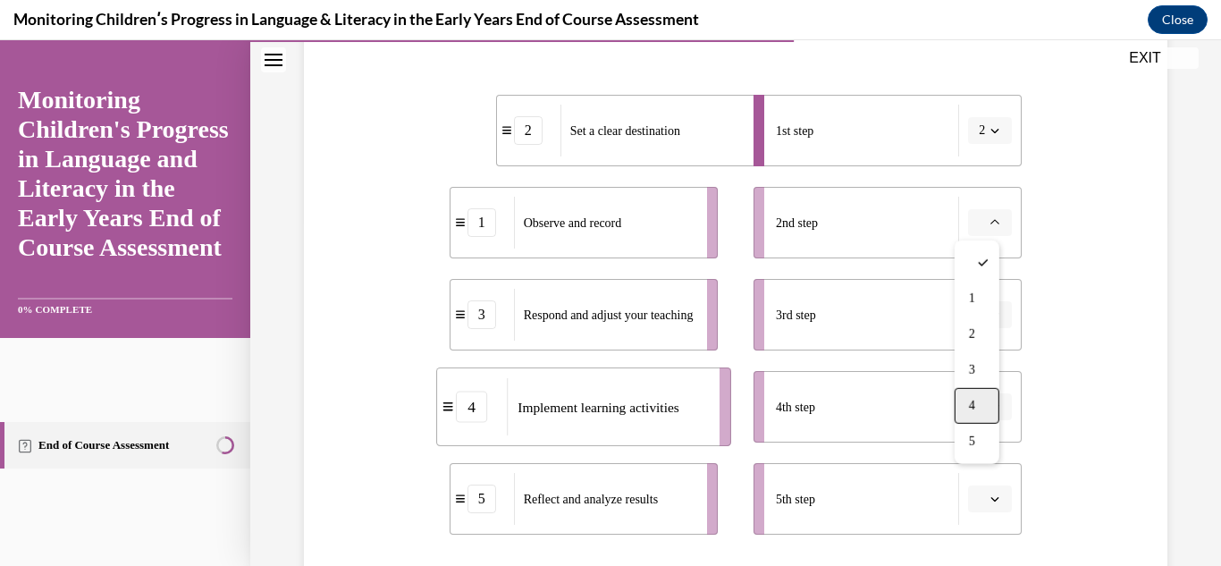
click at [970, 403] on span "4" at bounding box center [972, 406] width 6 height 14
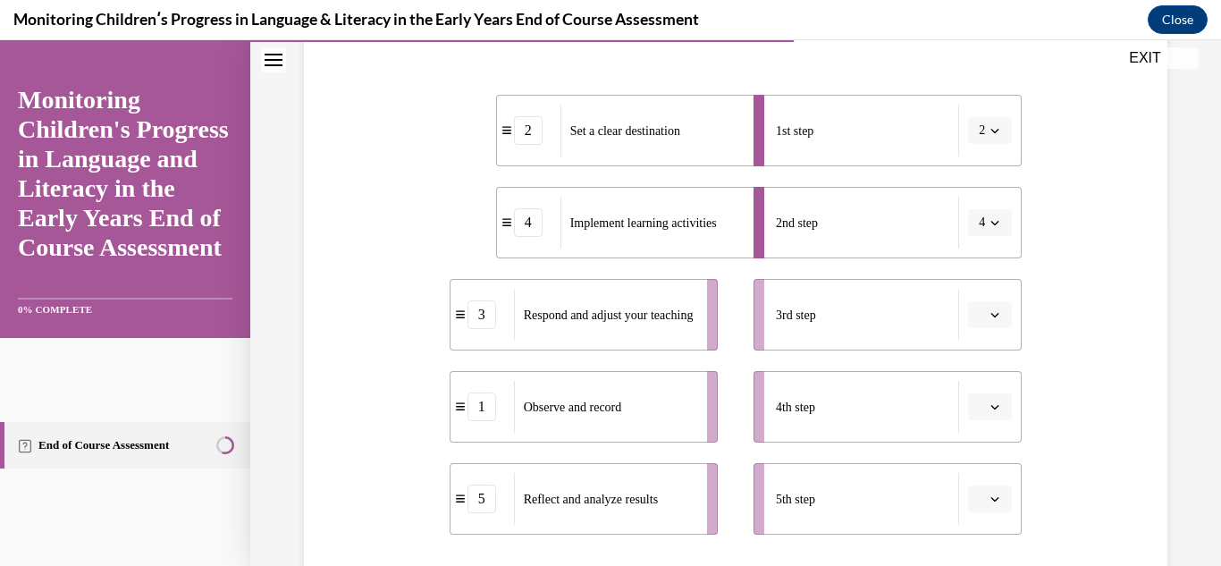
click at [975, 314] on button "button" at bounding box center [990, 314] width 44 height 27
click at [972, 386] on span "1" at bounding box center [972, 391] width 6 height 14
click at [984, 420] on li "4th step" at bounding box center [888, 407] width 268 height 72
click at [984, 417] on button "button" at bounding box center [990, 406] width 44 height 27
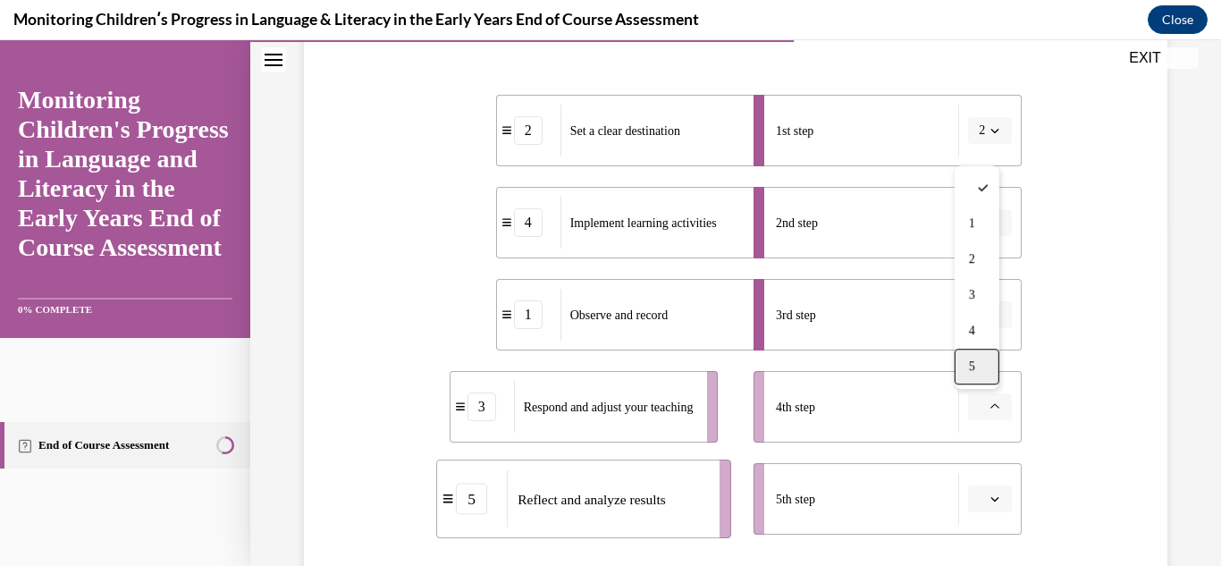
click at [974, 379] on div "5" at bounding box center [977, 367] width 45 height 36
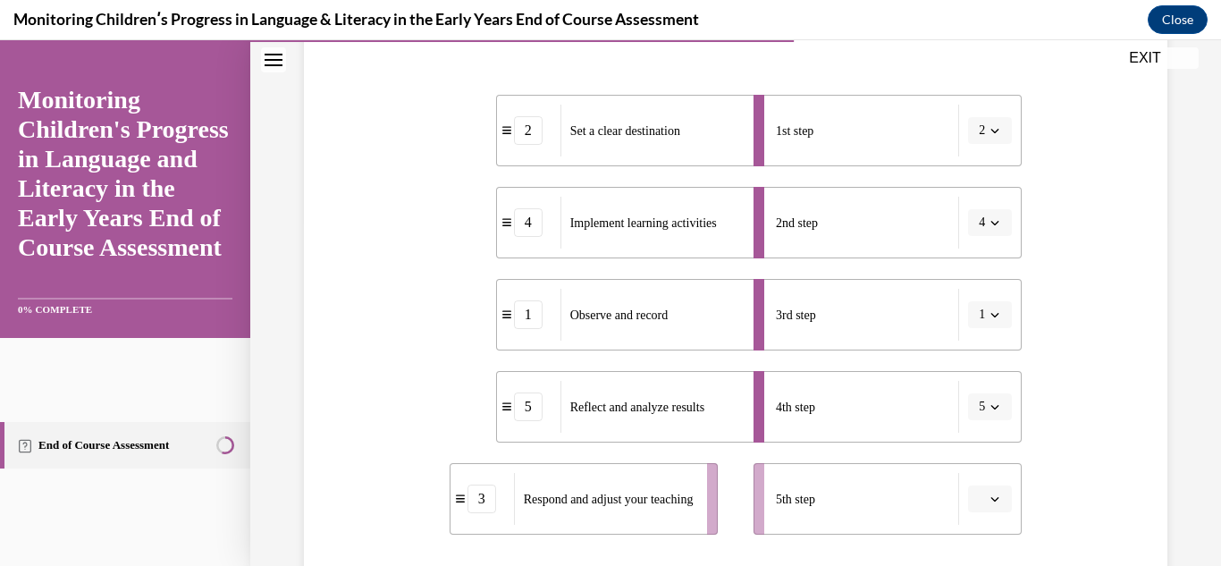
click at [991, 502] on icon "button" at bounding box center [995, 498] width 9 height 9
click at [969, 391] on span "3" at bounding box center [972, 387] width 6 height 14
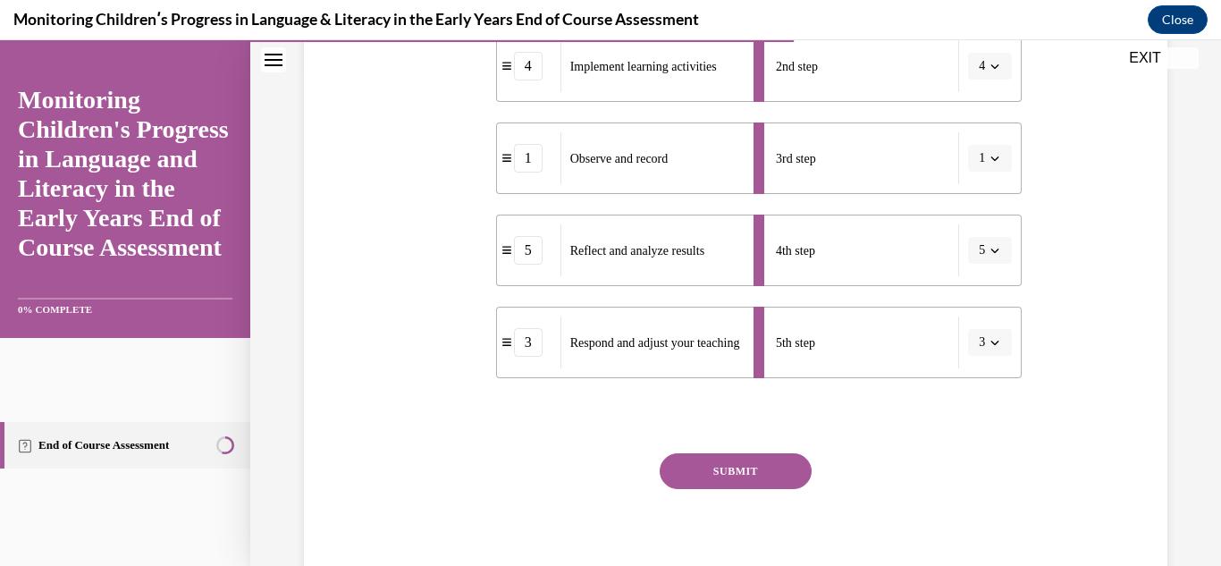
scroll to position [507, 0]
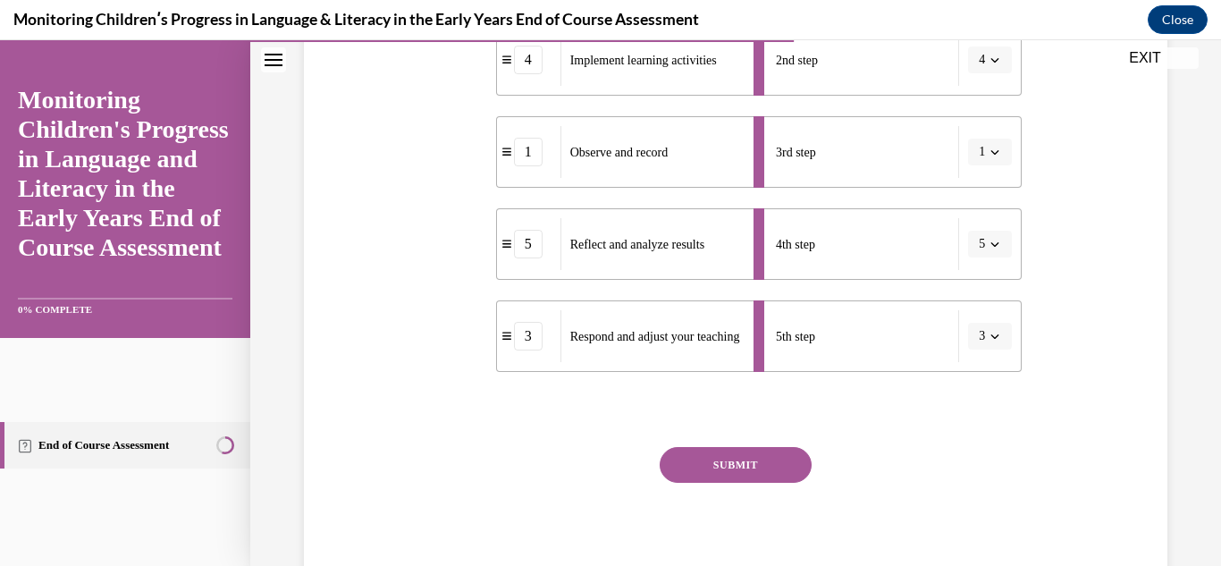
click at [765, 466] on button "SUBMIT" at bounding box center [736, 465] width 152 height 36
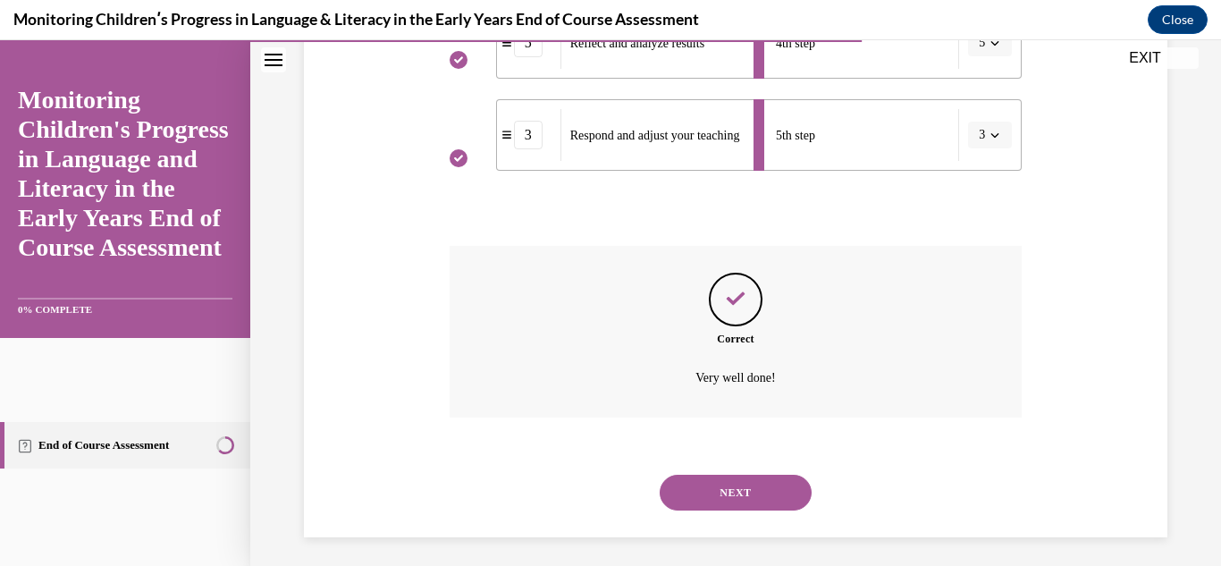
scroll to position [715, 0]
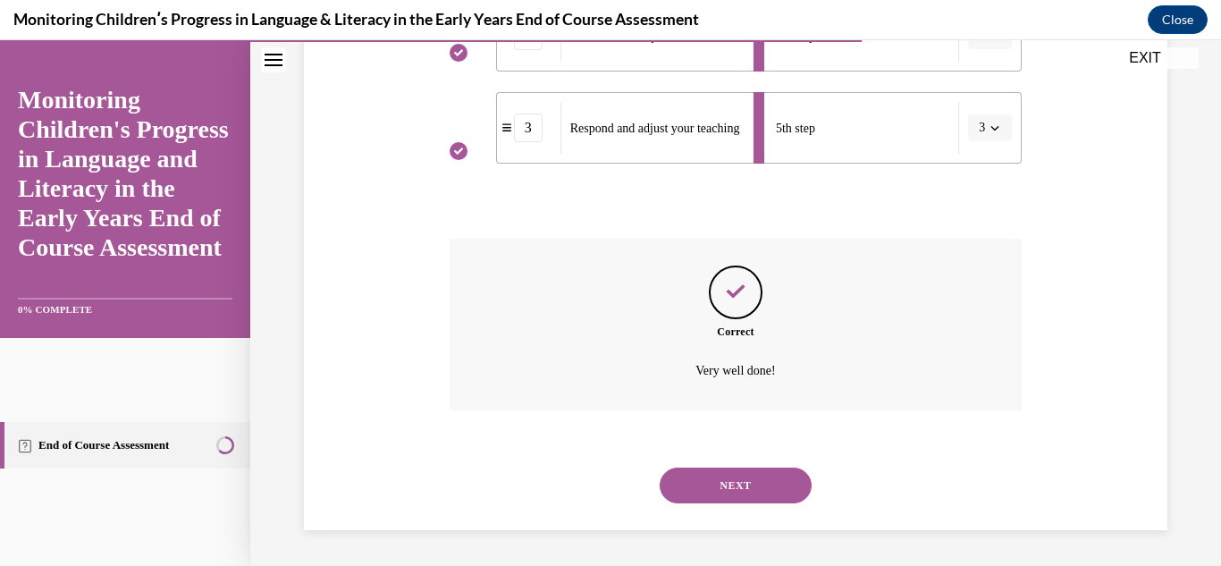
click at [765, 466] on div "NEXT" at bounding box center [736, 486] width 573 height 72
click at [759, 484] on button "NEXT" at bounding box center [736, 486] width 152 height 36
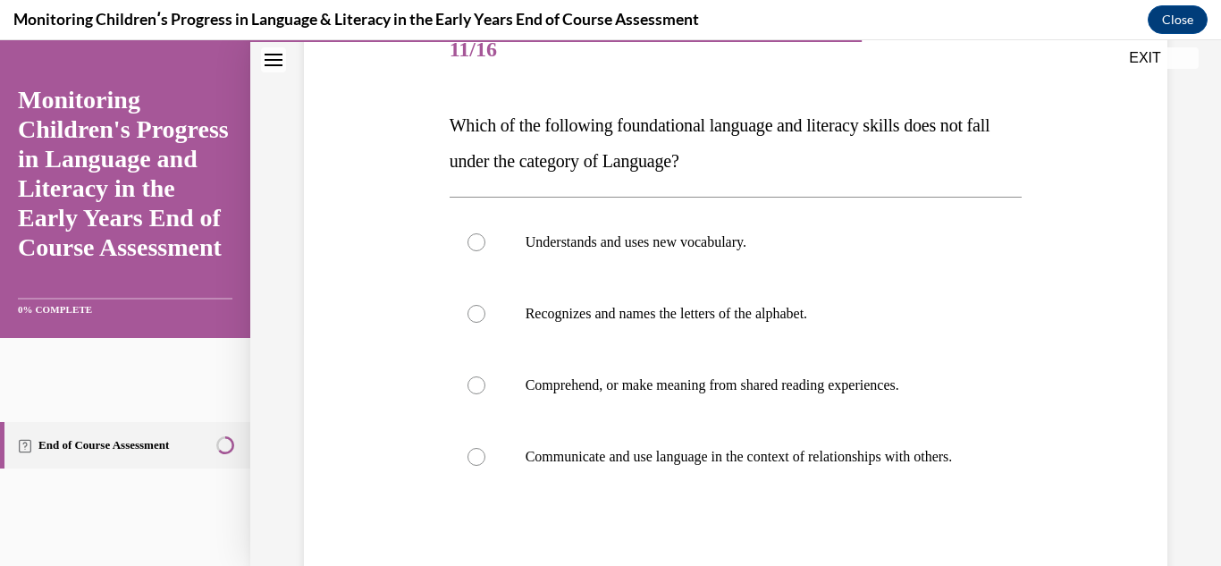
scroll to position [237, 0]
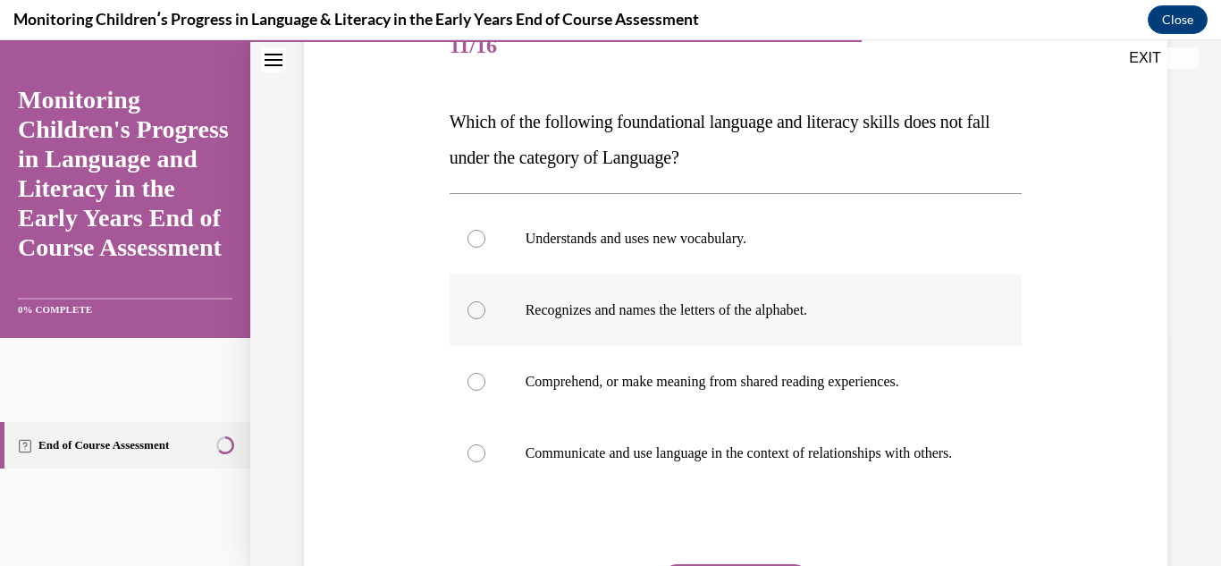
click at [763, 291] on label "Recognizes and names the letters of the alphabet." at bounding box center [736, 310] width 573 height 72
click at [485, 301] on input "Recognizes and names the letters of the alphabet." at bounding box center [477, 310] width 18 height 18
radio input "true"
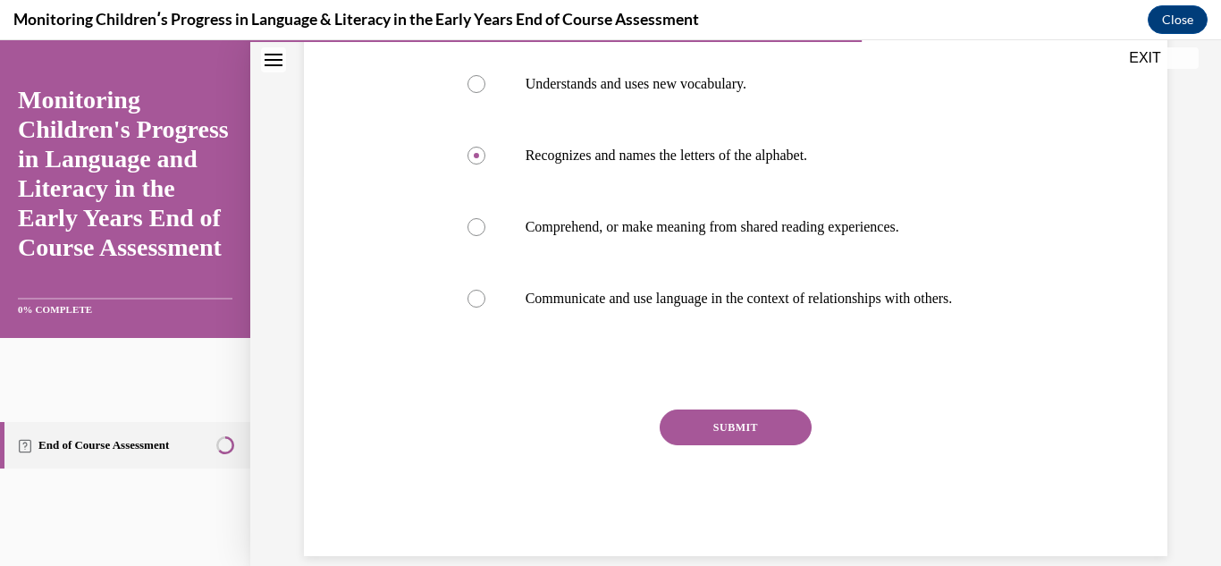
scroll to position [435, 0]
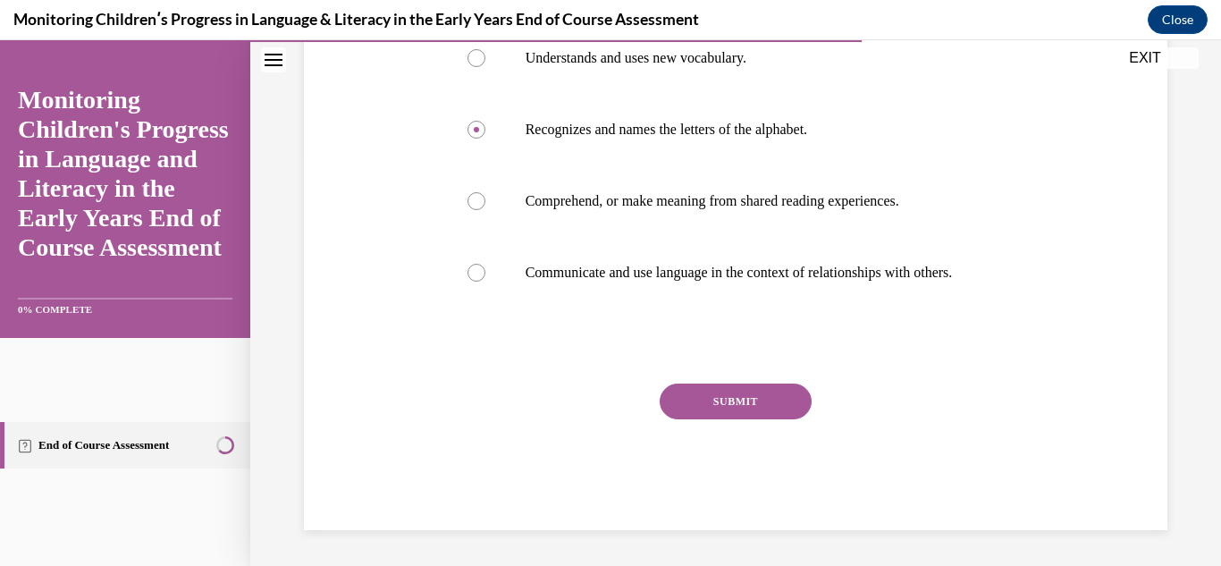
click at [683, 404] on button "SUBMIT" at bounding box center [736, 402] width 152 height 36
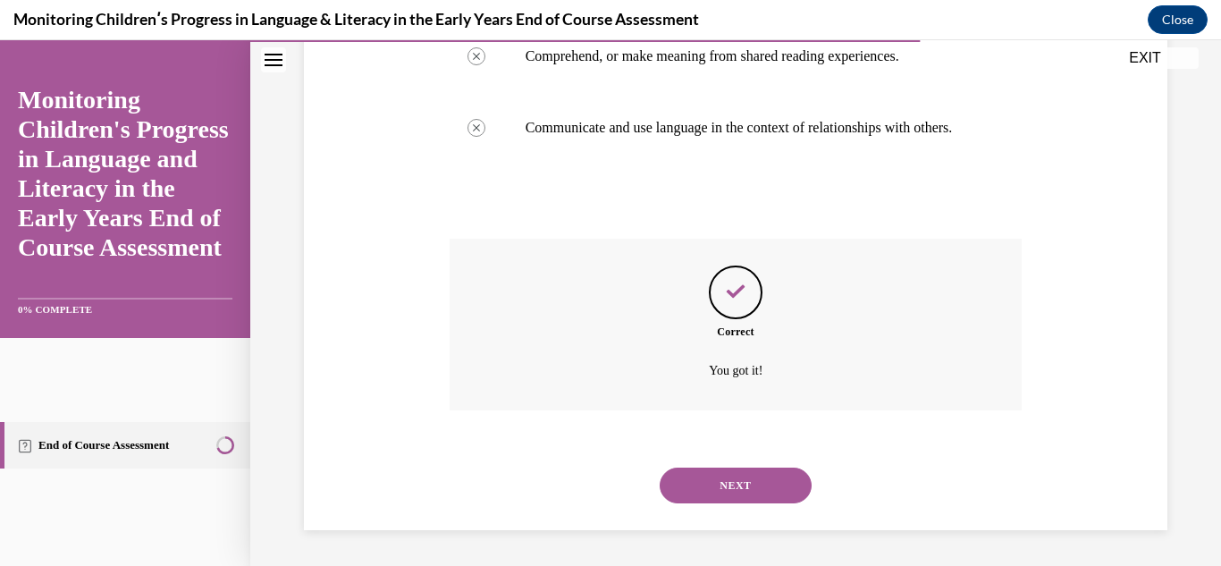
scroll to position [580, 0]
click at [746, 502] on button "NEXT" at bounding box center [736, 486] width 152 height 36
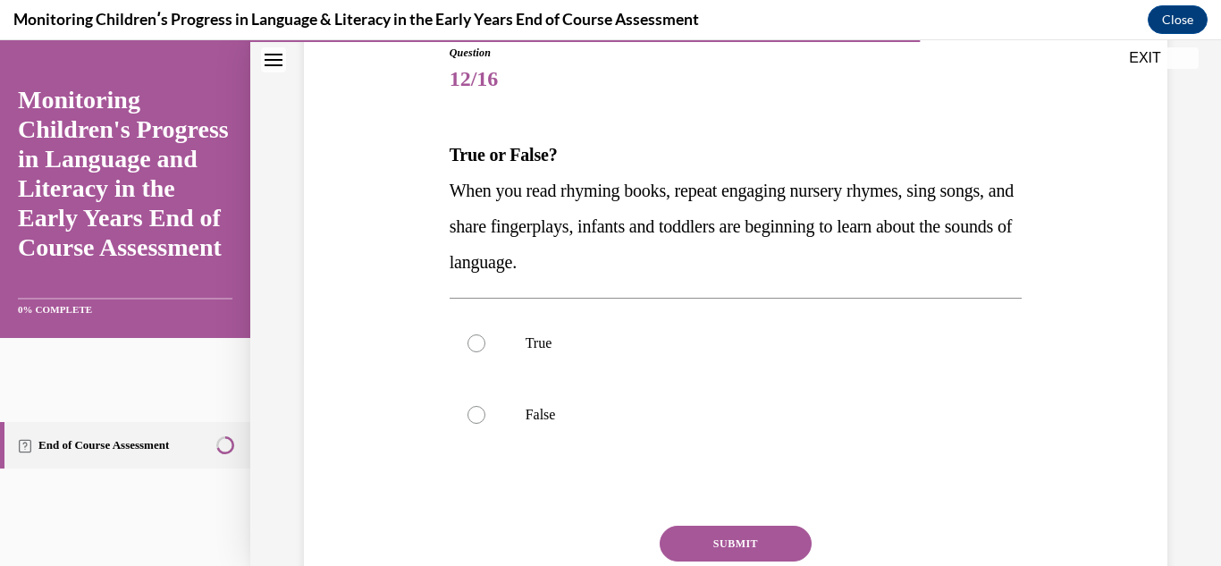
scroll to position [220, 0]
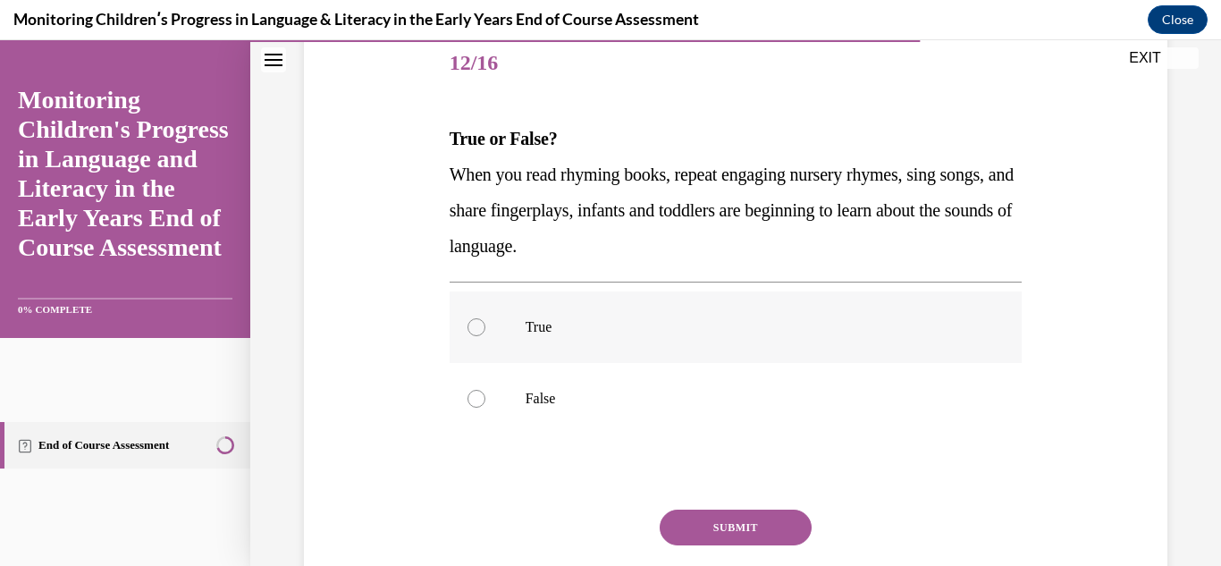
click at [541, 318] on p "True" at bounding box center [752, 327] width 452 height 18
click at [485, 318] on input "True" at bounding box center [477, 327] width 18 height 18
radio input "true"
click at [738, 524] on button "SUBMIT" at bounding box center [736, 528] width 152 height 36
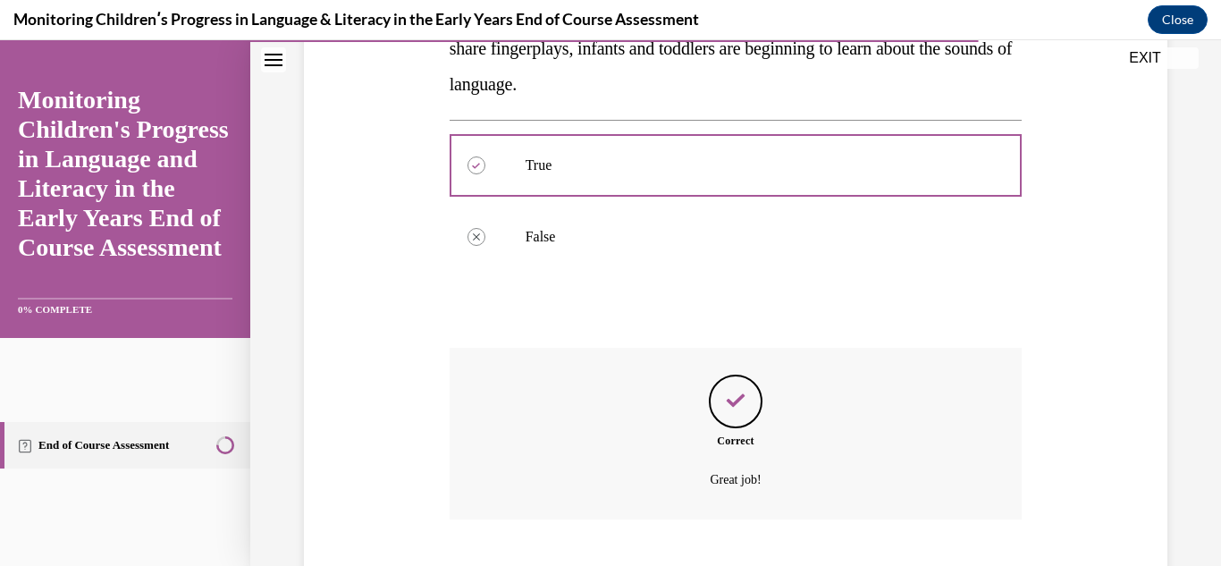
scroll to position [491, 0]
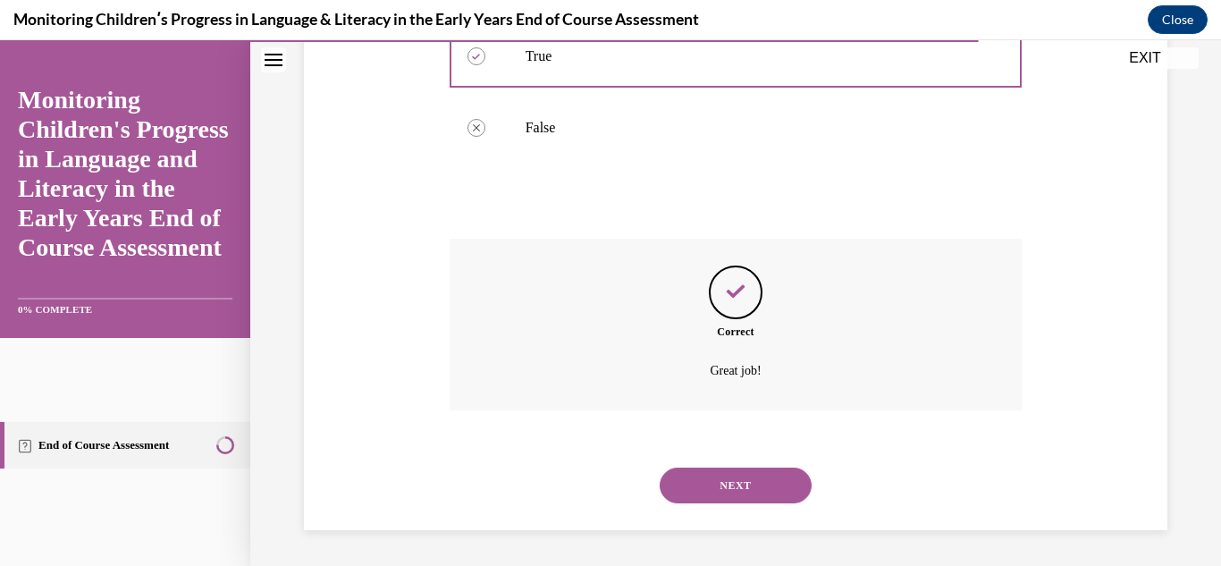
click at [696, 504] on div "NEXT" at bounding box center [736, 486] width 573 height 72
click at [696, 500] on button "NEXT" at bounding box center [736, 486] width 152 height 36
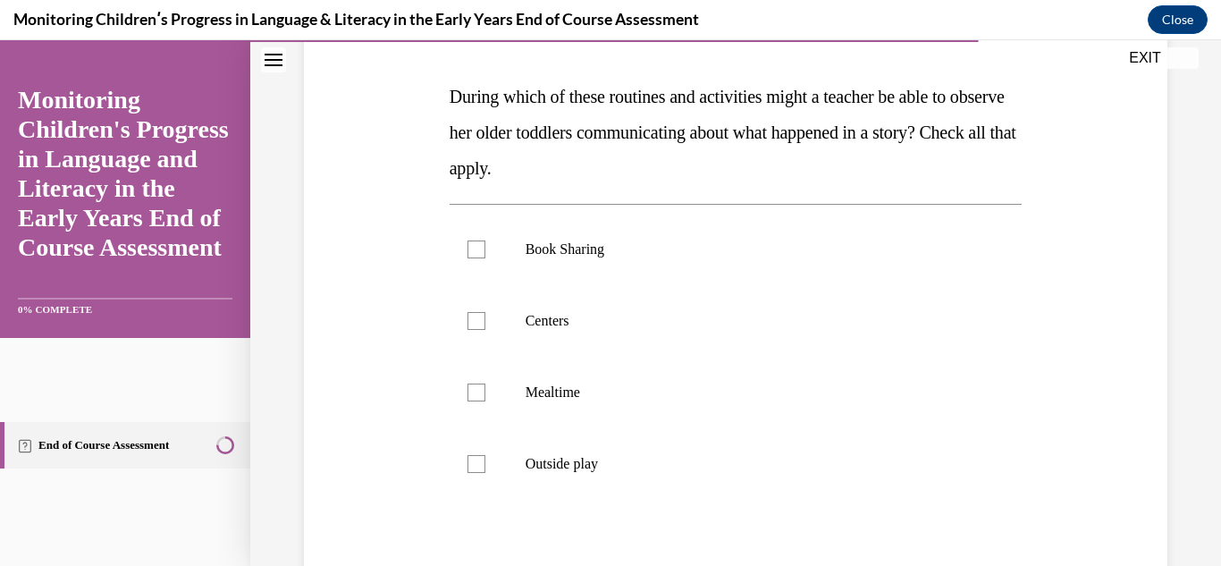
scroll to position [260, 0]
click at [495, 267] on label "Book Sharing" at bounding box center [736, 251] width 573 height 72
click at [485, 260] on input "Book Sharing" at bounding box center [477, 251] width 18 height 18
checkbox input "true"
click at [473, 323] on div at bounding box center [477, 323] width 18 height 18
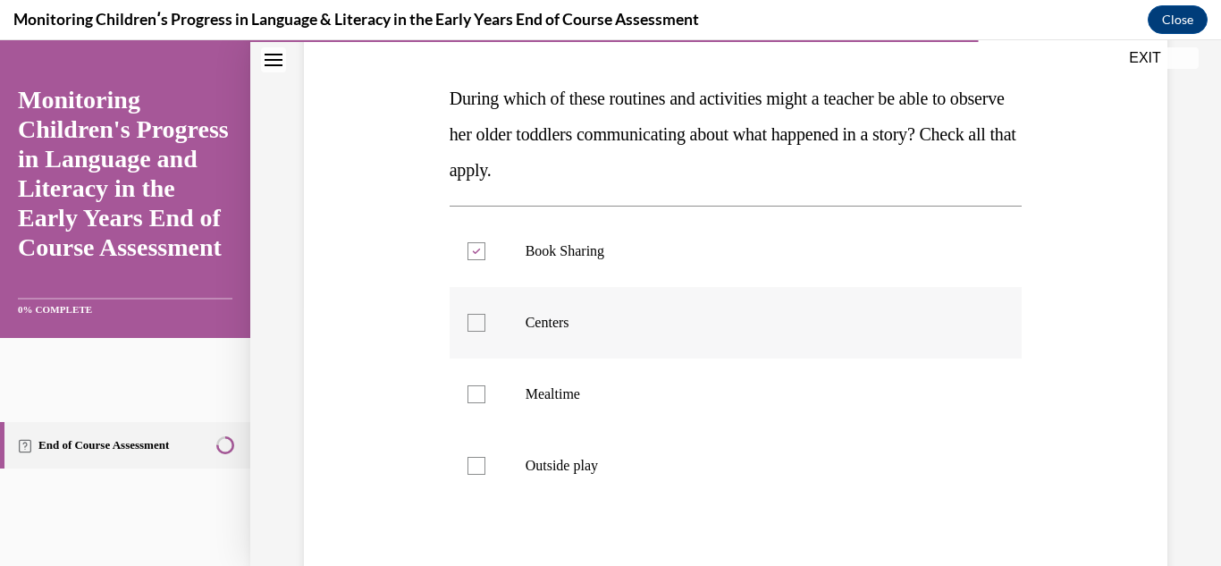
click at [473, 323] on input "Centers" at bounding box center [477, 323] width 18 height 18
checkbox input "true"
click at [485, 402] on label "Mealtime" at bounding box center [736, 394] width 573 height 72
click at [485, 402] on input "Mealtime" at bounding box center [477, 394] width 18 height 18
checkbox input "true"
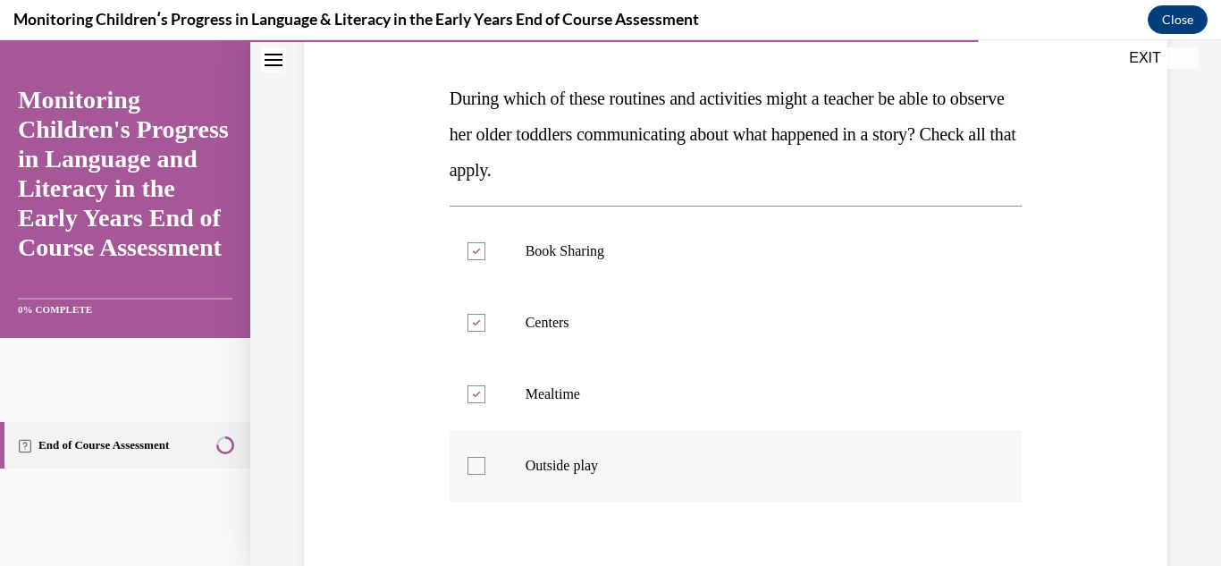
click at [485, 472] on label "Outside play" at bounding box center [736, 466] width 573 height 72
click at [485, 472] on input "Outside play" at bounding box center [477, 466] width 18 height 18
checkbox input "true"
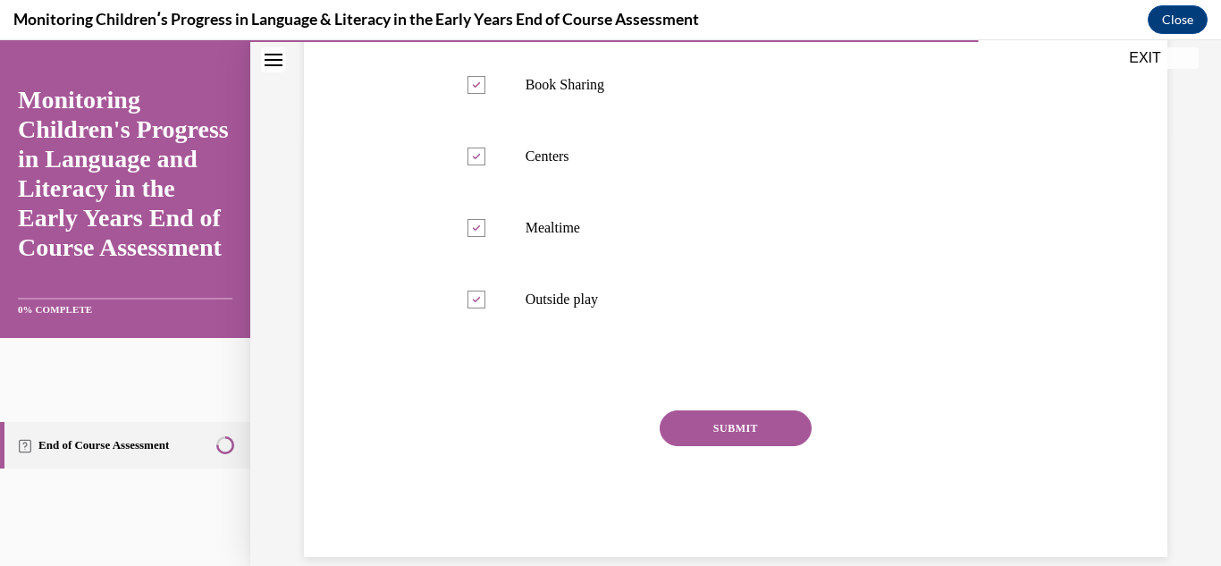
scroll to position [439, 0]
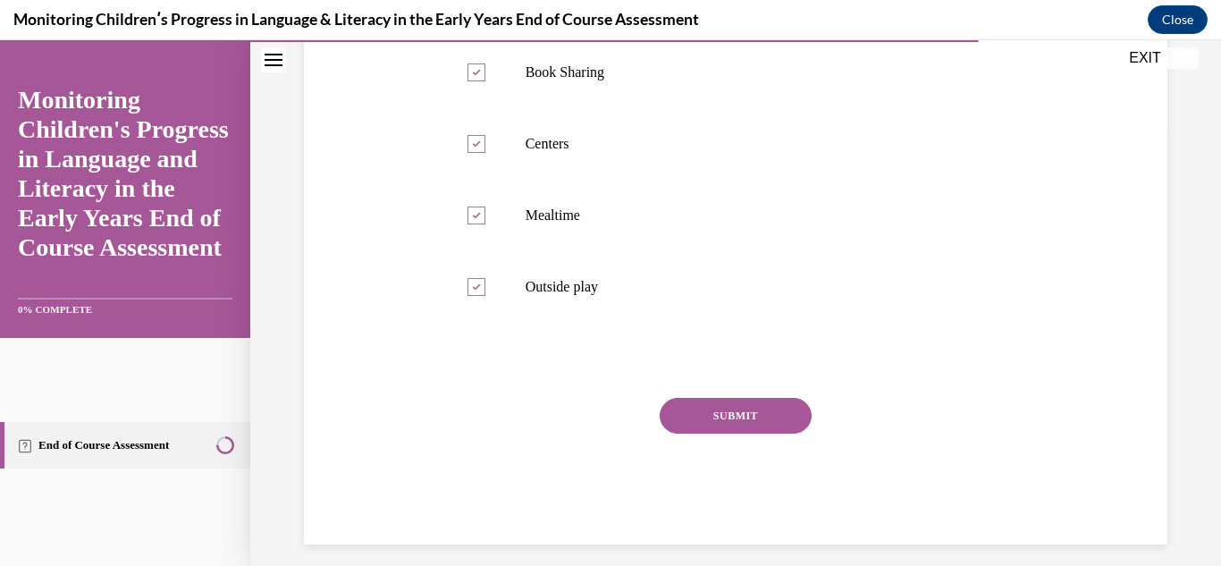
click at [764, 428] on button "SUBMIT" at bounding box center [736, 416] width 152 height 36
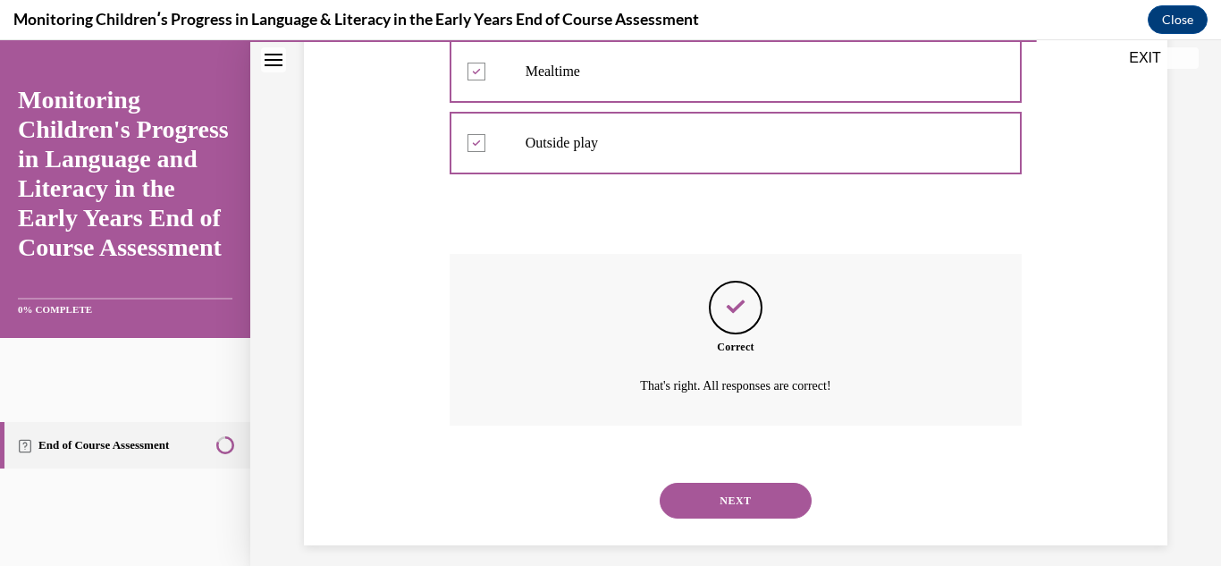
scroll to position [598, 0]
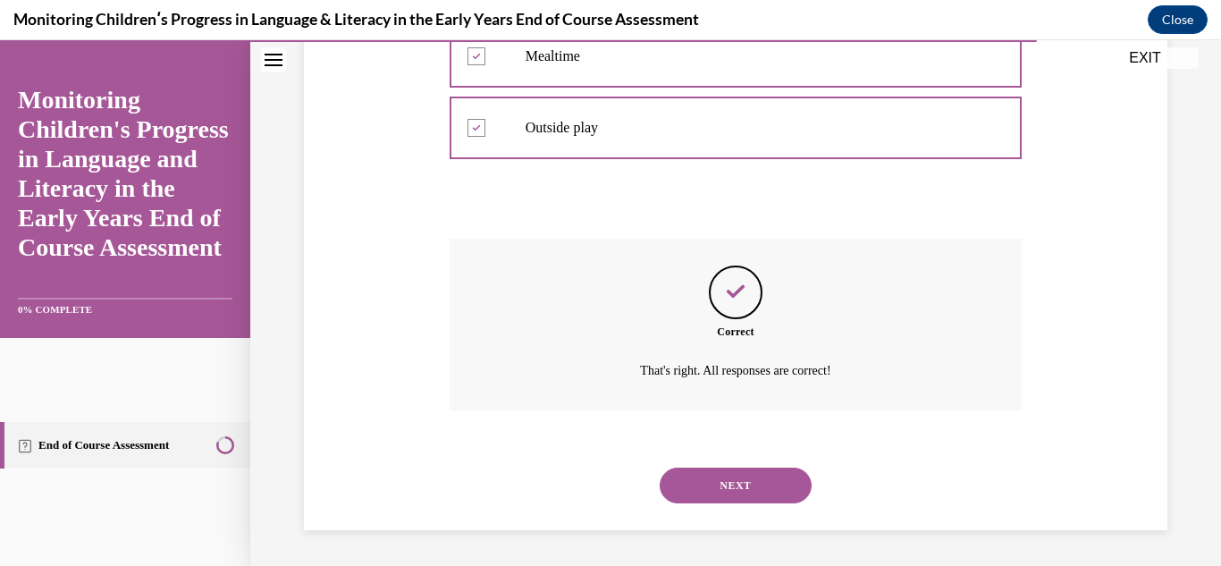
click at [712, 472] on button "NEXT" at bounding box center [736, 486] width 152 height 36
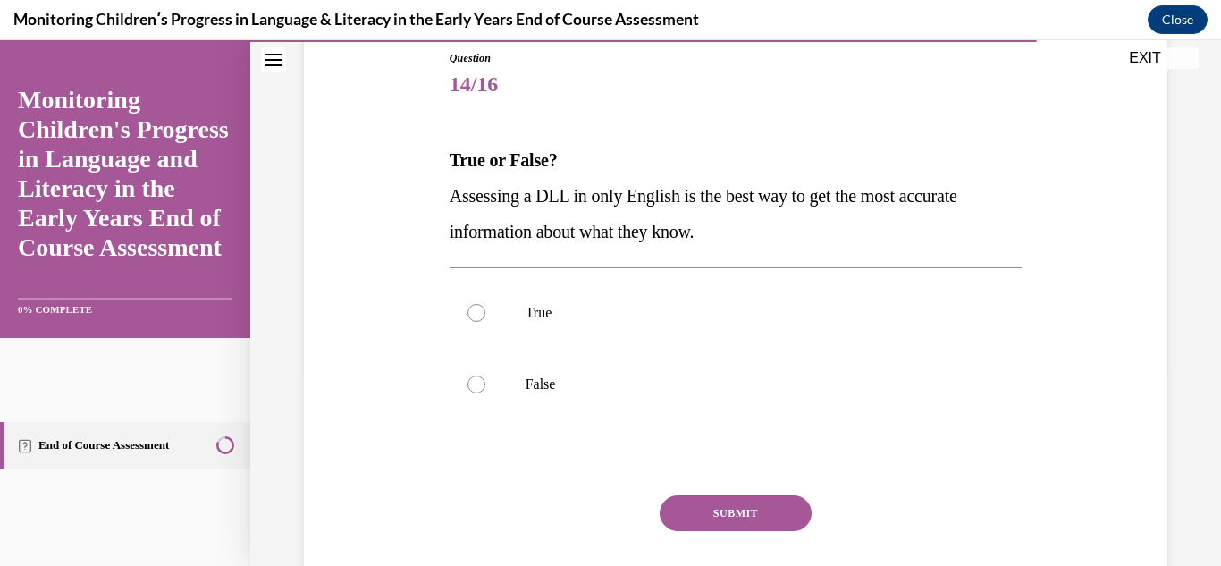
scroll to position [201, 0]
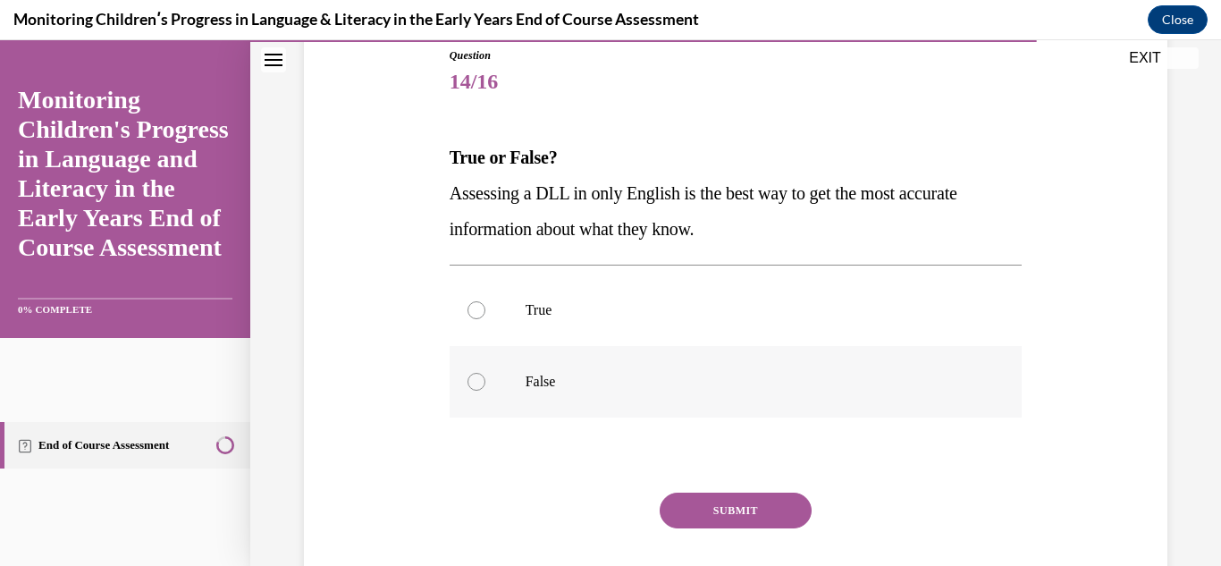
click at [561, 394] on label "False" at bounding box center [736, 382] width 573 height 72
click at [485, 391] on input "False" at bounding box center [477, 382] width 18 height 18
radio input "true"
click at [691, 497] on button "SUBMIT" at bounding box center [736, 511] width 152 height 36
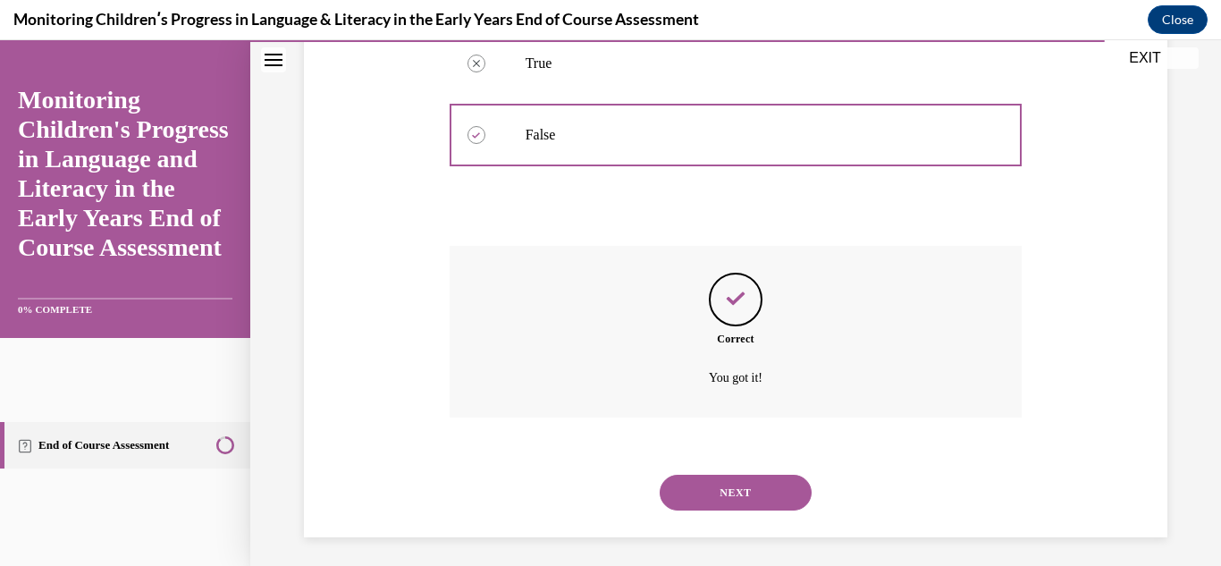
scroll to position [455, 0]
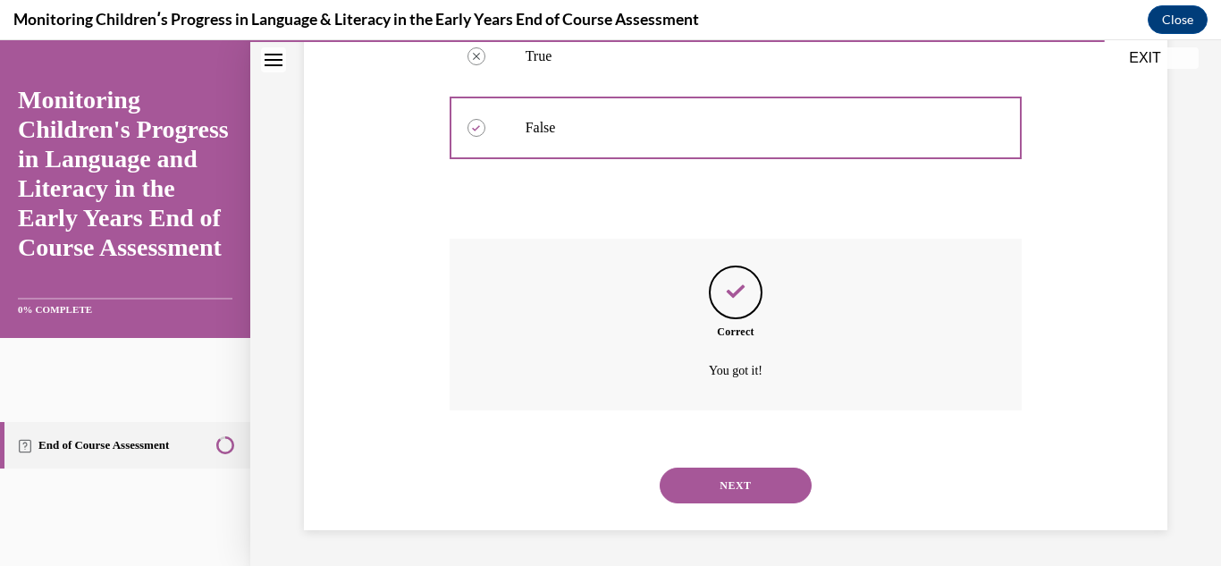
click at [691, 497] on button "NEXT" at bounding box center [736, 486] width 152 height 36
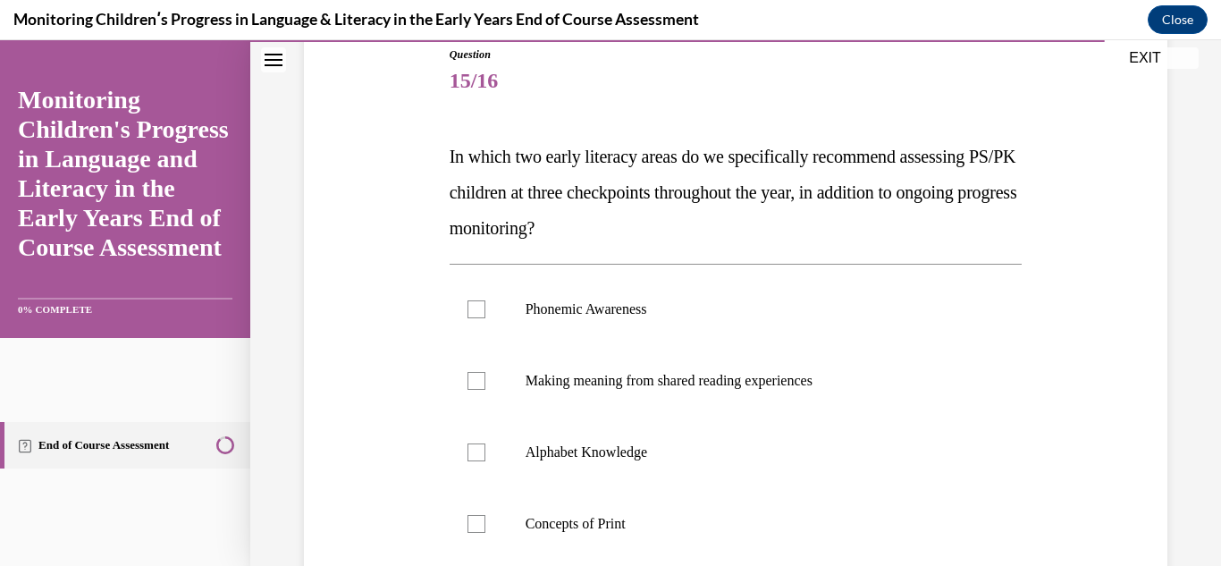
scroll to position [220, 0]
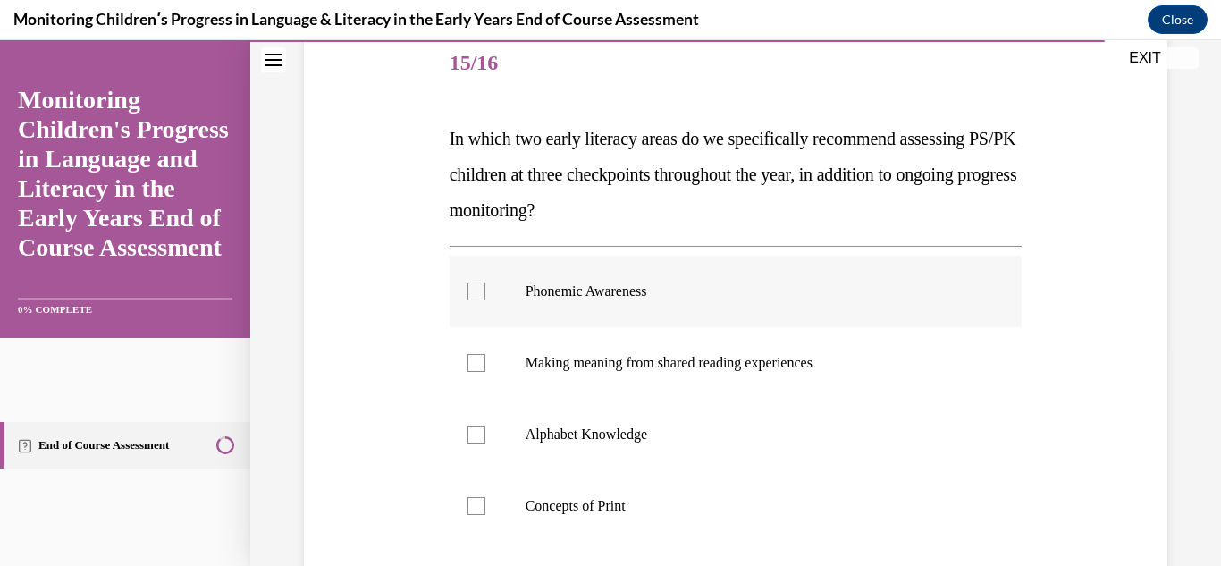
click at [684, 302] on label "Phonemic Awareness" at bounding box center [736, 292] width 573 height 72
click at [485, 300] on input "Phonemic Awareness" at bounding box center [477, 292] width 18 height 18
checkbox input "true"
click at [656, 473] on label "Concepts of Print" at bounding box center [736, 506] width 573 height 72
click at [485, 497] on input "Concepts of Print" at bounding box center [477, 506] width 18 height 18
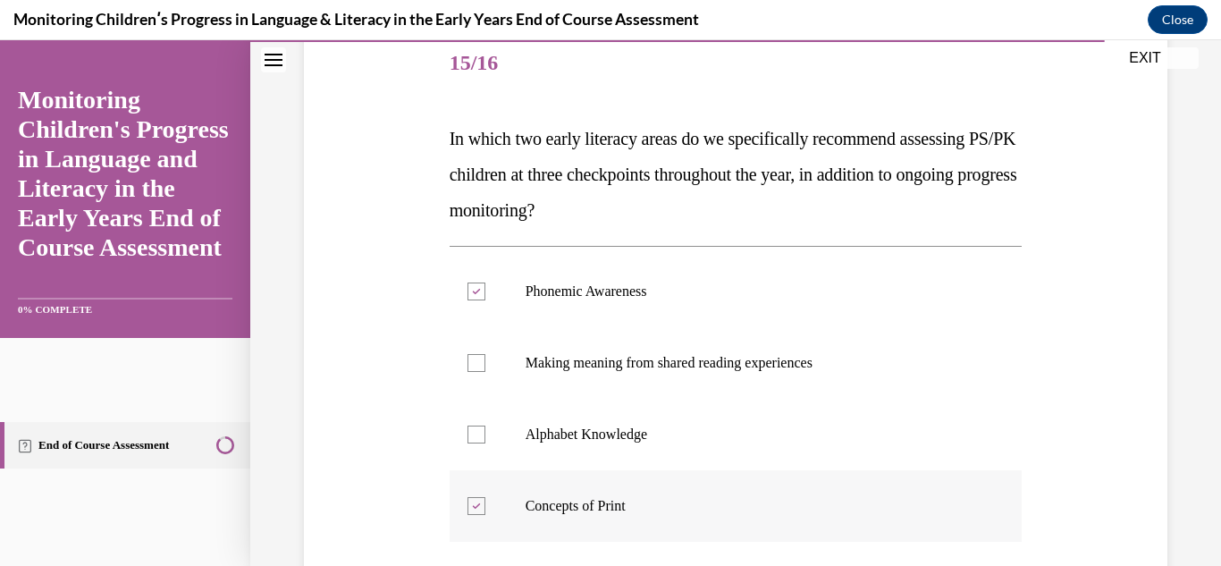
click at [593, 518] on label "Concepts of Print" at bounding box center [736, 506] width 573 height 72
click at [485, 515] on input "Concepts of Print" at bounding box center [477, 506] width 18 height 18
checkbox input "false"
click at [586, 439] on p "Alphabet Knowledge" at bounding box center [752, 435] width 452 height 18
click at [485, 439] on input "Alphabet Knowledge" at bounding box center [477, 435] width 18 height 18
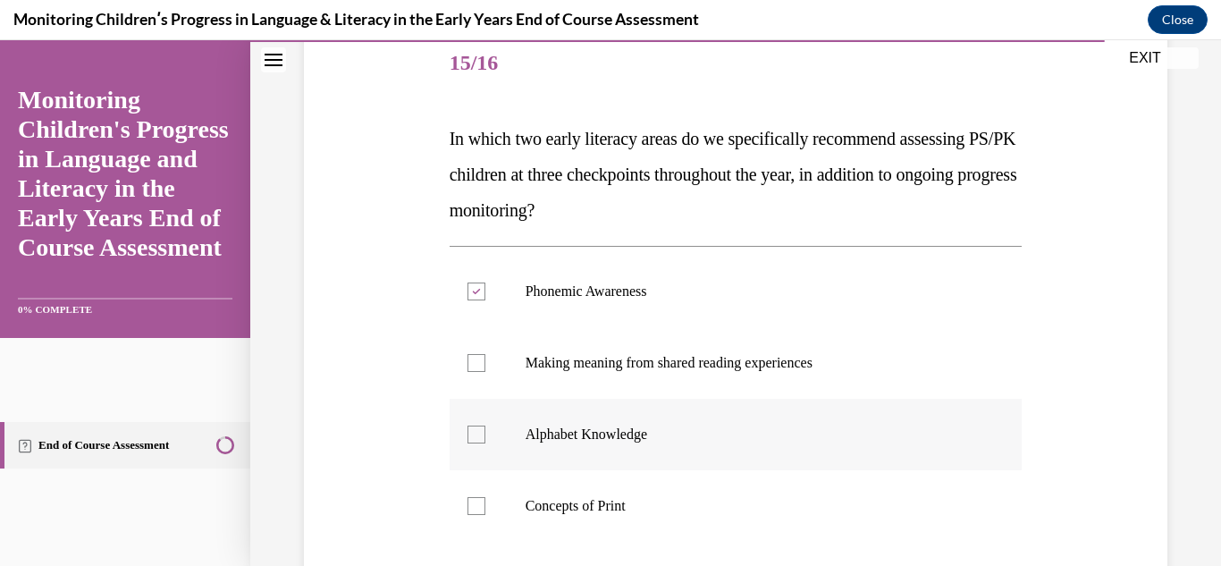
checkbox input "true"
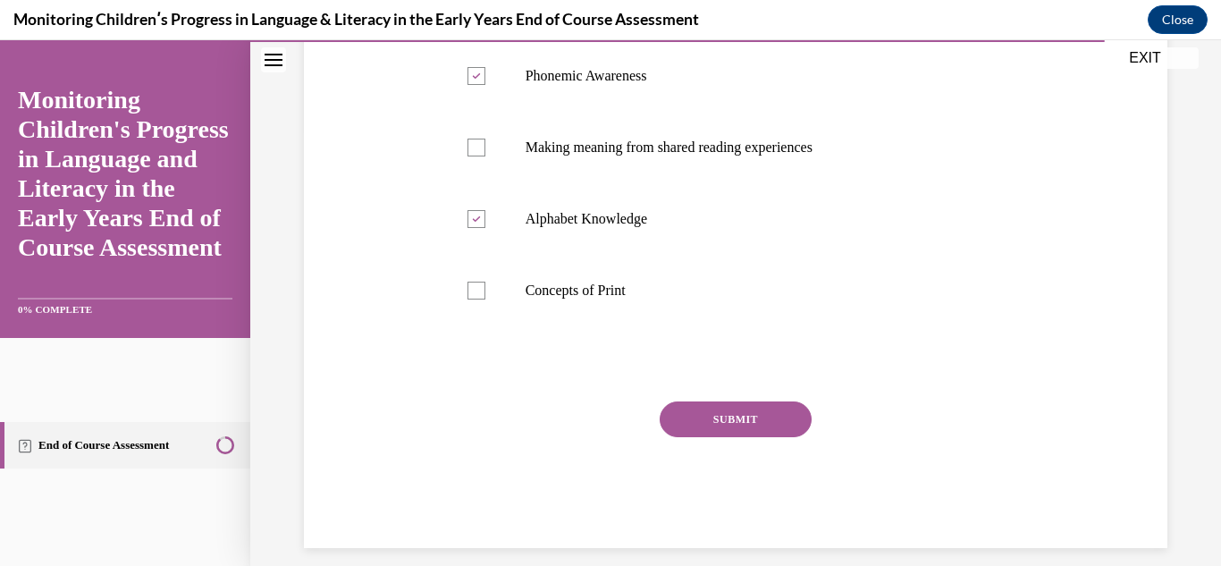
scroll to position [453, 0]
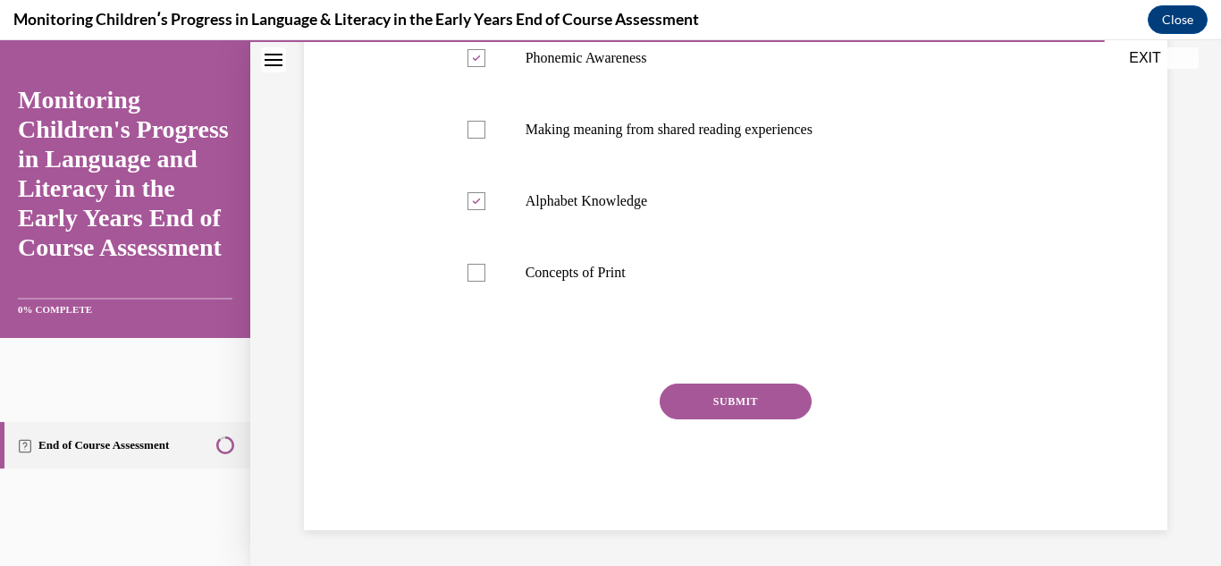
click at [665, 409] on button "SUBMIT" at bounding box center [736, 402] width 152 height 36
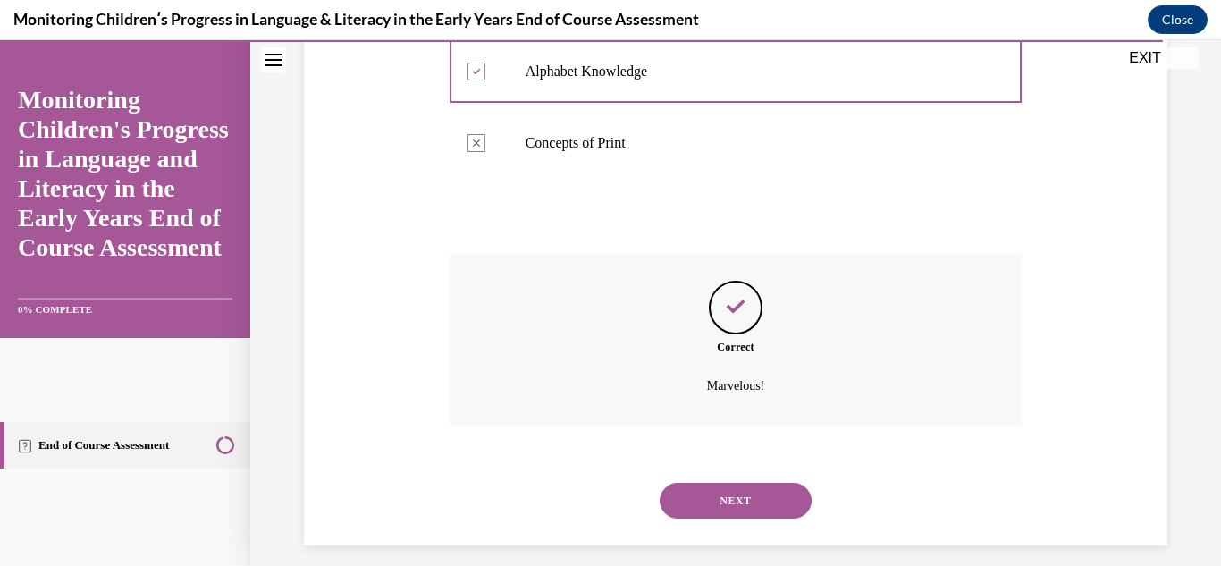
scroll to position [598, 0]
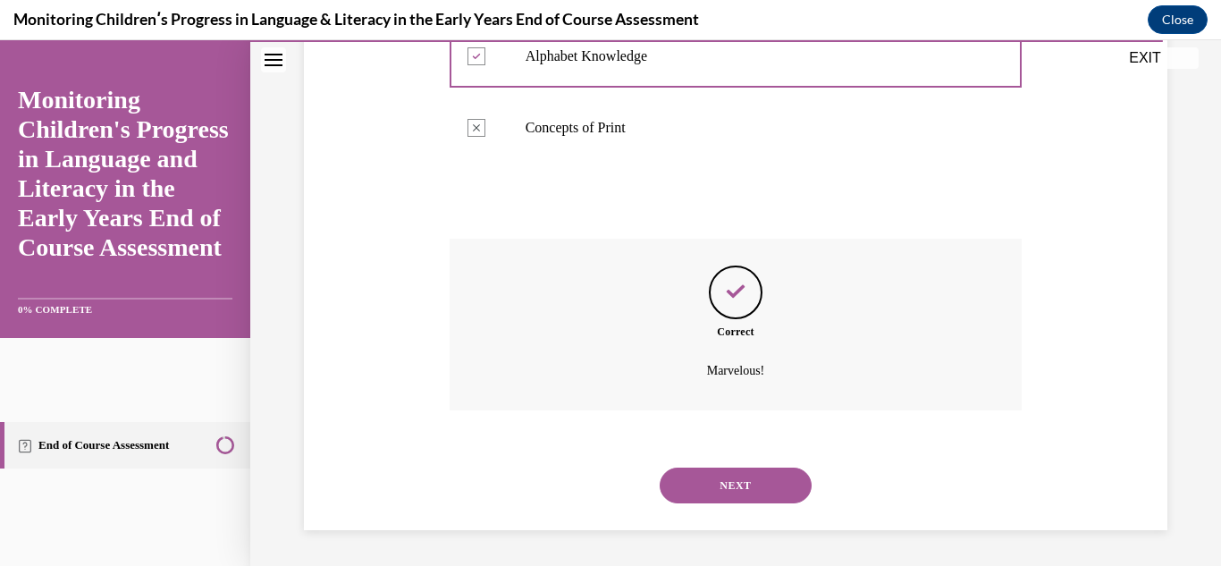
click at [710, 480] on button "NEXT" at bounding box center [736, 486] width 152 height 36
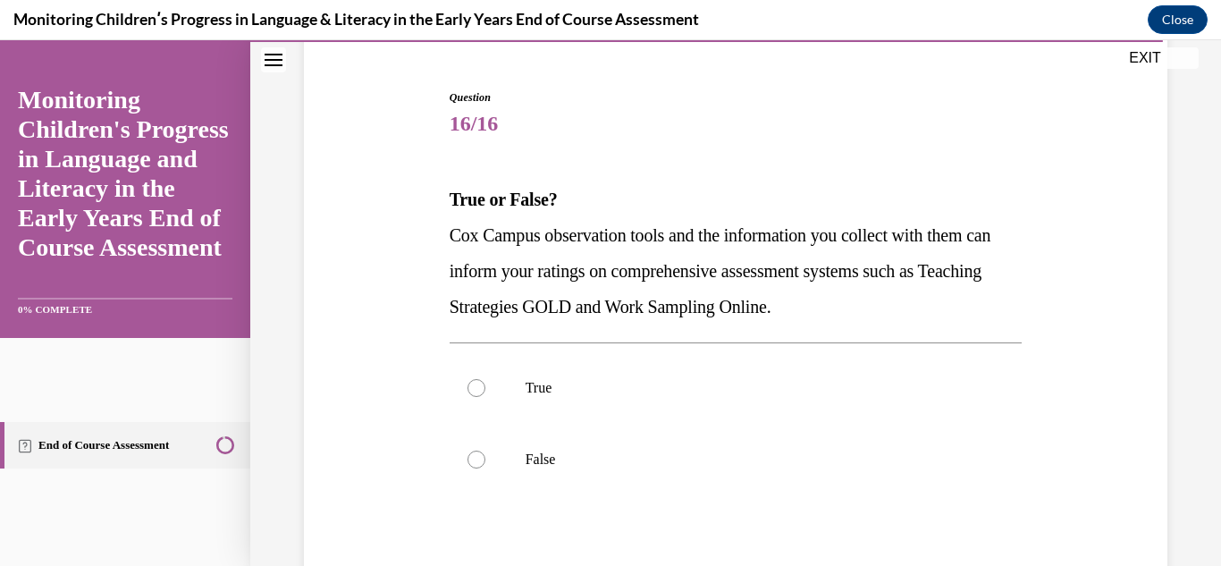
scroll to position [194, 0]
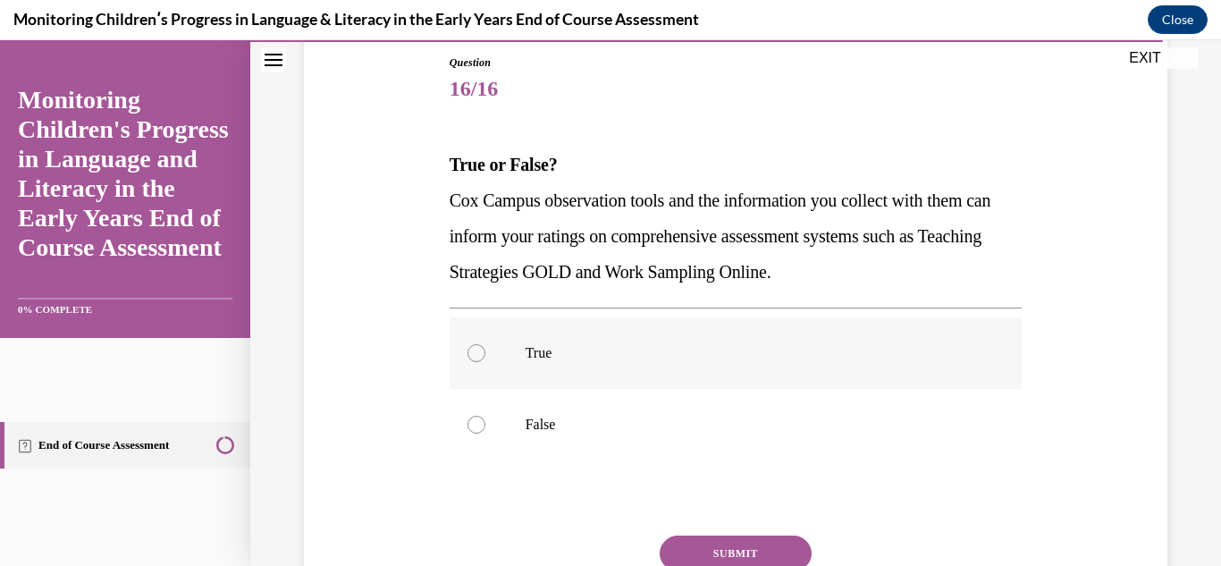
click at [526, 351] on p "True" at bounding box center [752, 353] width 452 height 18
click at [485, 351] on input "True" at bounding box center [477, 353] width 18 height 18
radio input "true"
click at [709, 549] on button "SUBMIT" at bounding box center [736, 554] width 152 height 36
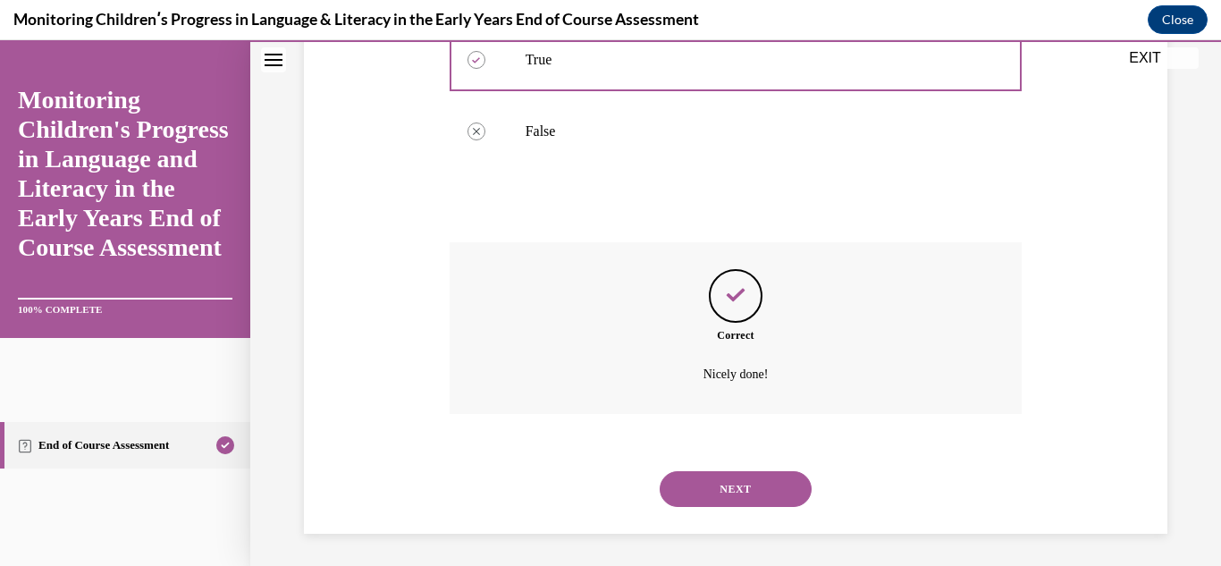
scroll to position [491, 0]
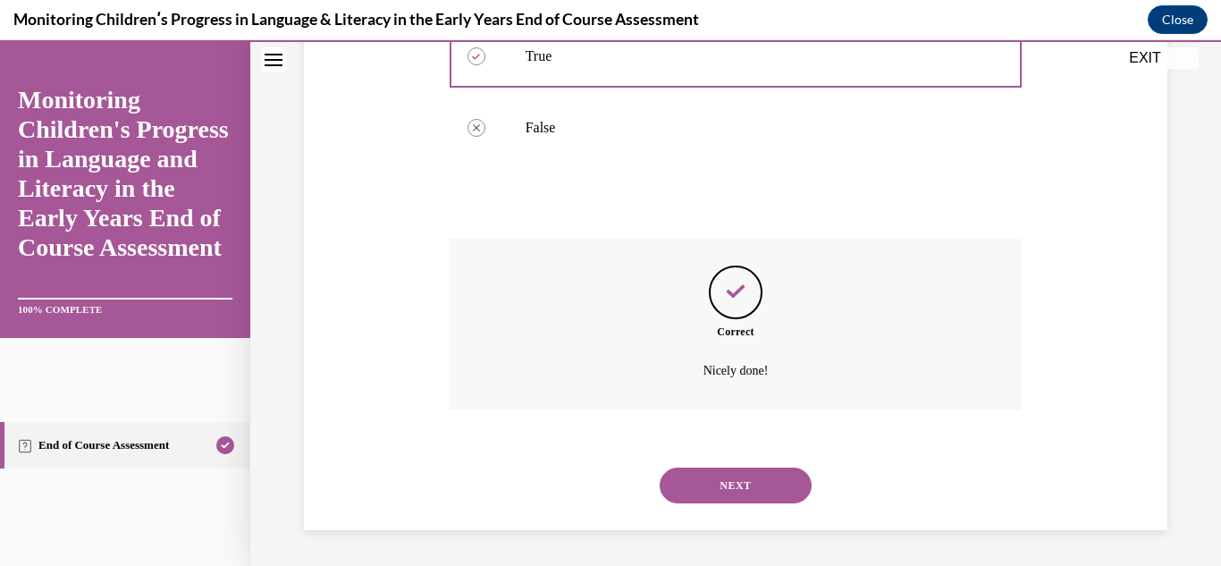
click at [687, 477] on button "NEXT" at bounding box center [736, 486] width 152 height 36
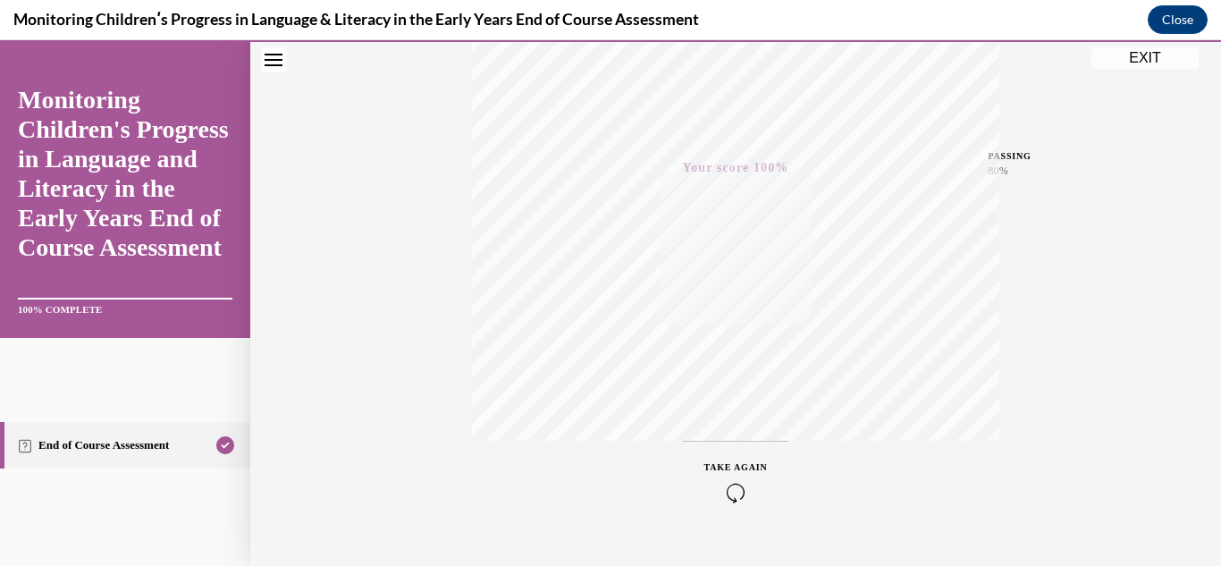
scroll to position [391, 0]
click at [1141, 65] on button "EXIT" at bounding box center [1145, 57] width 107 height 21
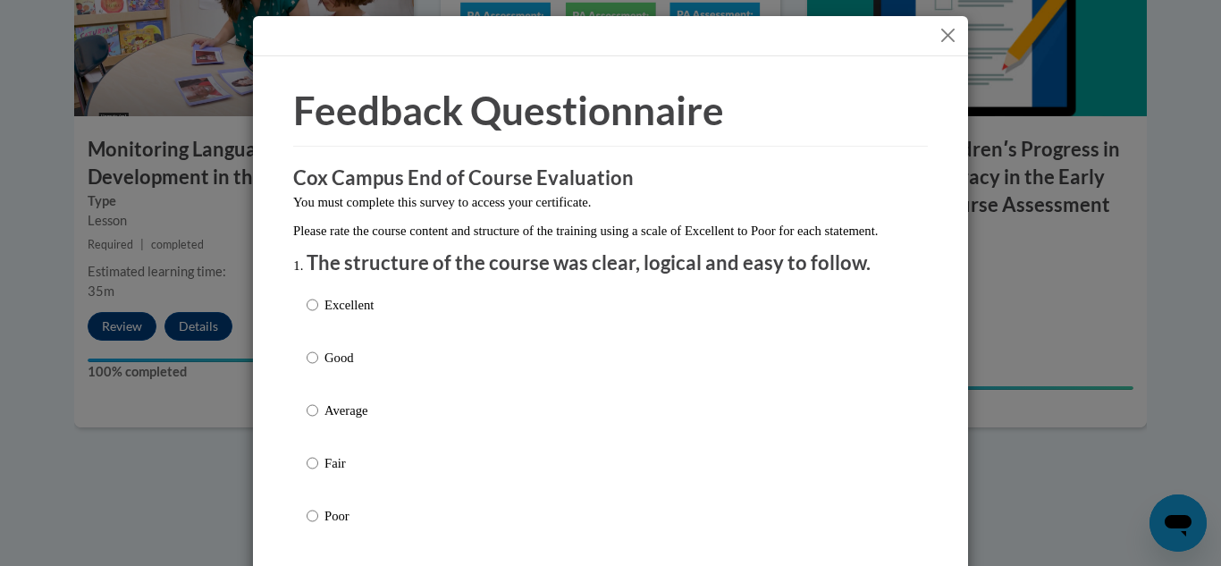
click at [325, 367] on p "Good" at bounding box center [349, 358] width 49 height 20
click at [317, 367] on input "Good" at bounding box center [313, 358] width 12 height 20
radio input "true"
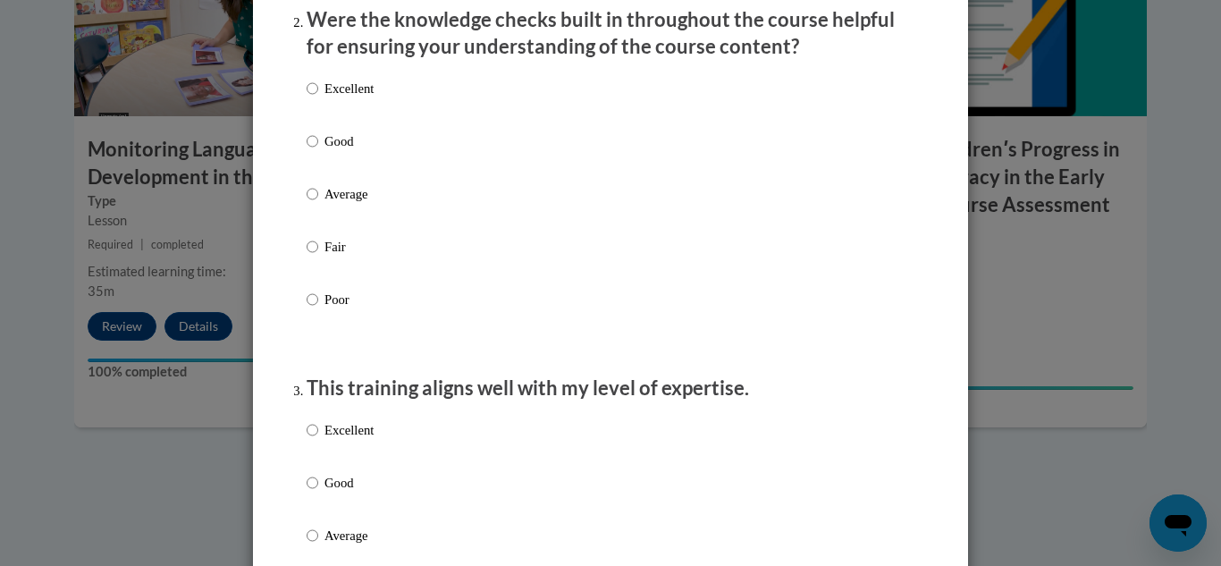
scroll to position [566, 0]
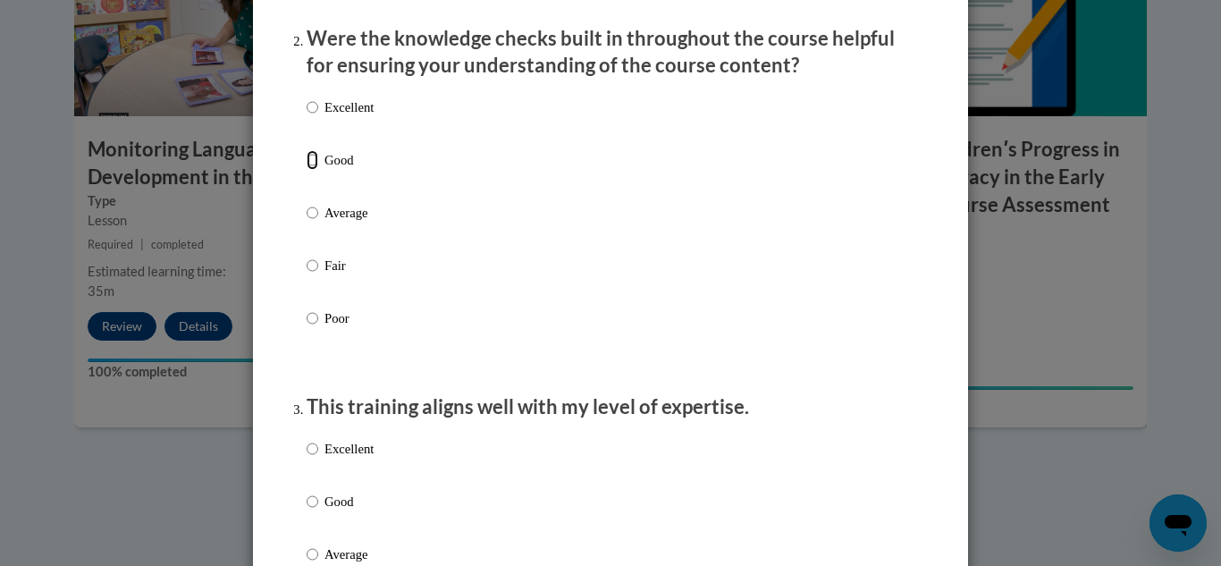
click at [307, 170] on input "Good" at bounding box center [313, 160] width 12 height 20
radio input "true"
click at [332, 535] on label "Good" at bounding box center [340, 516] width 67 height 48
click at [318, 511] on input "Good" at bounding box center [313, 502] width 12 height 20
radio input "true"
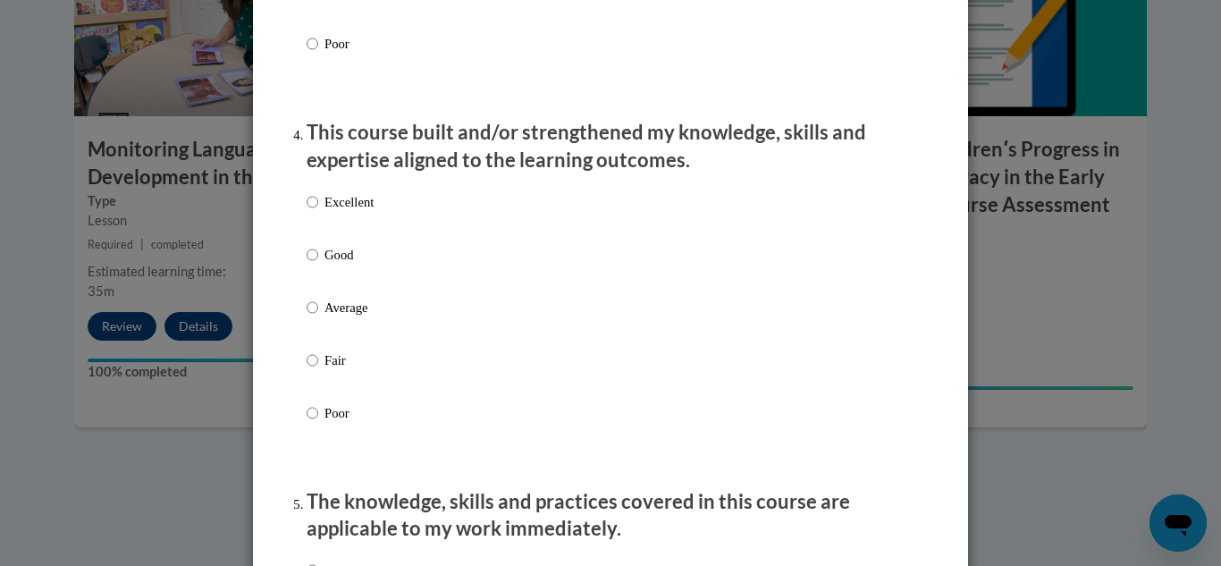
scroll to position [1207, 0]
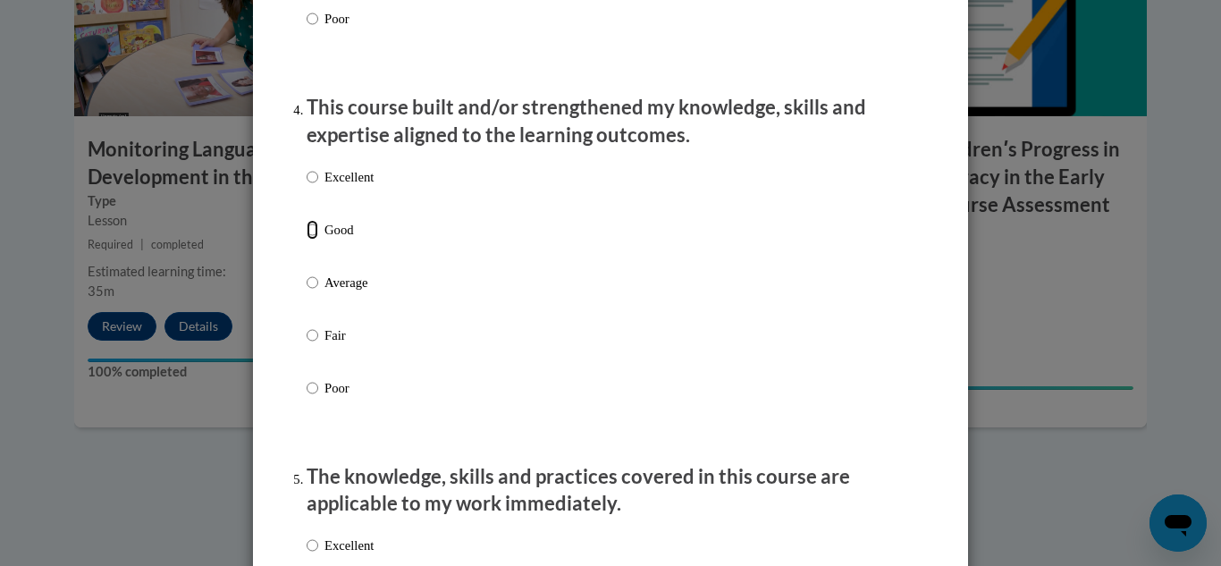
click at [307, 240] on input "Good" at bounding box center [313, 230] width 12 height 20
radio input "true"
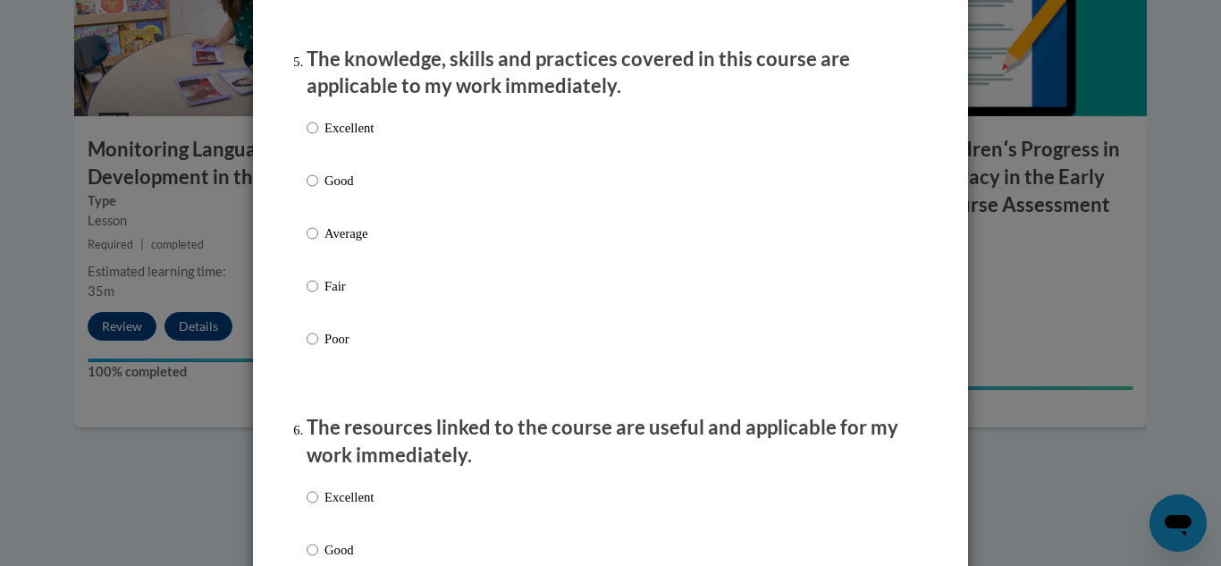
scroll to position [1643, 0]
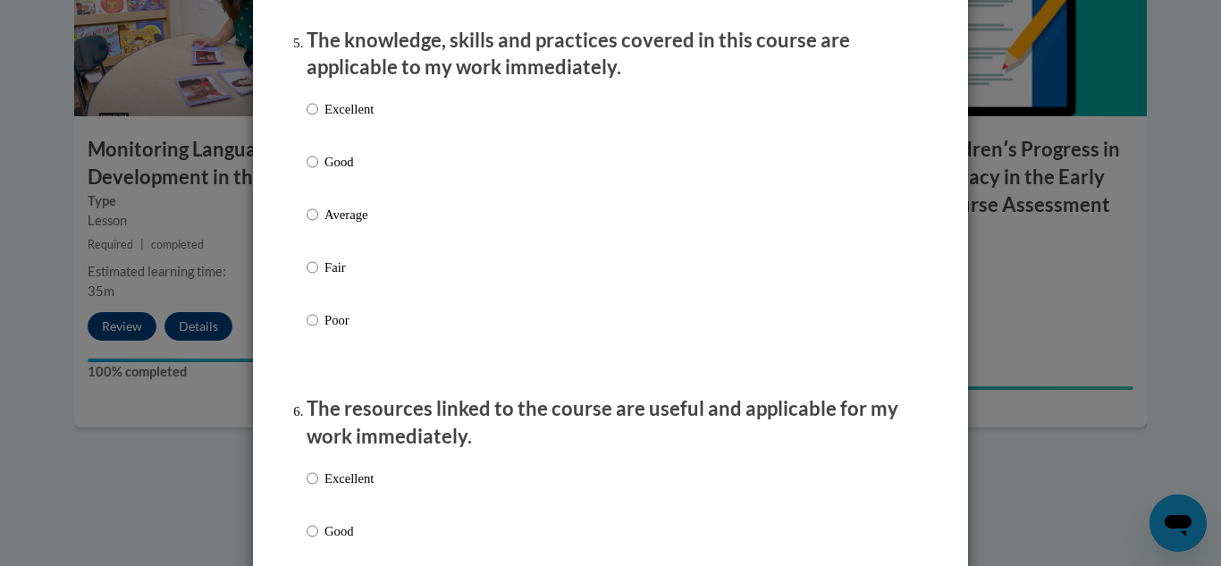
click at [316, 166] on div "Excellent Good Average Fair Poor" at bounding box center [340, 228] width 67 height 277
click at [308, 172] on input "Good" at bounding box center [313, 162] width 12 height 20
radio input "true"
click at [325, 541] on p "Good" at bounding box center [349, 531] width 49 height 20
click at [318, 541] on input "Good" at bounding box center [313, 531] width 12 height 20
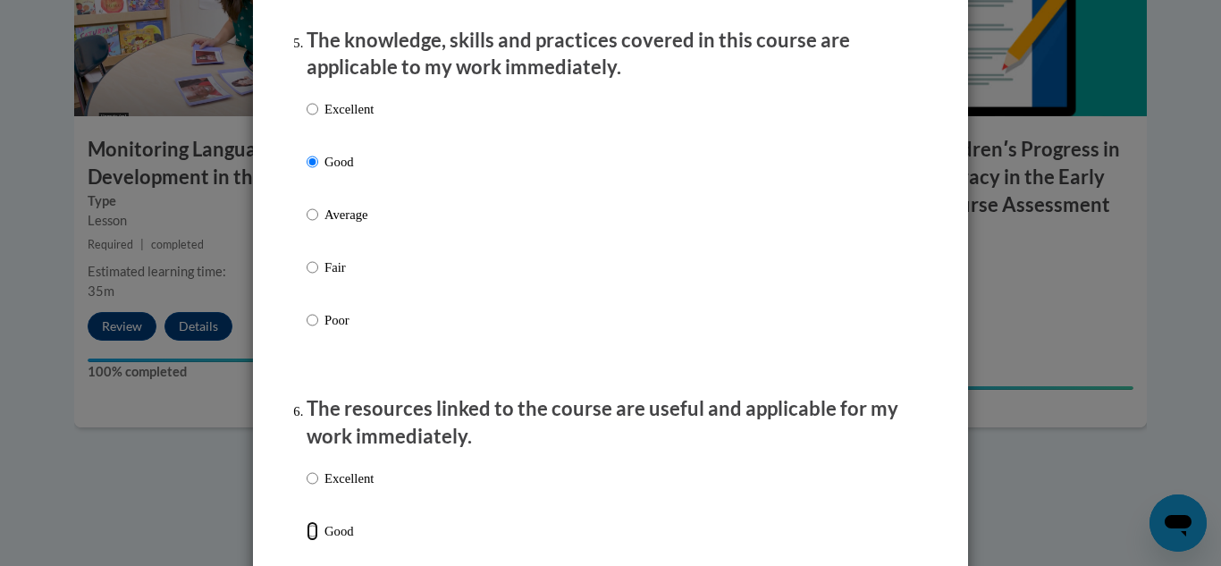
radio input "true"
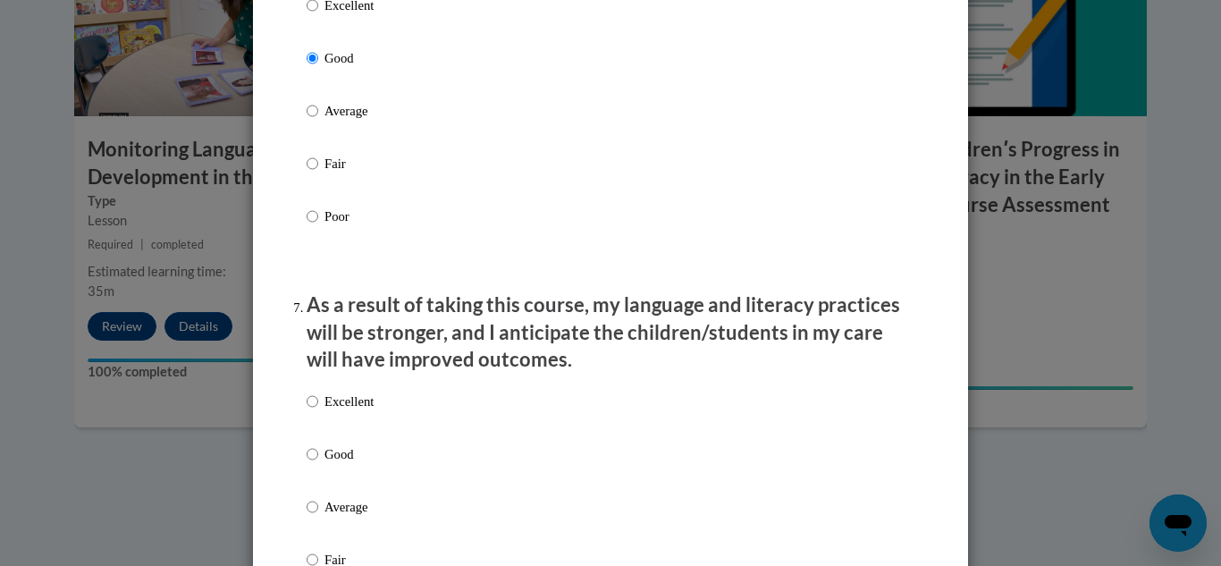
scroll to position [2128, 0]
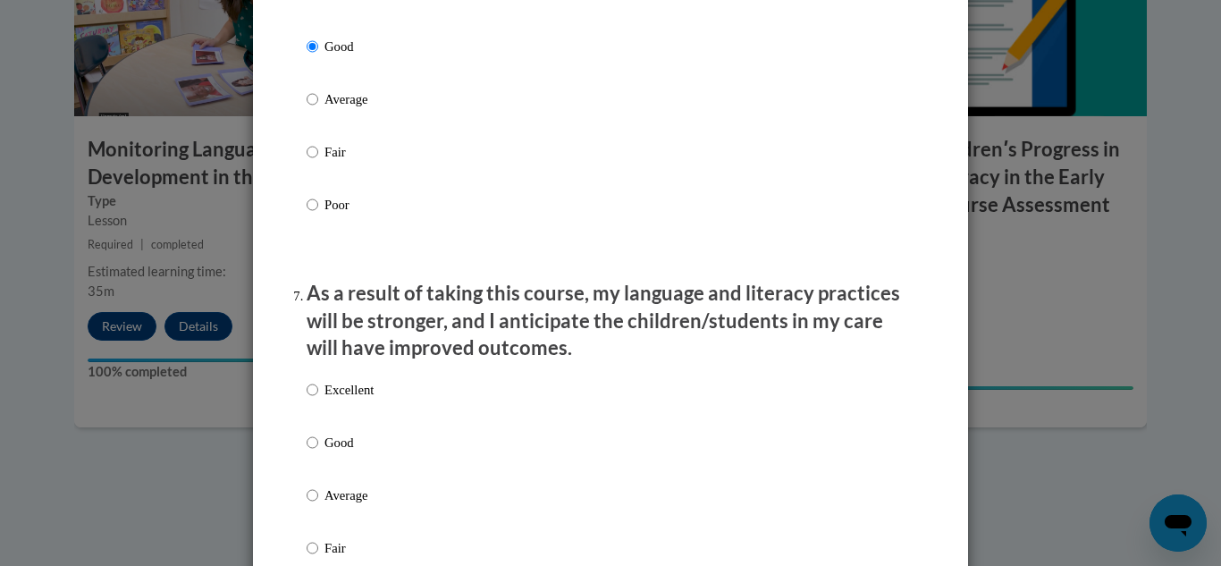
click at [325, 452] on p "Good" at bounding box center [349, 443] width 49 height 20
click at [317, 452] on input "Good" at bounding box center [313, 443] width 12 height 20
radio input "true"
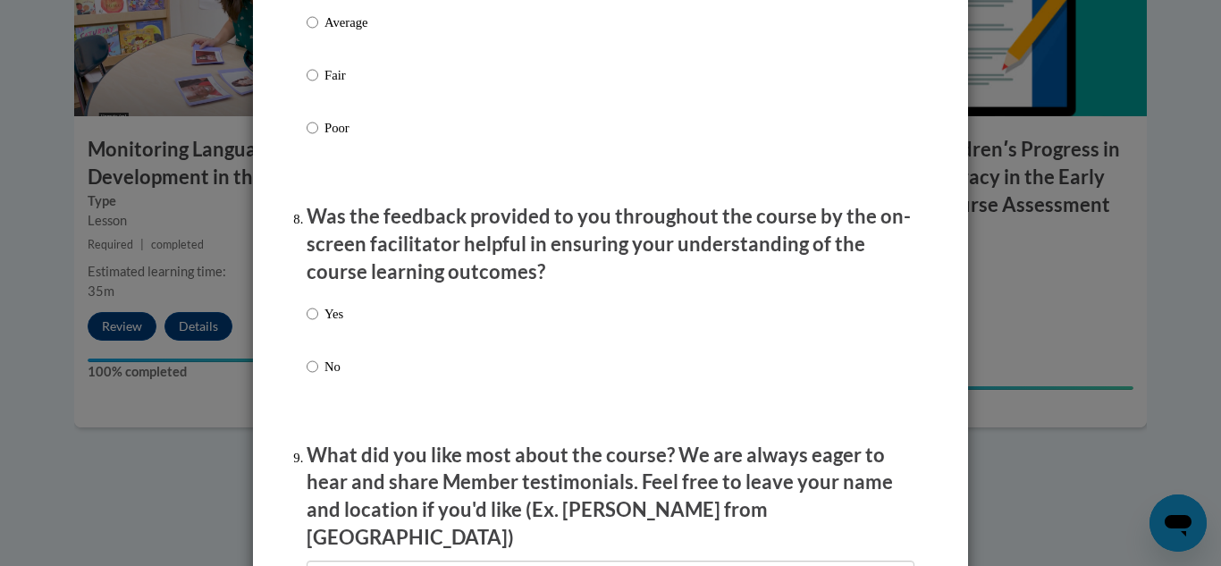
scroll to position [2613, 0]
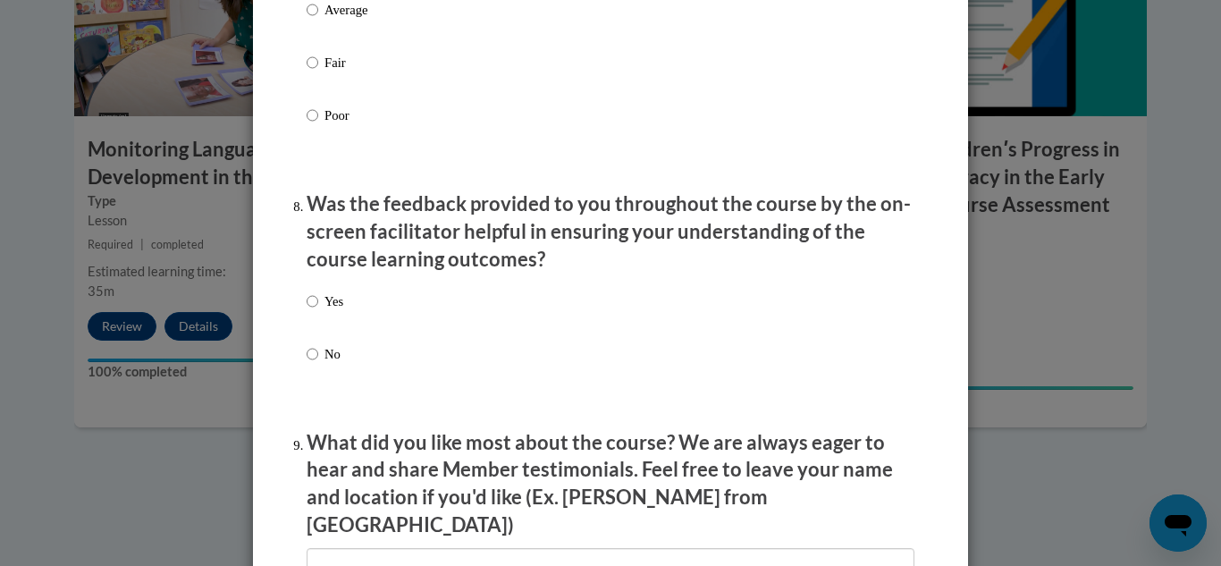
click at [334, 311] on p "Yes" at bounding box center [334, 301] width 19 height 20
click at [318, 311] on input "Yes" at bounding box center [313, 301] width 12 height 20
radio input "true"
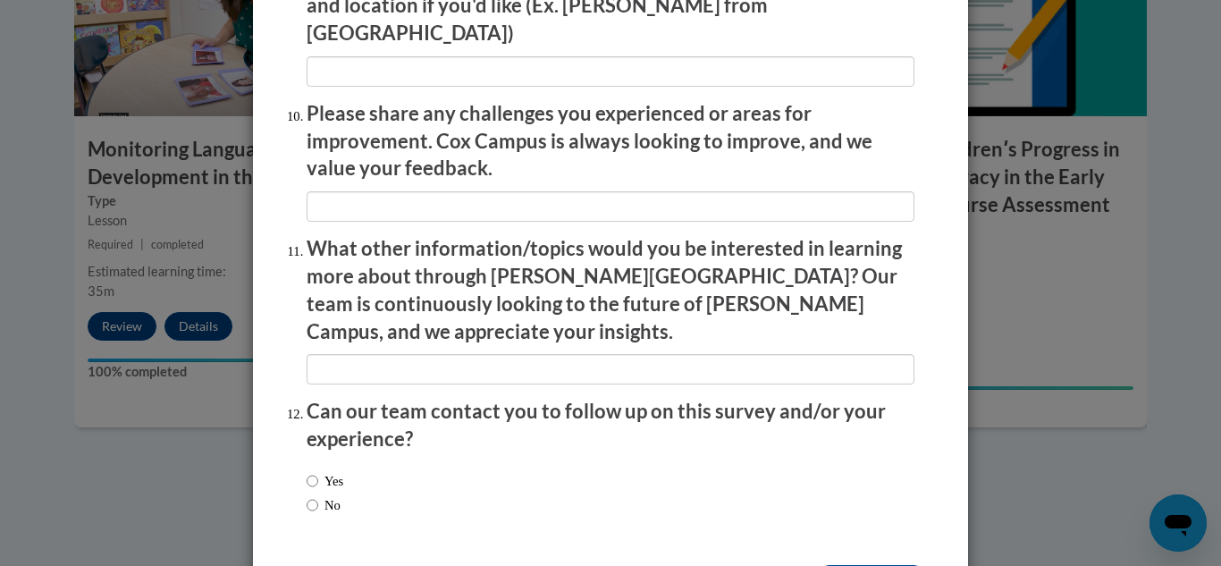
scroll to position [3149, 0]
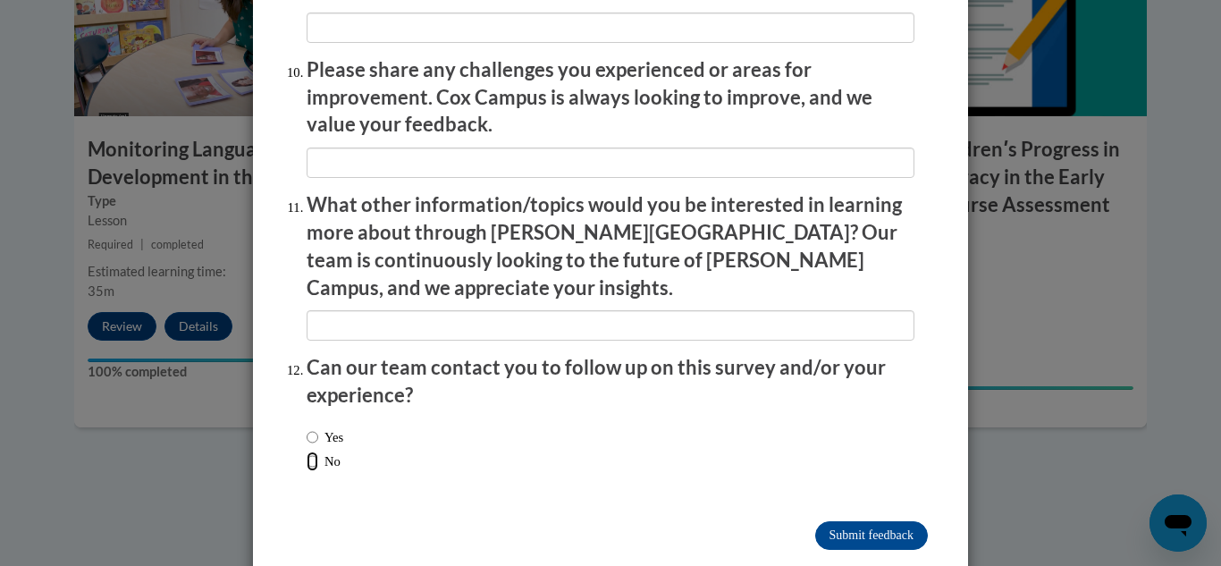
click at [308, 451] on input "No" at bounding box center [313, 461] width 12 height 20
radio input "true"
click at [876, 521] on input "Submit feedback" at bounding box center [871, 535] width 113 height 29
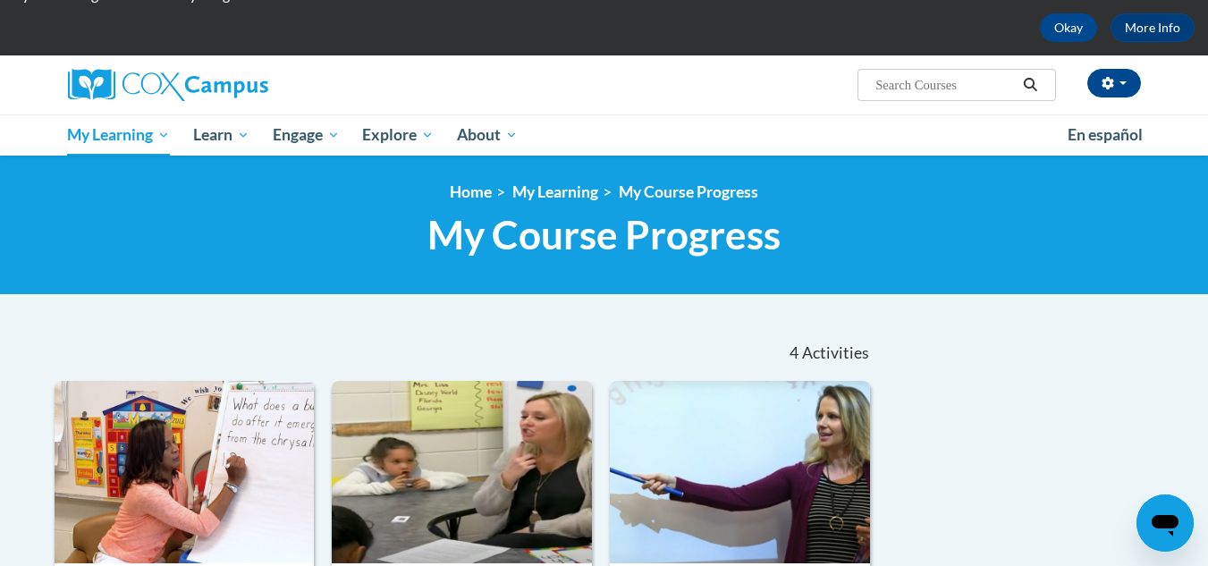
scroll to position [27, 0]
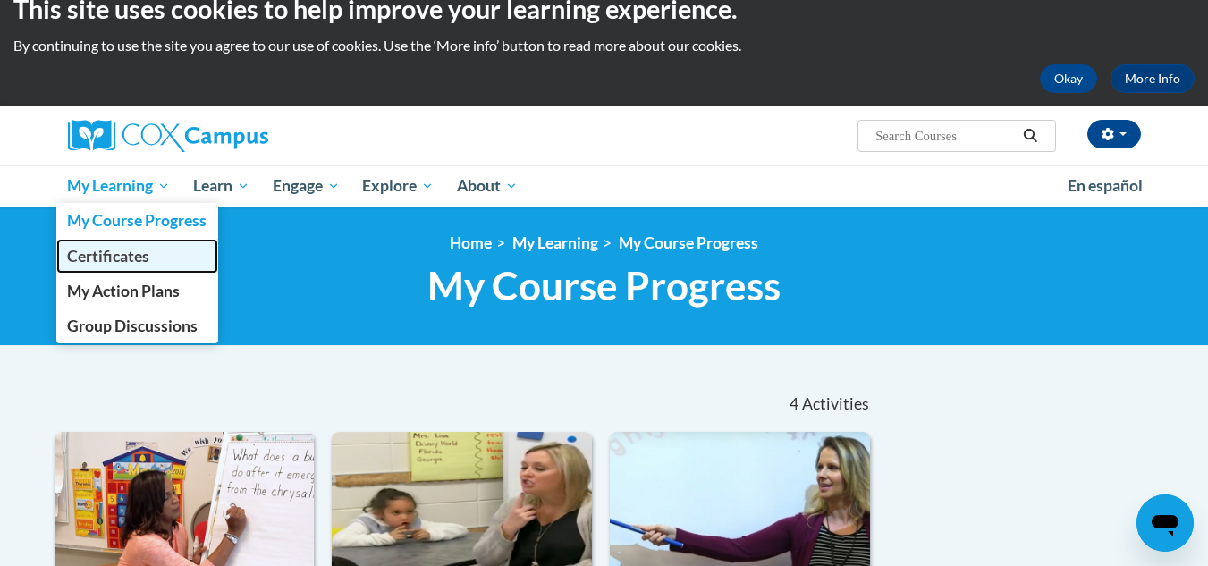
click at [105, 268] on link "Certificates" at bounding box center [137, 256] width 163 height 35
